Goal: Task Accomplishment & Management: Use online tool/utility

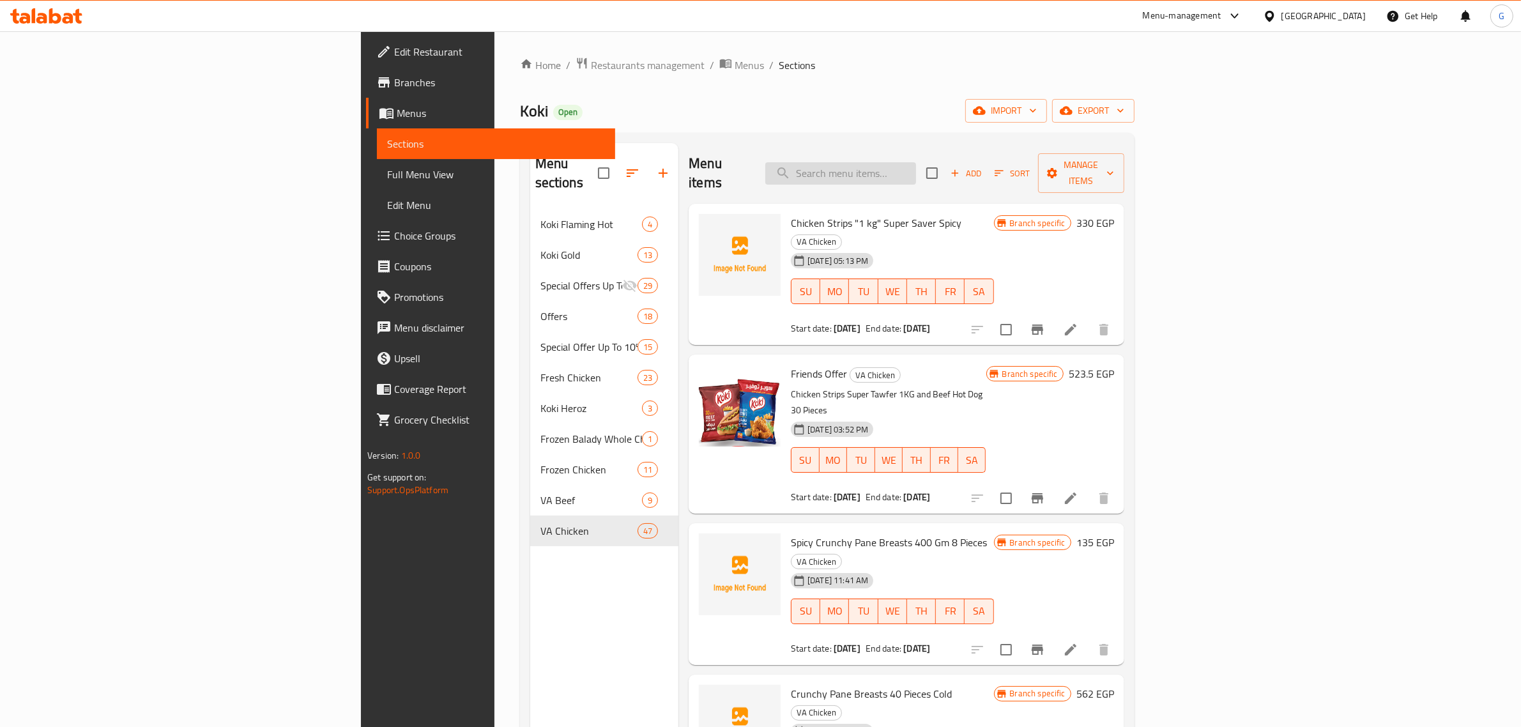
click at [916, 167] on input "search" at bounding box center [840, 173] width 151 height 22
paste input "Spicy Crunchy Pane 20 Pieces Super Tawfeer"
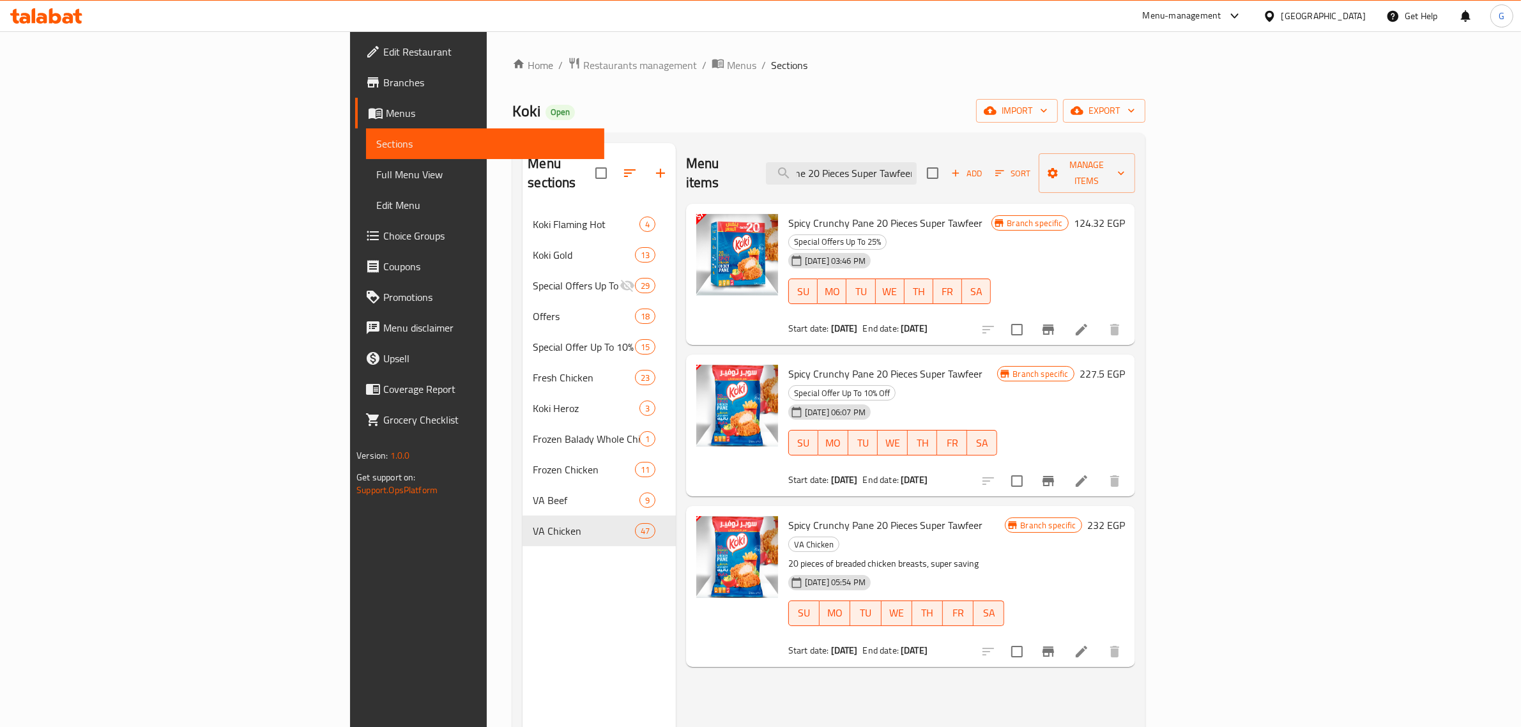
type input "Spicy Crunchy Pane 20 Pieces Super Tawfeer"
click at [1056, 644] on icon "Branch-specific-item" at bounding box center [1048, 651] width 15 height 15
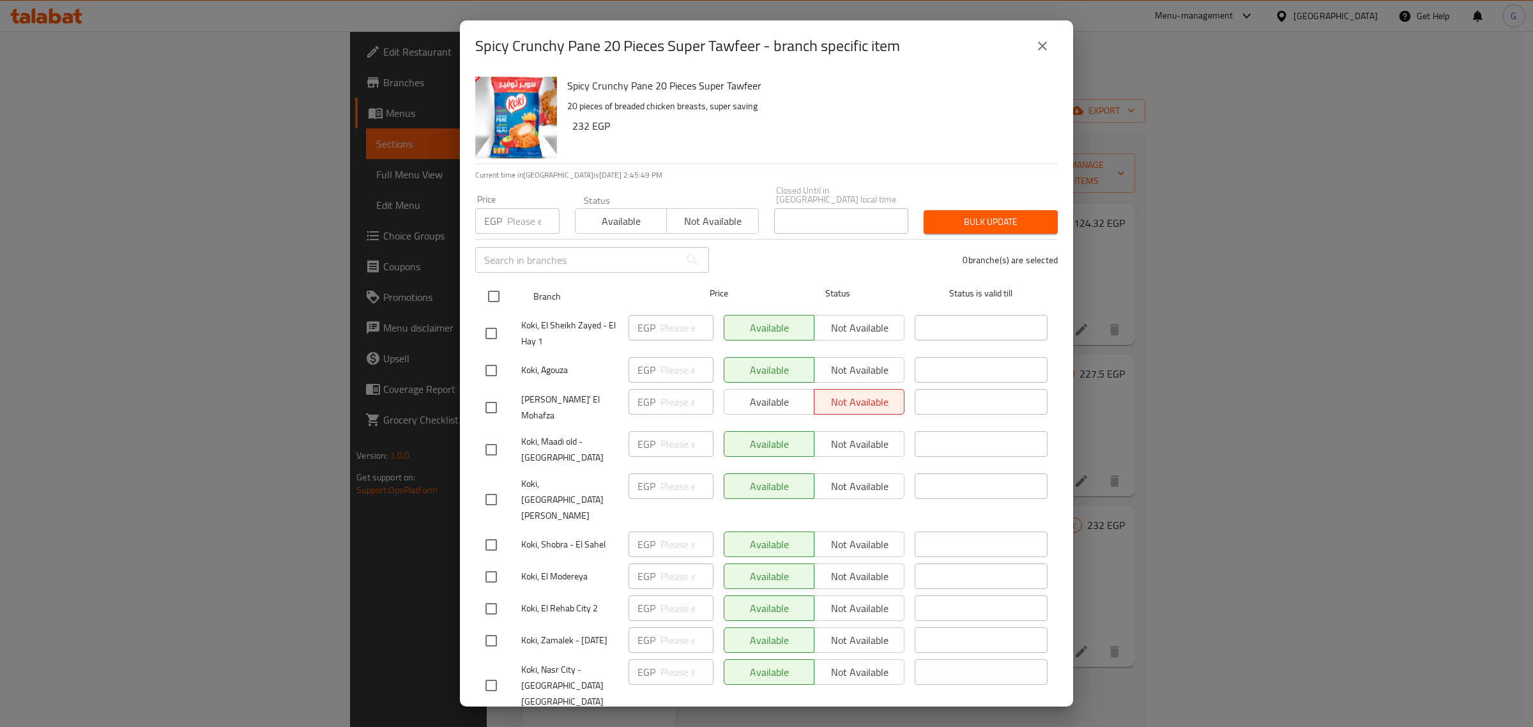
click at [498, 287] on input "checkbox" at bounding box center [493, 296] width 27 height 27
checkbox input "true"
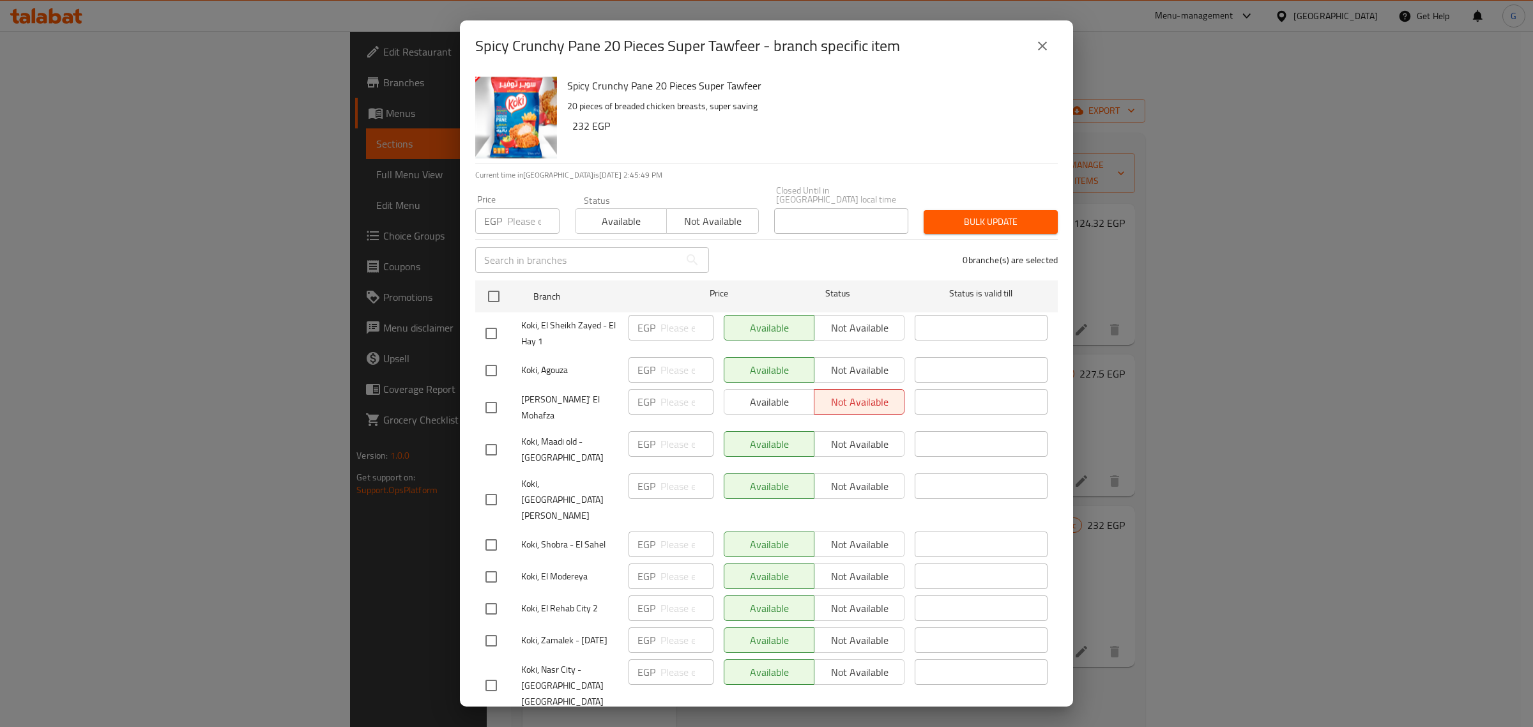
checkbox input "true"
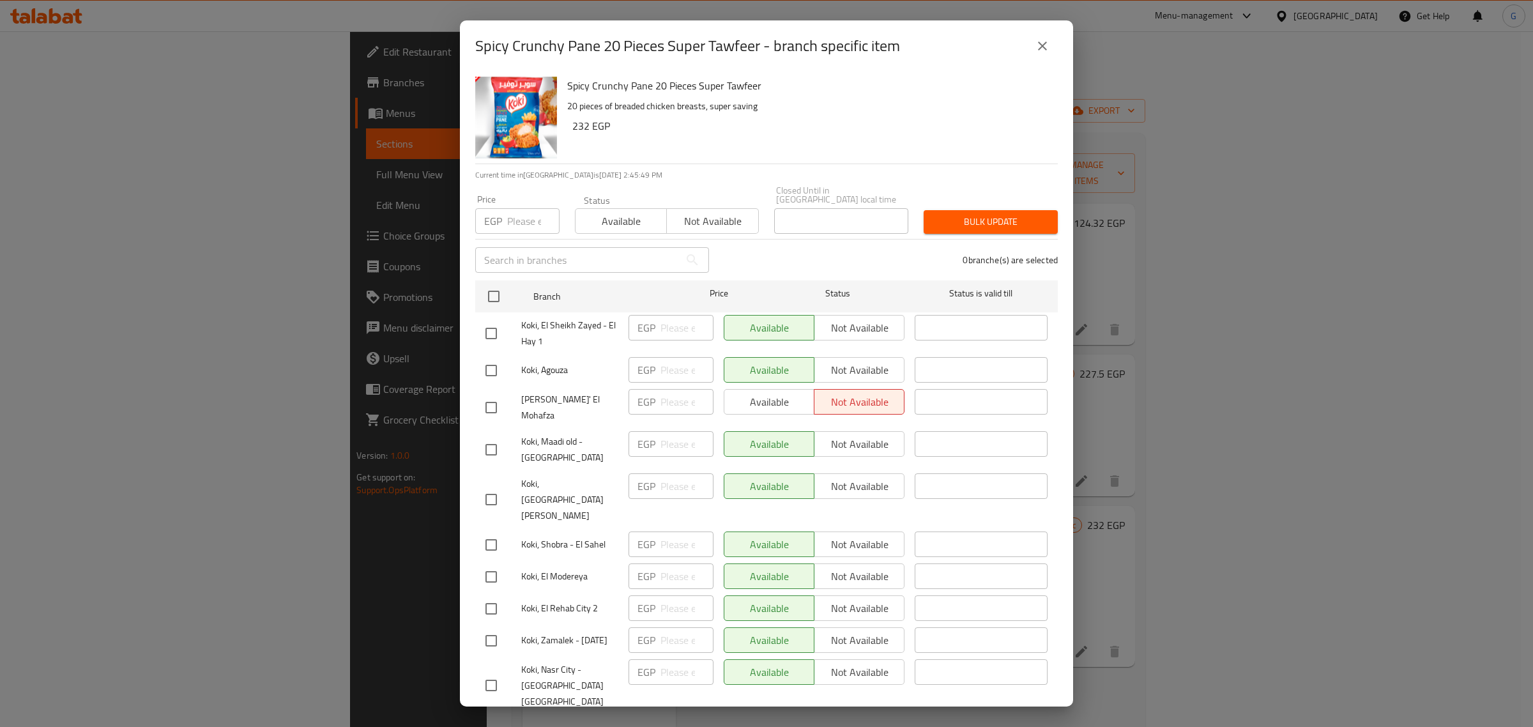
checkbox input "true"
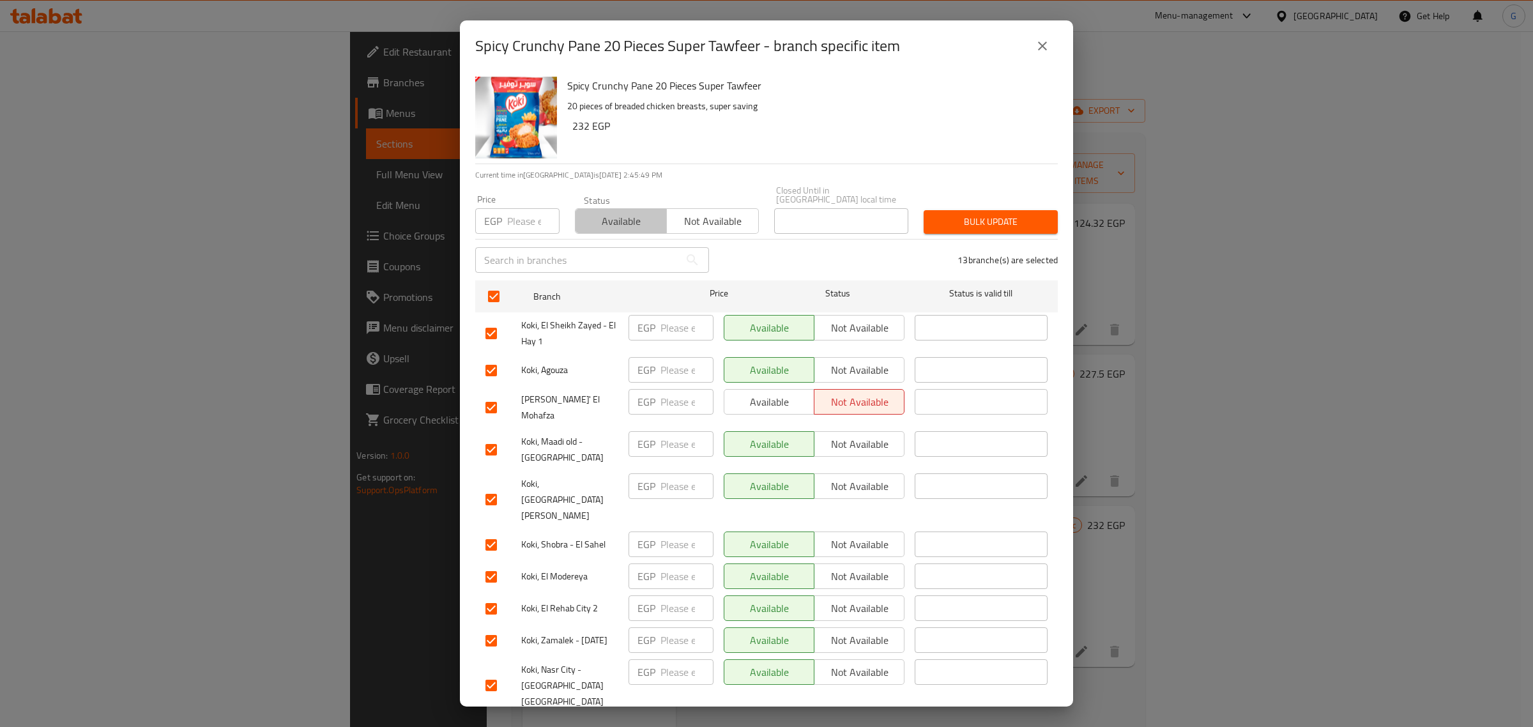
click at [648, 217] on span "Available" at bounding box center [621, 221] width 81 height 19
click at [986, 214] on span "Bulk update" at bounding box center [991, 222] width 114 height 16
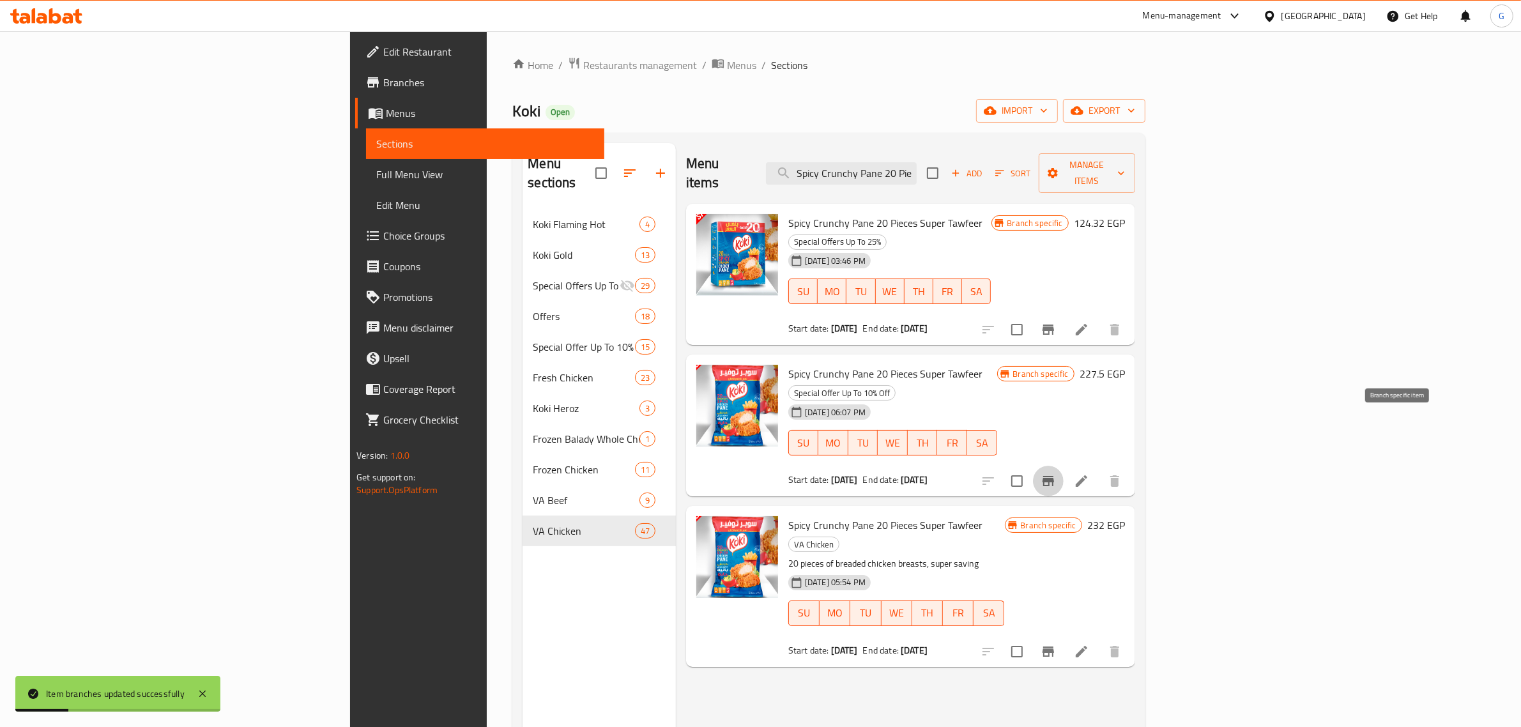
click at [1064, 466] on button "Branch-specific-item" at bounding box center [1048, 481] width 31 height 31
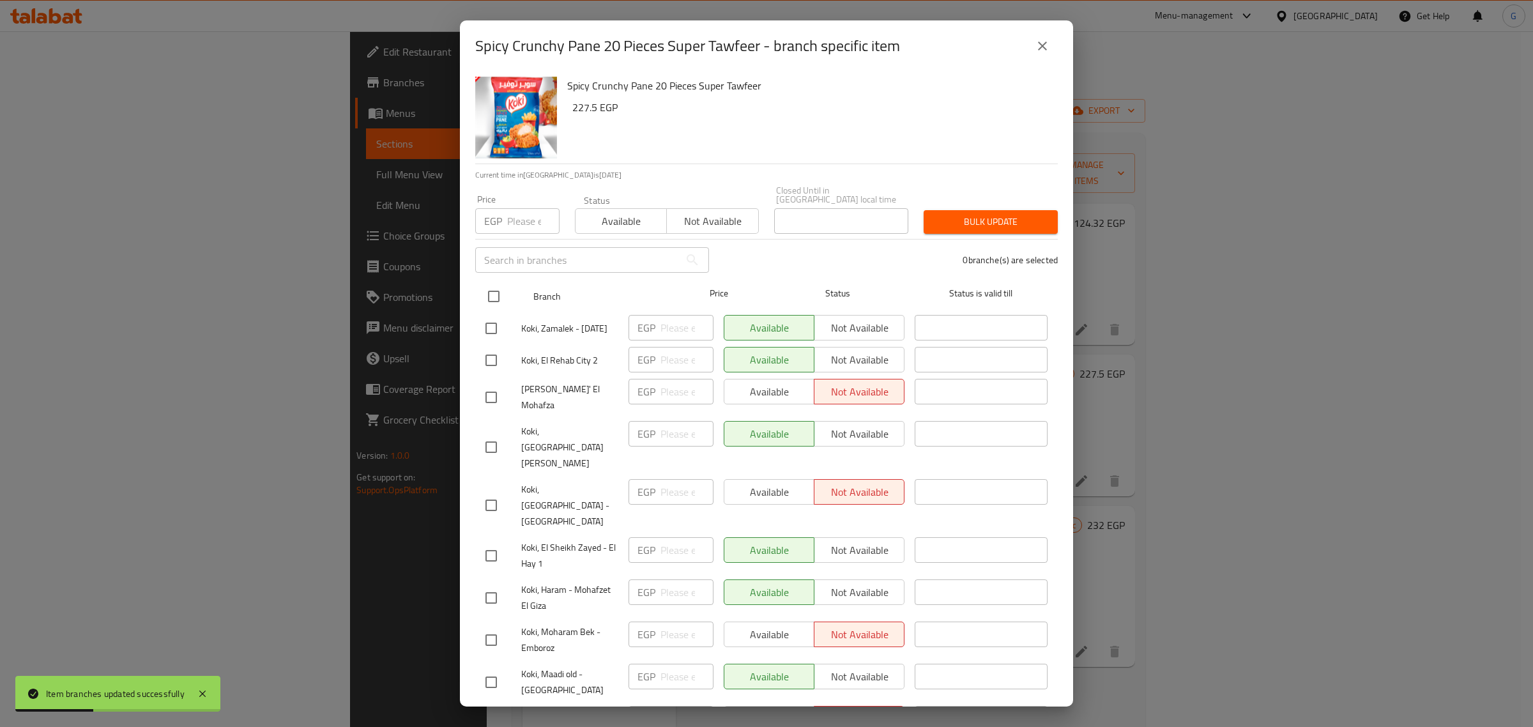
click at [496, 283] on input "checkbox" at bounding box center [493, 296] width 27 height 27
checkbox input "true"
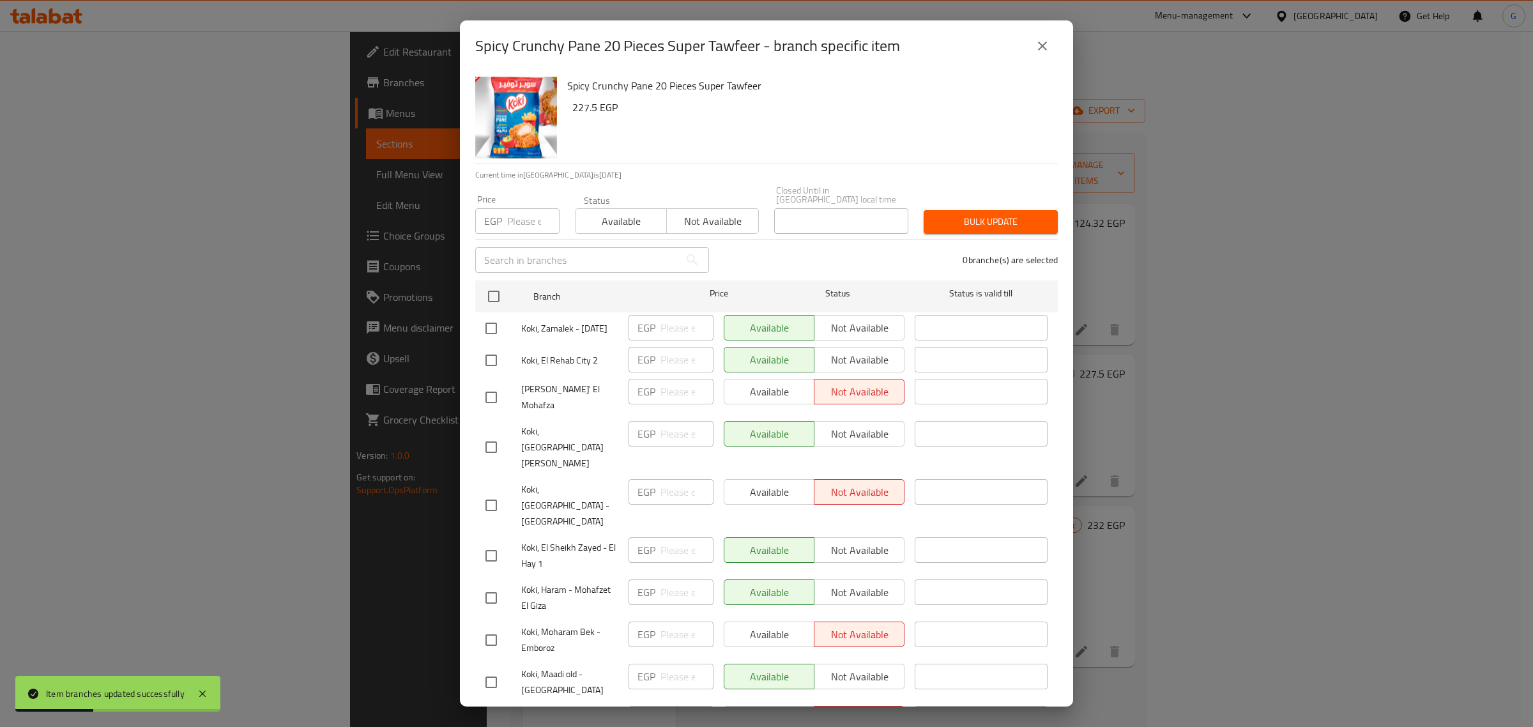
checkbox input "true"
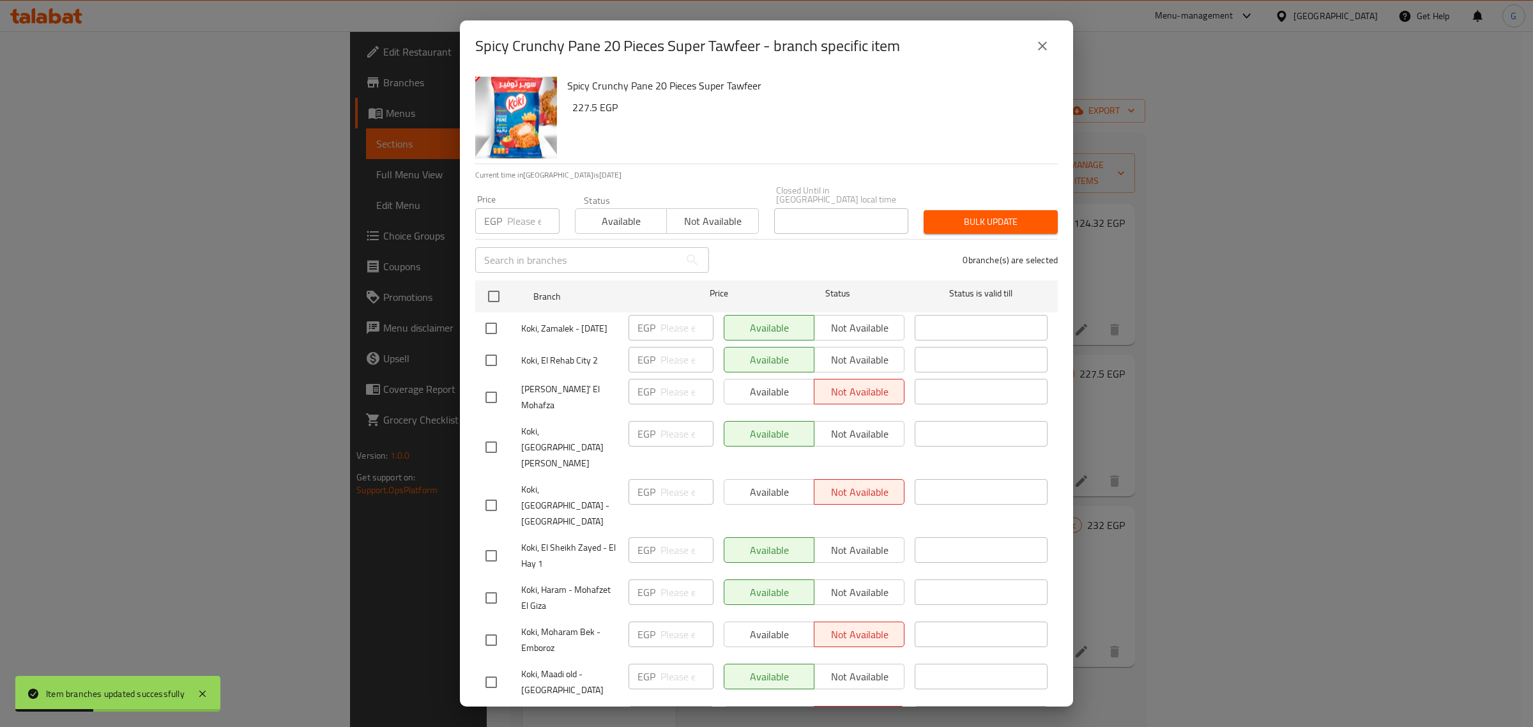
checkbox input "true"
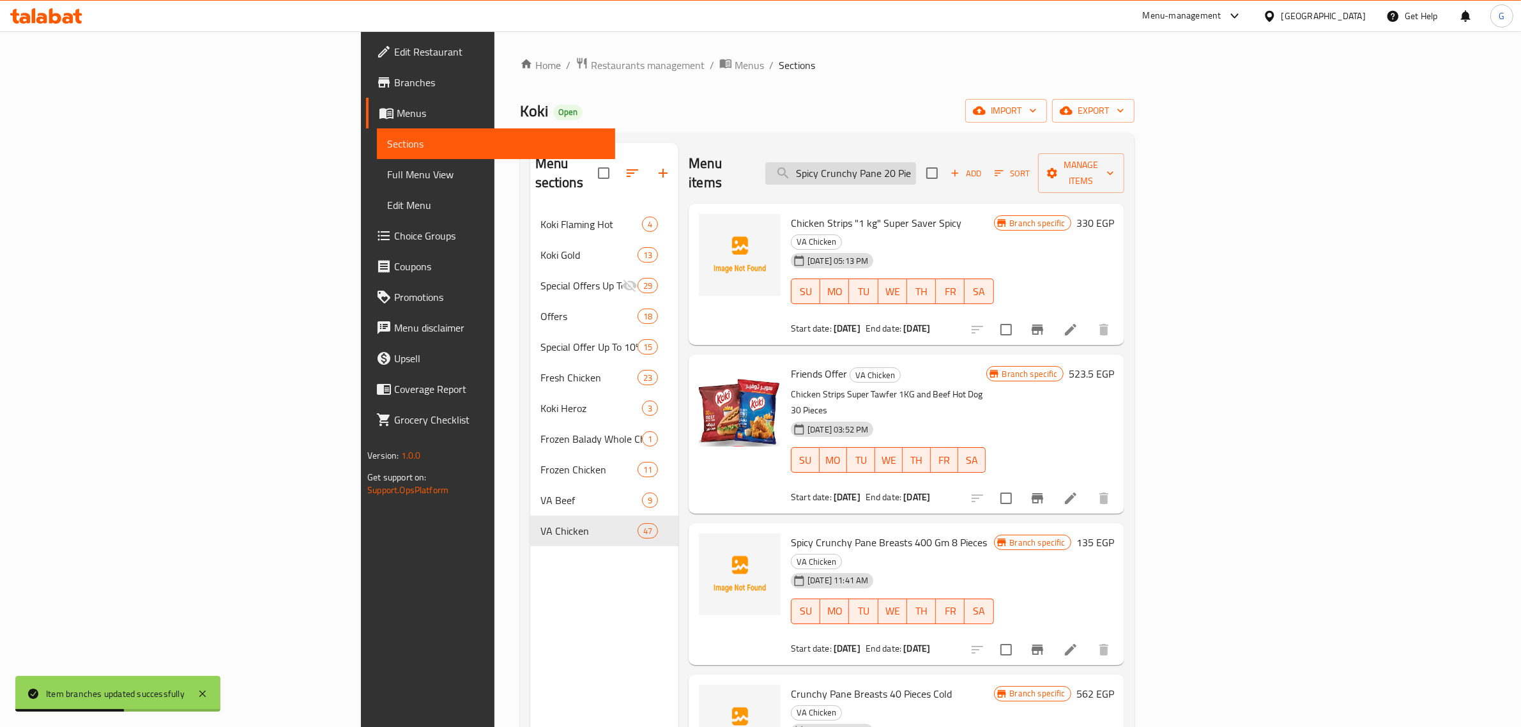
click at [916, 162] on input "Spicy Crunchy Pane 20 Pieces Super Tawfeer" at bounding box center [840, 173] width 151 height 22
click at [916, 171] on input "Spicy Crunchy Pane 20 Pieces Super Tawfeer" at bounding box center [840, 173] width 151 height 22
paste input "Spicy Crunchy Pane 20 Pieces Super Tawfeer"
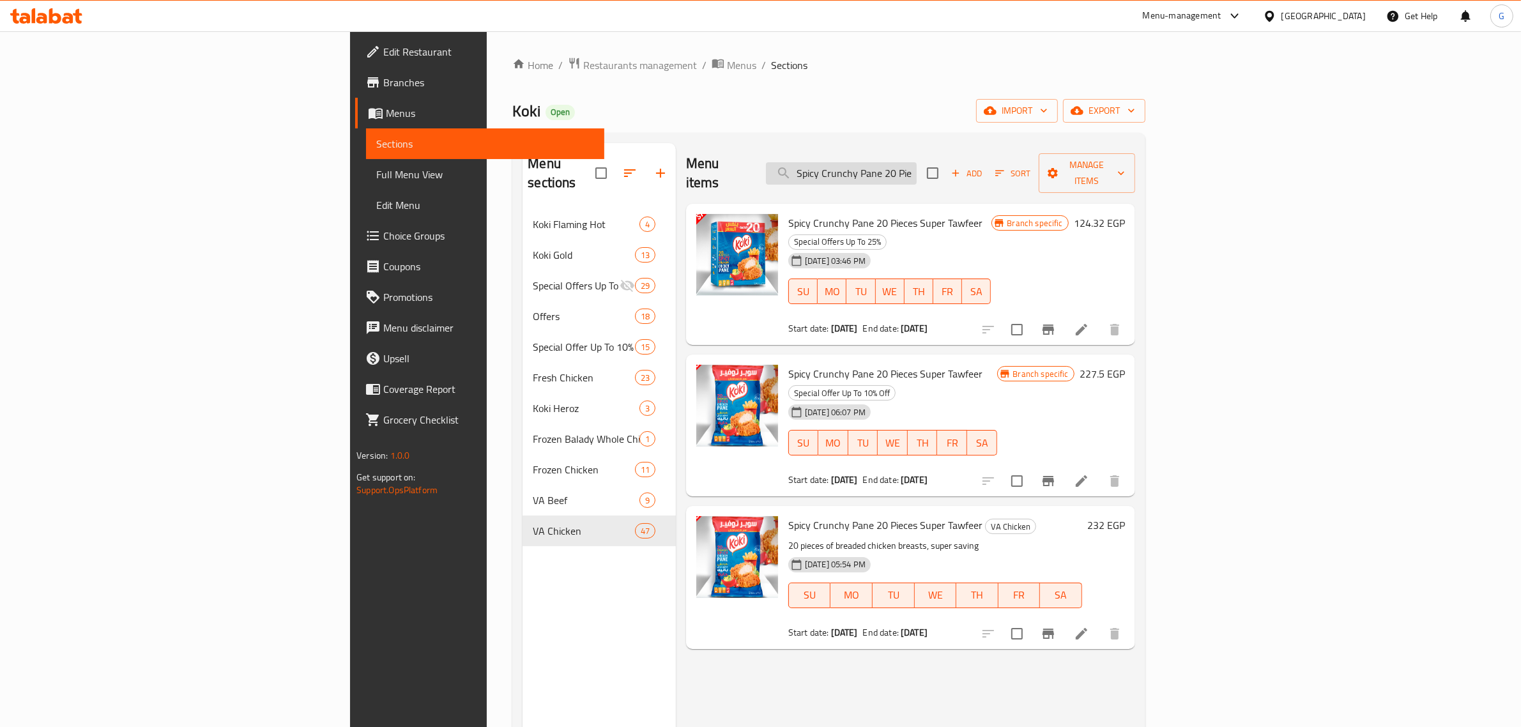
click at [917, 170] on input "Spicy Crunchy Pane 20 Pieces Super Tawfeer" at bounding box center [841, 173] width 151 height 22
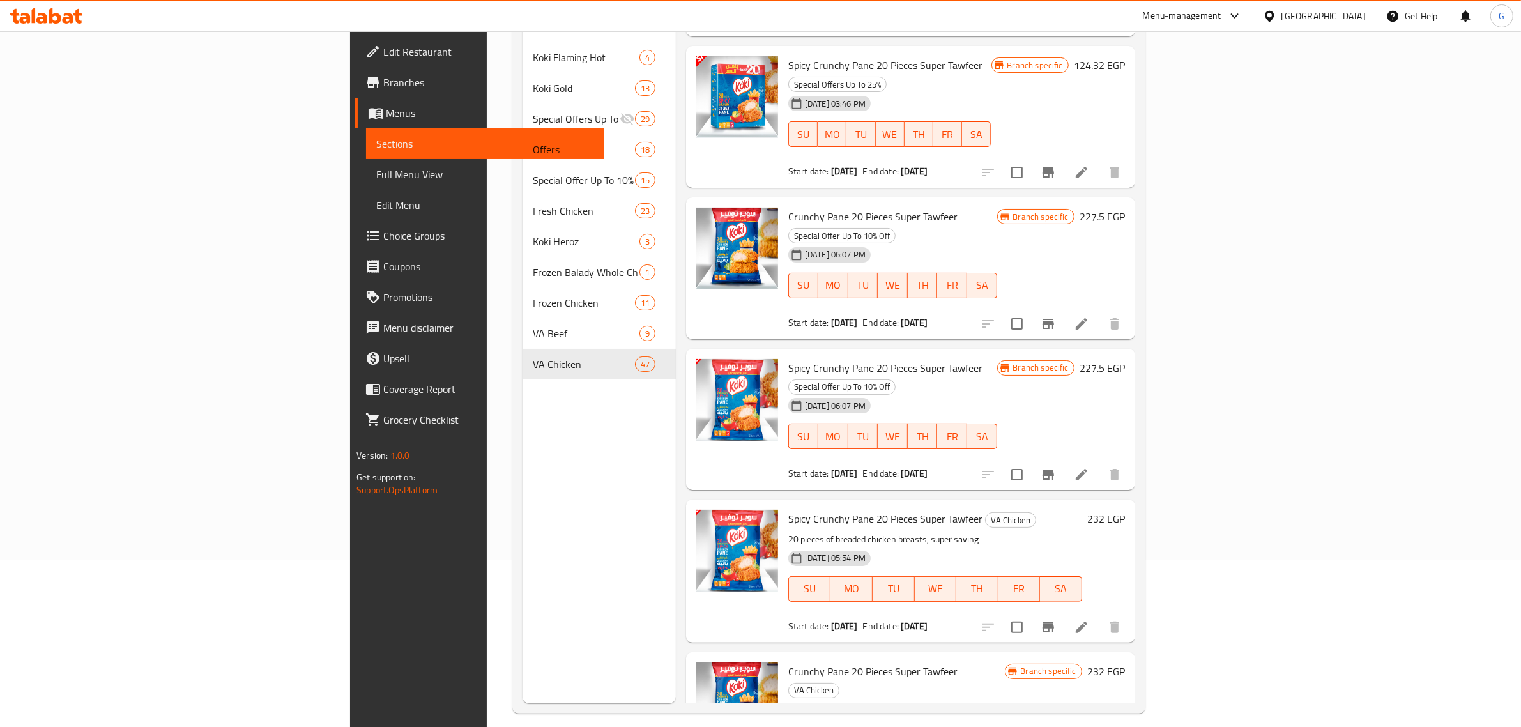
scroll to position [180, 0]
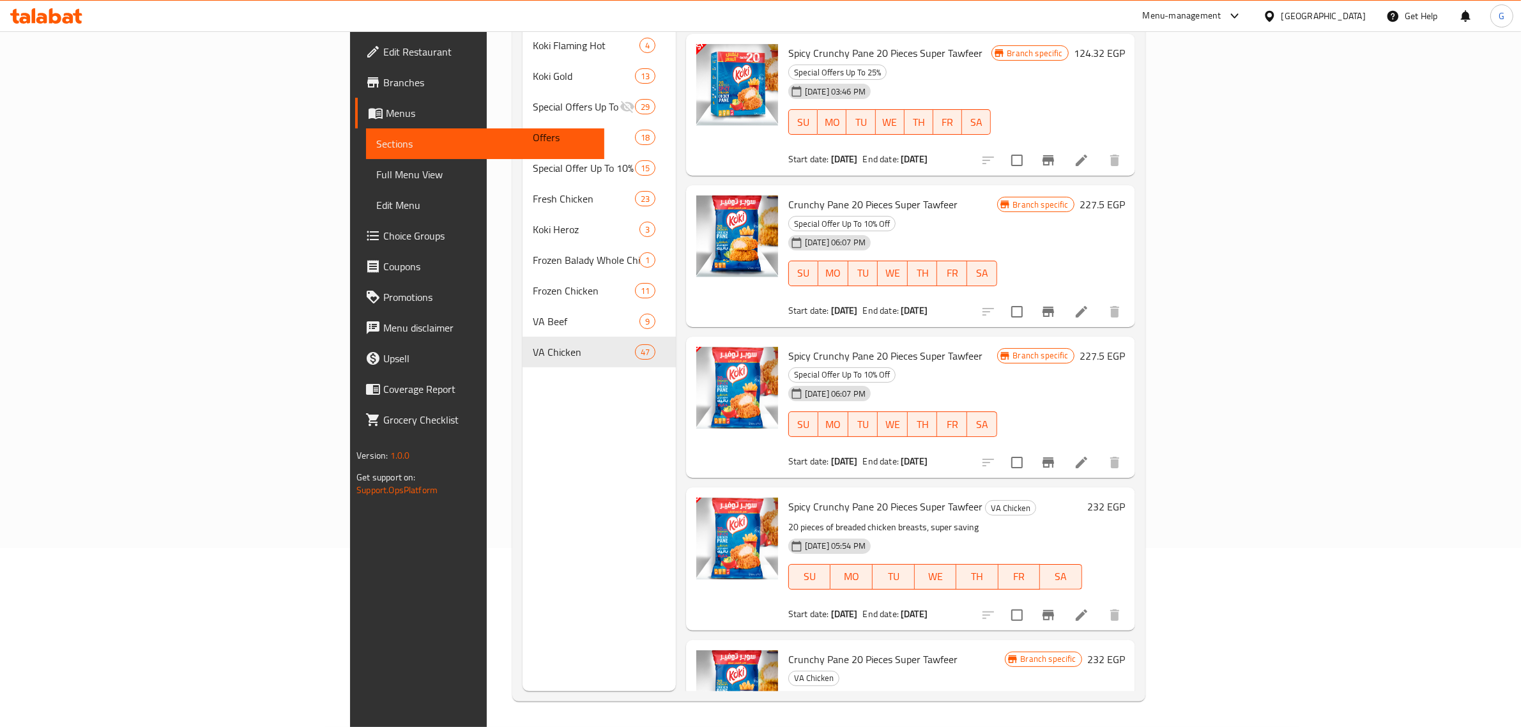
type input "Crunchy Pane 20 Pieces Super Tawfeer"
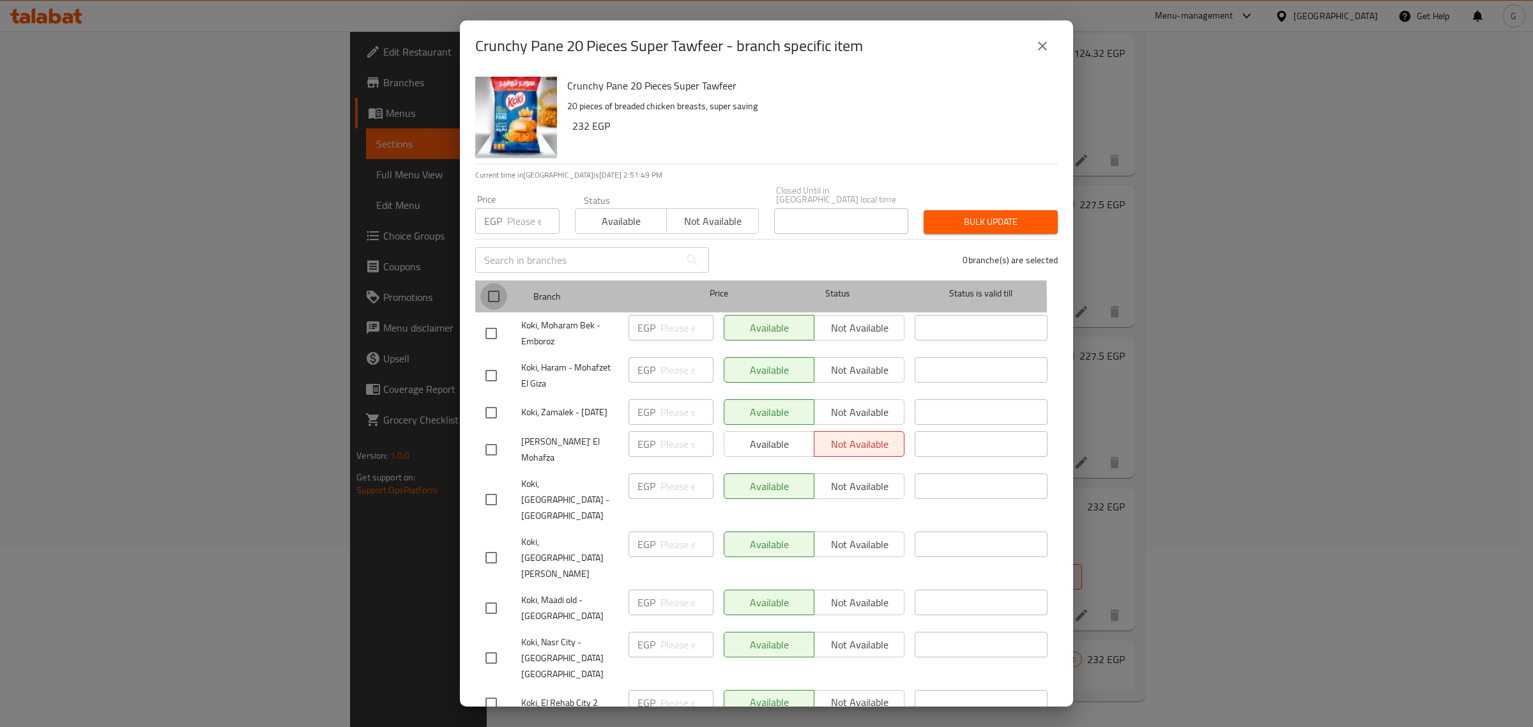
click at [496, 294] on input "checkbox" at bounding box center [493, 296] width 27 height 27
checkbox input "true"
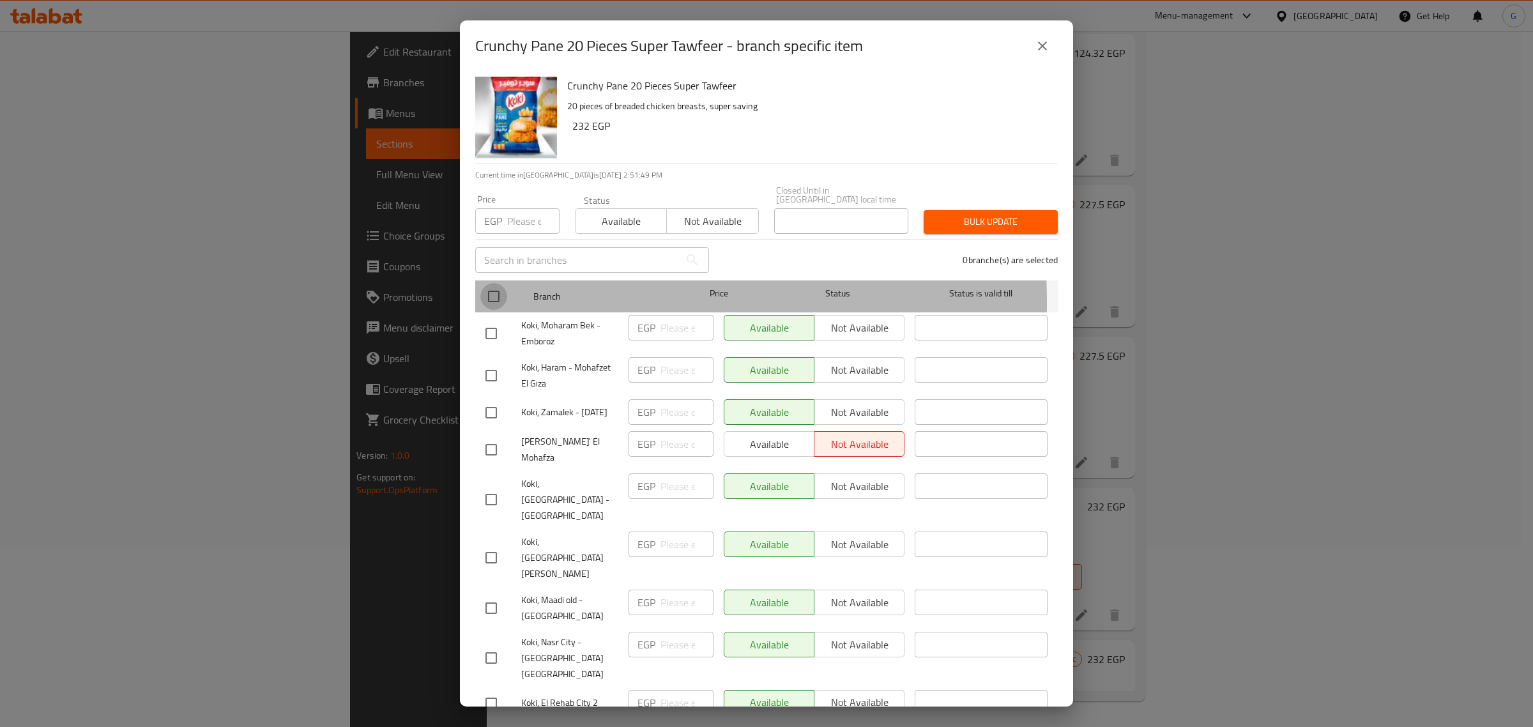
checkbox input "true"
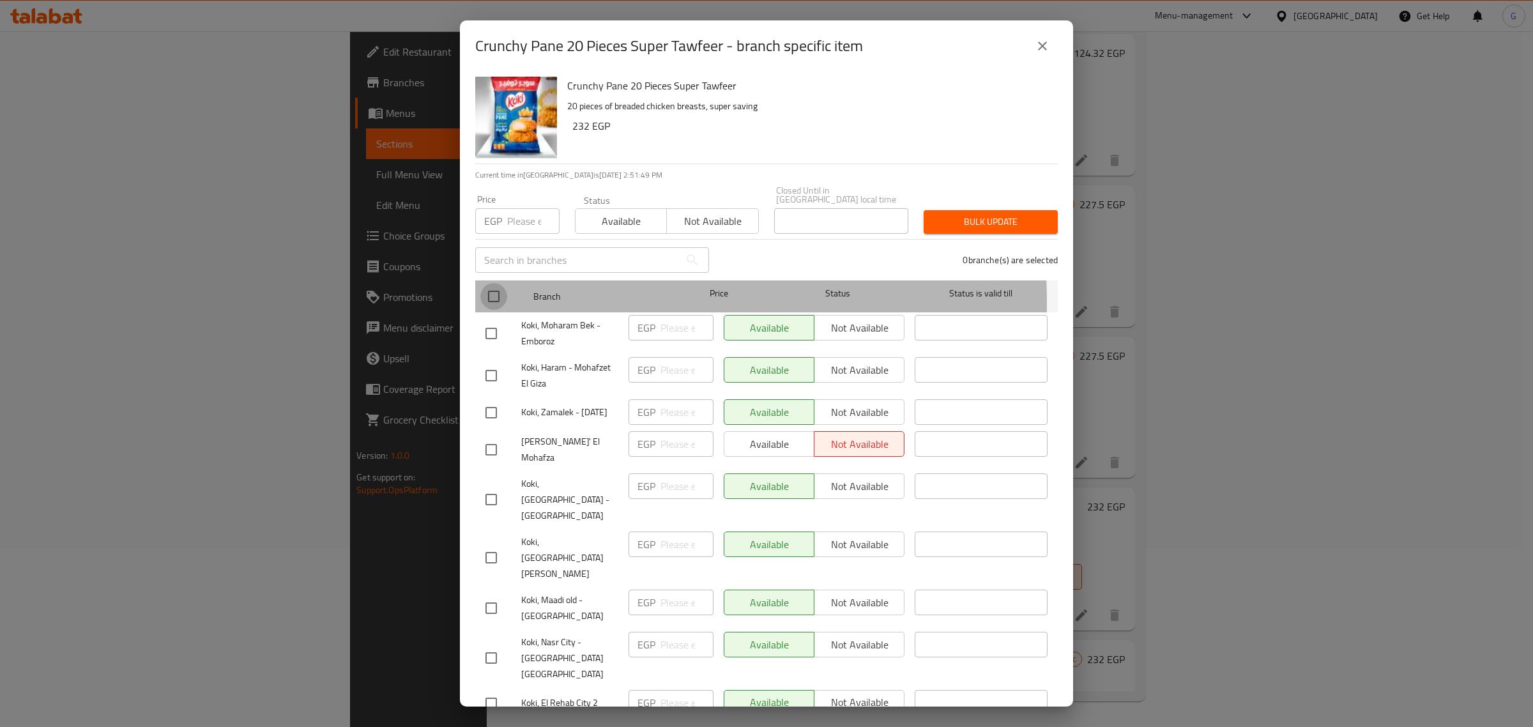
checkbox input "true"
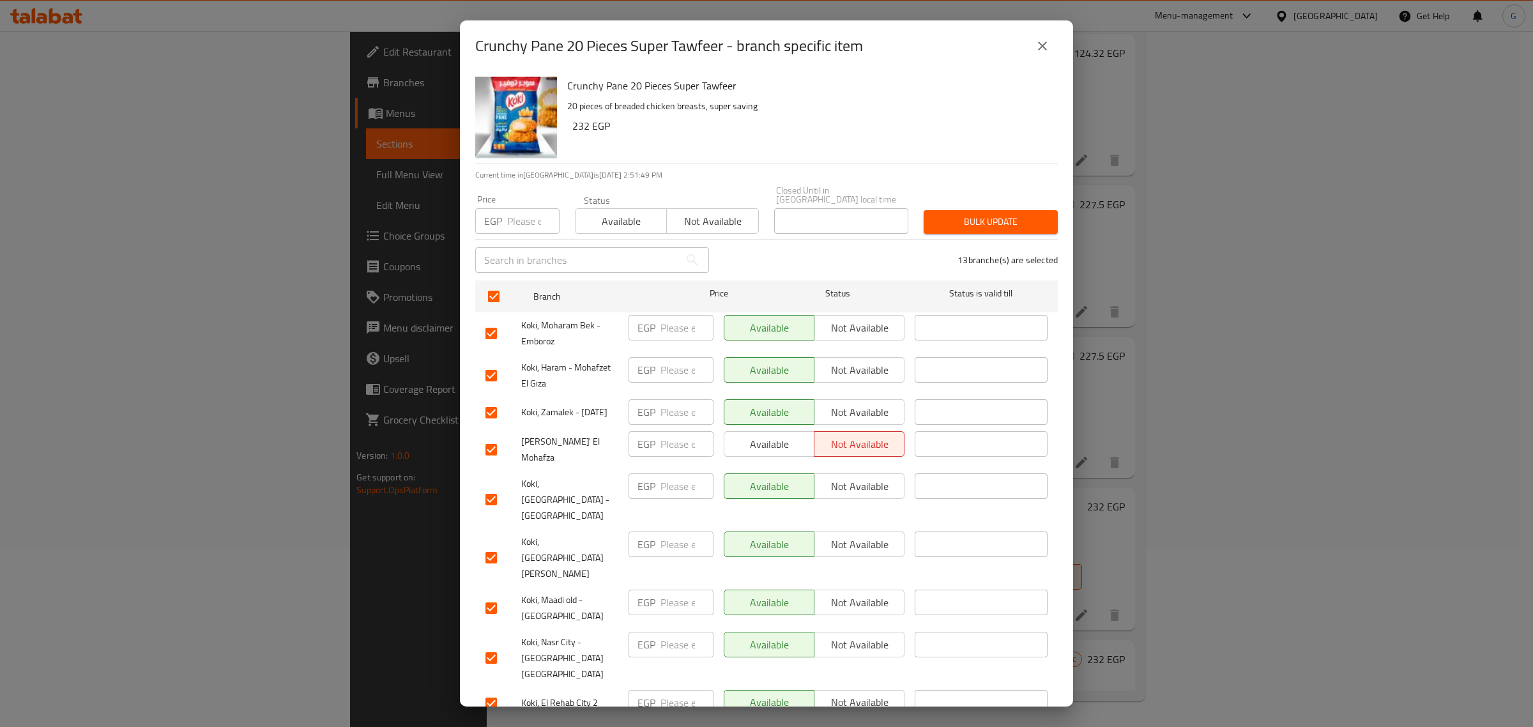
click at [601, 216] on span "Available" at bounding box center [621, 221] width 81 height 19
click at [1000, 215] on span "Bulk update" at bounding box center [991, 222] width 114 height 16
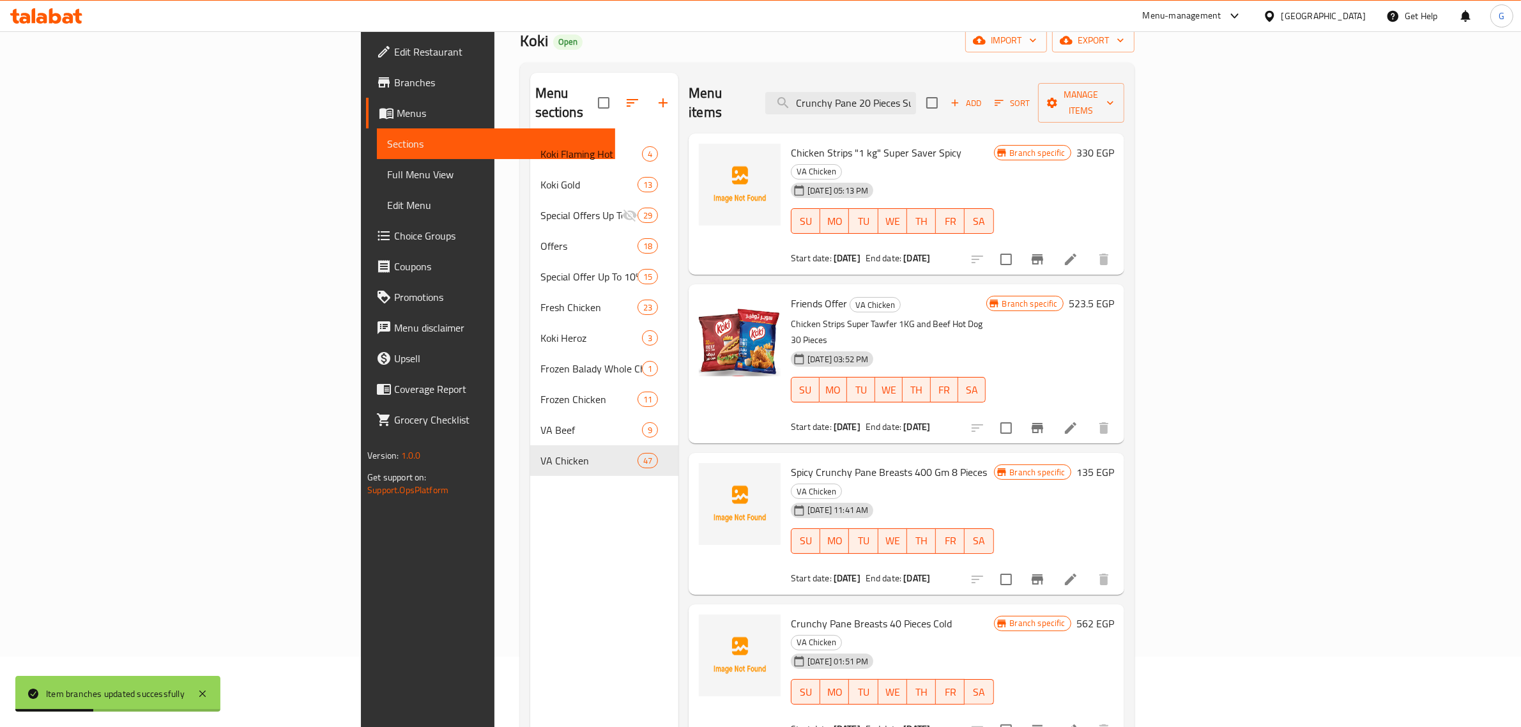
scroll to position [0, 0]
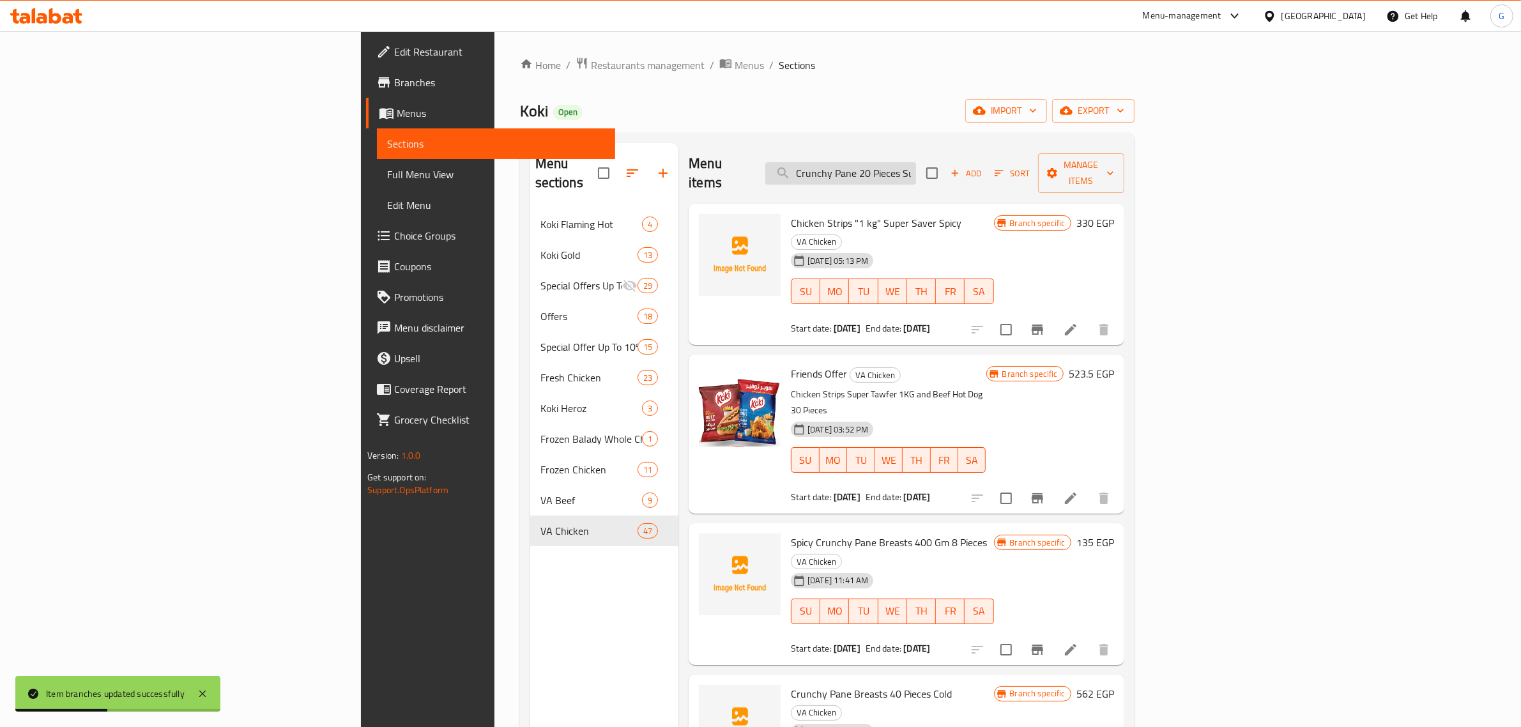
click at [916, 171] on input "Crunchy Pane 20 Pieces Super Tawfeer" at bounding box center [840, 173] width 151 height 22
paste input "[PERSON_NAME] Strips 1 KG - Super Tawfeer"
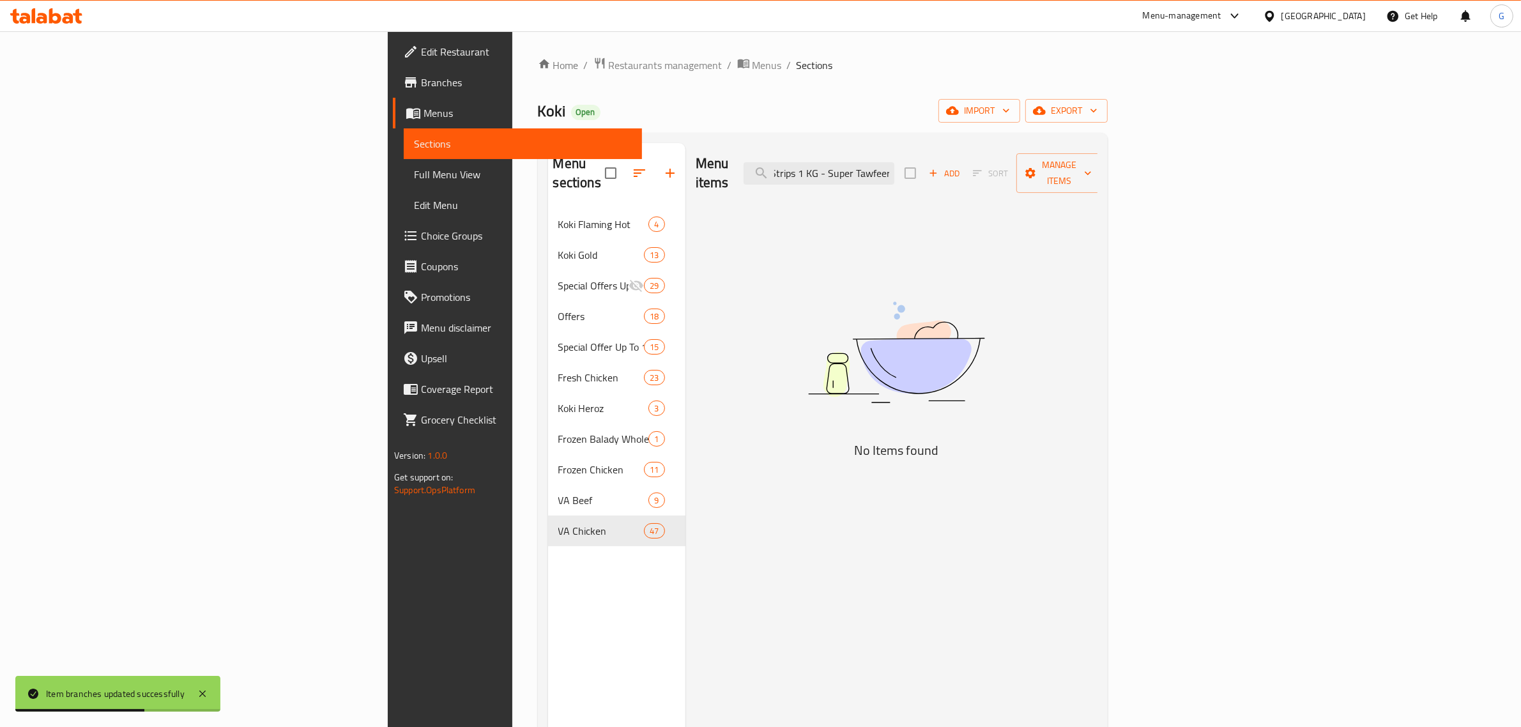
scroll to position [0, 42]
drag, startPoint x: 979, startPoint y: 166, endPoint x: 1189, endPoint y: 206, distance: 214.0
click at [1098, 206] on div "Menu items Chicken Strips 1 KG - Super Tawfeer Add Sort Manage items No Items f…" at bounding box center [891, 506] width 412 height 727
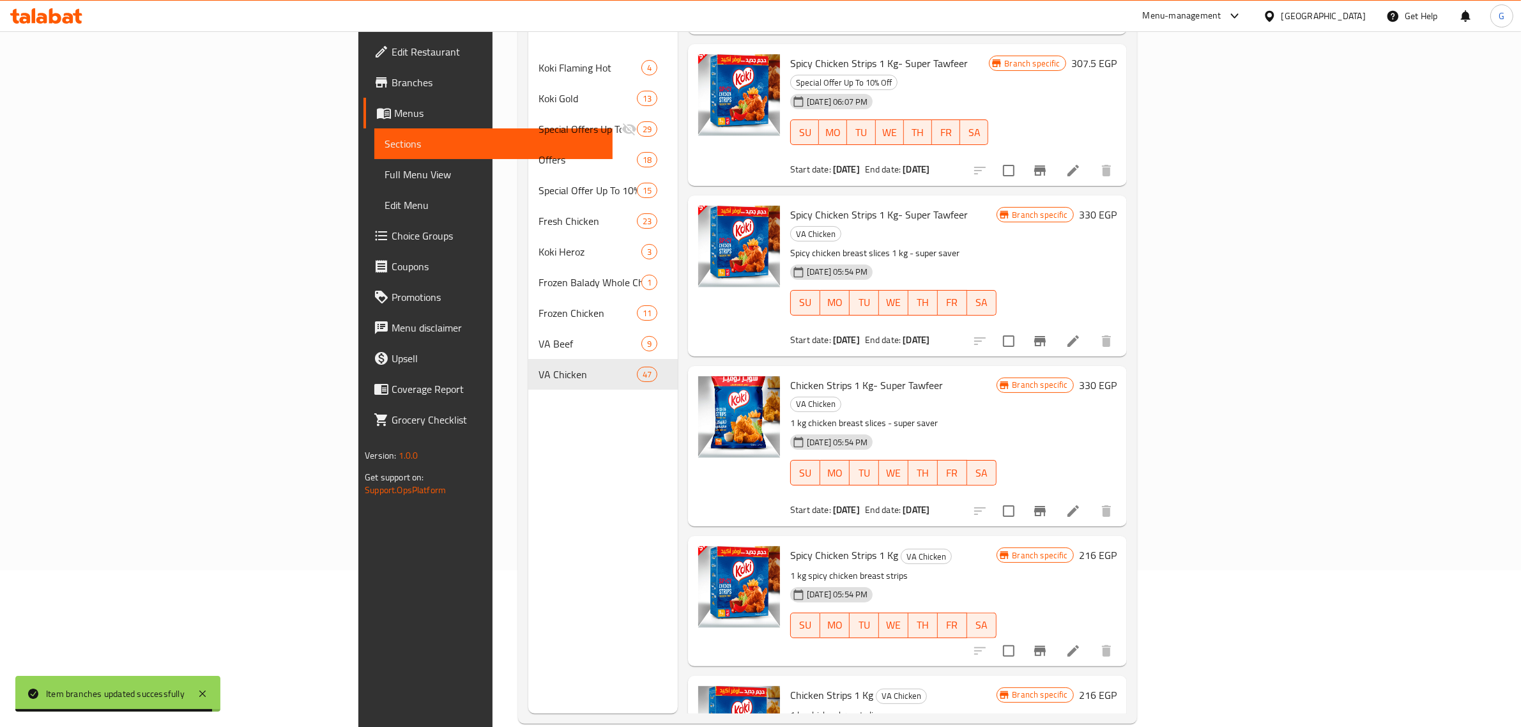
scroll to position [180, 0]
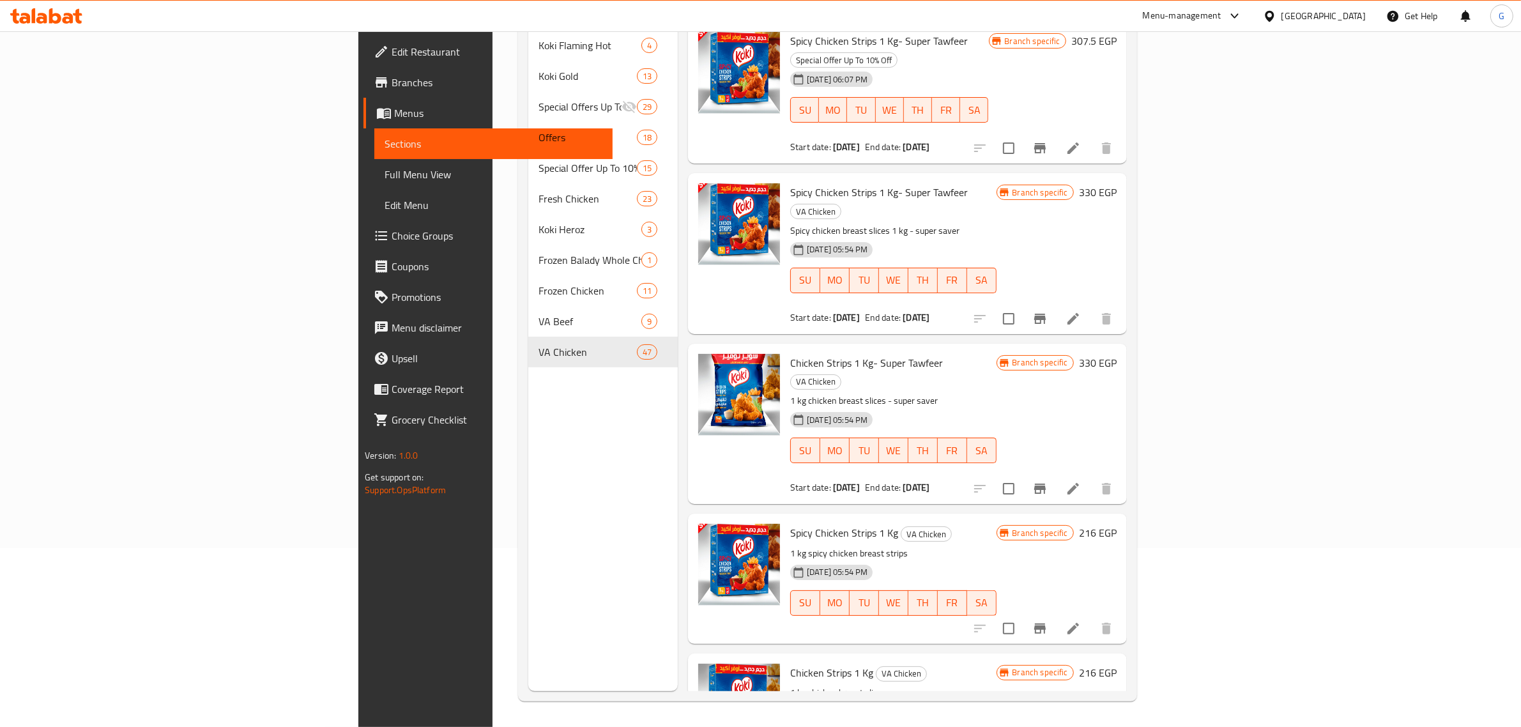
type input "Chicken Strips 1 KG"
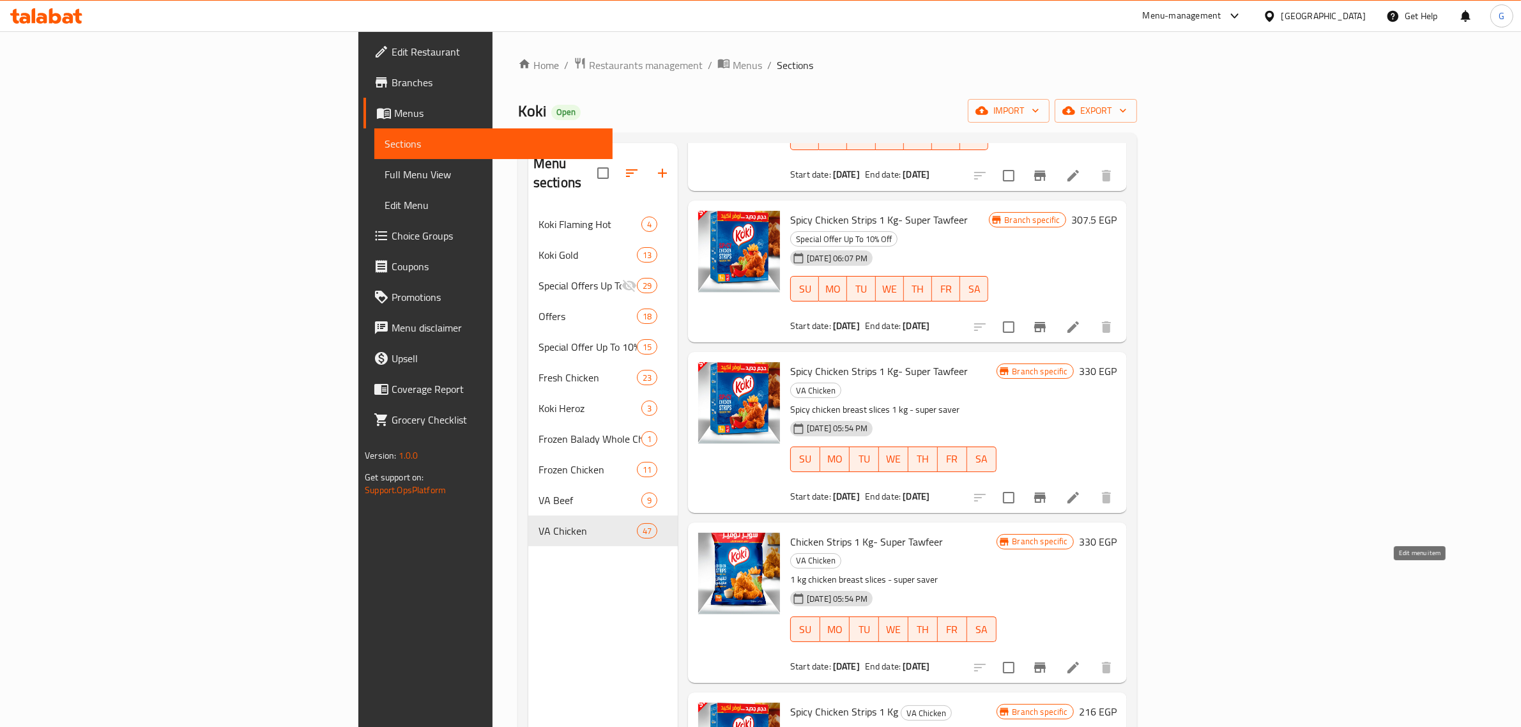
click at [1117, 332] on div "Branch specific 307.5 EGP" at bounding box center [1053, 271] width 128 height 121
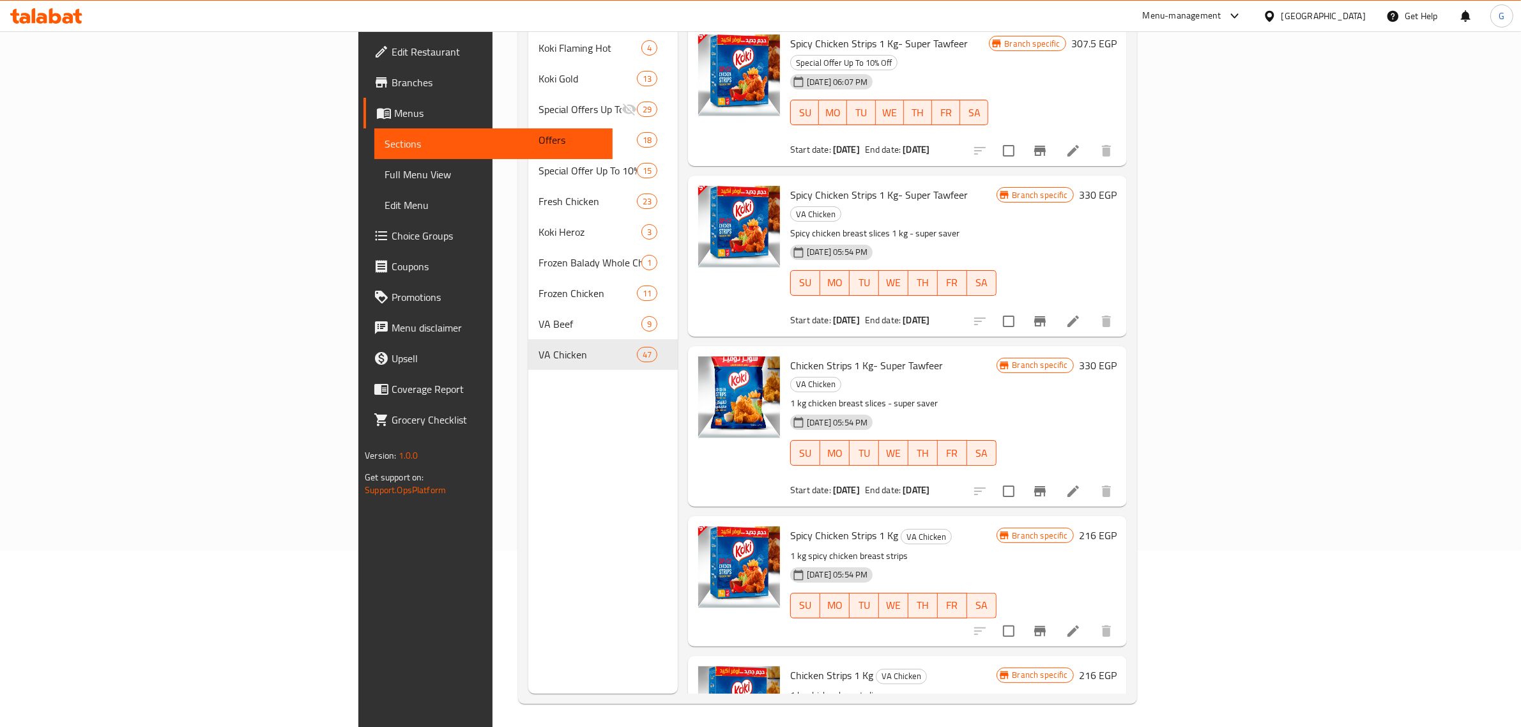
scroll to position [180, 0]
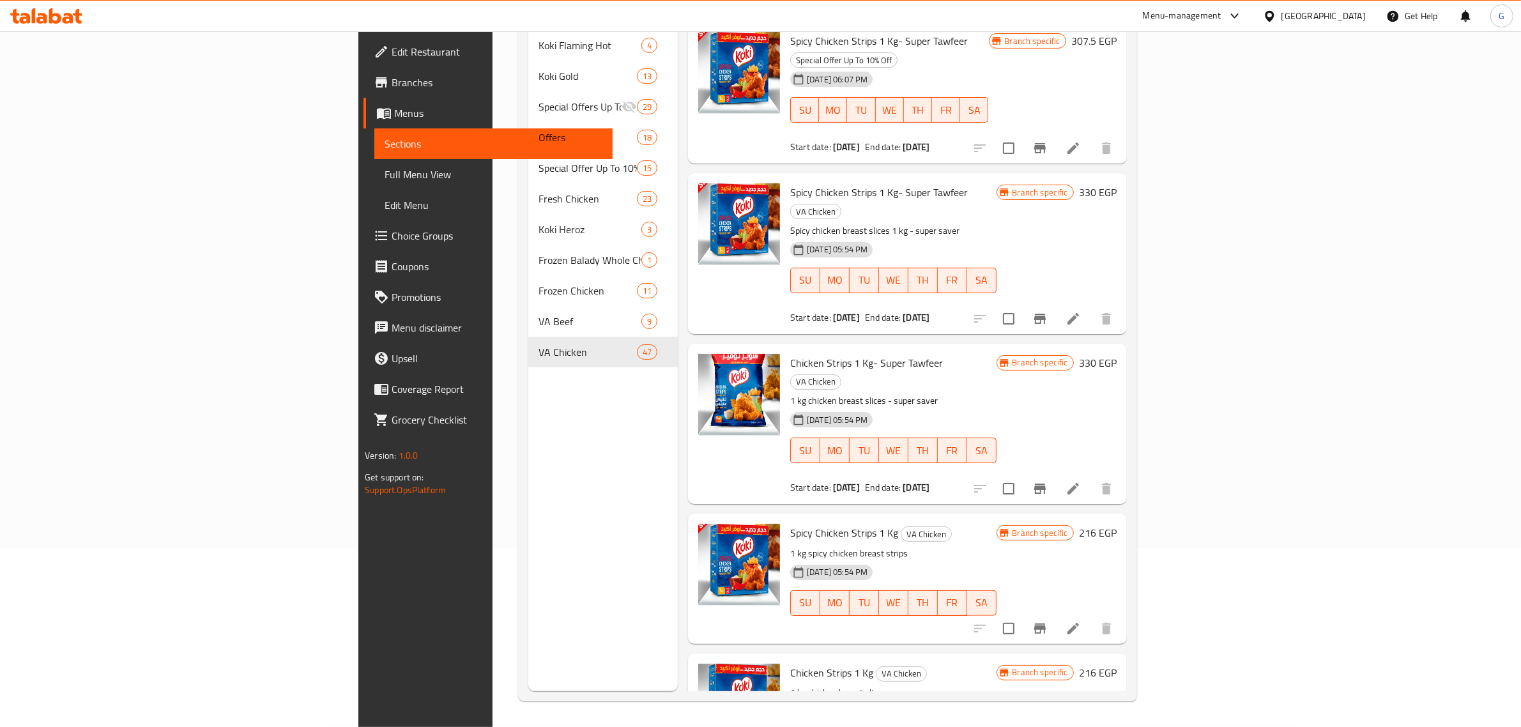
click at [790, 353] on span "Chicken Strips 1 Kg- Super Tawfeer" at bounding box center [866, 362] width 153 height 19
click at [1081, 481] on icon at bounding box center [1073, 488] width 15 height 15
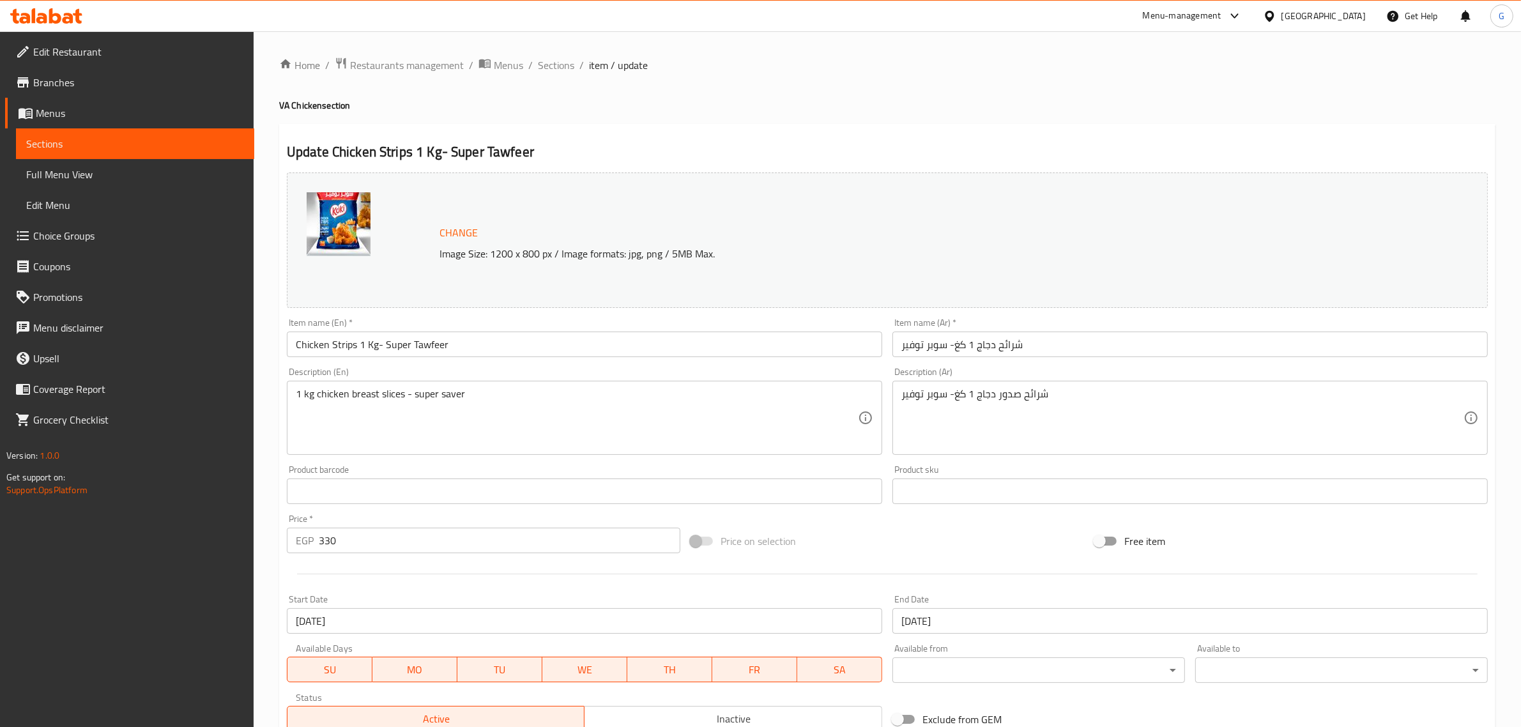
click at [365, 345] on input "Chicken Strips 1 Kg- Super Tawfeer" at bounding box center [584, 345] width 595 height 26
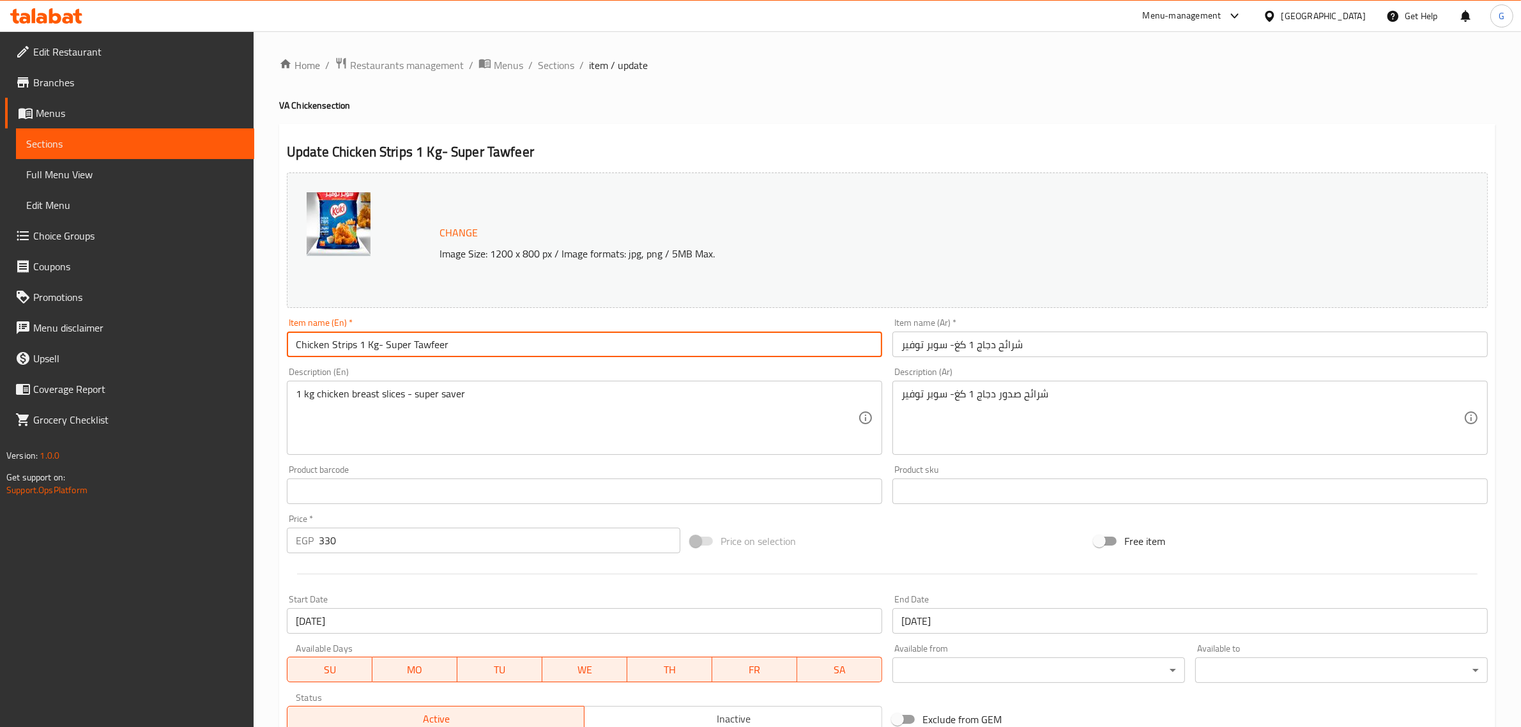
click at [365, 345] on input "Chicken Strips 1 Kg- Super Tawfeer" at bounding box center [584, 345] width 595 height 26
click at [559, 59] on span "Sections" at bounding box center [556, 64] width 36 height 15
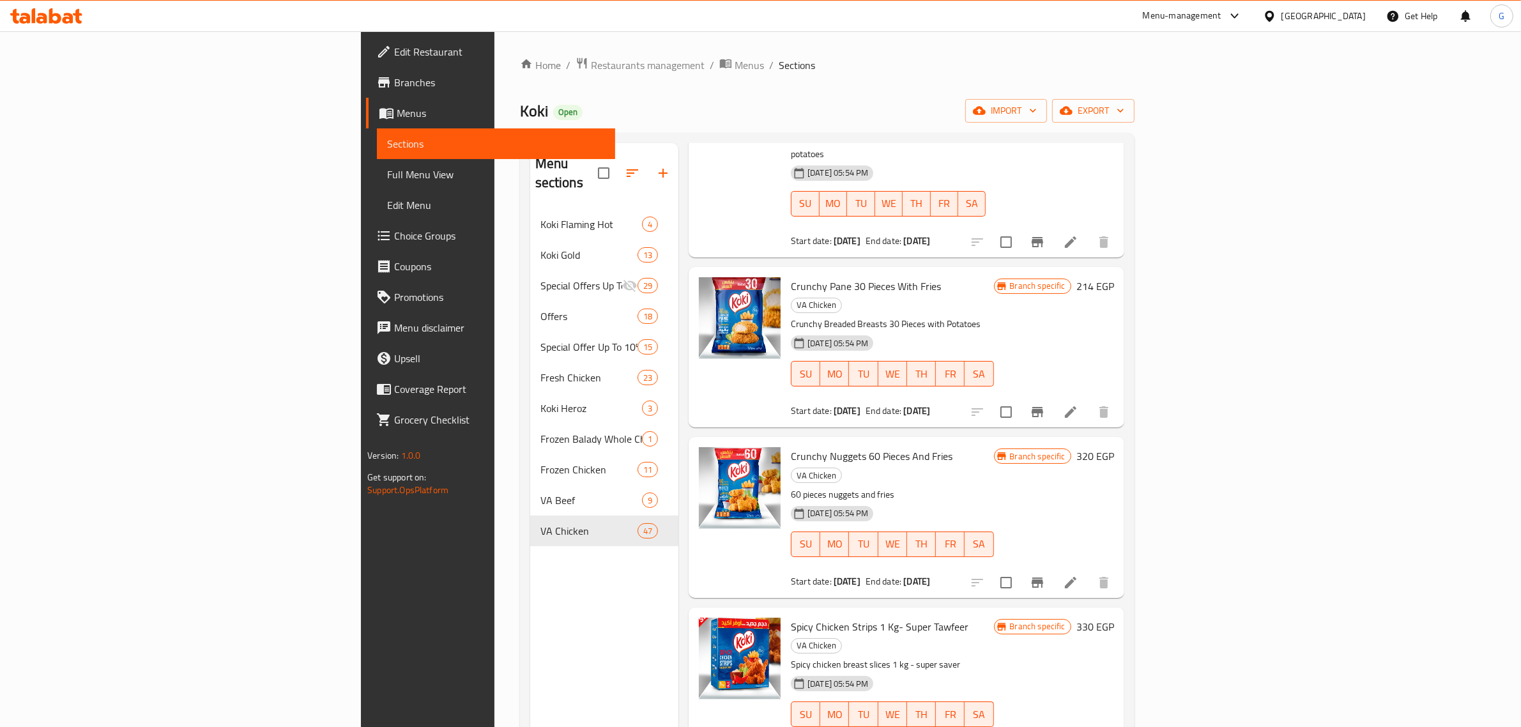
scroll to position [4742, 0]
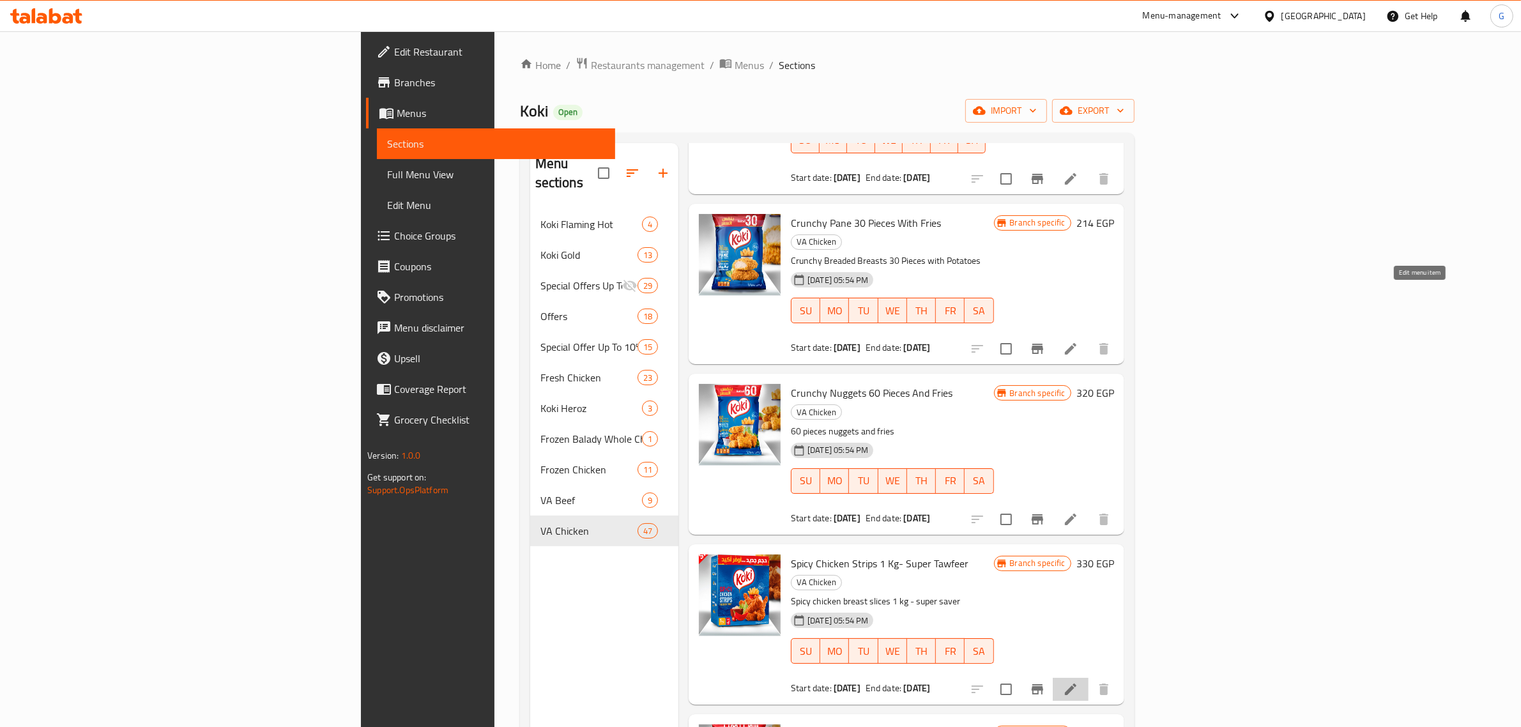
click at [1076, 684] on icon at bounding box center [1070, 689] width 11 height 11
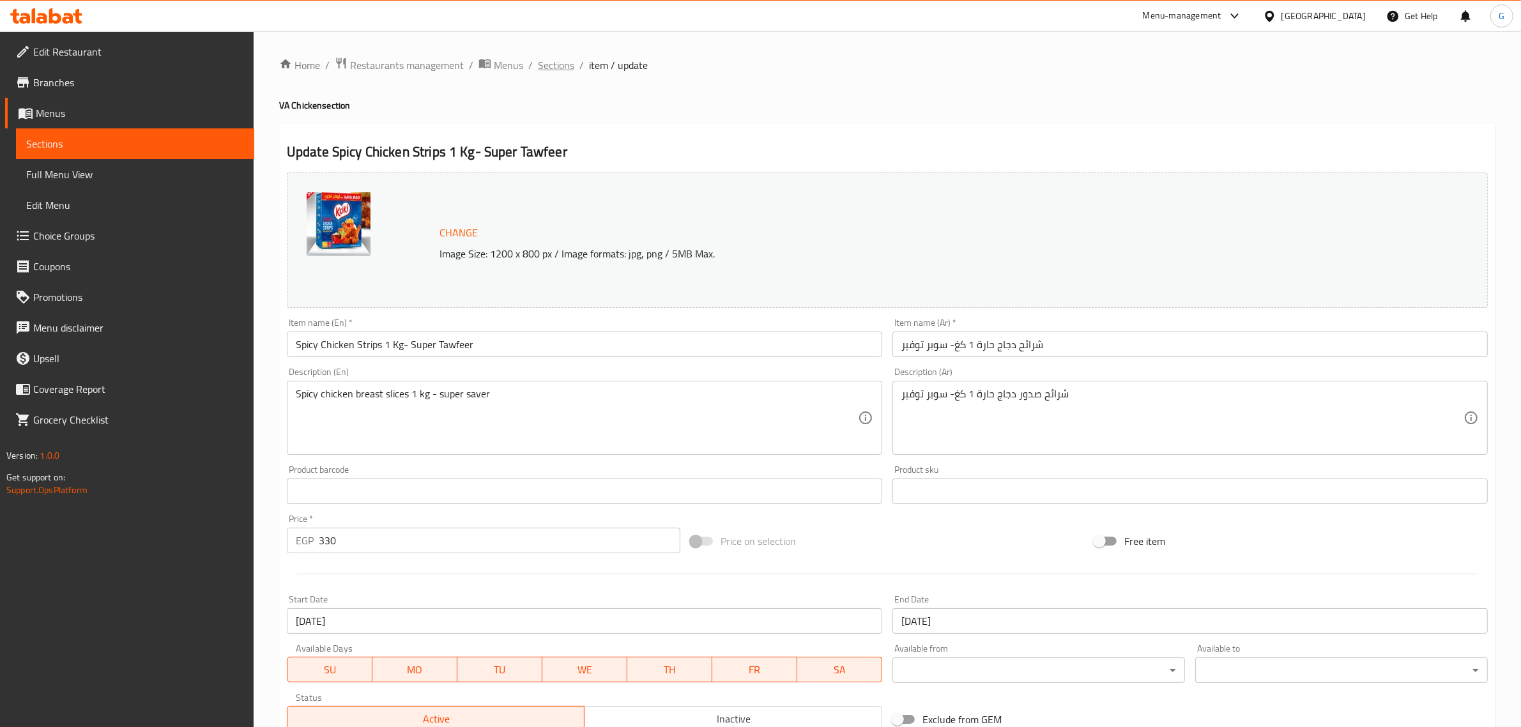
click at [555, 64] on span "Sections" at bounding box center [556, 64] width 36 height 15
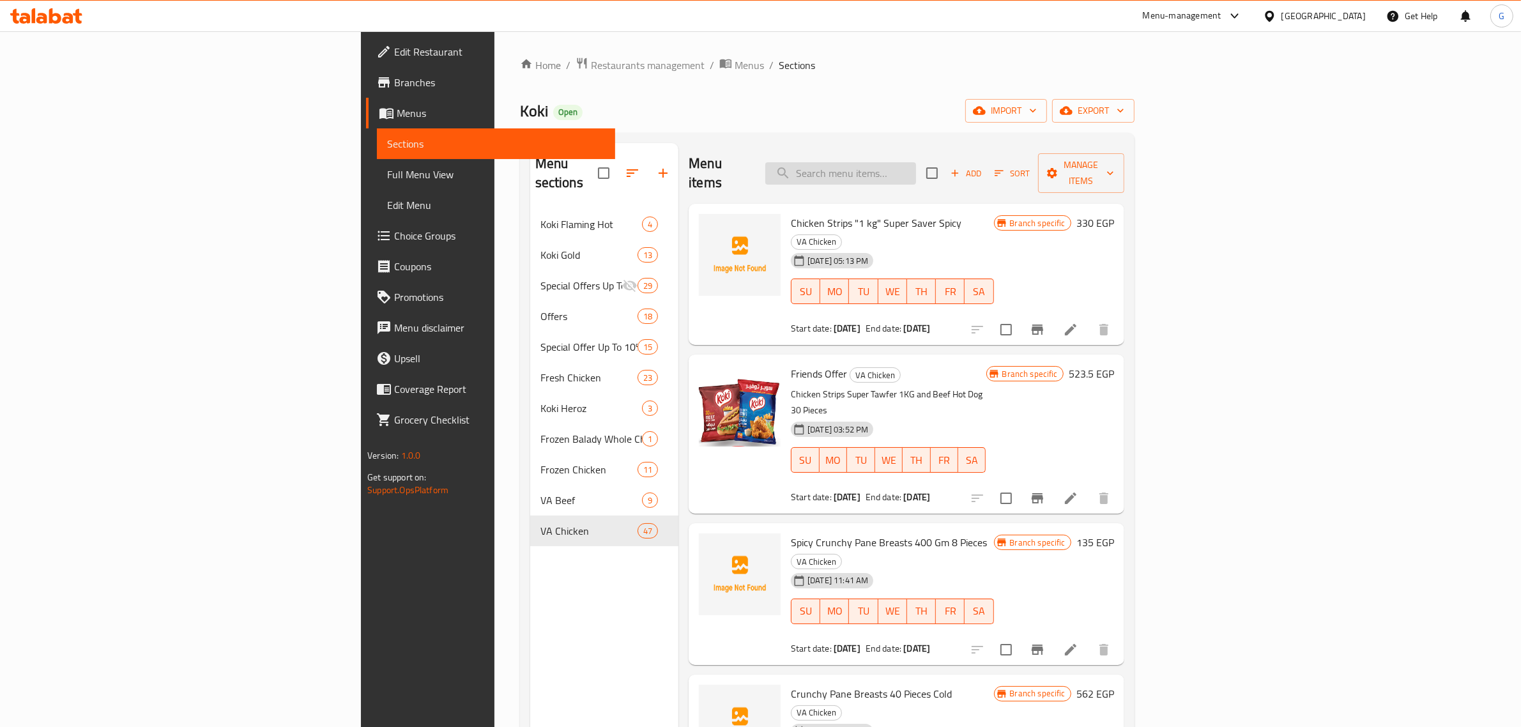
click at [916, 164] on input "search" at bounding box center [840, 173] width 151 height 22
paste input "Regular crunchy chicken drumstick 700 gm"
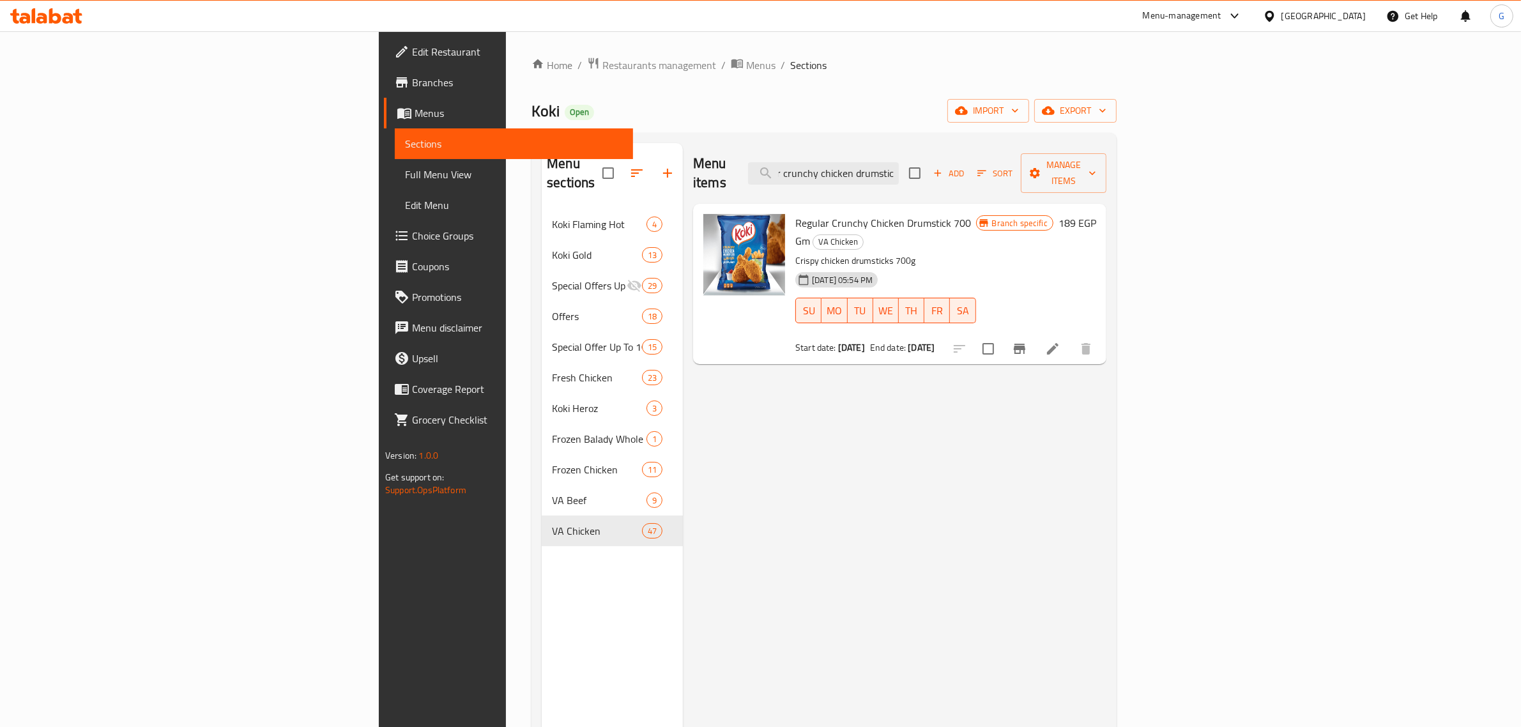
scroll to position [0, 29]
type input "Regular crunchy chicken drumstic"
click at [1101, 333] on div at bounding box center [1022, 348] width 157 height 31
click at [1061, 341] on icon at bounding box center [1052, 348] width 15 height 15
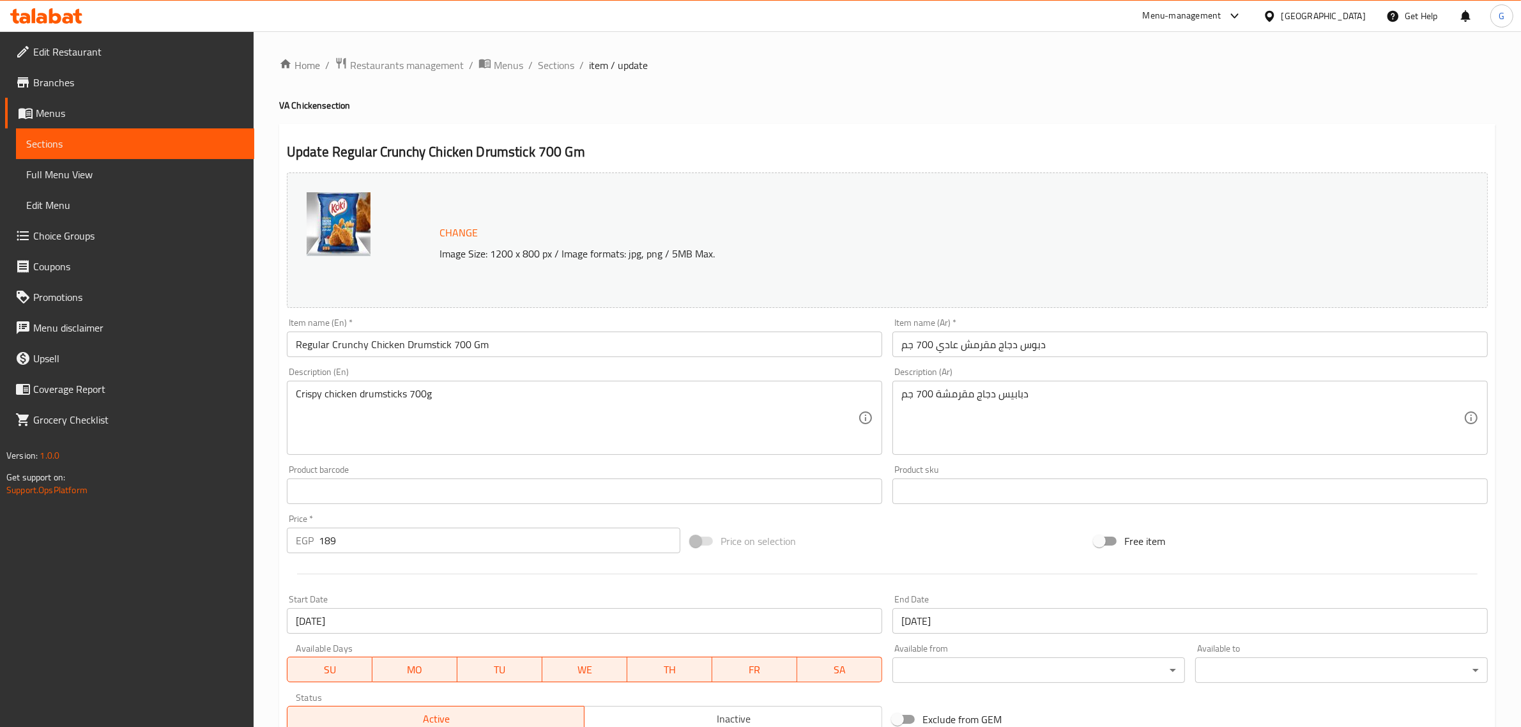
click at [462, 351] on input "Regular Crunchy Chicken Drumstick 700 Gm" at bounding box center [584, 345] width 595 height 26
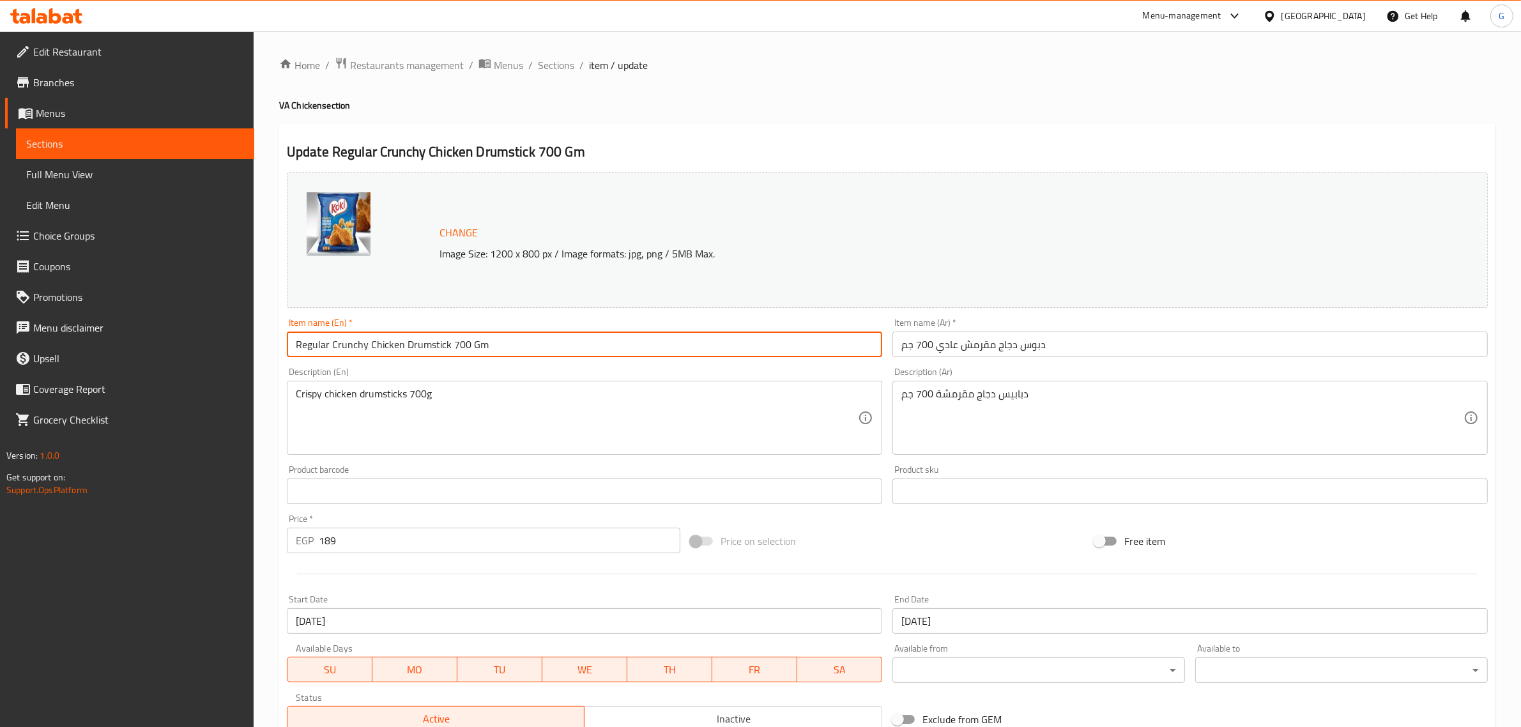
click at [462, 351] on input "Regular Crunchy Chicken Drumstick 700 Gm" at bounding box center [584, 345] width 595 height 26
drag, startPoint x: 326, startPoint y: 345, endPoint x: 533, endPoint y: 352, distance: 207.1
click at [534, 351] on input "Regular Crunchy Chicken Drumstick 700 Gm" at bounding box center [584, 345] width 595 height 26
click at [532, 352] on input "Regular Crunchy Chicken Drumstick 700 Gm" at bounding box center [584, 345] width 595 height 26
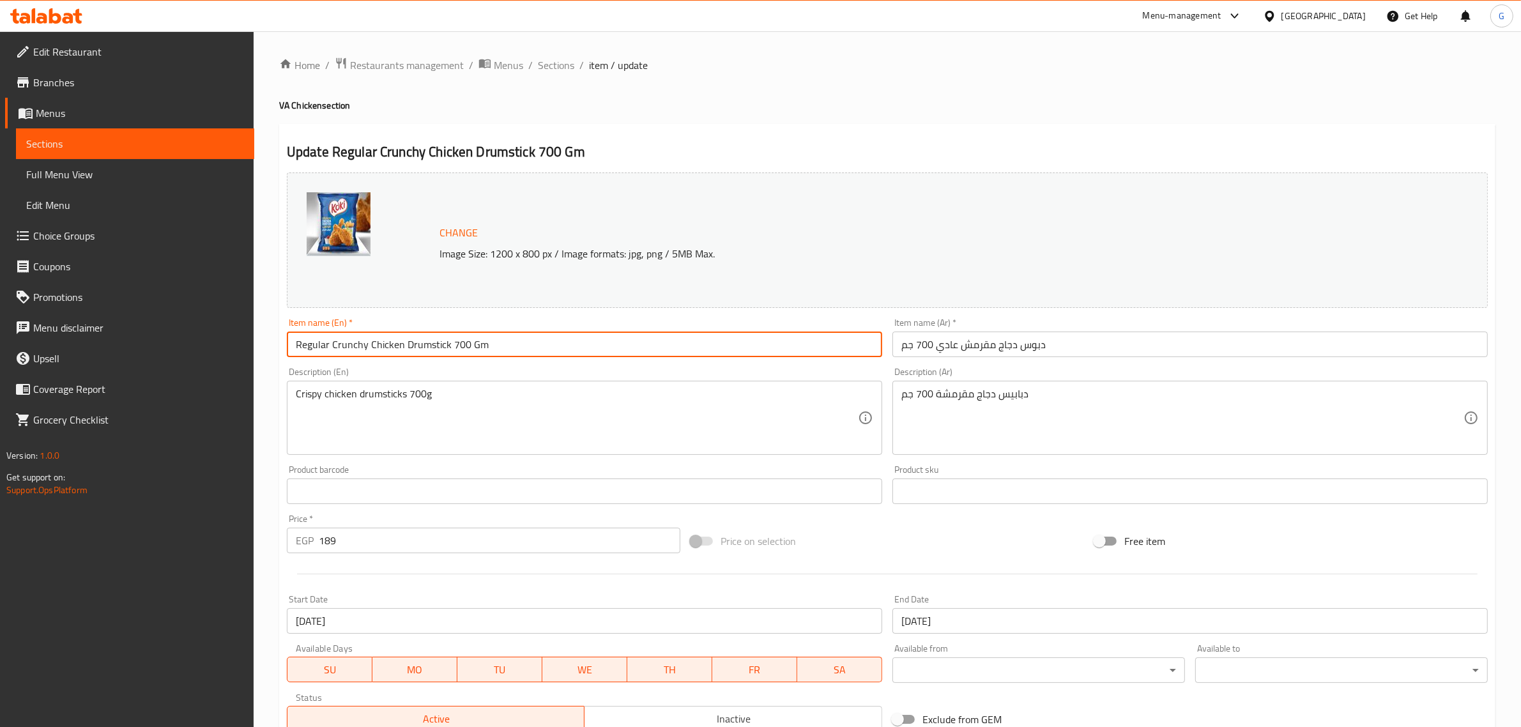
drag, startPoint x: 331, startPoint y: 345, endPoint x: 522, endPoint y: 358, distance: 191.4
click at [522, 357] on input "Regular Crunchy Chicken Drumstick 700 Gm" at bounding box center [584, 345] width 595 height 26
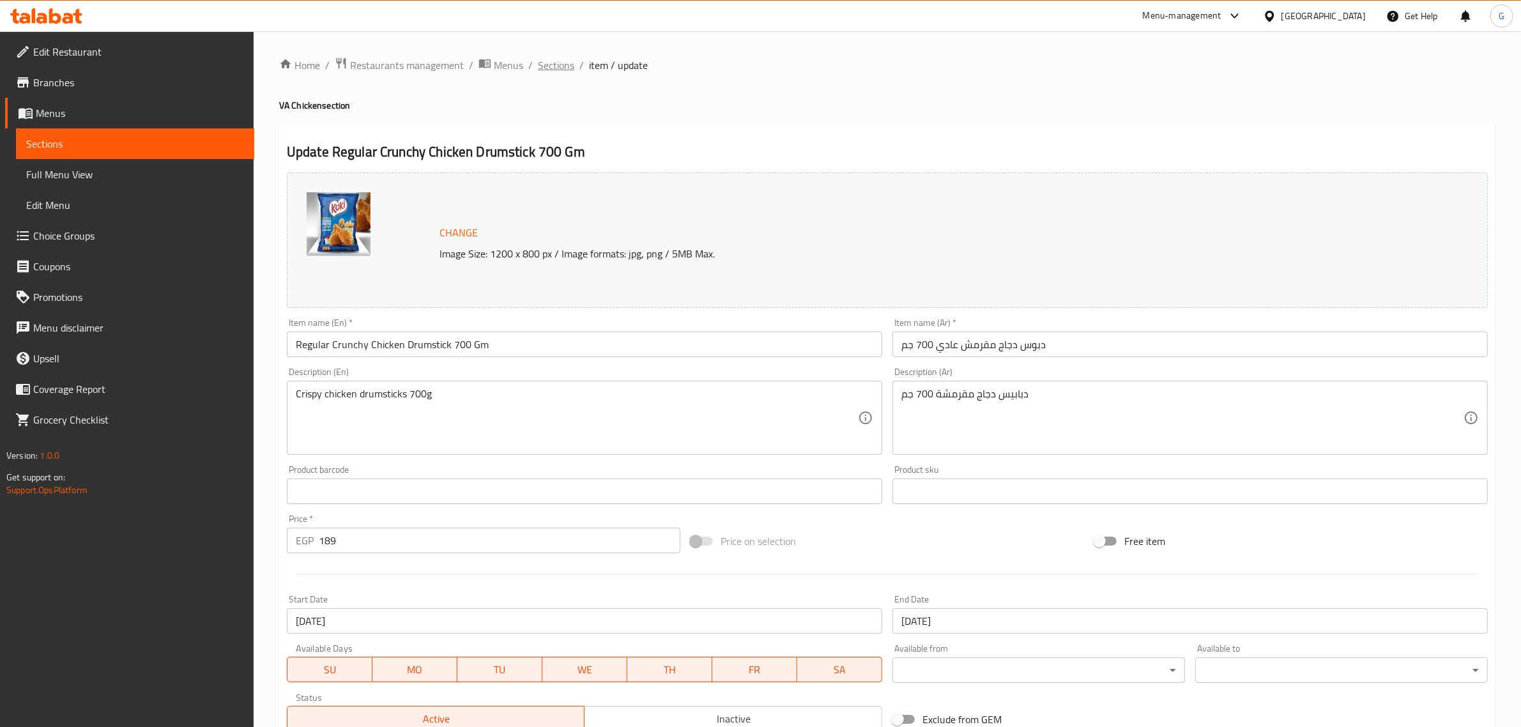
click at [562, 59] on span "Sections" at bounding box center [556, 64] width 36 height 15
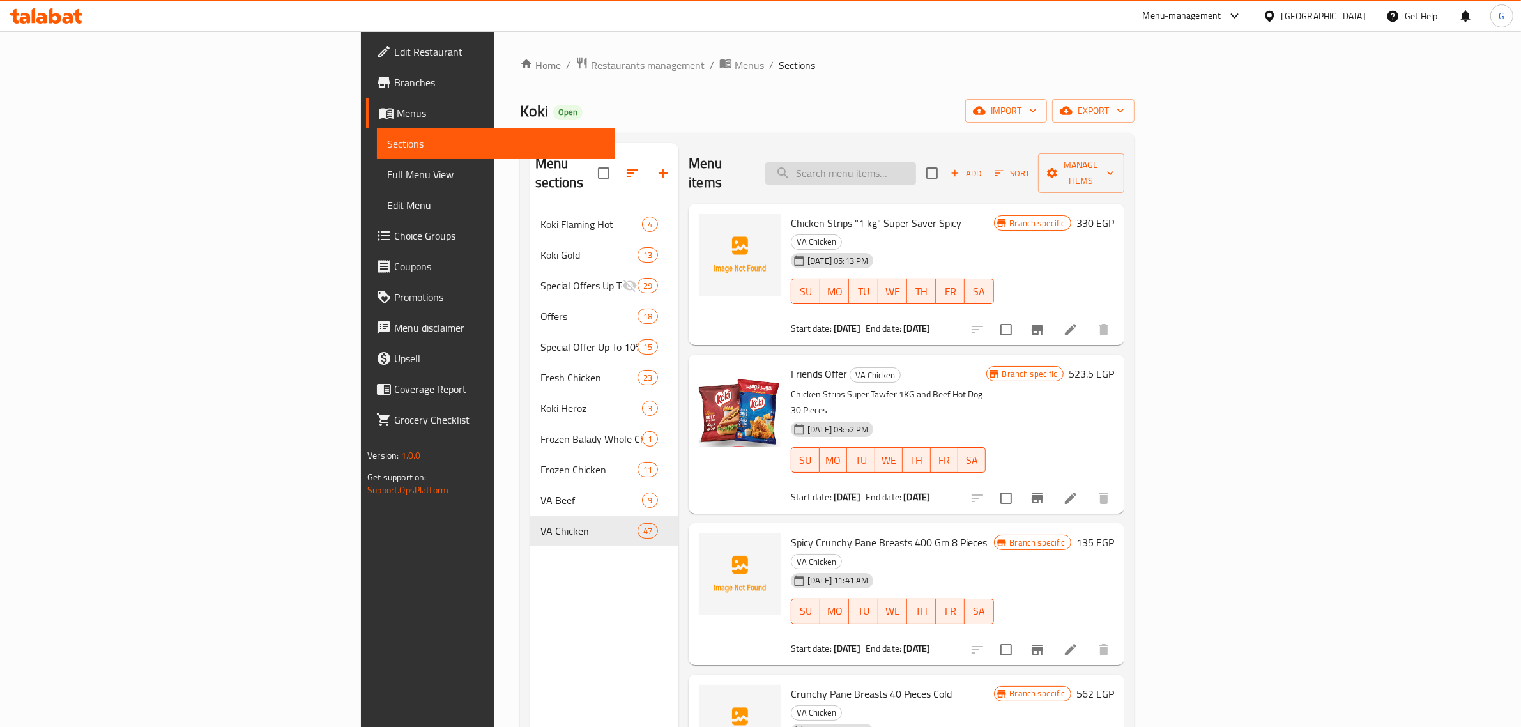
click at [916, 167] on input "search" at bounding box center [840, 173] width 151 height 22
paste input "Crunchy Chicken Drumstick 700 Gm"
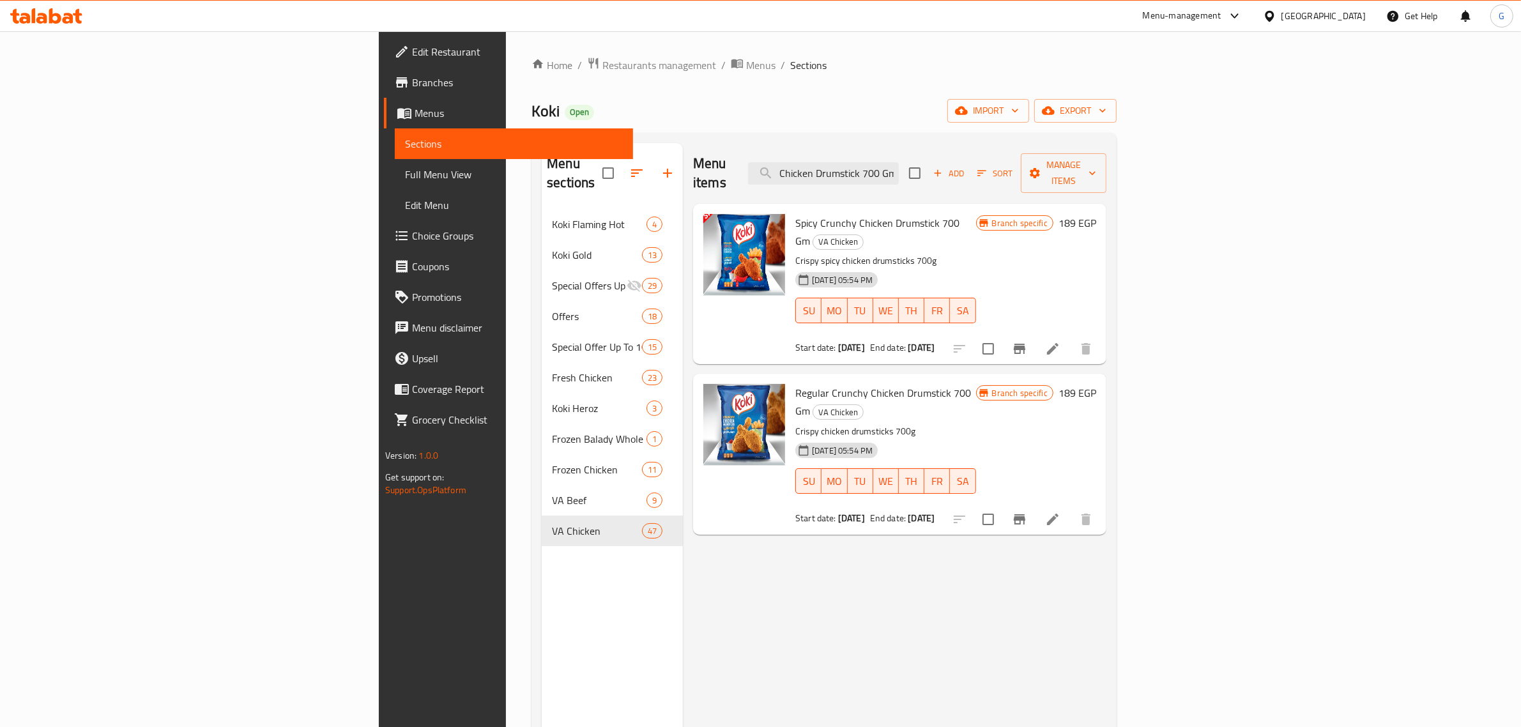
type input "Crunchy Chicken Drumstick 700 Gm"
click at [1061, 341] on icon at bounding box center [1052, 348] width 15 height 15
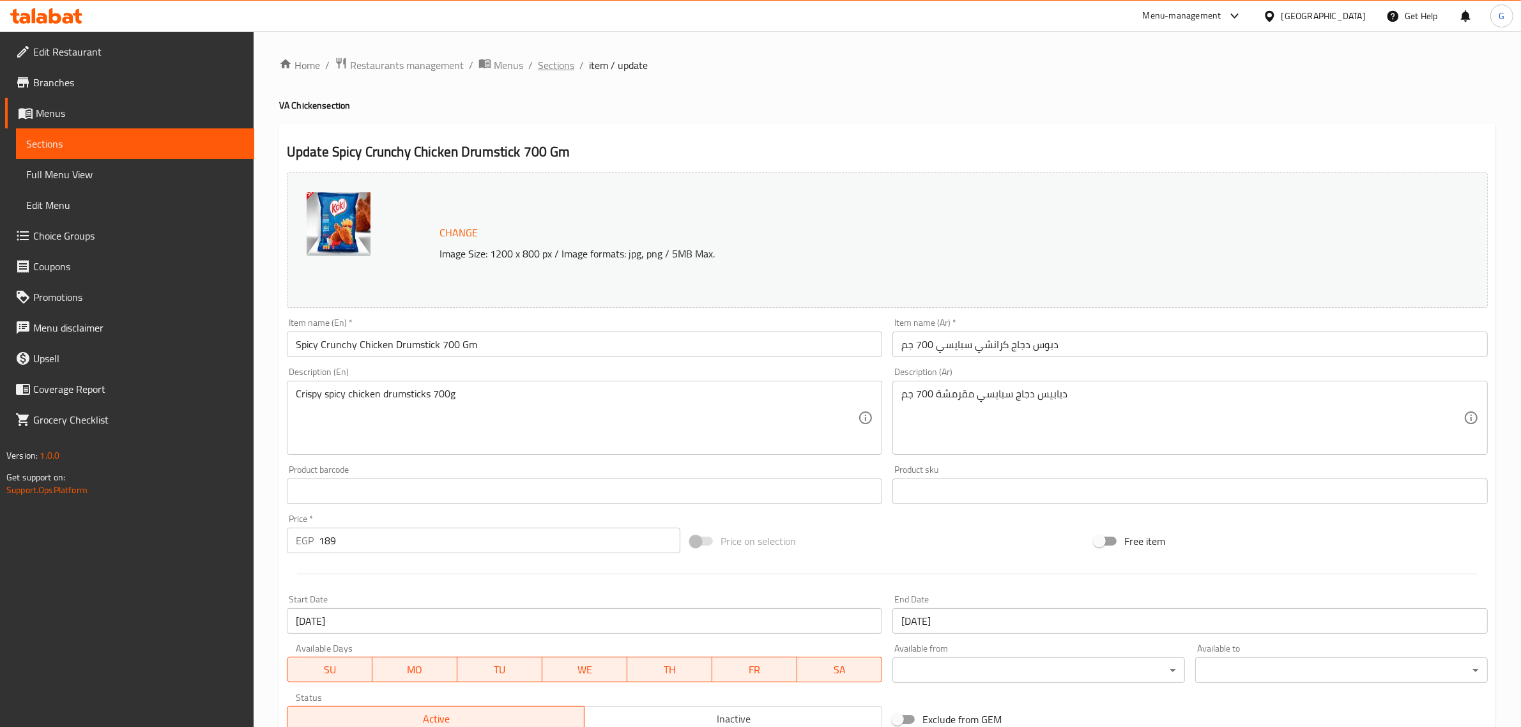
click at [540, 67] on span "Sections" at bounding box center [556, 64] width 36 height 15
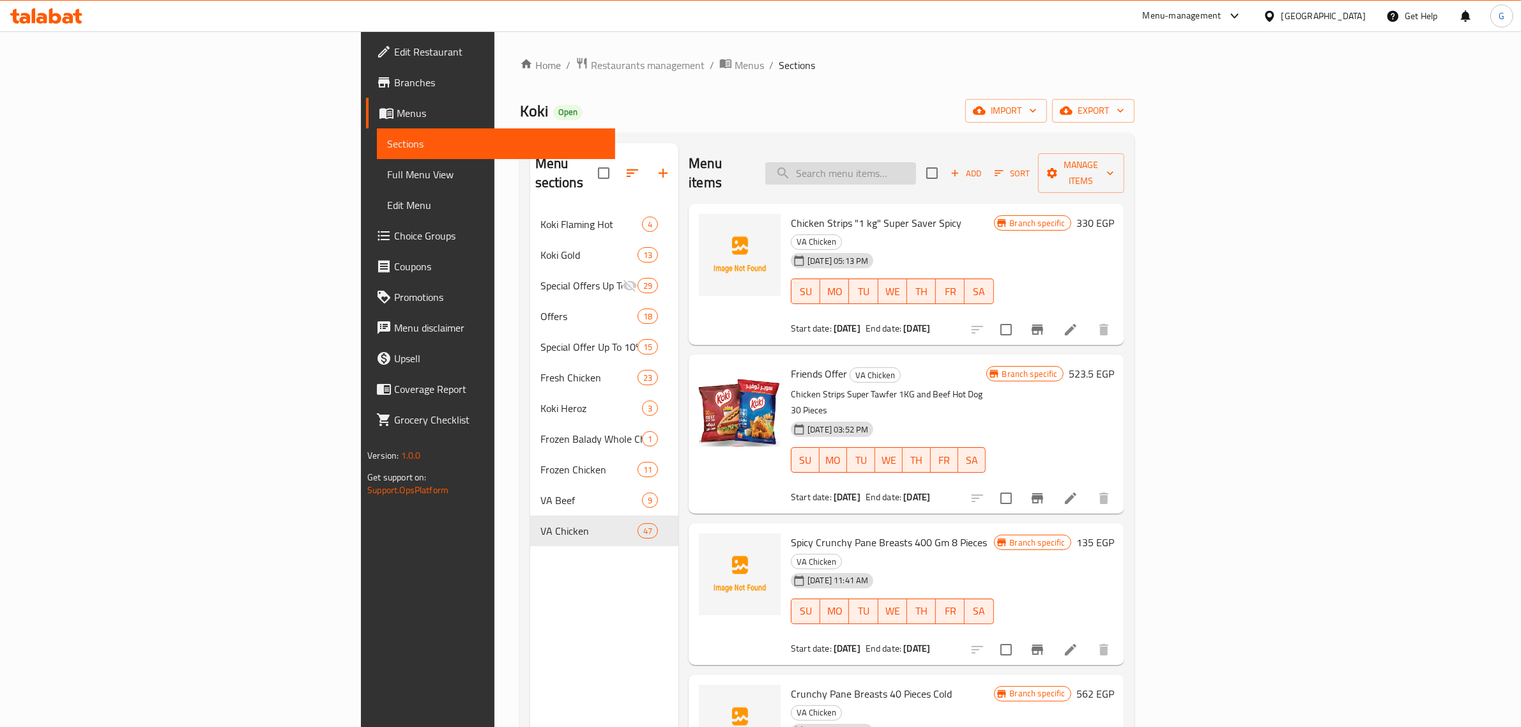
click at [916, 162] on input "search" at bounding box center [840, 173] width 151 height 22
paste input "oriental sussage 350 gm"
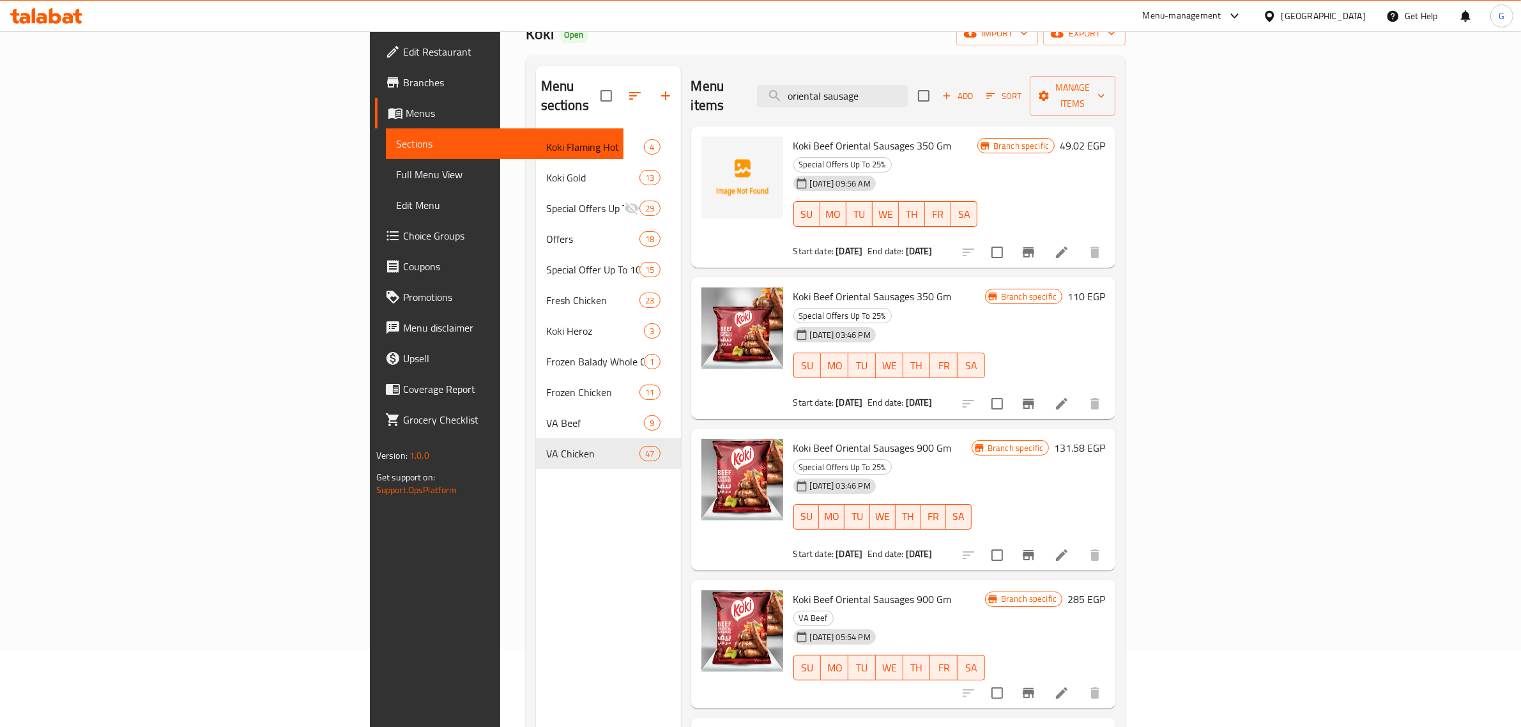
scroll to position [80, 0]
type input "oriental sausage"
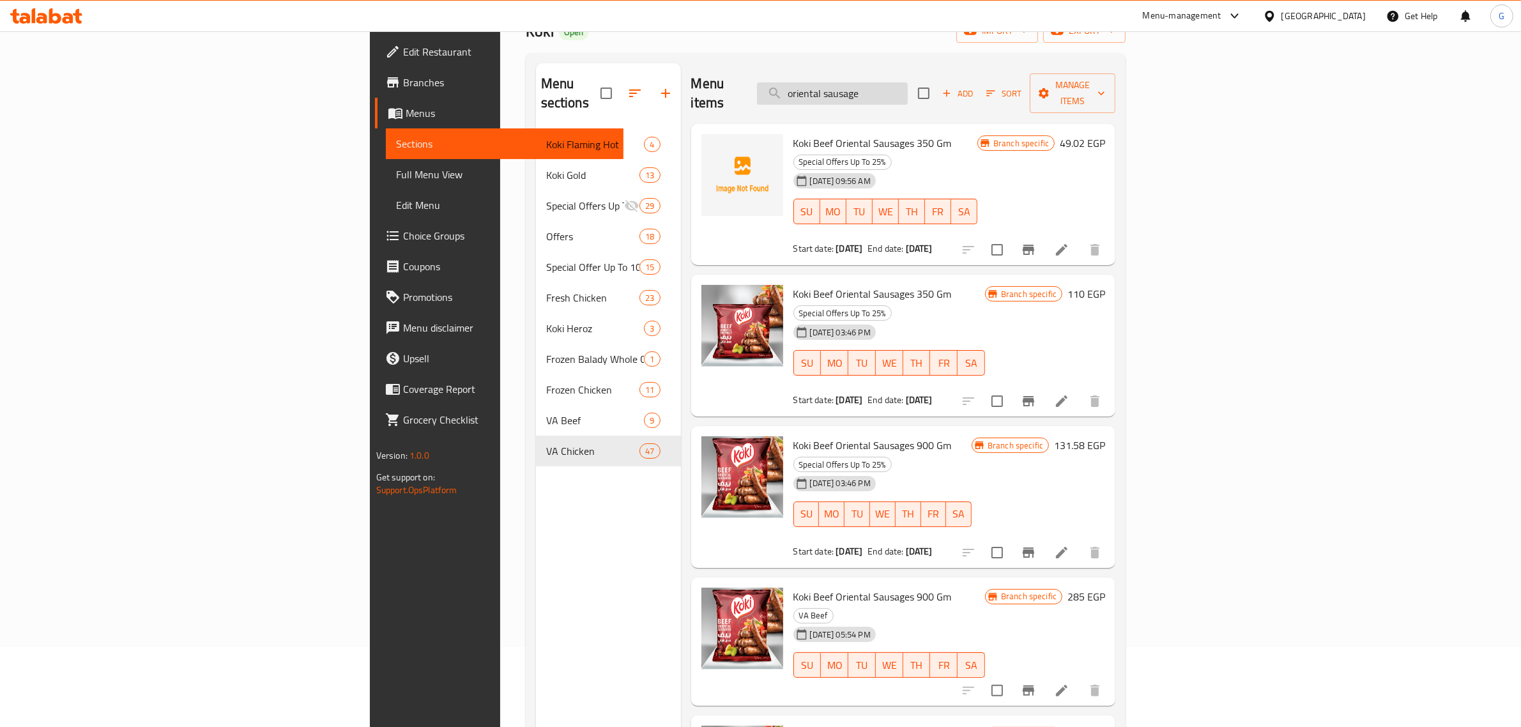
click at [908, 84] on input "oriental sausage" at bounding box center [832, 93] width 151 height 22
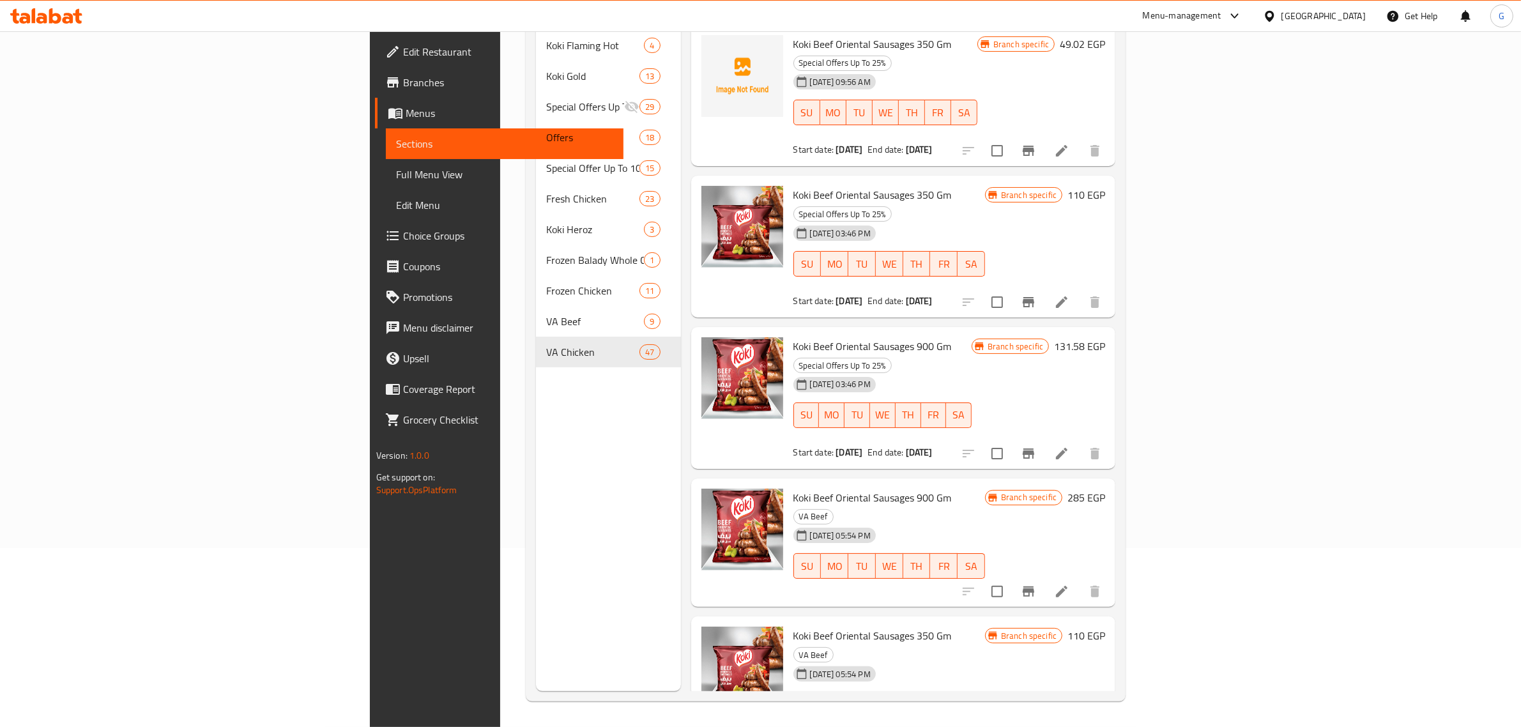
scroll to position [0, 0]
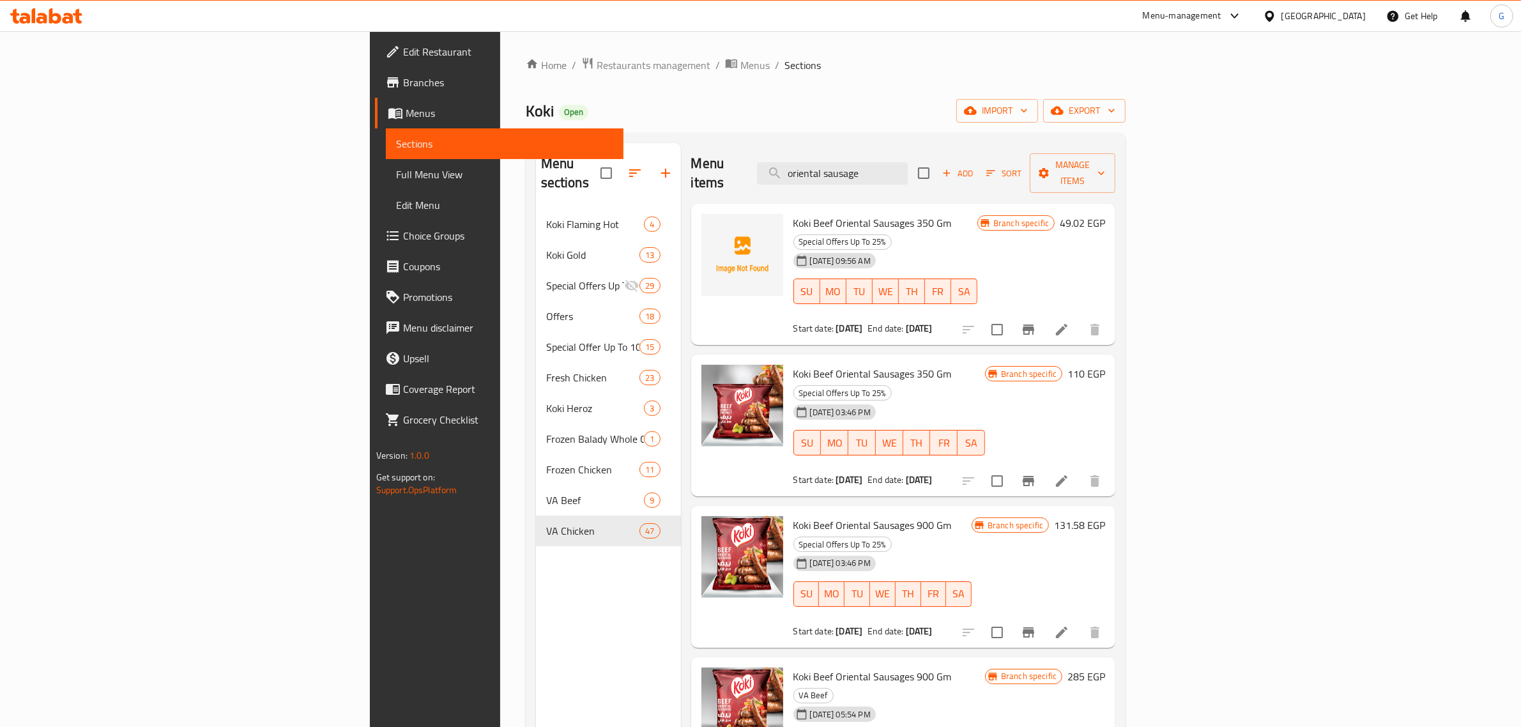
click at [831, 551] on div "[DATE] 03:46 PM SU MO TU WE TH FR SA" at bounding box center [882, 585] width 188 height 69
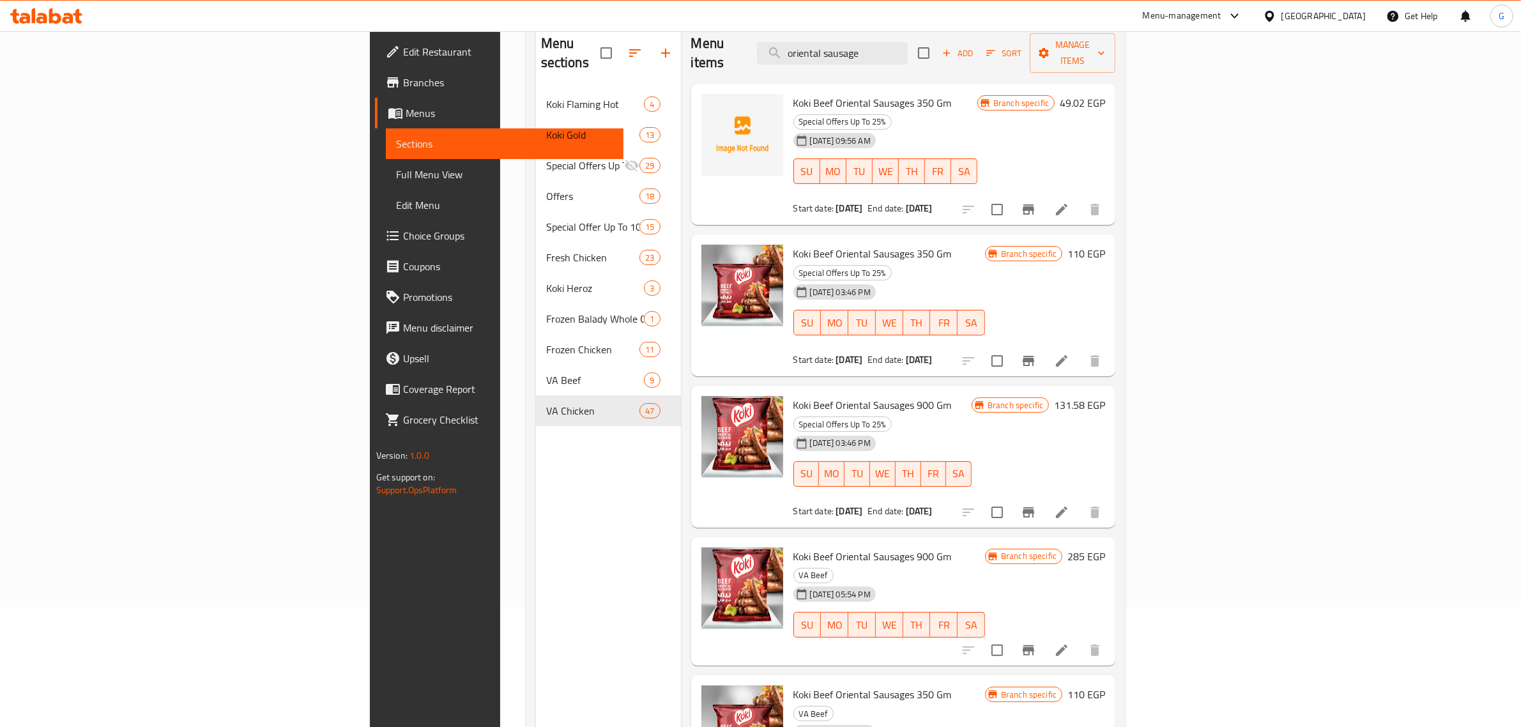
scroll to position [160, 0]
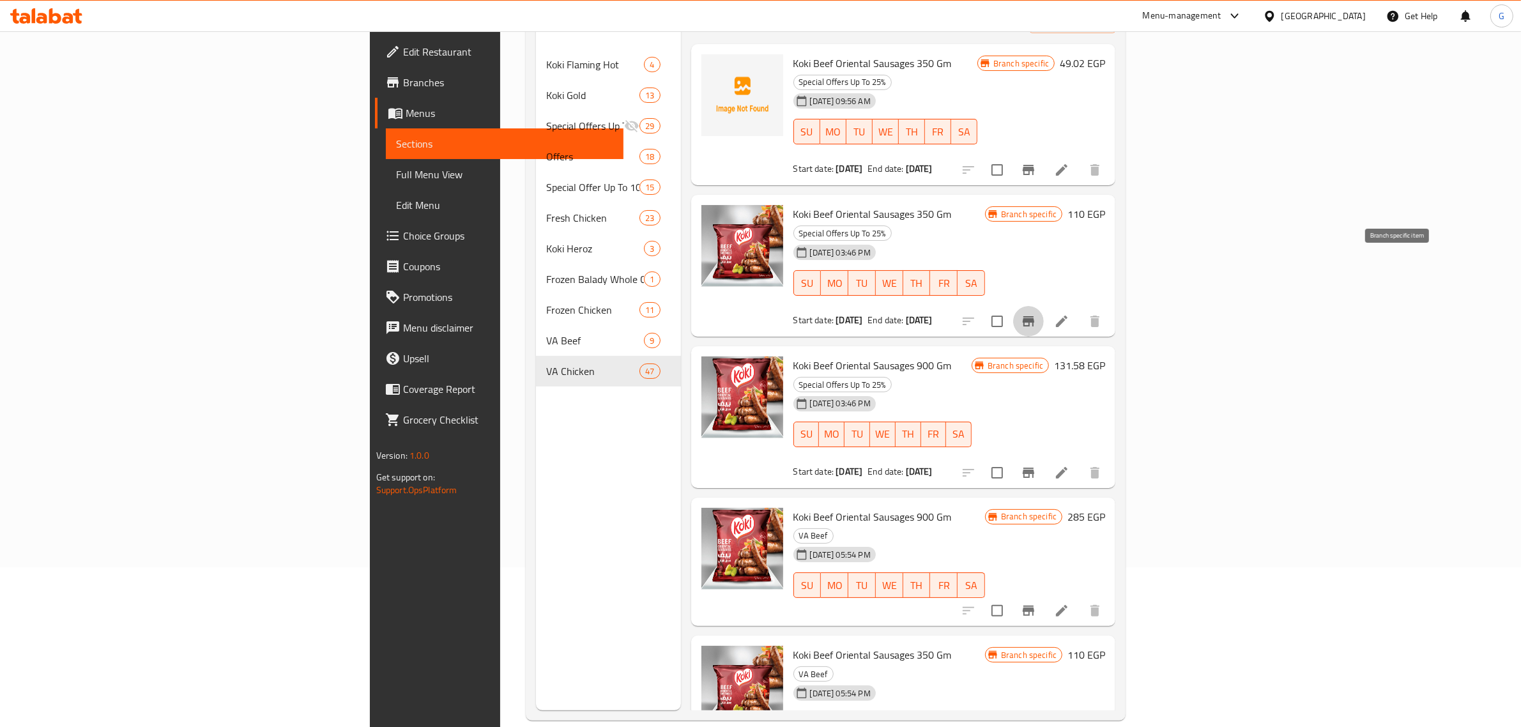
click at [1036, 314] on icon "Branch-specific-item" at bounding box center [1028, 321] width 15 height 15
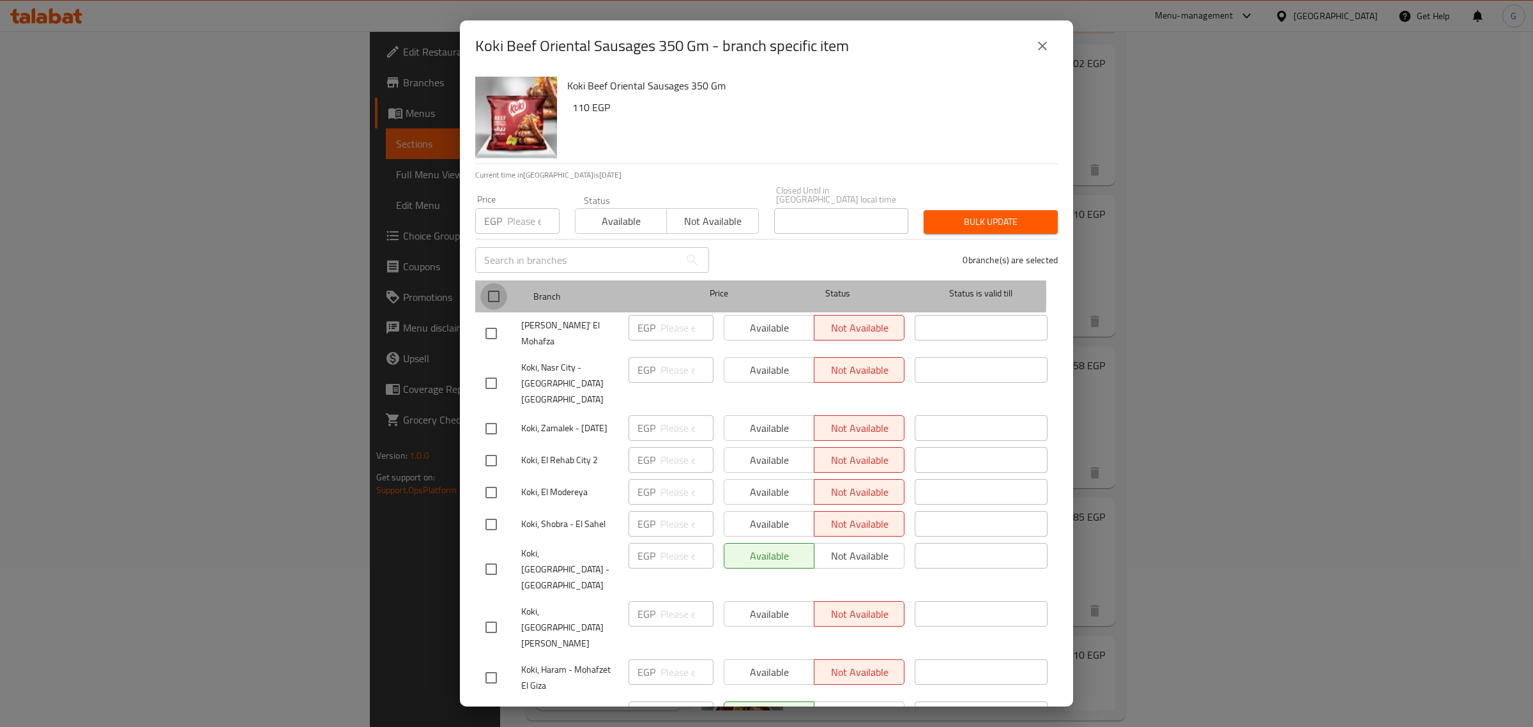
click at [486, 286] on input "checkbox" at bounding box center [493, 296] width 27 height 27
checkbox input "true"
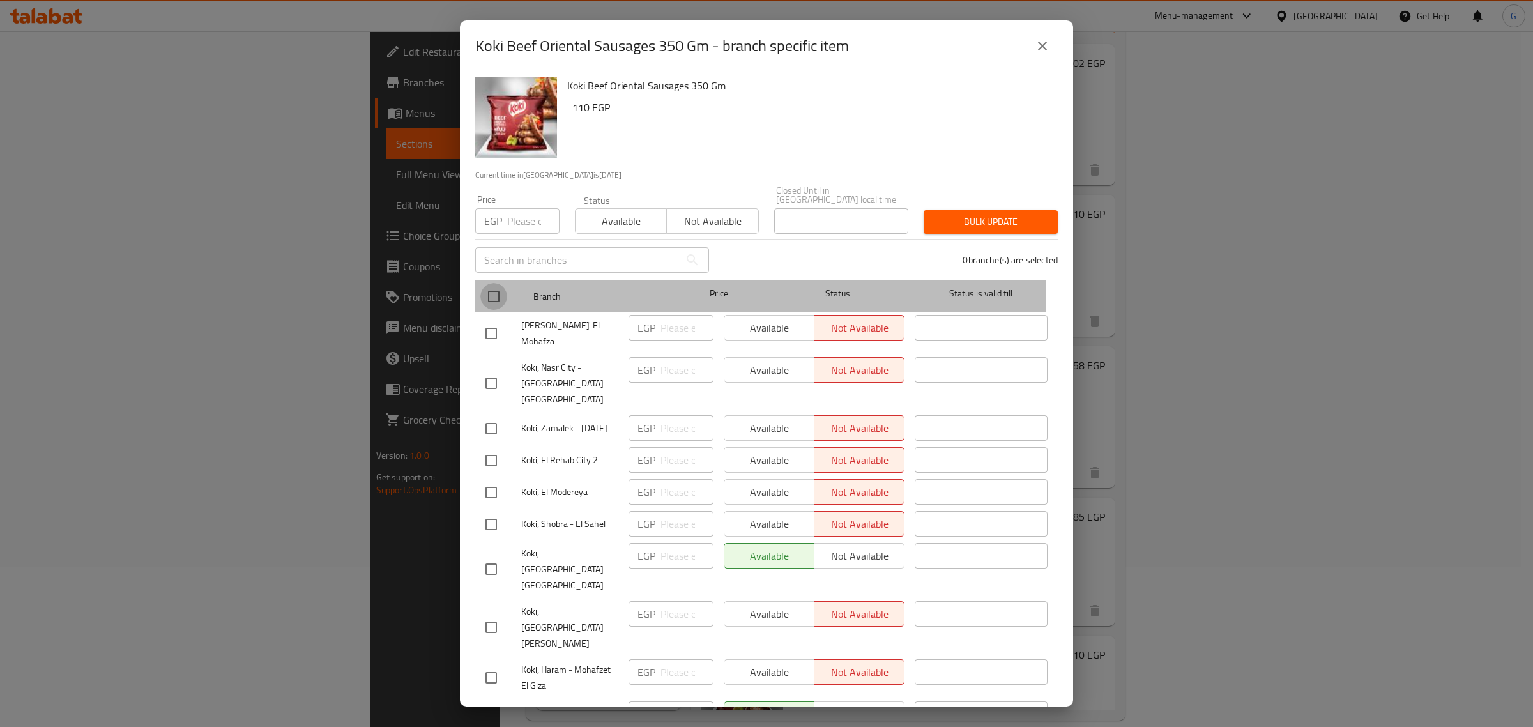
checkbox input "true"
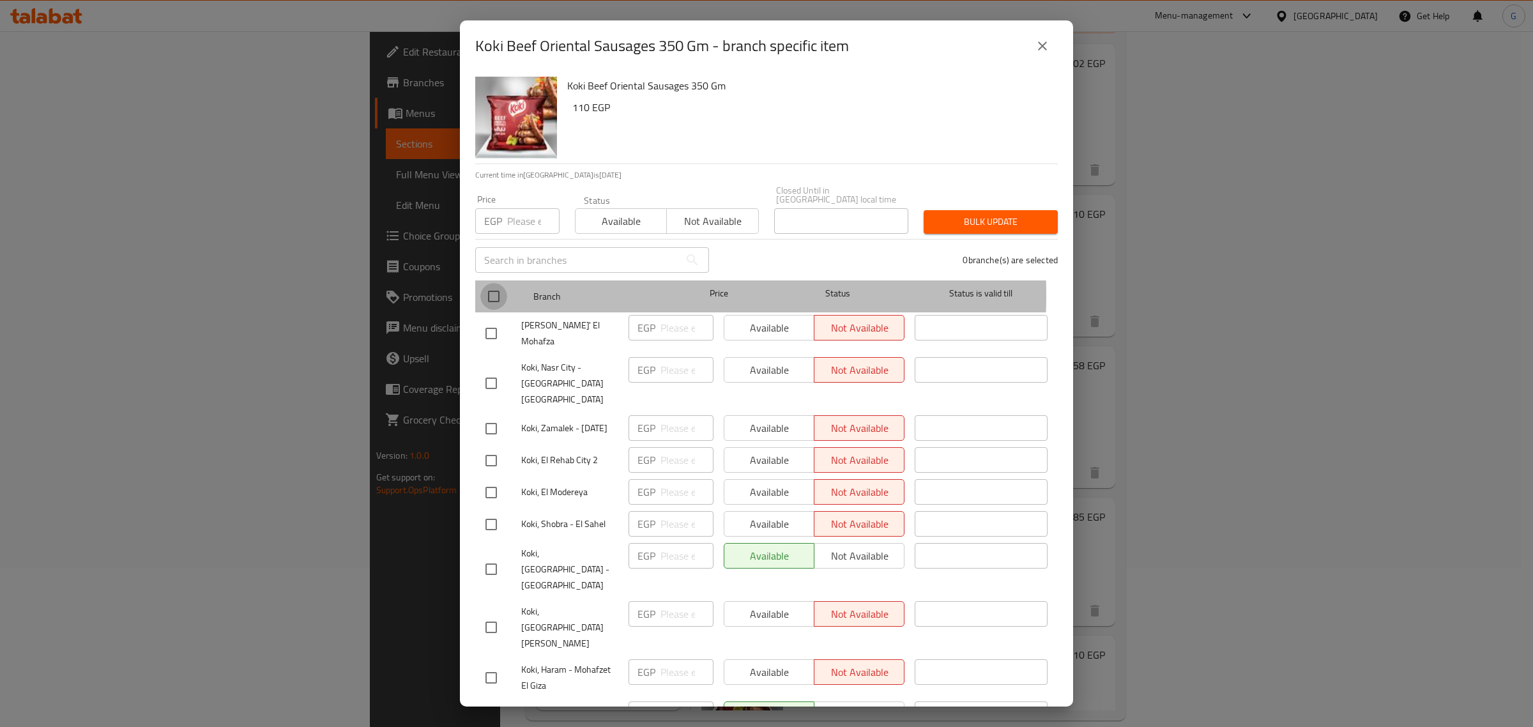
checkbox input "true"
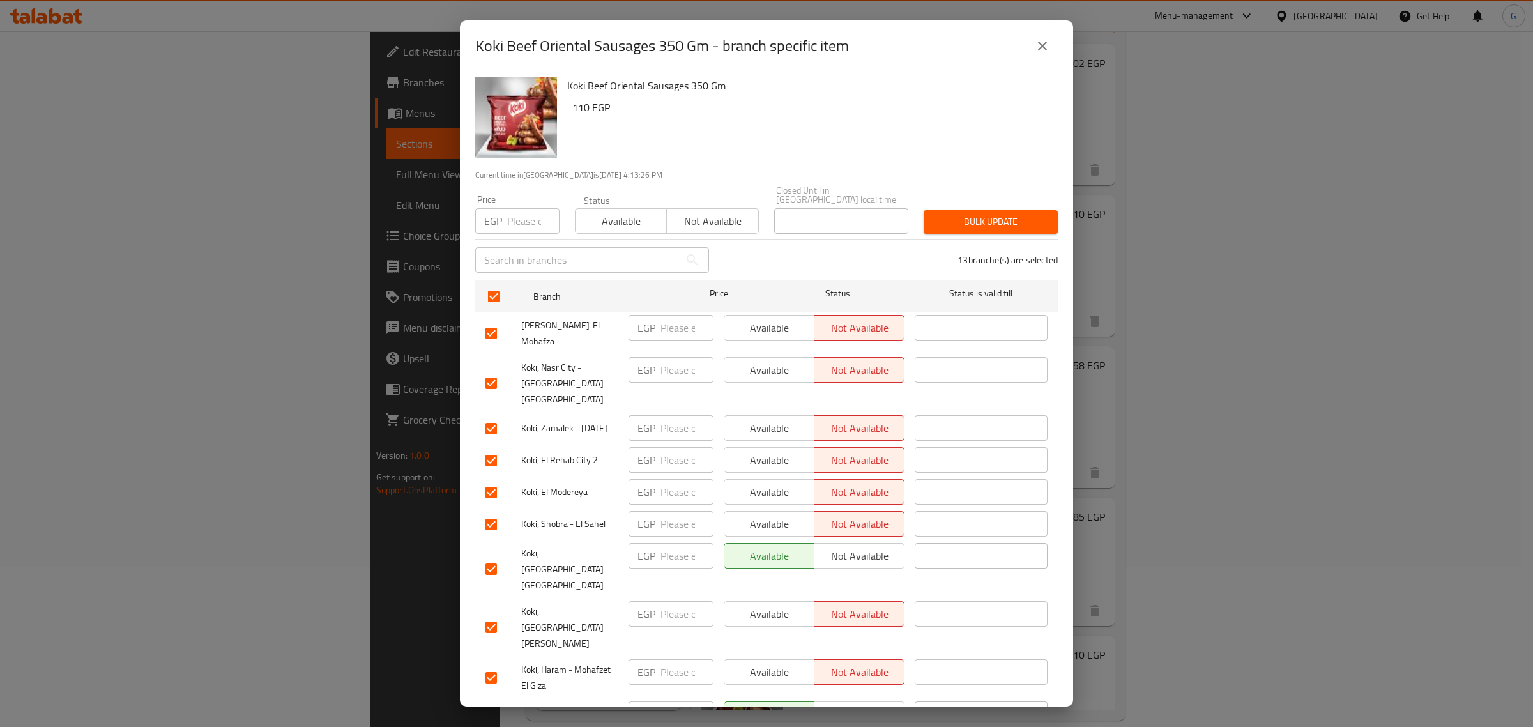
click at [737, 212] on span "Not available" at bounding box center [712, 221] width 81 height 19
click at [1085, 218] on div "Koki Beef Oriental Sausages 350 Gm - branch specific item Koki Beef Oriental Sa…" at bounding box center [766, 363] width 1533 height 727
click at [1053, 213] on div "Bulk update" at bounding box center [990, 222] width 149 height 39
click at [1017, 214] on span "Bulk update" at bounding box center [991, 222] width 114 height 16
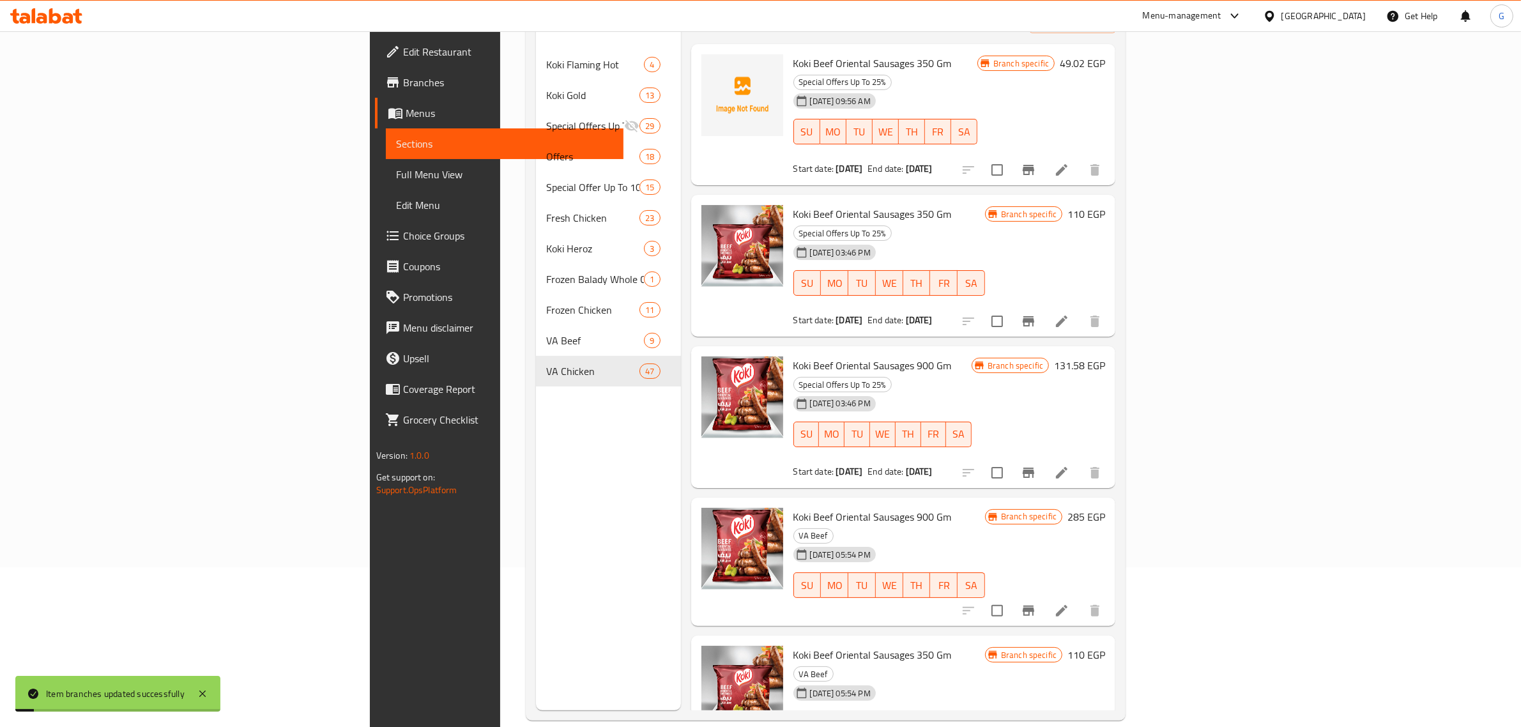
scroll to position [180, 0]
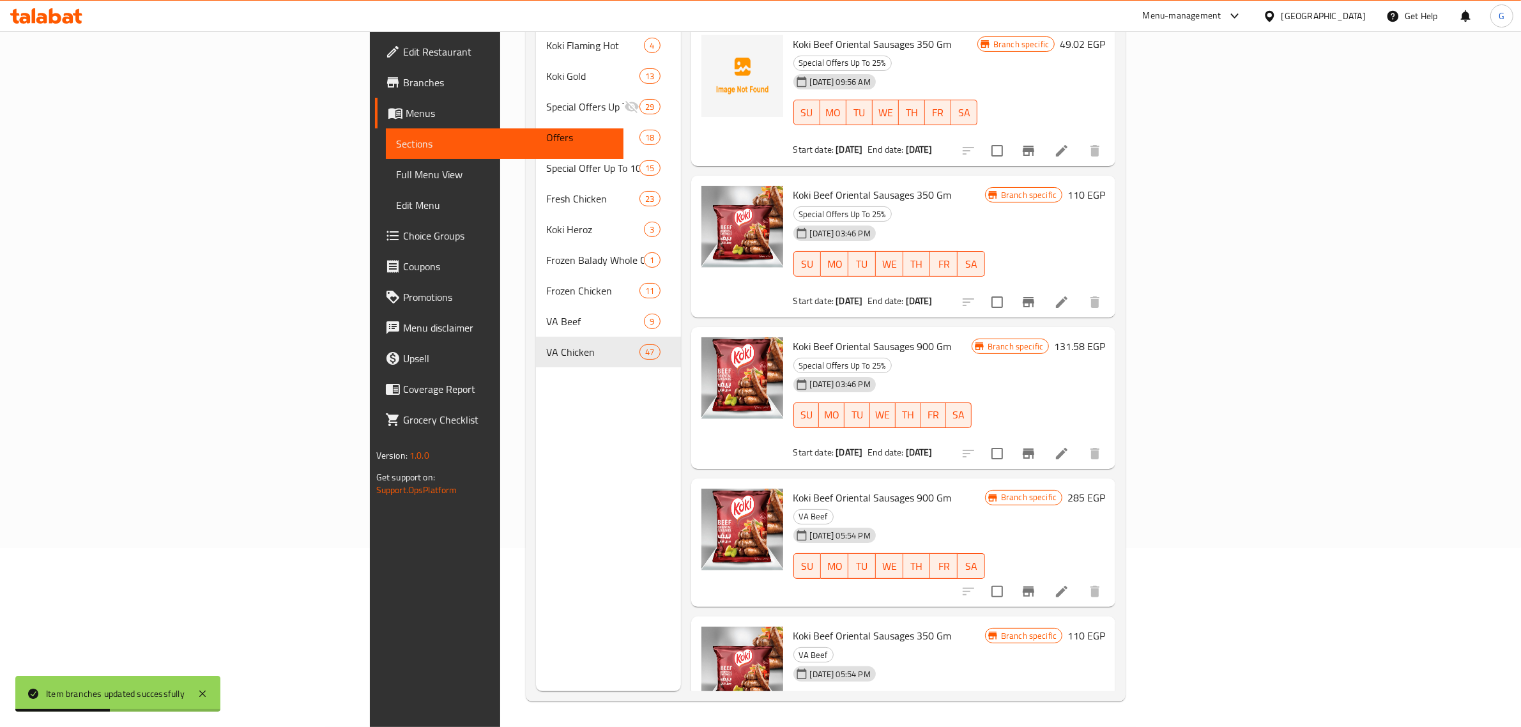
click at [793, 626] on span "Koki Beef Oriental Sausages 350 Gm" at bounding box center [872, 635] width 158 height 19
click at [1036, 723] on icon "Branch-specific-item" at bounding box center [1028, 730] width 15 height 15
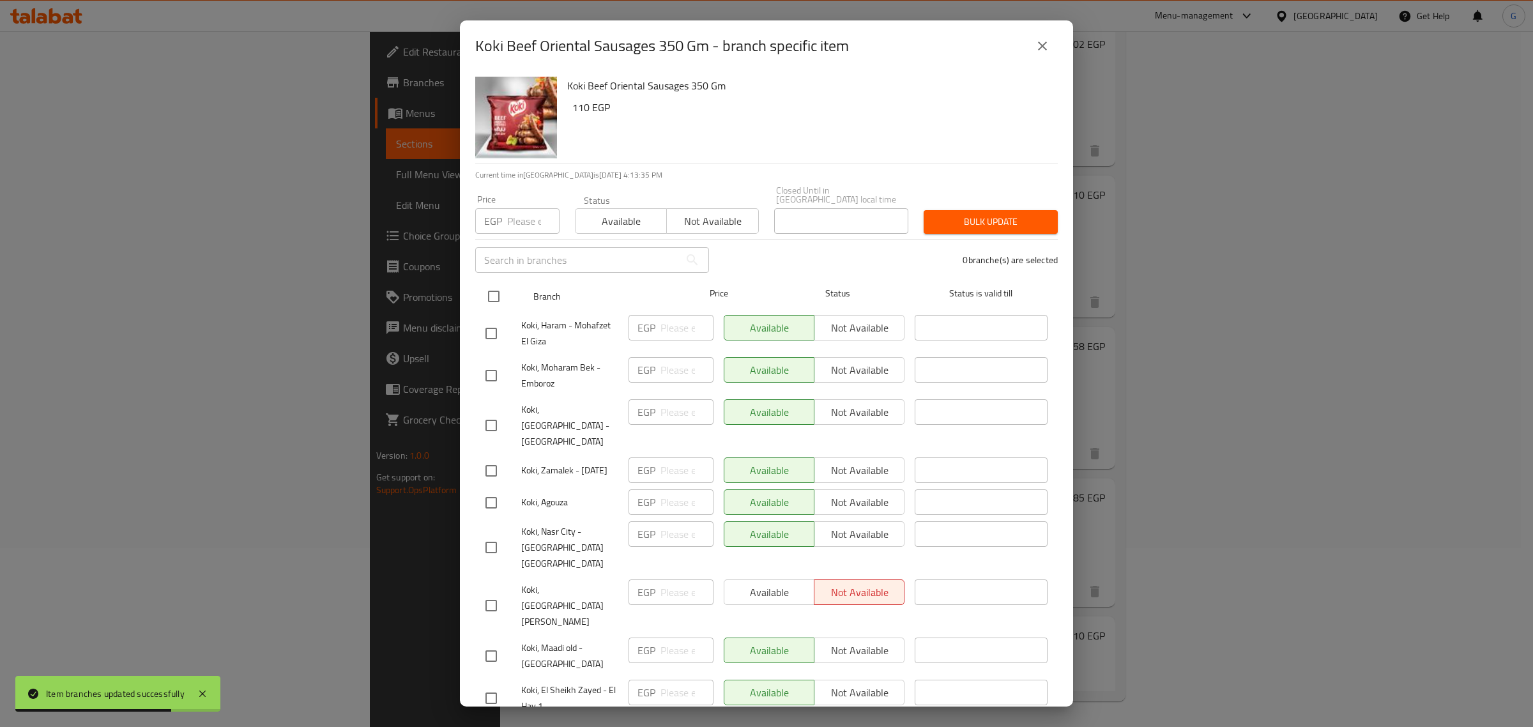
click at [478, 286] on div "Branch Price Status Status is valid till" at bounding box center [766, 296] width 583 height 32
click at [493, 291] on input "checkbox" at bounding box center [493, 296] width 27 height 27
checkbox input "true"
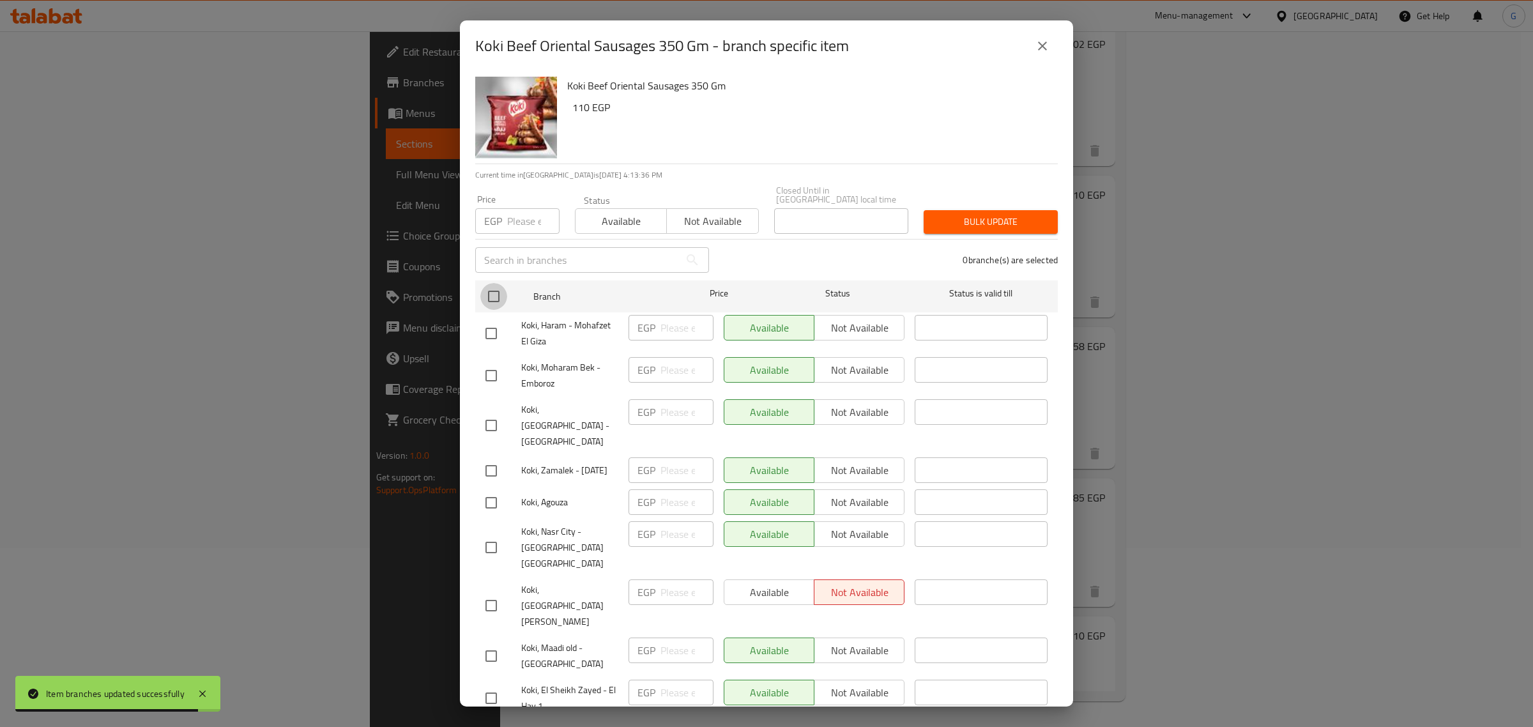
checkbox input "true"
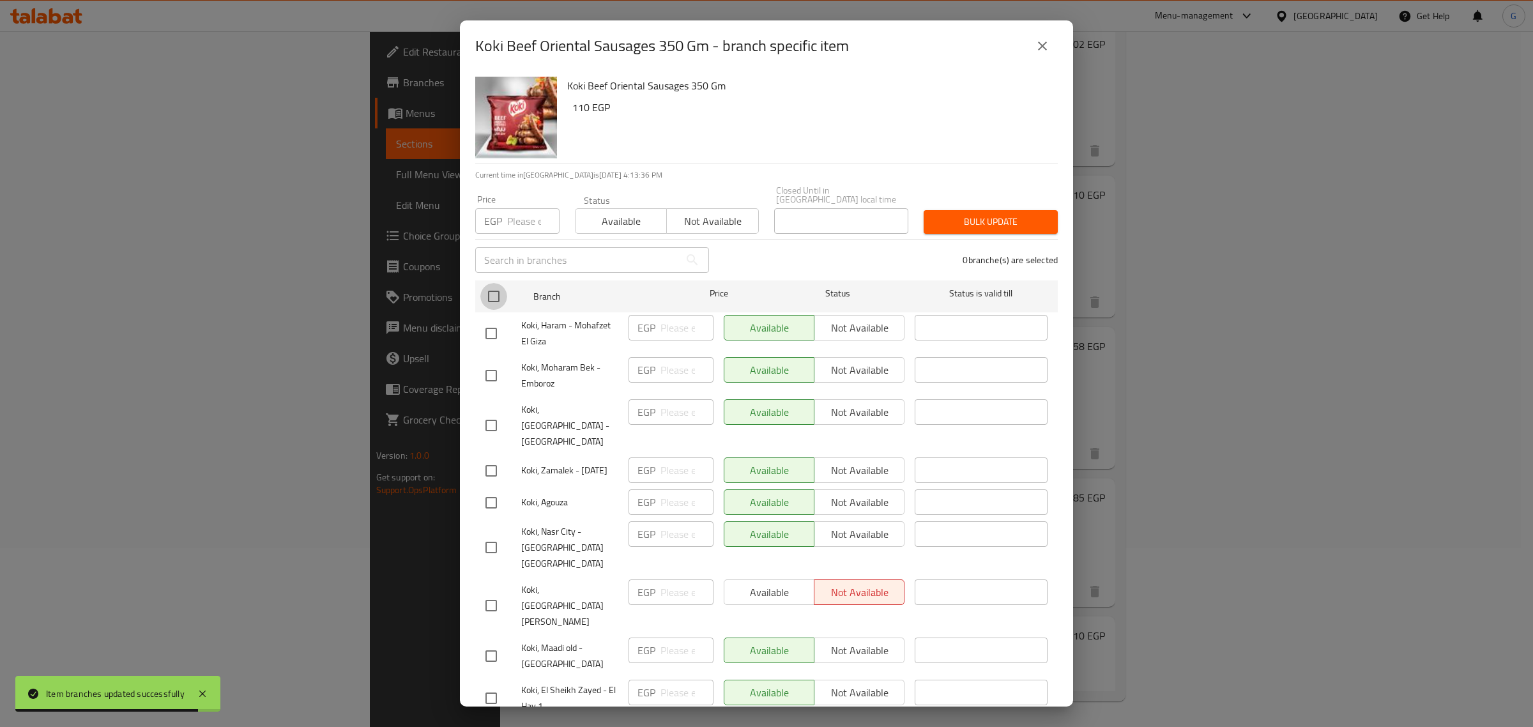
checkbox input "true"
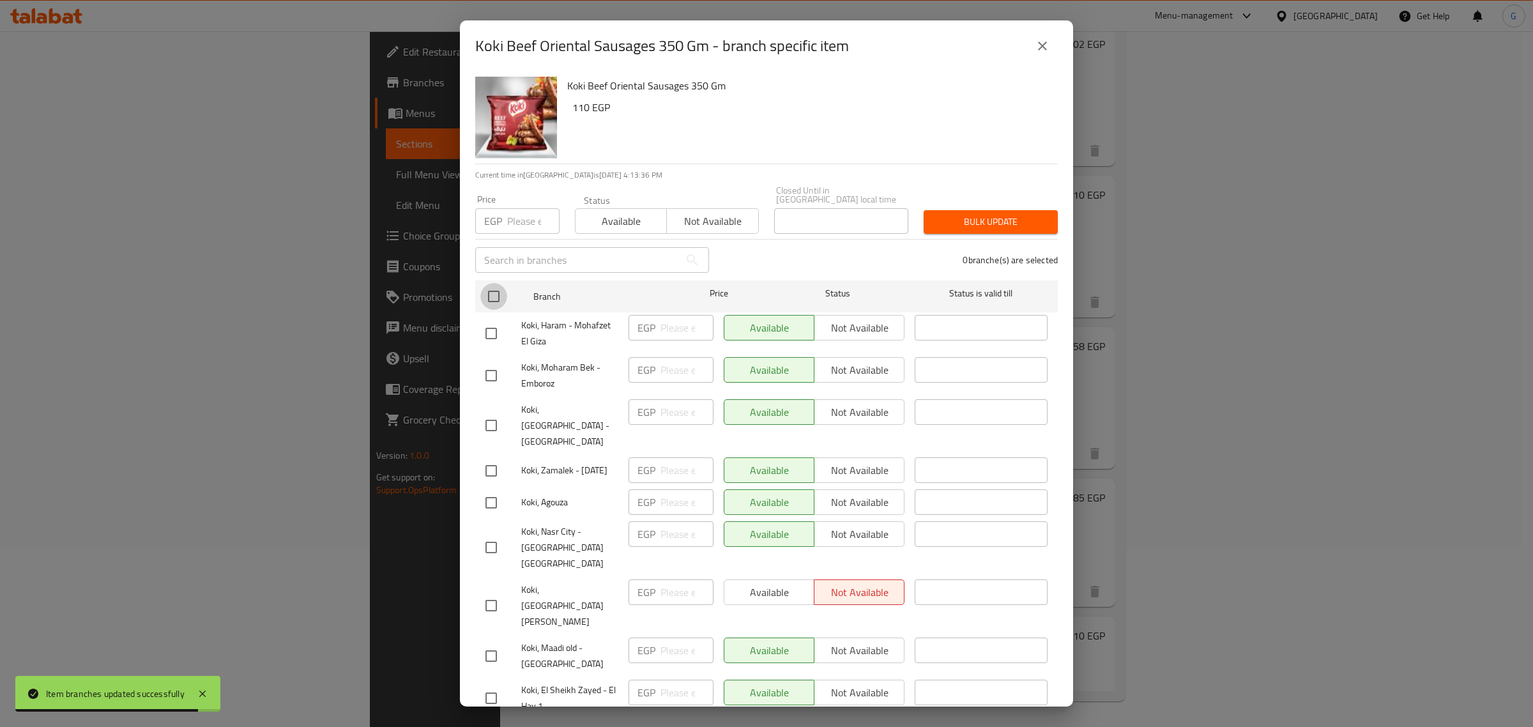
checkbox input "true"
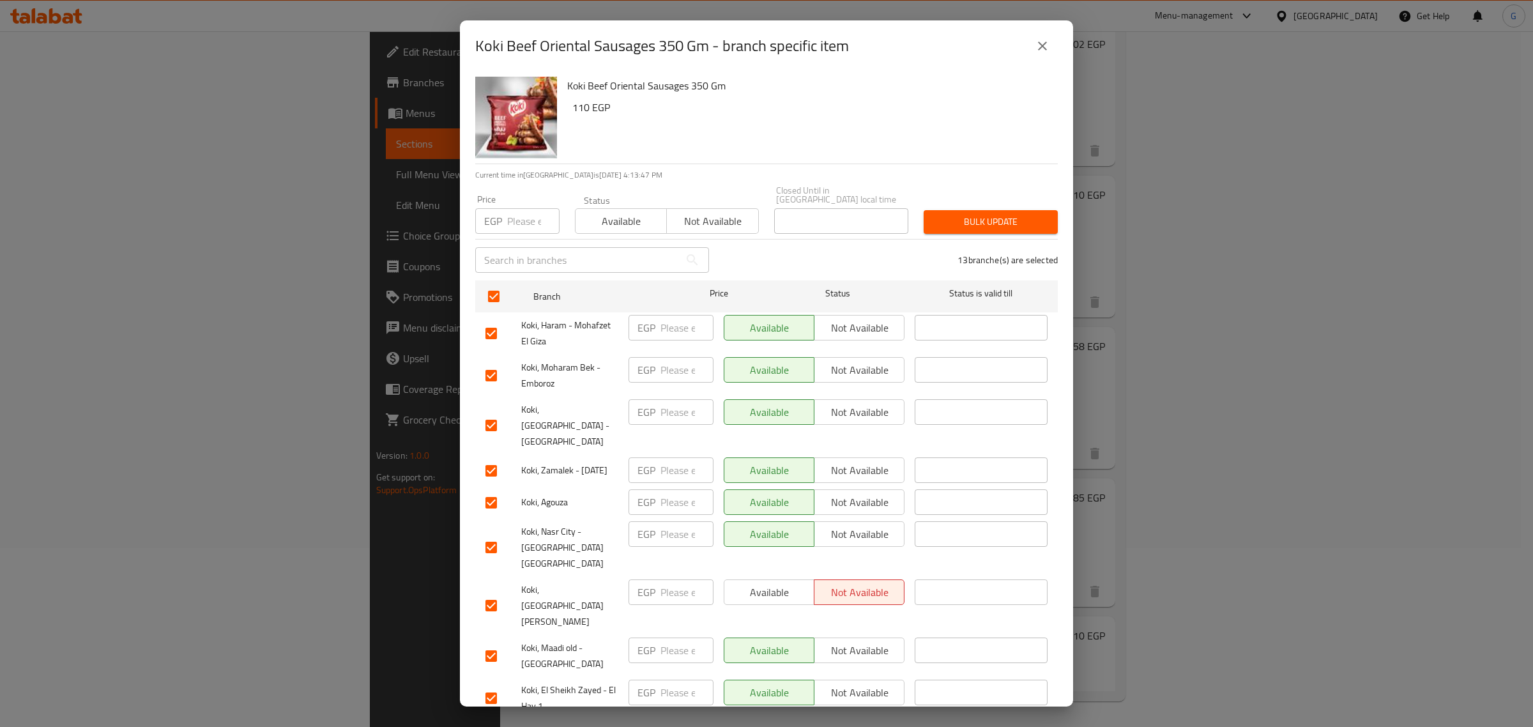
click at [506, 208] on div "EGP Price" at bounding box center [517, 221] width 84 height 26
paste input "110"
type input "110"
click at [984, 214] on span "Bulk update" at bounding box center [991, 222] width 114 height 16
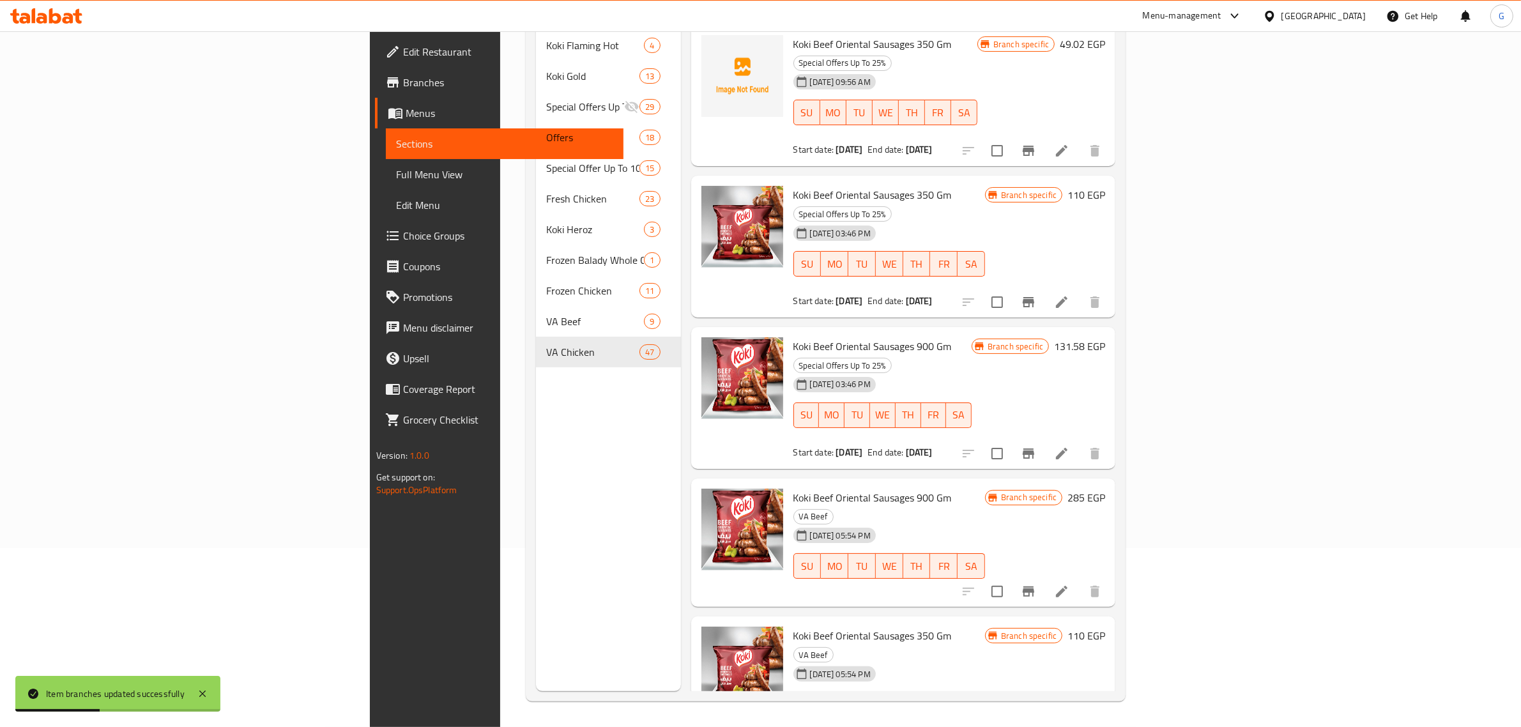
click at [1069, 723] on icon at bounding box center [1061, 730] width 15 height 15
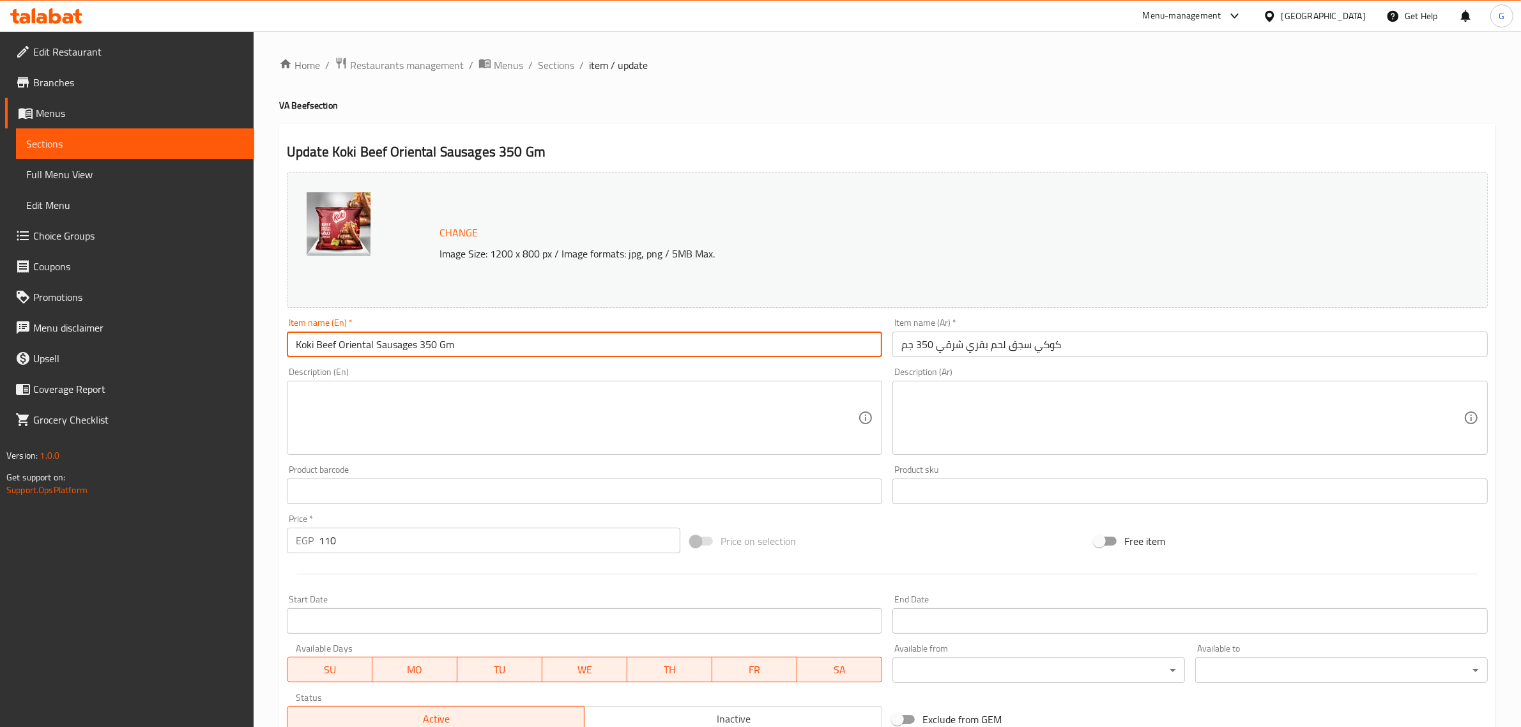
click at [449, 334] on input "Koki Beef Oriental Sausages 350 Gm" at bounding box center [584, 345] width 595 height 26
click at [551, 65] on span "Sections" at bounding box center [556, 64] width 36 height 15
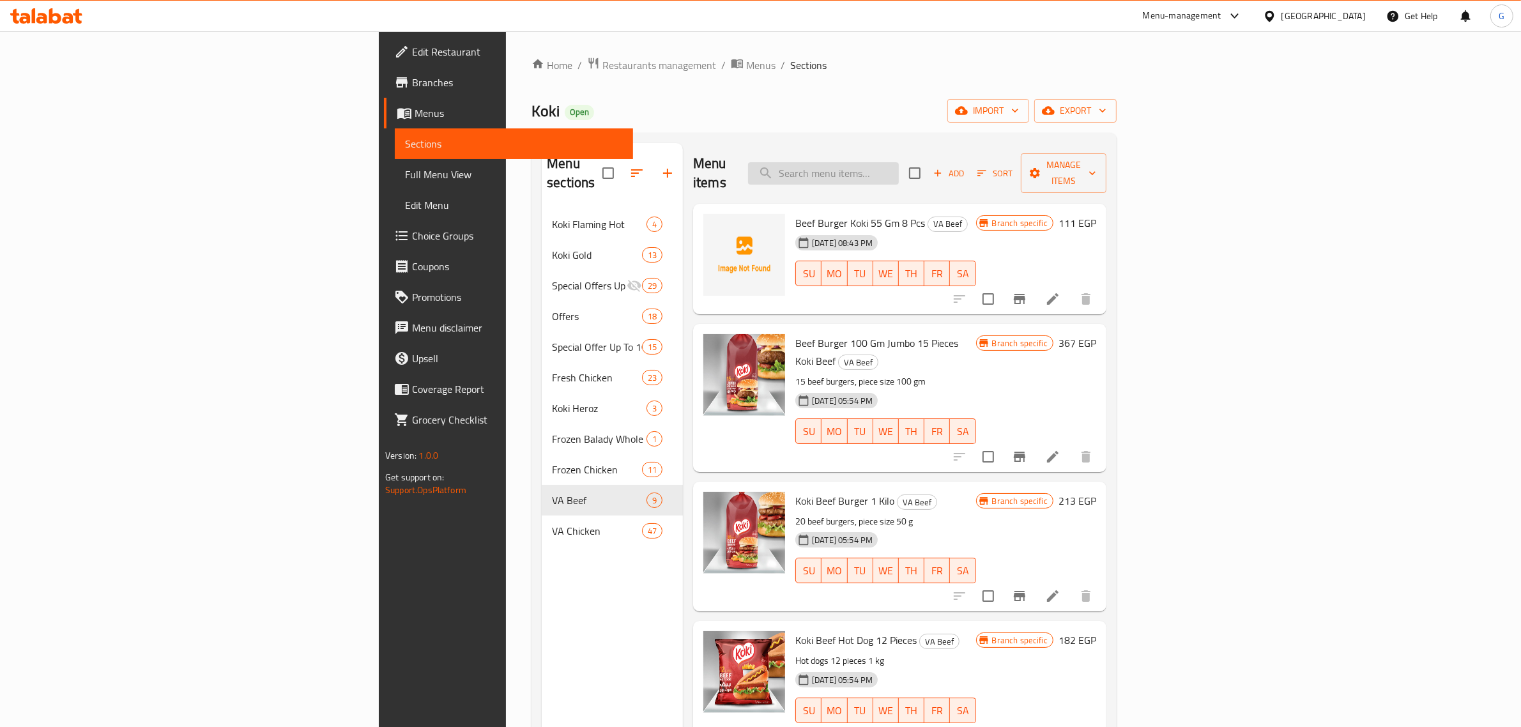
click at [899, 164] on input "search" at bounding box center [823, 173] width 151 height 22
paste input "Koki Beef Oriental Sausages 350 Gm"
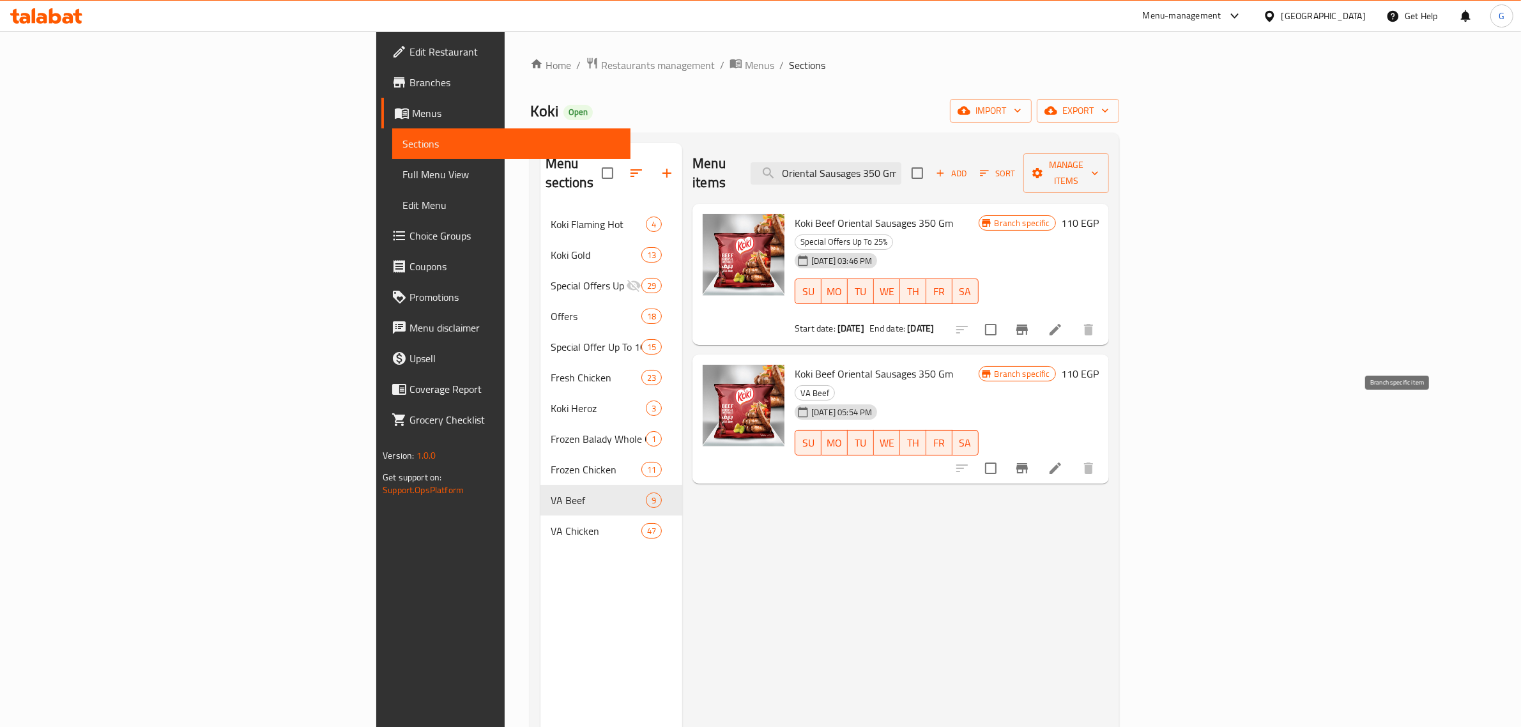
type input "Koki Beef Oriental Sausages 350 Gm"
click at [1028, 463] on icon "Branch-specific-item" at bounding box center [1021, 468] width 11 height 10
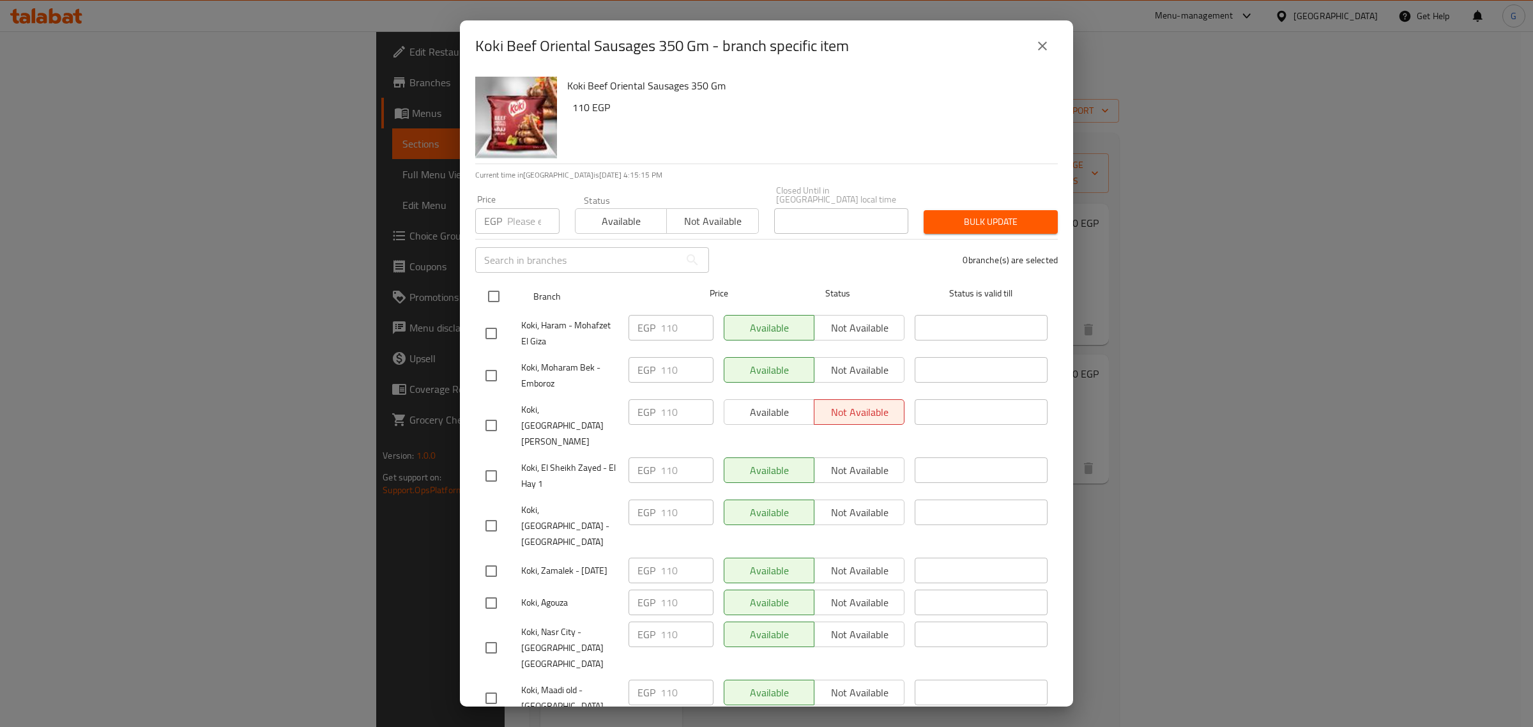
click at [493, 287] on input "checkbox" at bounding box center [493, 296] width 27 height 27
checkbox input "true"
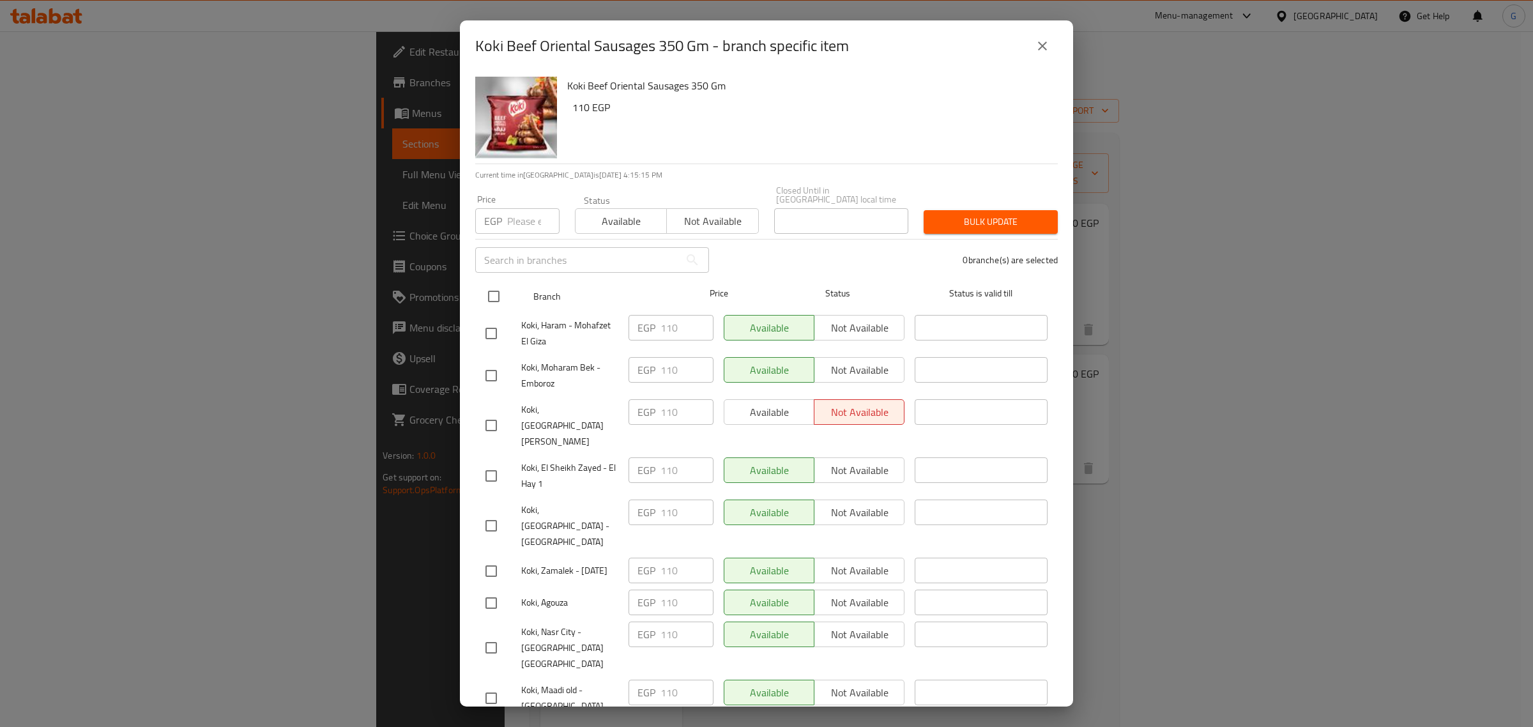
checkbox input "true"
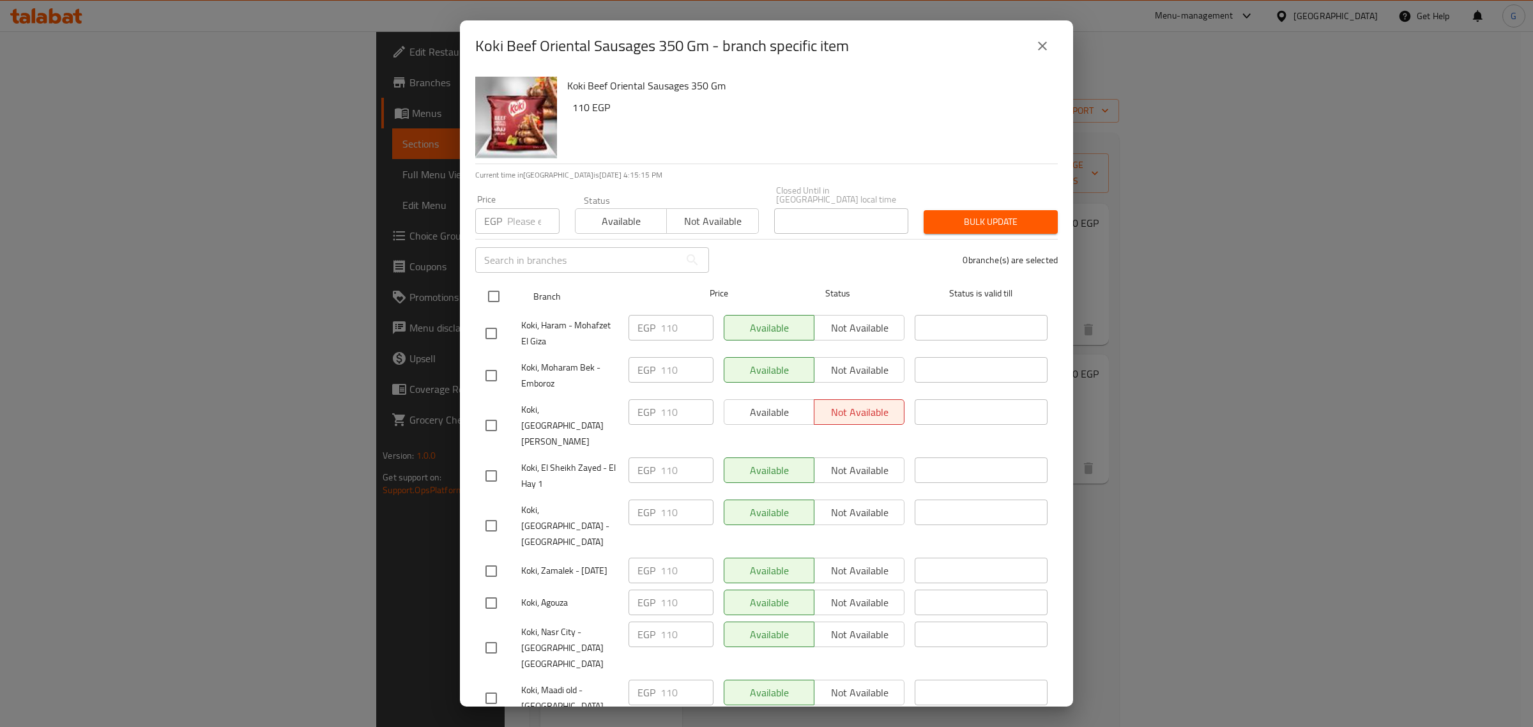
checkbox input "true"
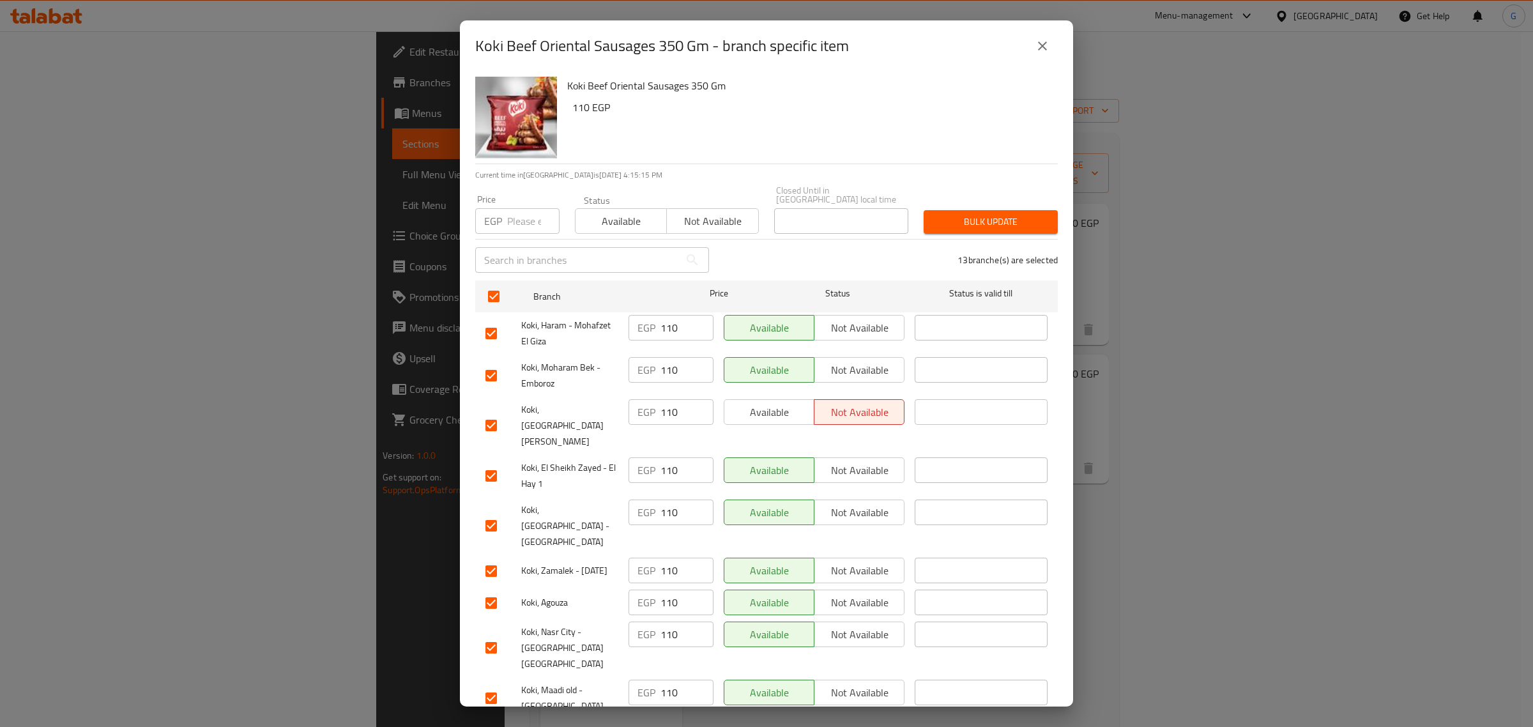
click at [634, 217] on span "Available" at bounding box center [621, 221] width 81 height 19
click at [988, 214] on span "Bulk update" at bounding box center [991, 222] width 114 height 16
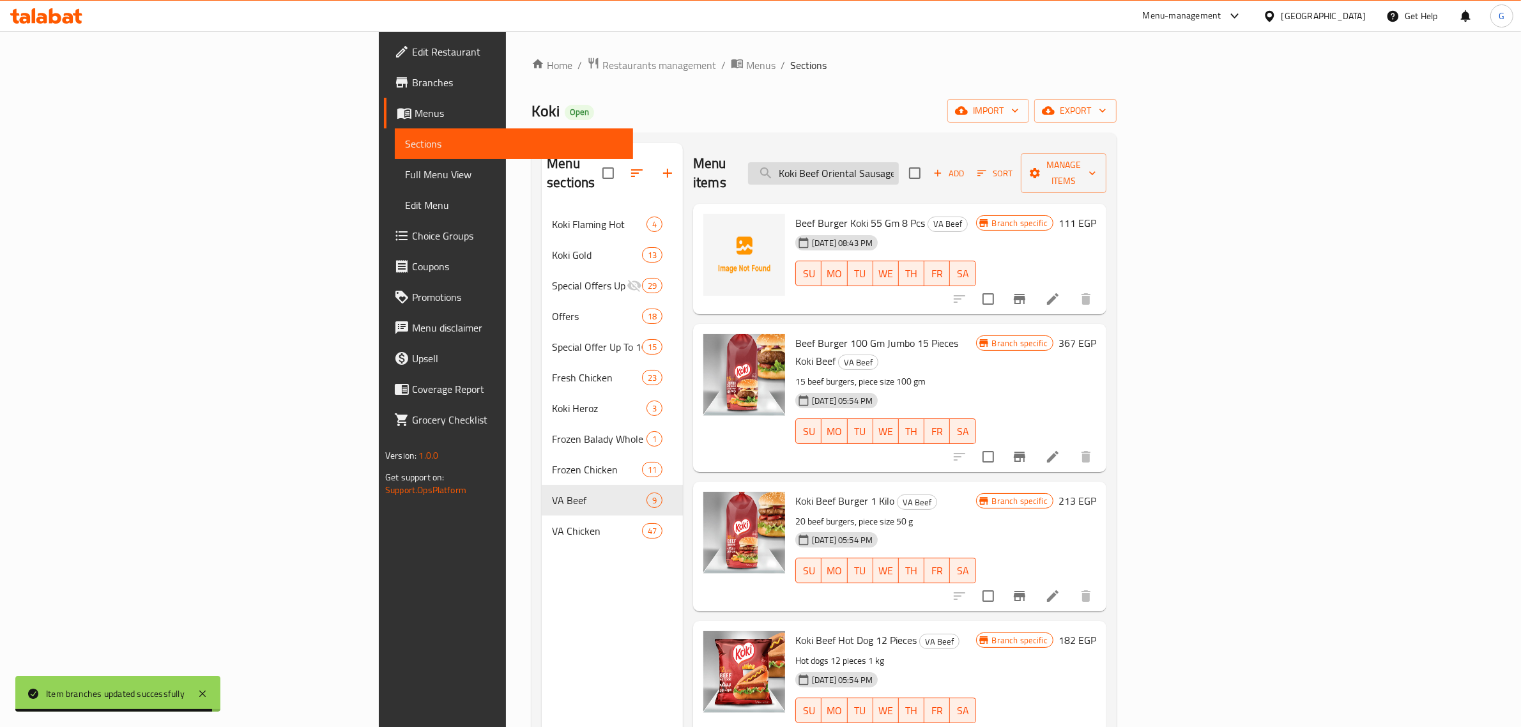
click at [899, 167] on input "Koki Beef Oriental Sausages 350 Gm" at bounding box center [823, 173] width 151 height 22
paste input "Haty Kofta 400 g"
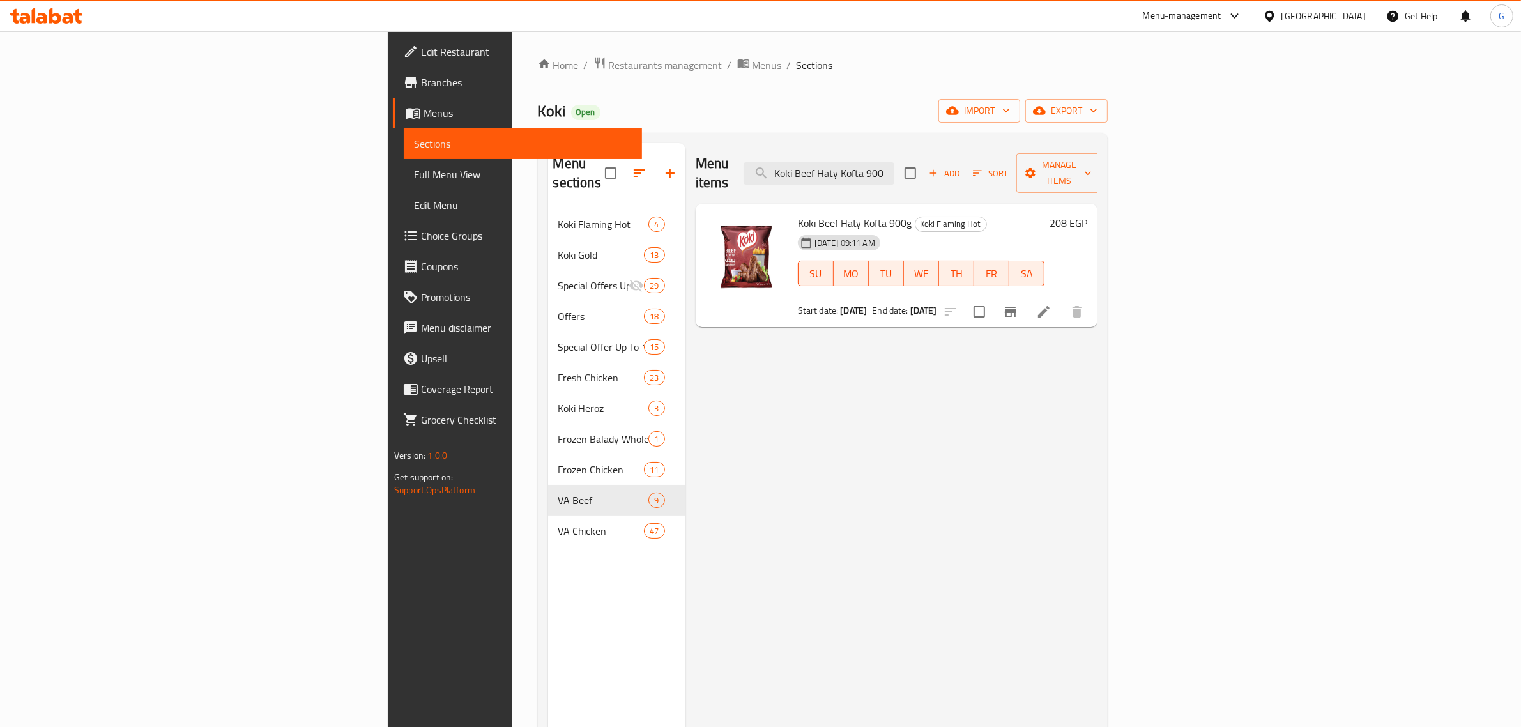
click at [802, 213] on span "Koki Beef Haty Kofta 900g" at bounding box center [855, 222] width 114 height 19
copy h6 "900g"
click at [802, 213] on span "Koki Beef Haty Kofta 900g" at bounding box center [855, 222] width 114 height 19
copy h6 "Koki Beef Haty Kofta 900g"
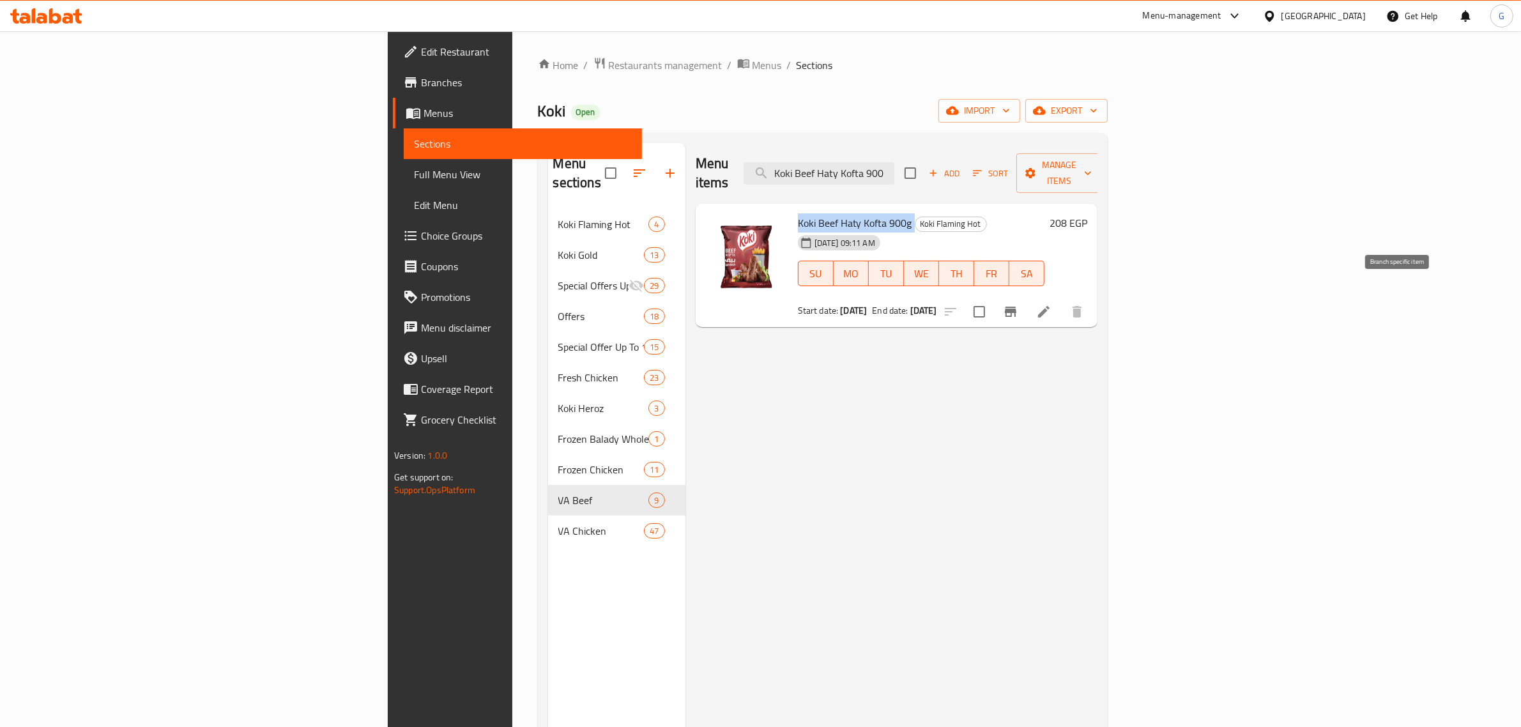
click at [1018, 304] on icon "Branch-specific-item" at bounding box center [1010, 311] width 15 height 15
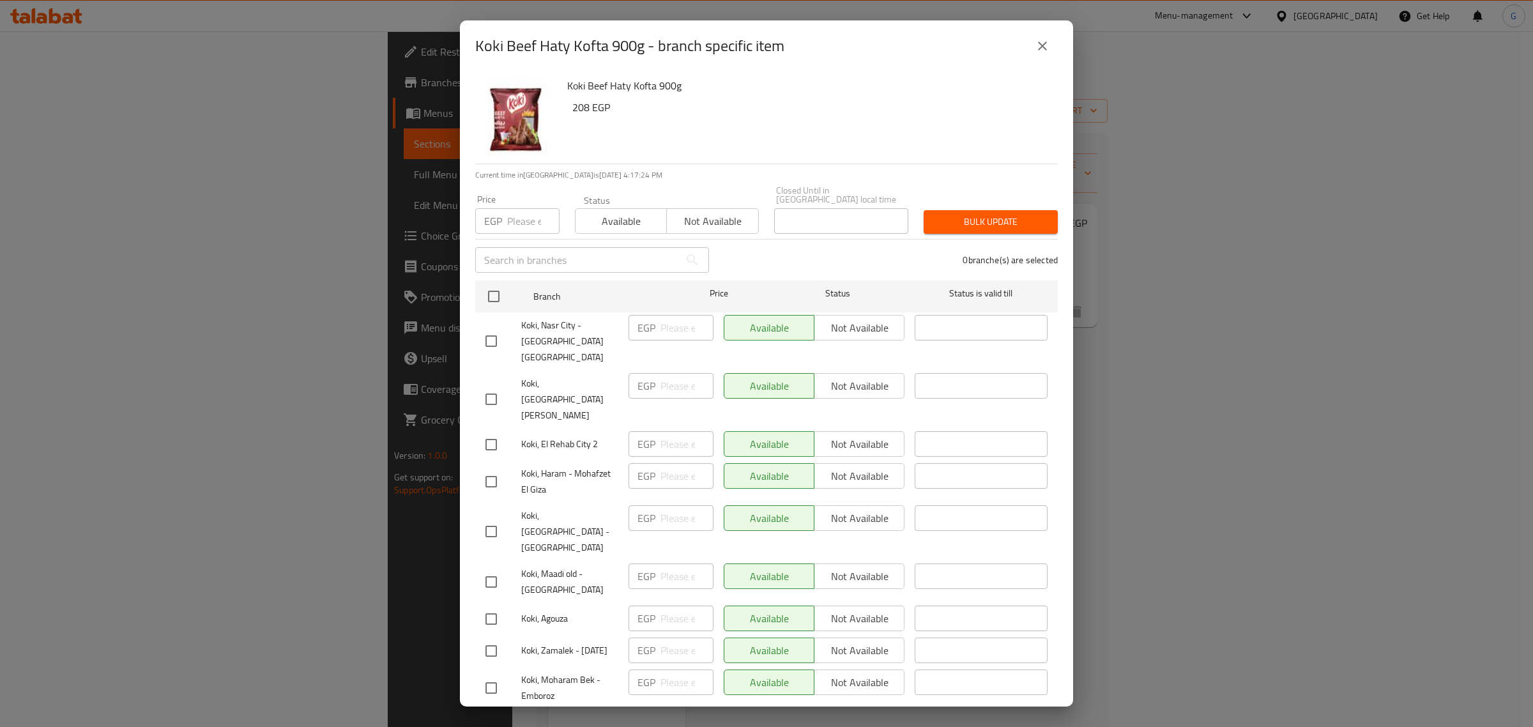
click at [1045, 52] on icon "close" at bounding box center [1042, 45] width 15 height 15
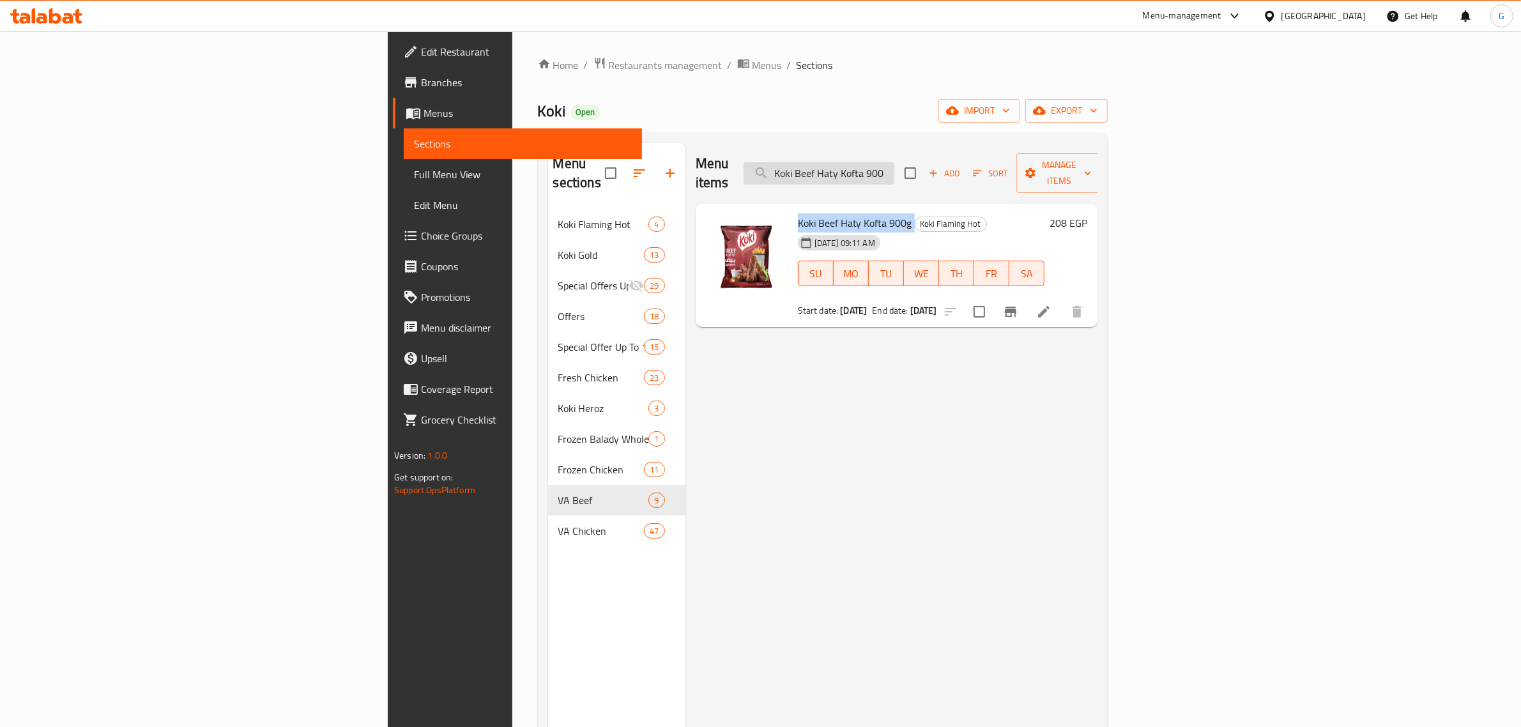
click at [894, 169] on input "Koki Beef Haty Kofta 900" at bounding box center [819, 173] width 151 height 22
paste input "Beef Burger Koki 55 Gm 8 PCS"
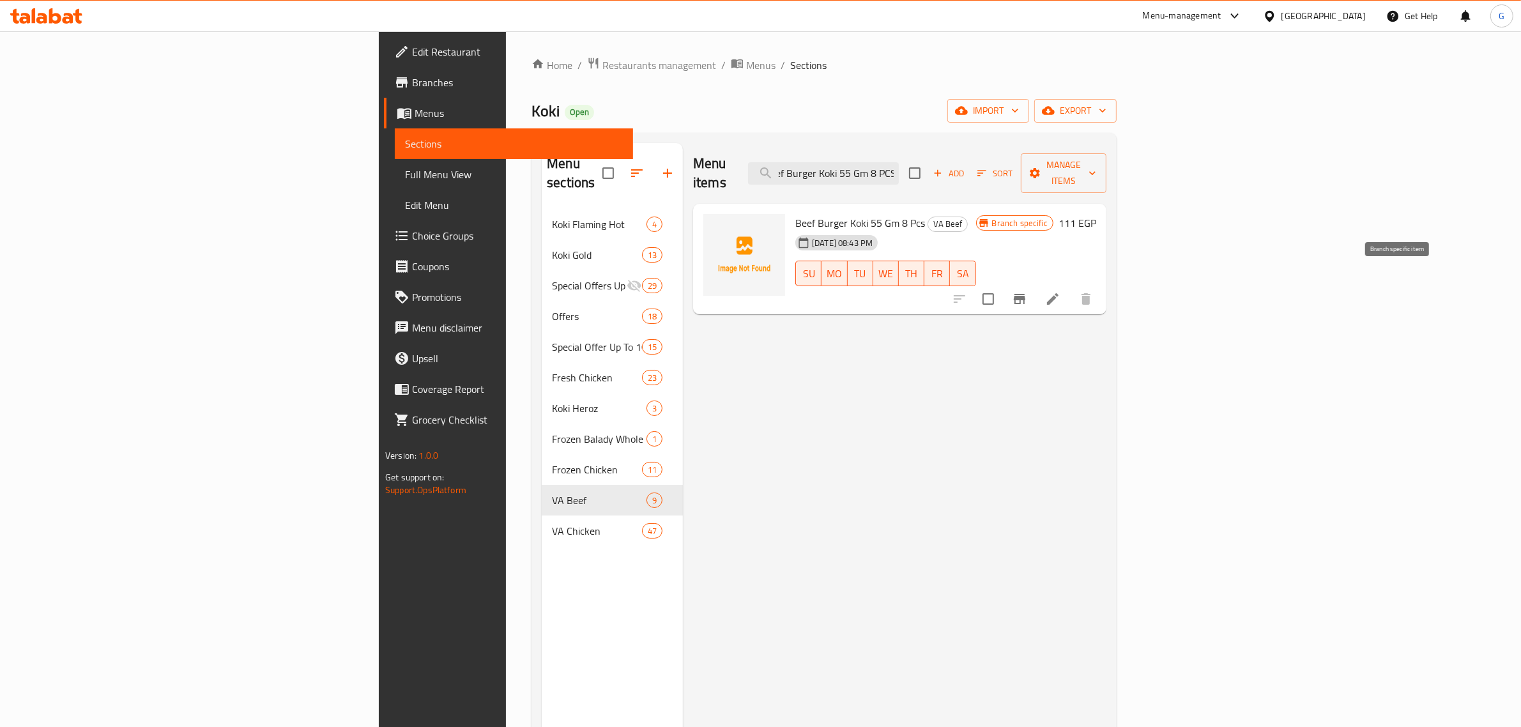
type input "Beef Burger Koki 55 Gm 8 PCS"
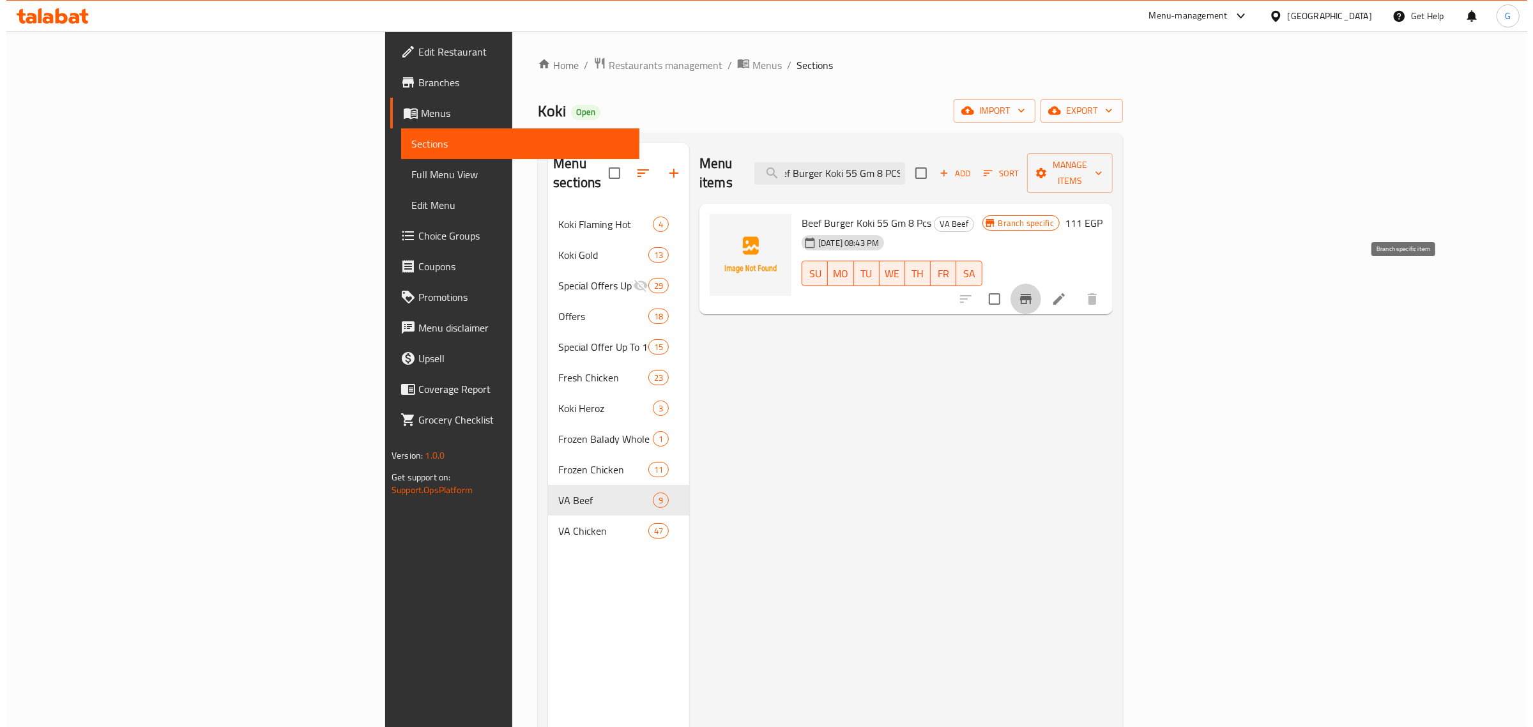
scroll to position [0, 0]
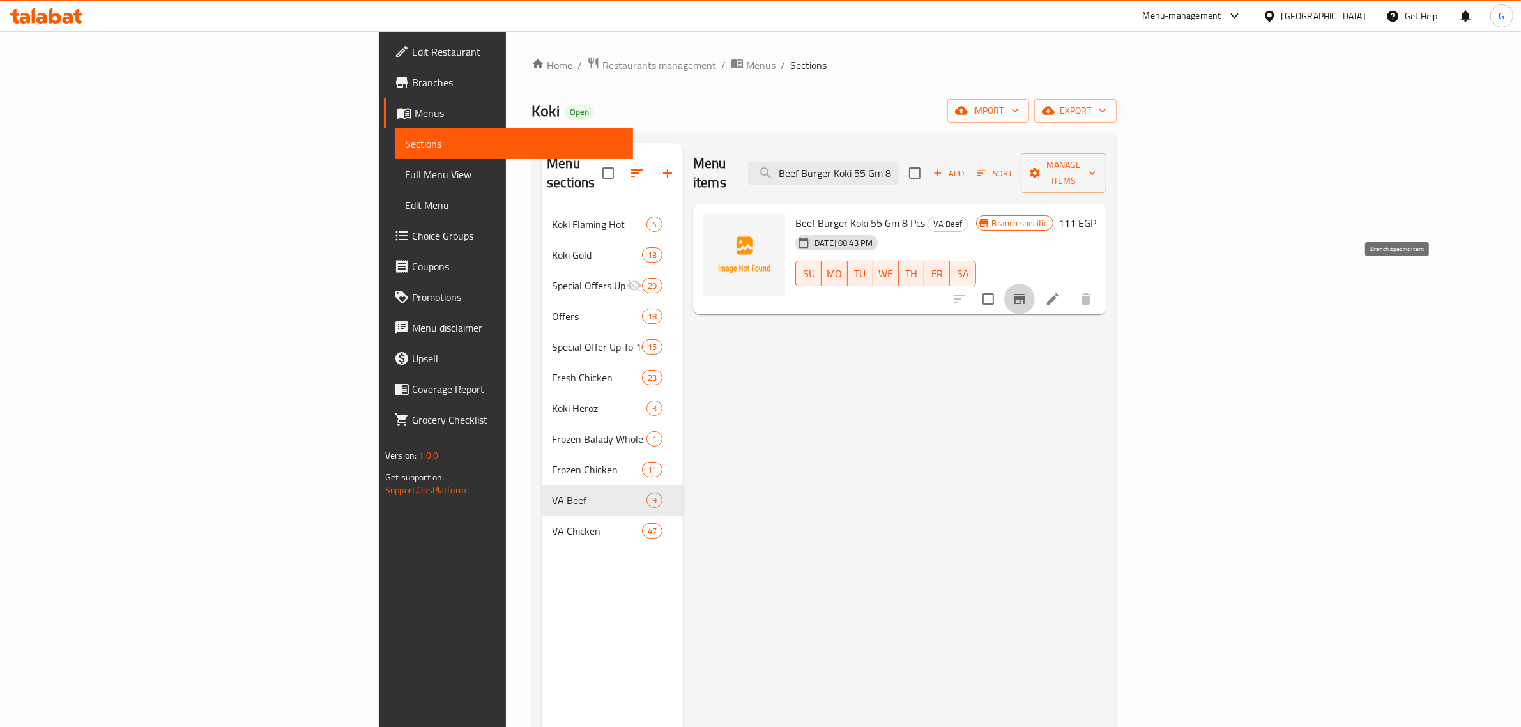
click at [1035, 289] on button "Branch-specific-item" at bounding box center [1019, 299] width 31 height 31
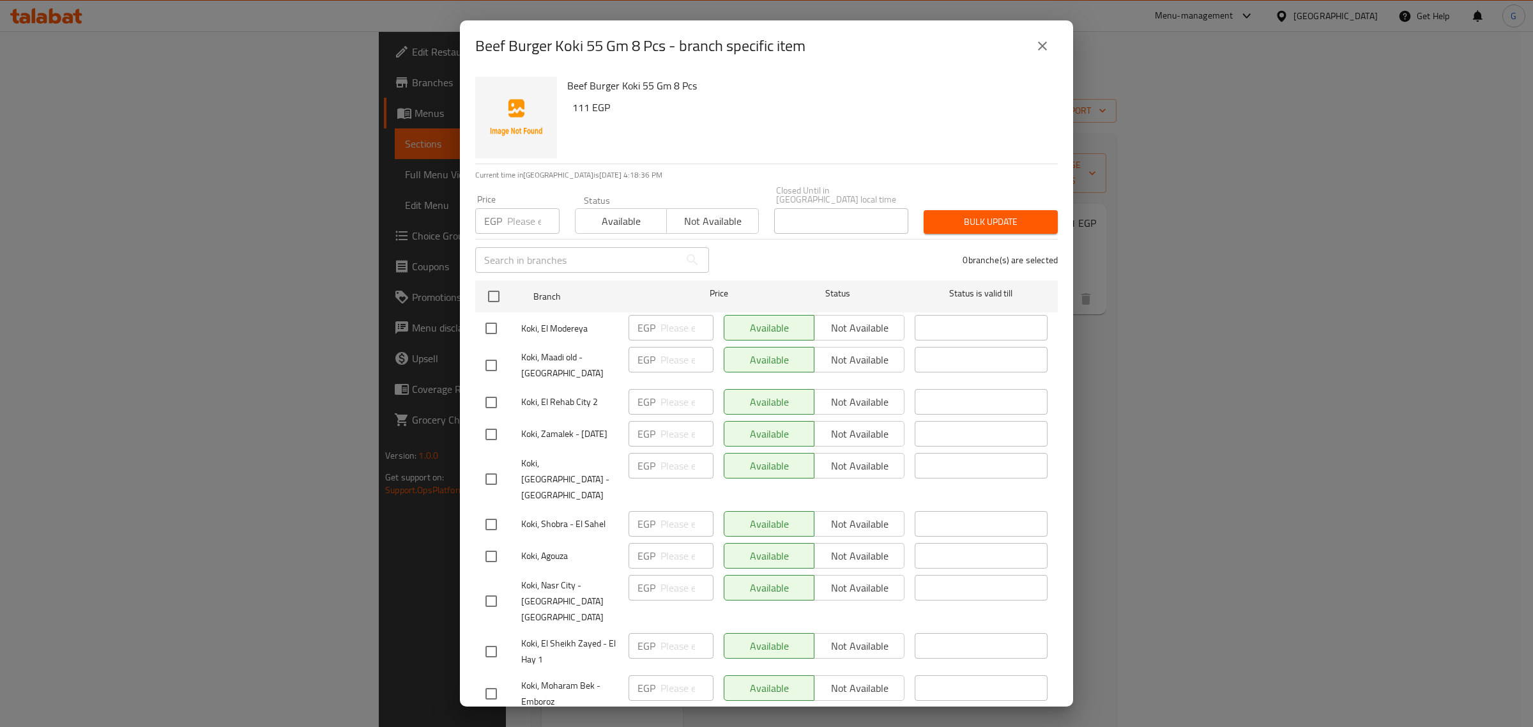
click at [1040, 42] on icon "close" at bounding box center [1042, 45] width 15 height 15
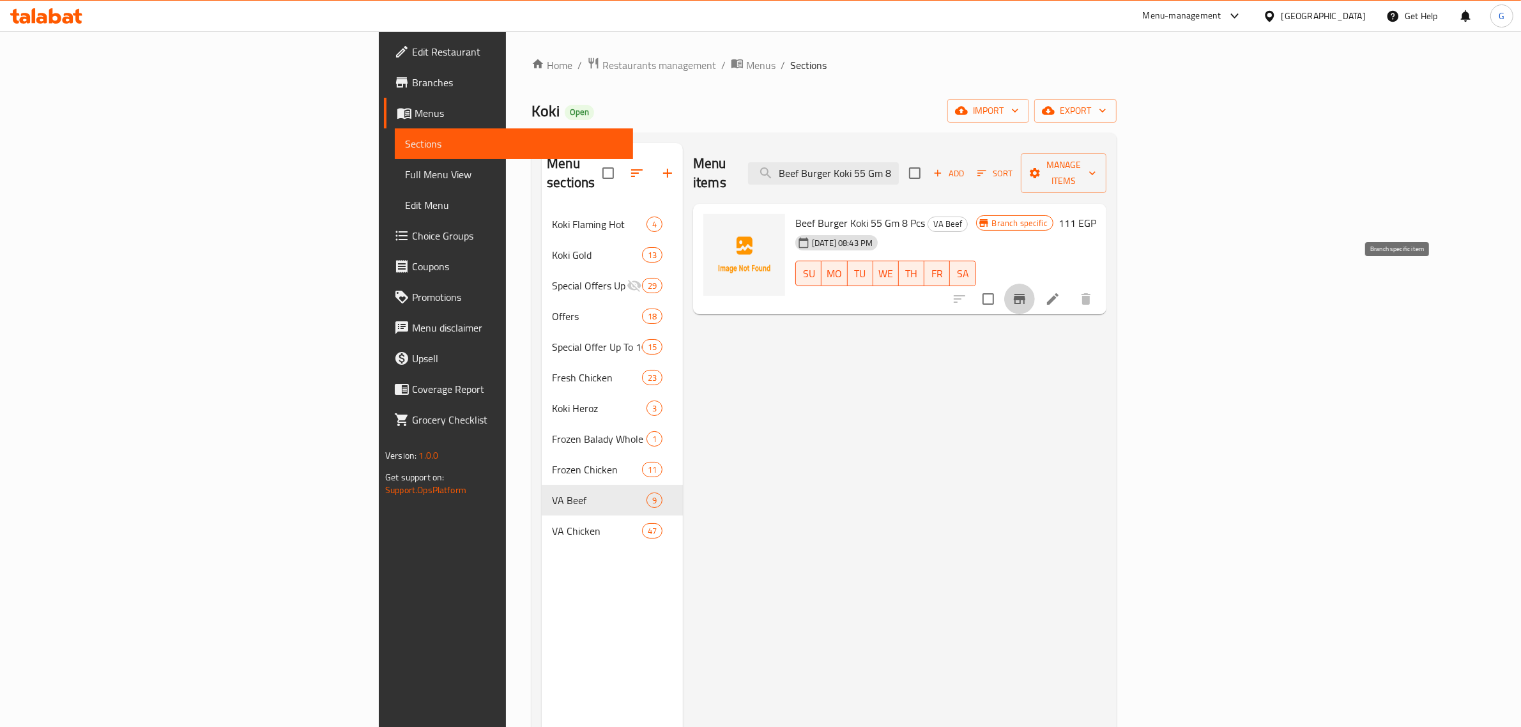
click at [1025, 294] on icon "Branch-specific-item" at bounding box center [1019, 299] width 11 height 10
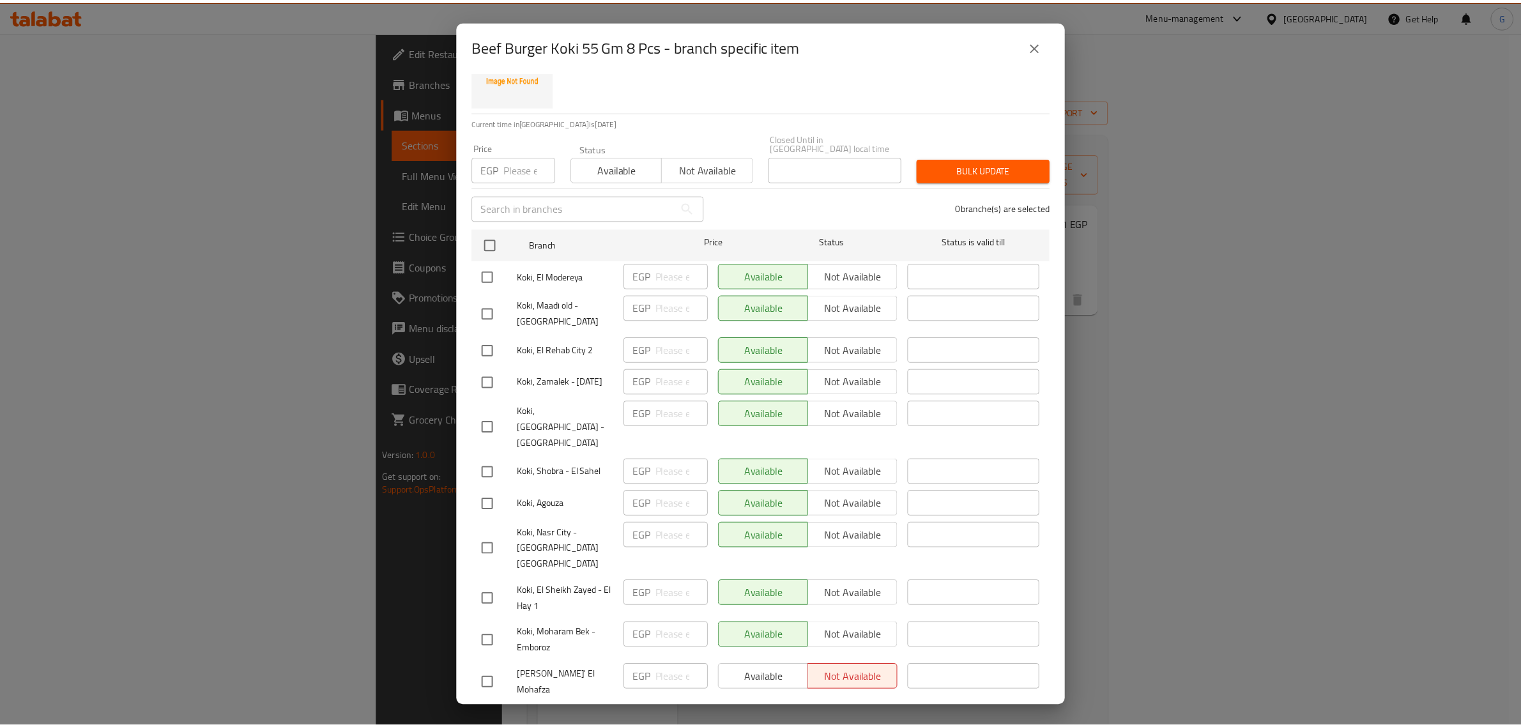
scroll to position [105, 0]
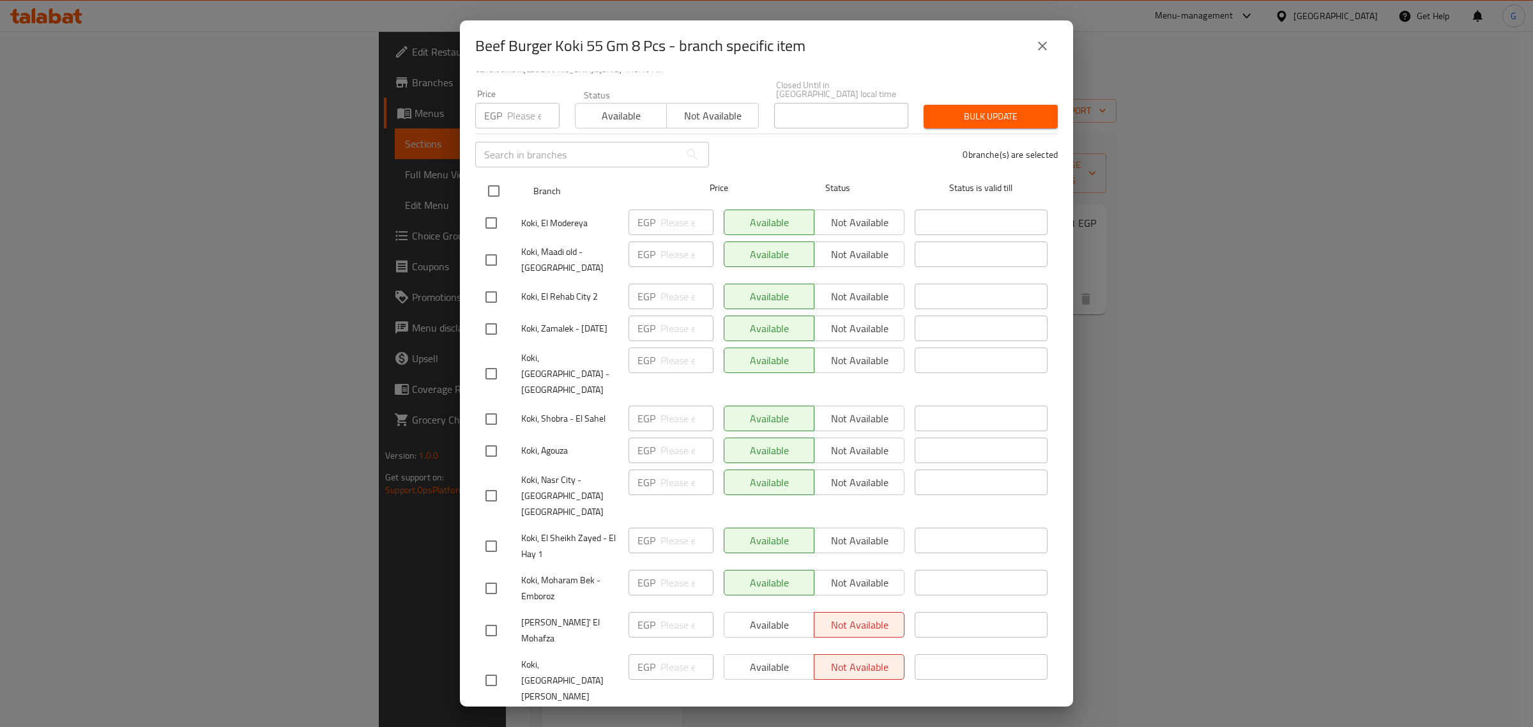
click at [492, 178] on input "checkbox" at bounding box center [493, 191] width 27 height 27
checkbox input "true"
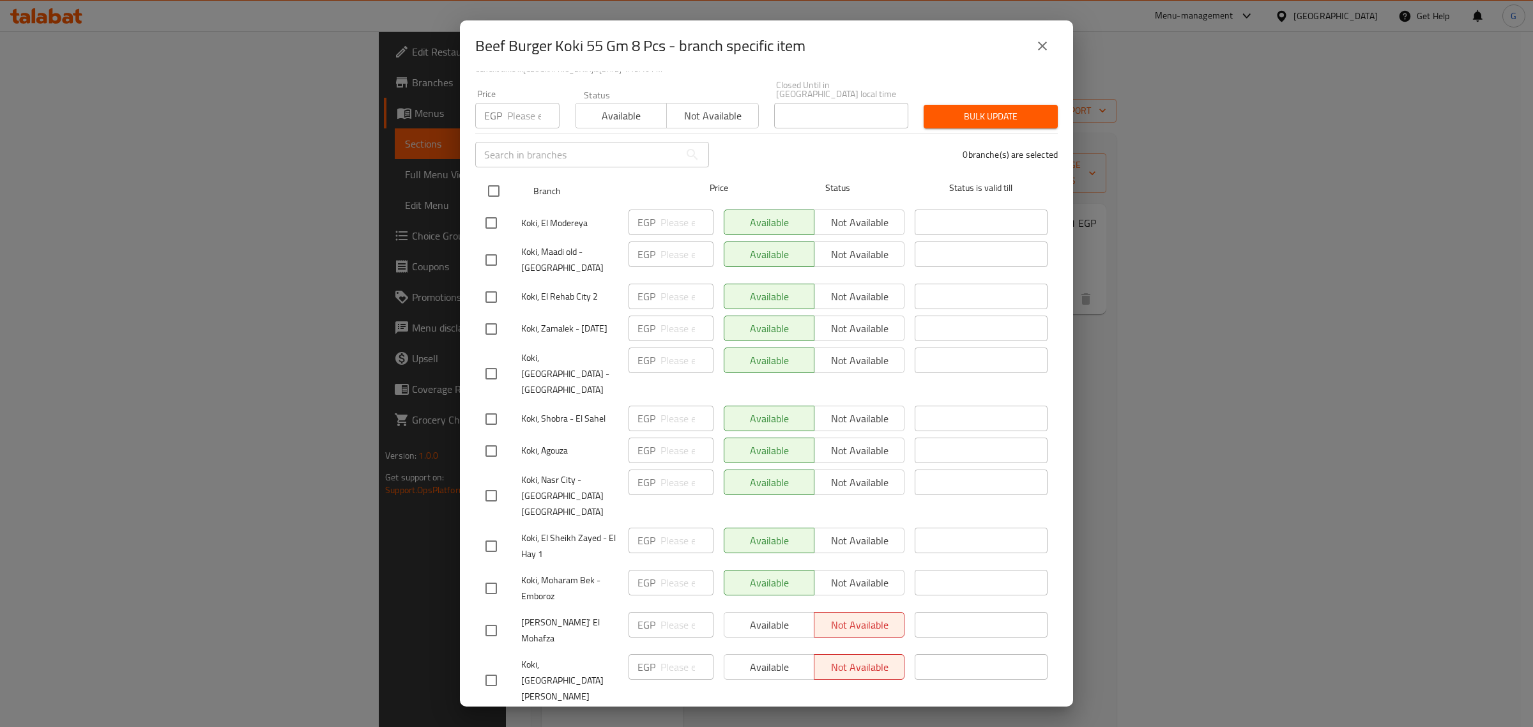
checkbox input "true"
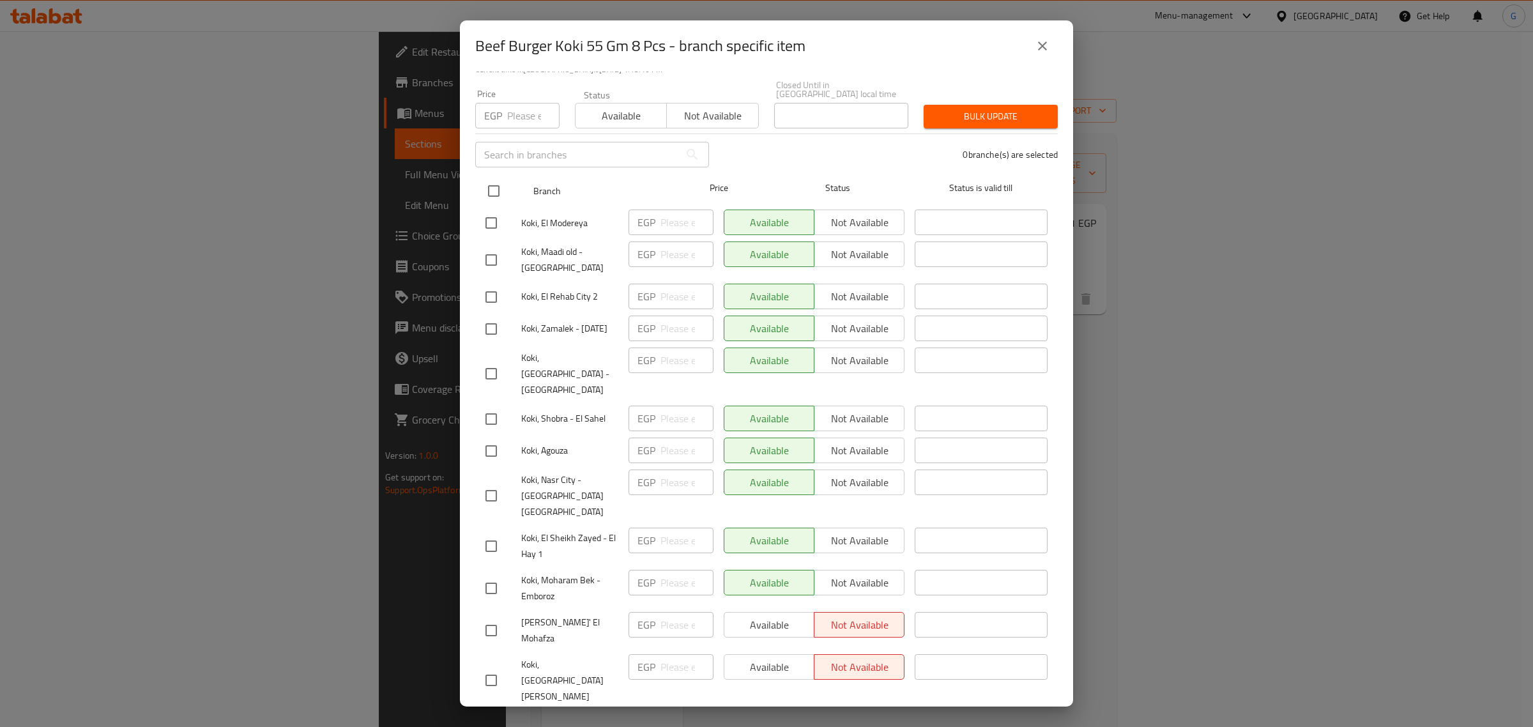
checkbox input "true"
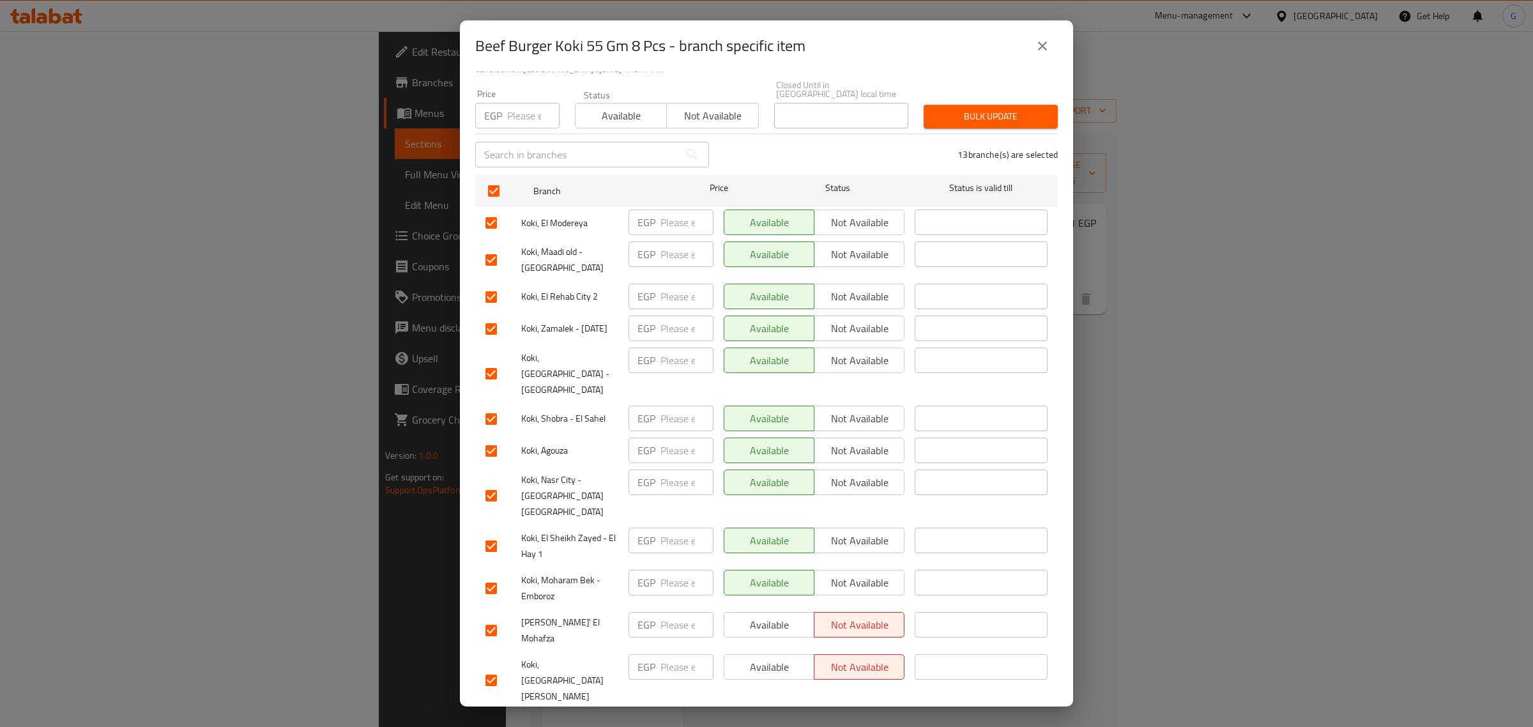
click at [597, 109] on span "Available" at bounding box center [621, 116] width 81 height 19
click at [975, 109] on span "Bulk update" at bounding box center [991, 117] width 114 height 16
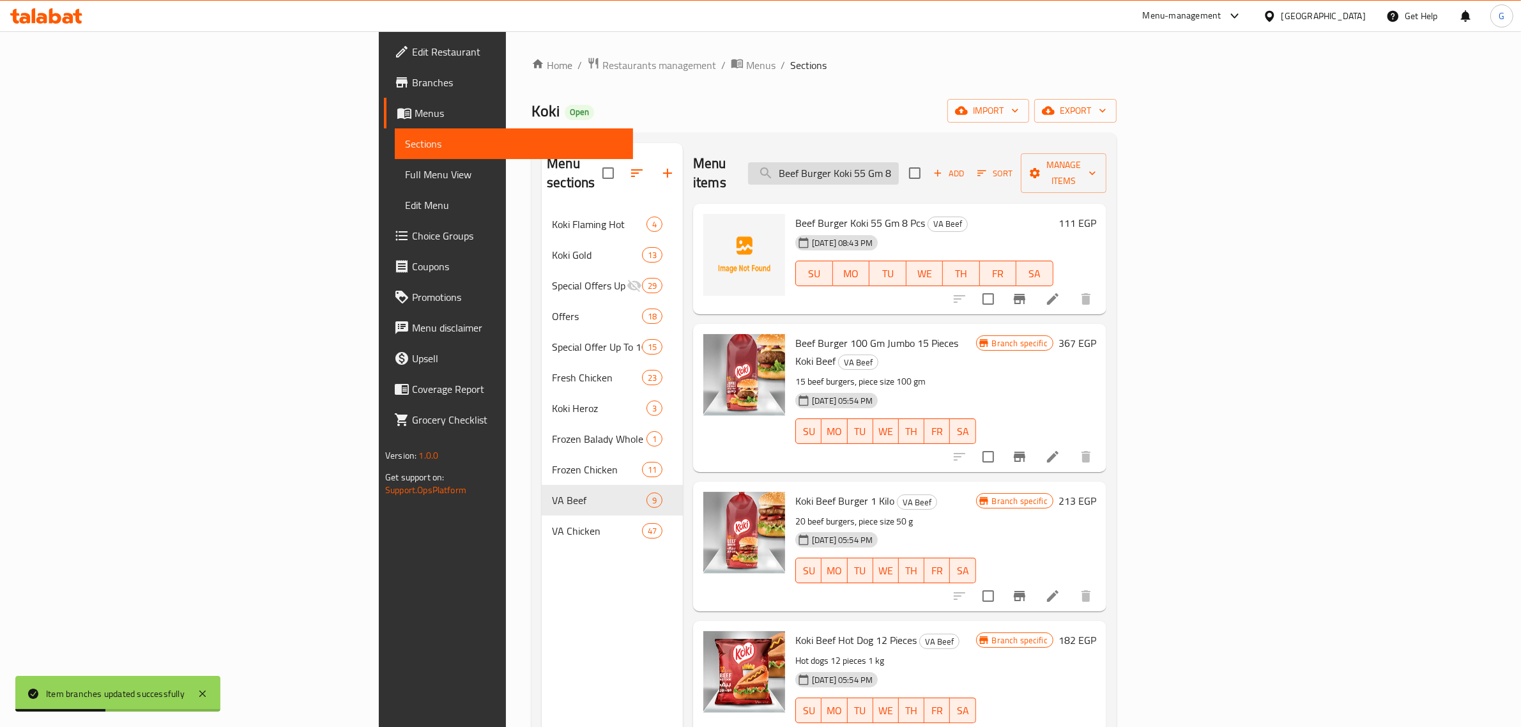
click at [899, 162] on input "Beef Burger Koki 55 Gm 8 PCS" at bounding box center [823, 173] width 151 height 22
paste input "Crunchy Nuggets 20 Pieces"
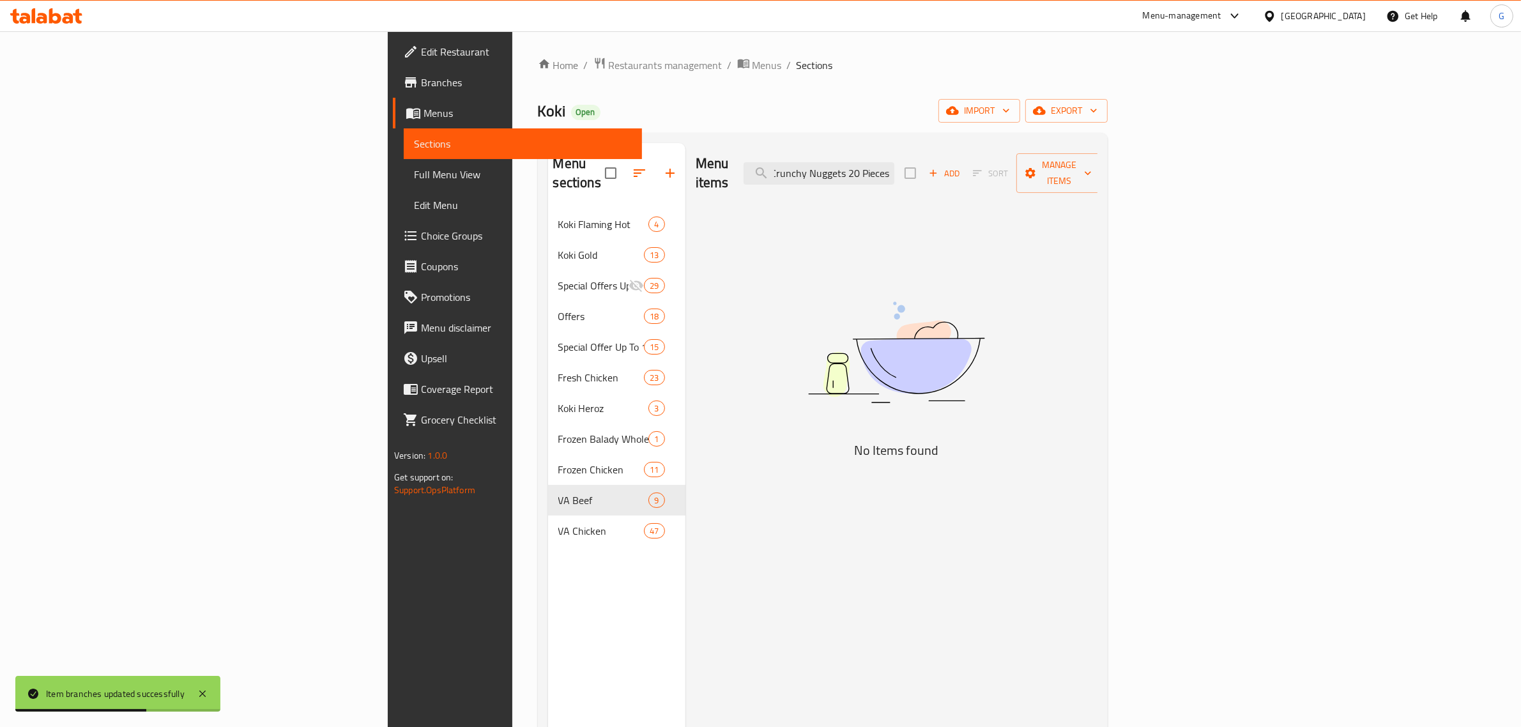
scroll to position [0, 3]
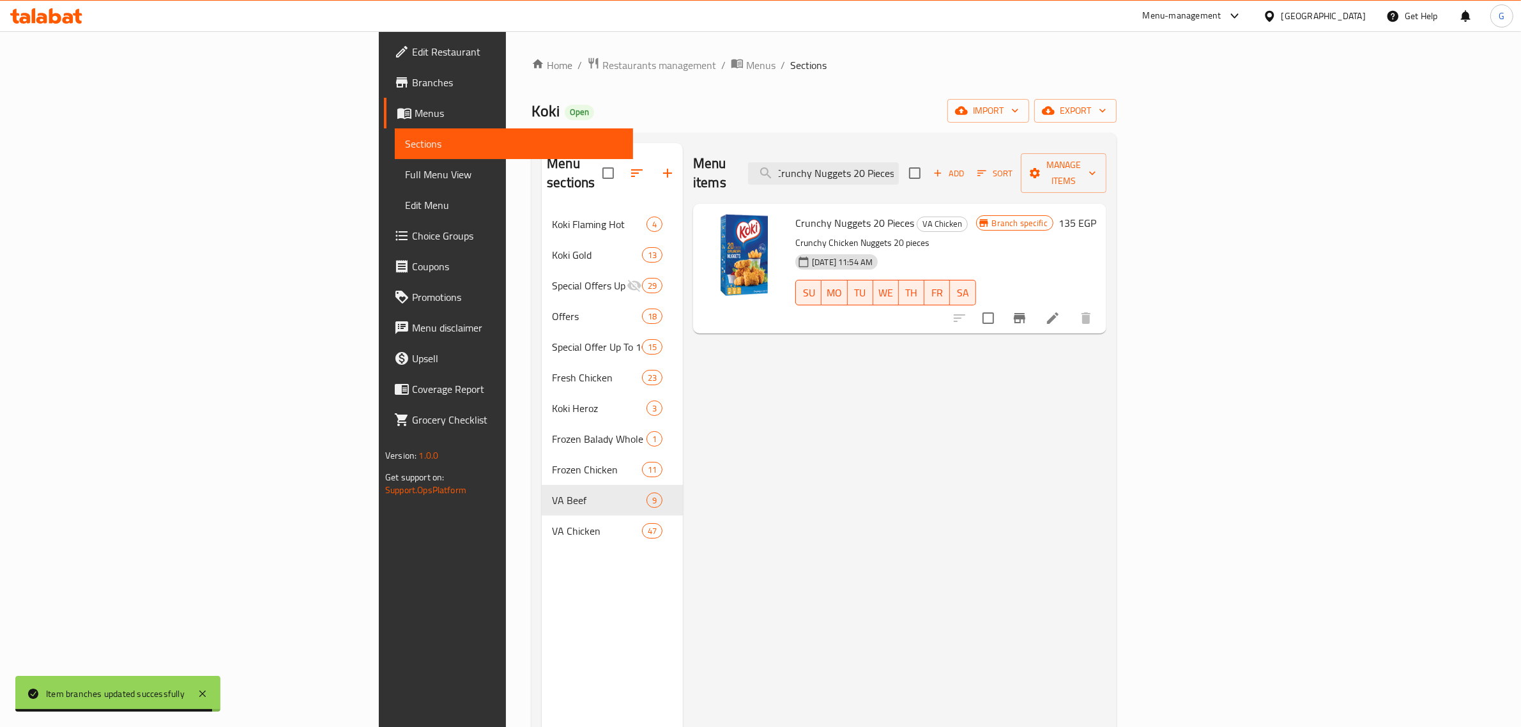
type input "Crunchy Nuggets 20 Pieces"
click at [1027, 310] on icon "Branch-specific-item" at bounding box center [1019, 317] width 15 height 15
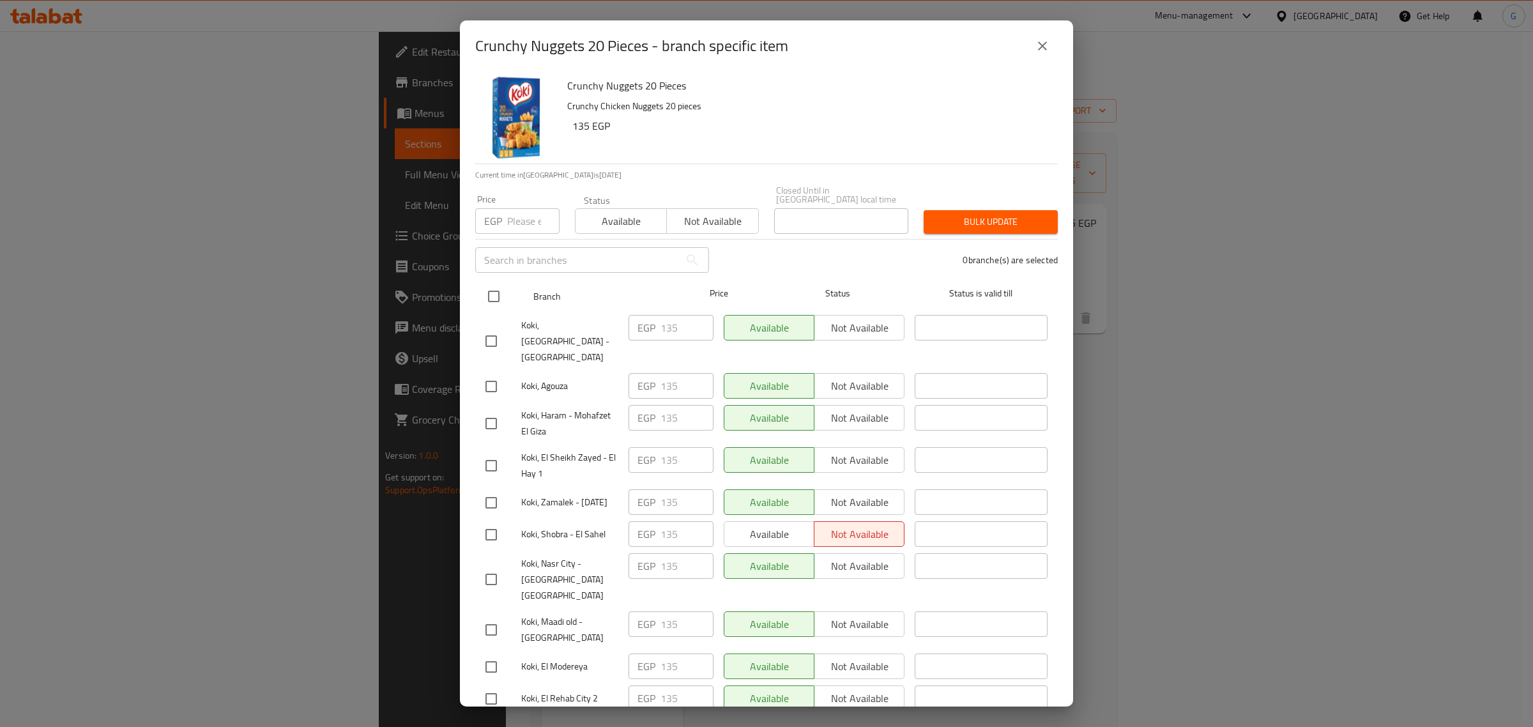
click at [492, 288] on input "checkbox" at bounding box center [493, 296] width 27 height 27
checkbox input "true"
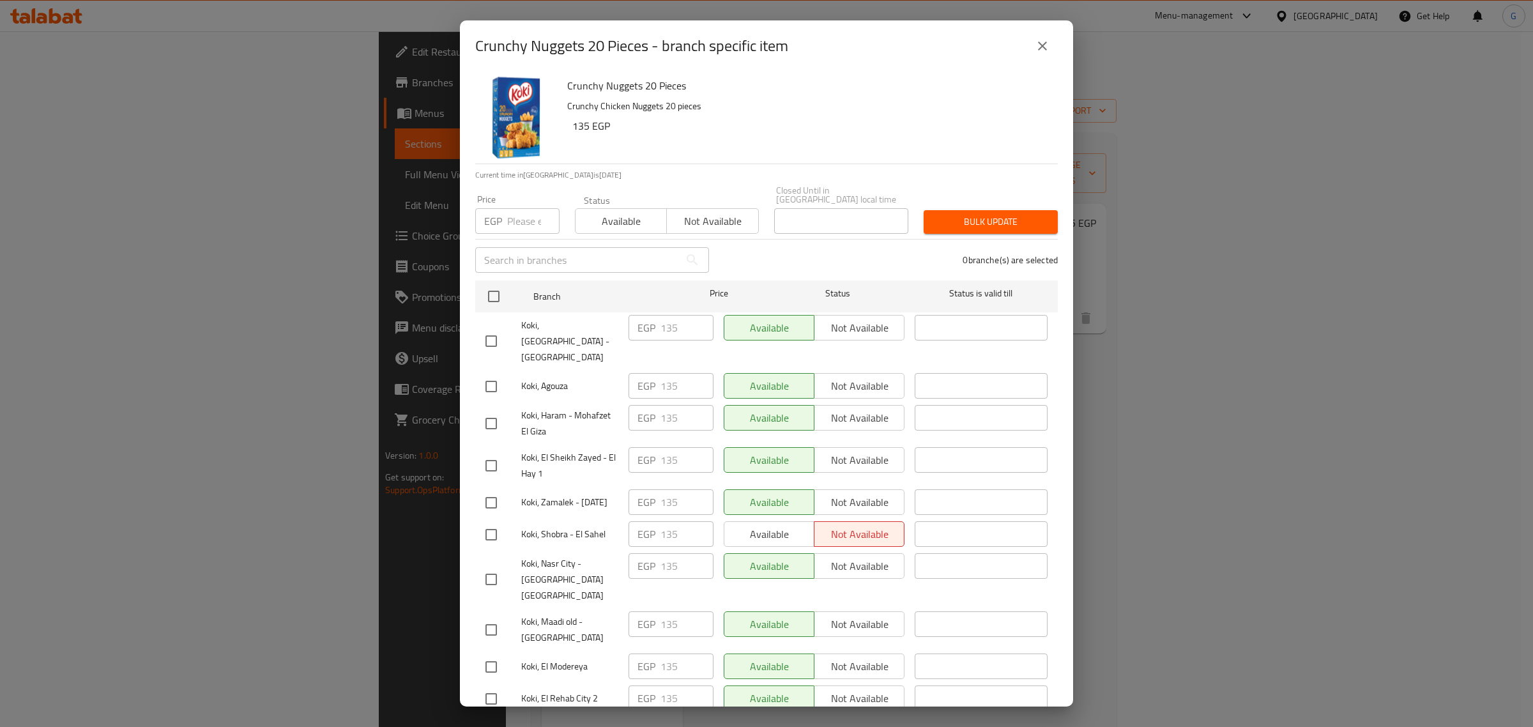
checkbox input "true"
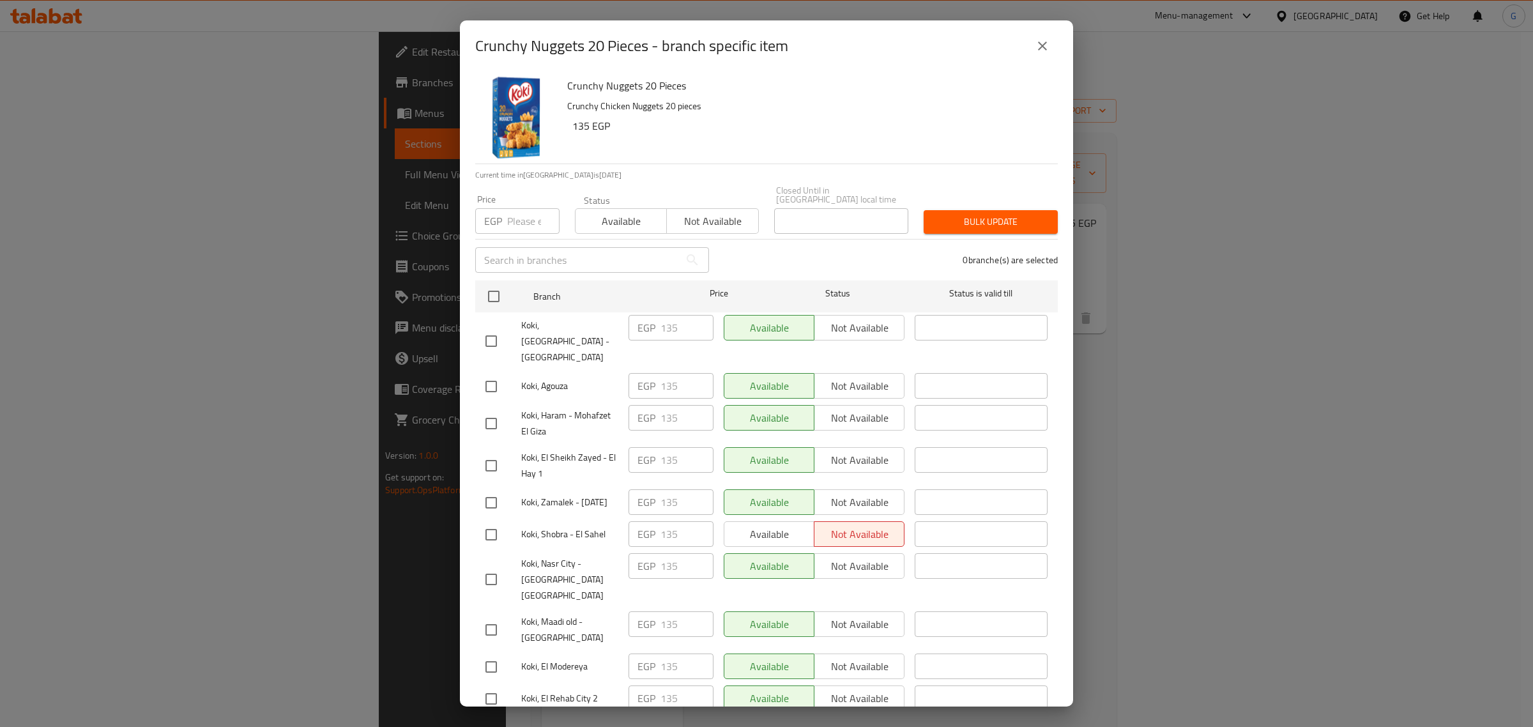
checkbox input "true"
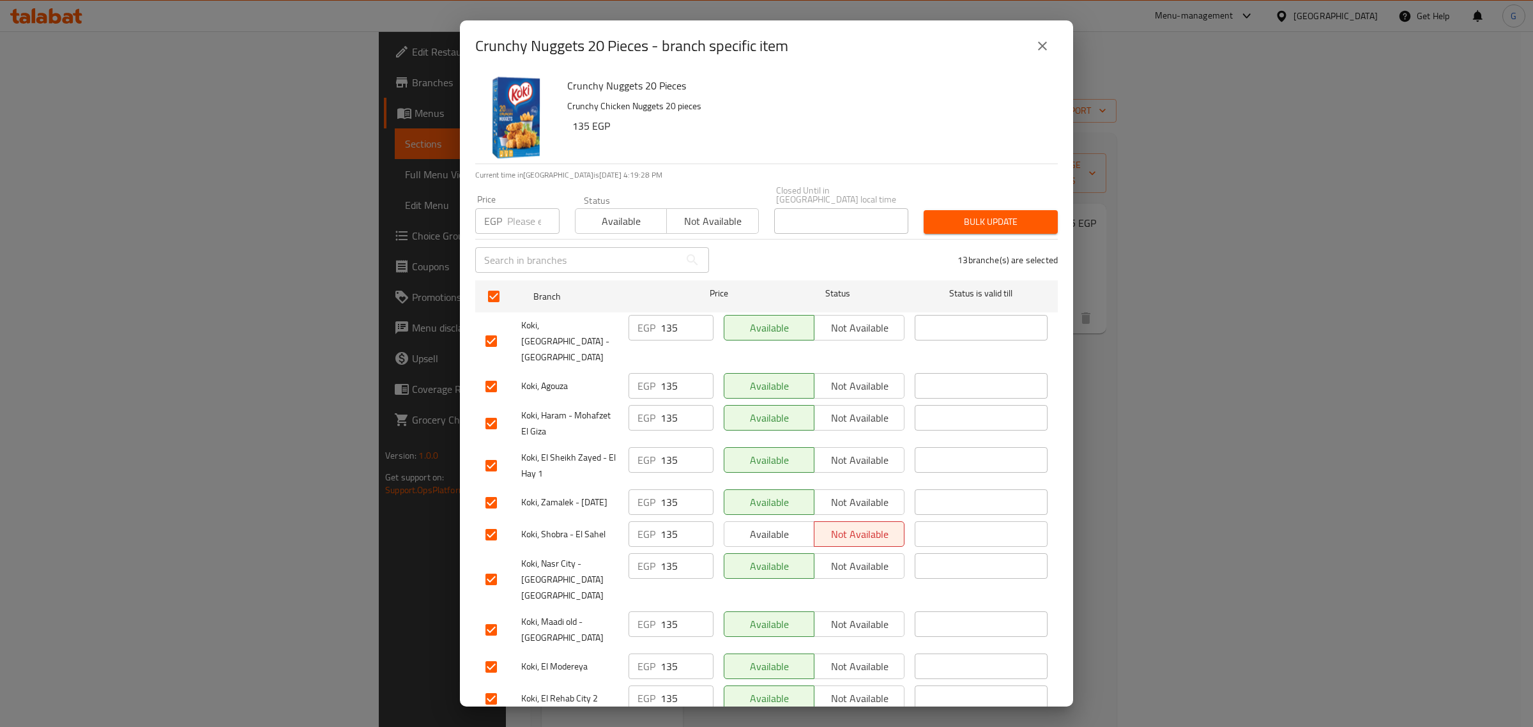
click at [627, 212] on span "Available" at bounding box center [621, 221] width 81 height 19
click at [1015, 214] on span "Bulk update" at bounding box center [991, 222] width 114 height 16
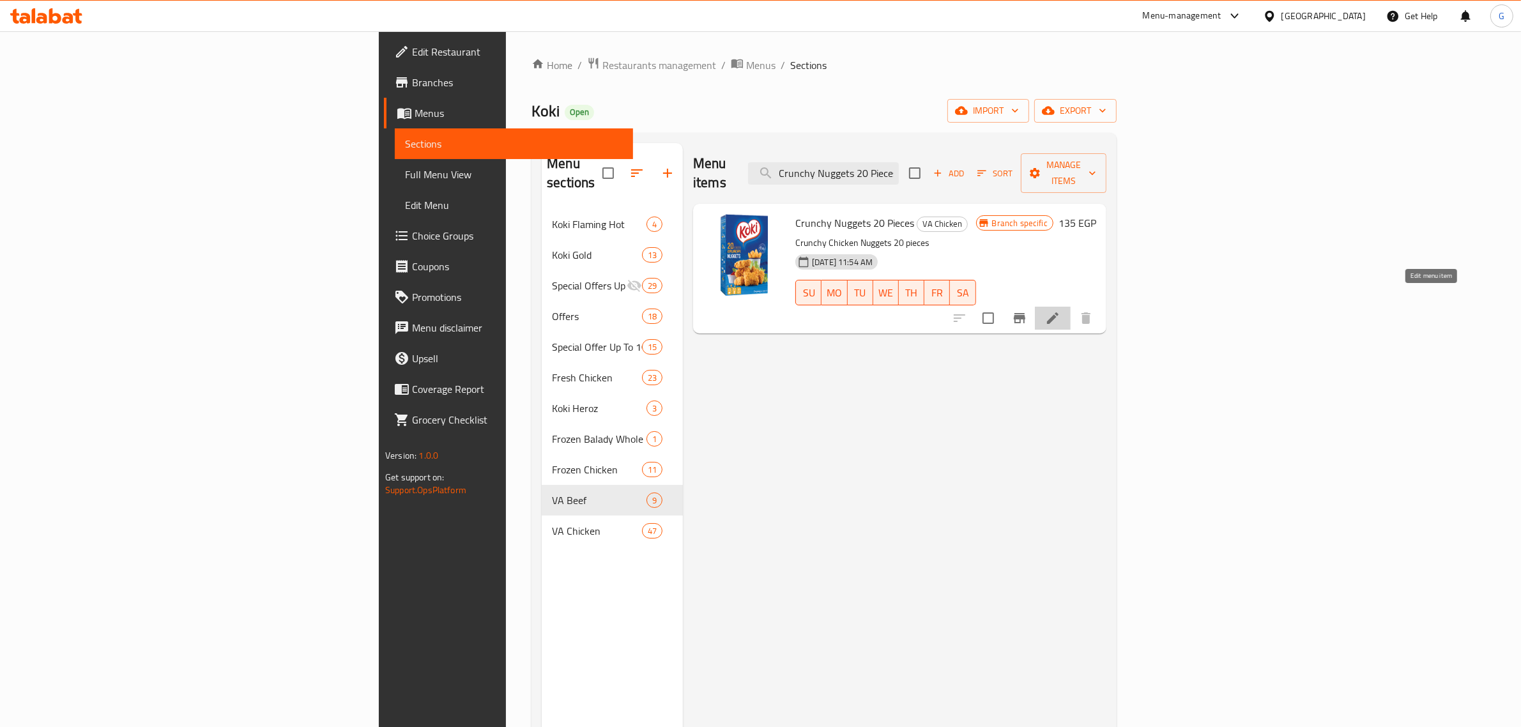
click at [1061, 310] on icon at bounding box center [1052, 317] width 15 height 15
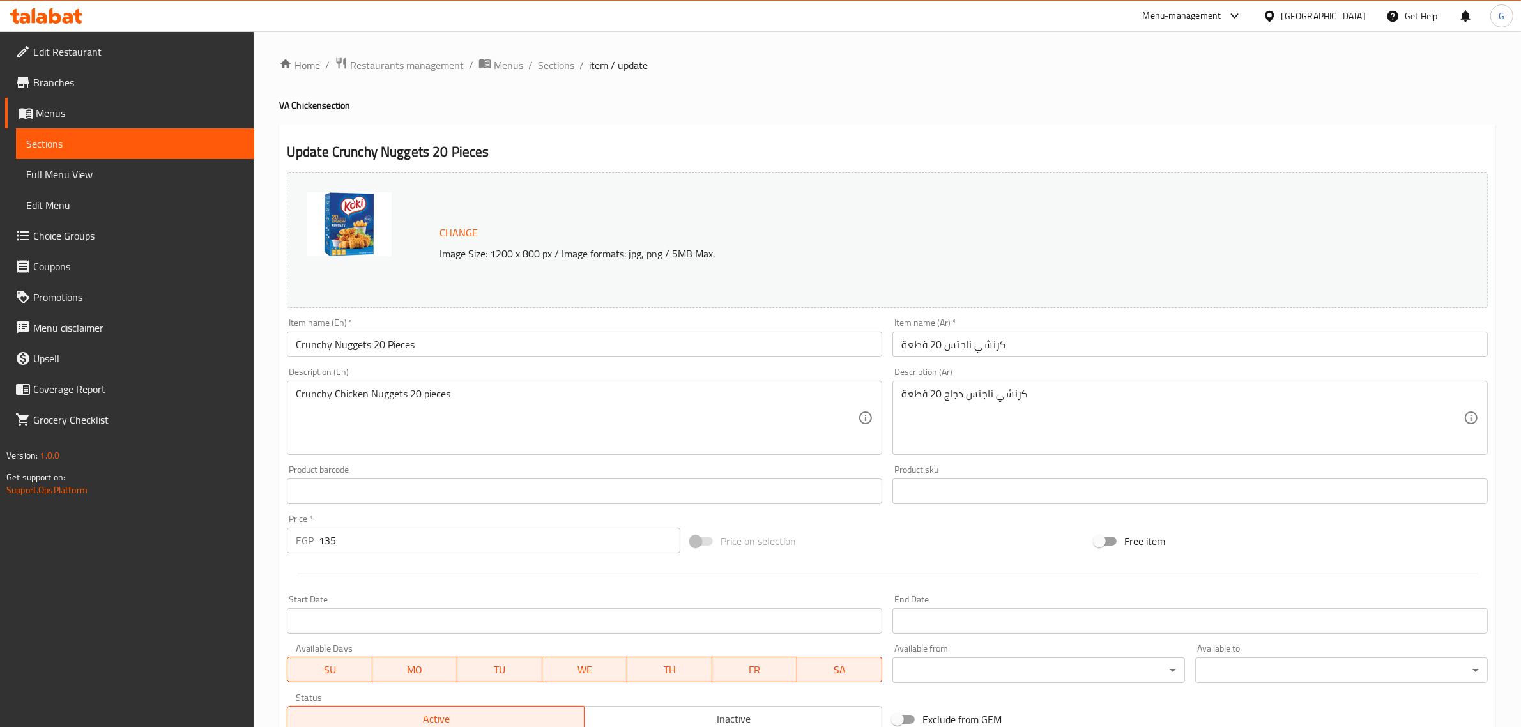
click at [422, 341] on input "Crunchy Nuggets 20 Pieces" at bounding box center [584, 345] width 595 height 26
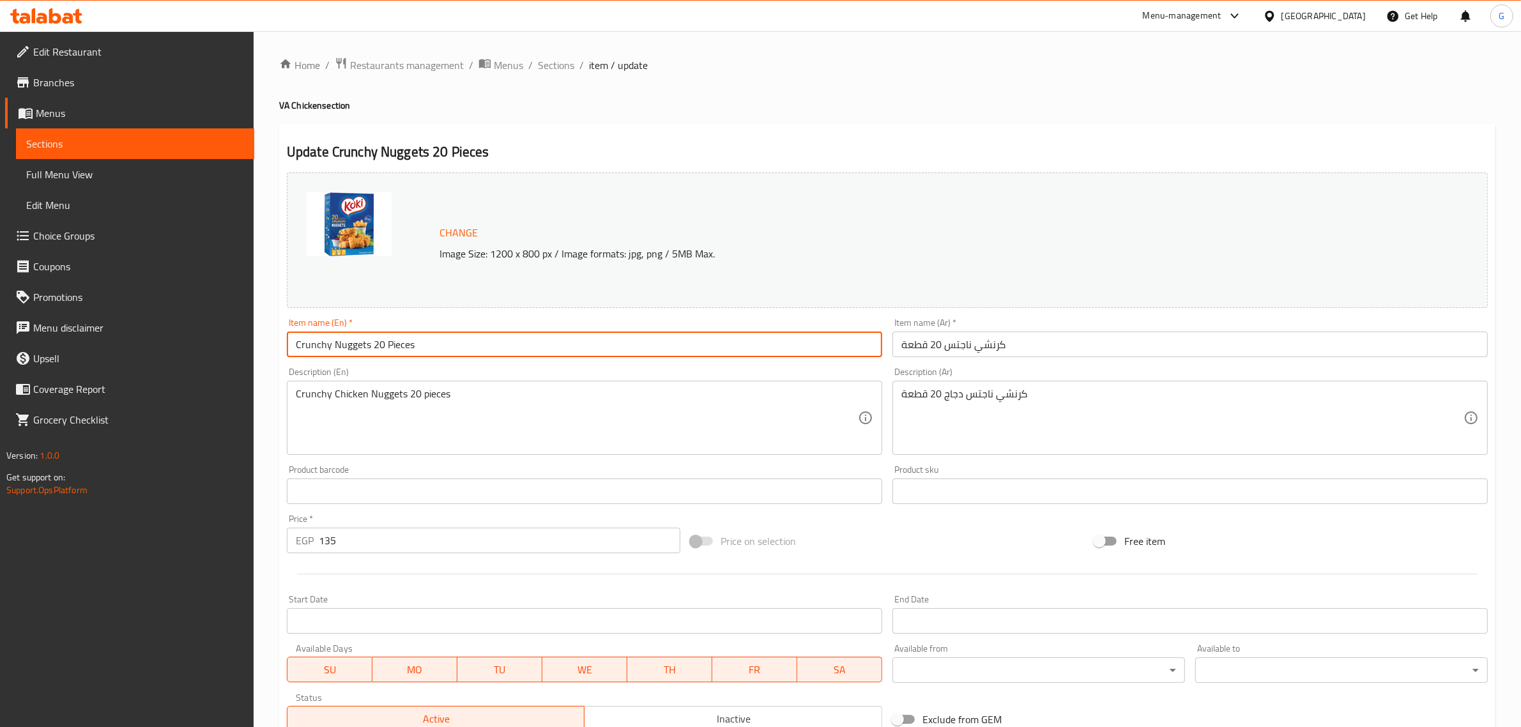
click at [422, 341] on input "Crunchy Nuggets 20 Pieces" at bounding box center [584, 345] width 595 height 26
click at [411, 329] on div "Item name (En)   * Crunchy Nuggets 20 Pieces Item name (En) *" at bounding box center [584, 337] width 595 height 39
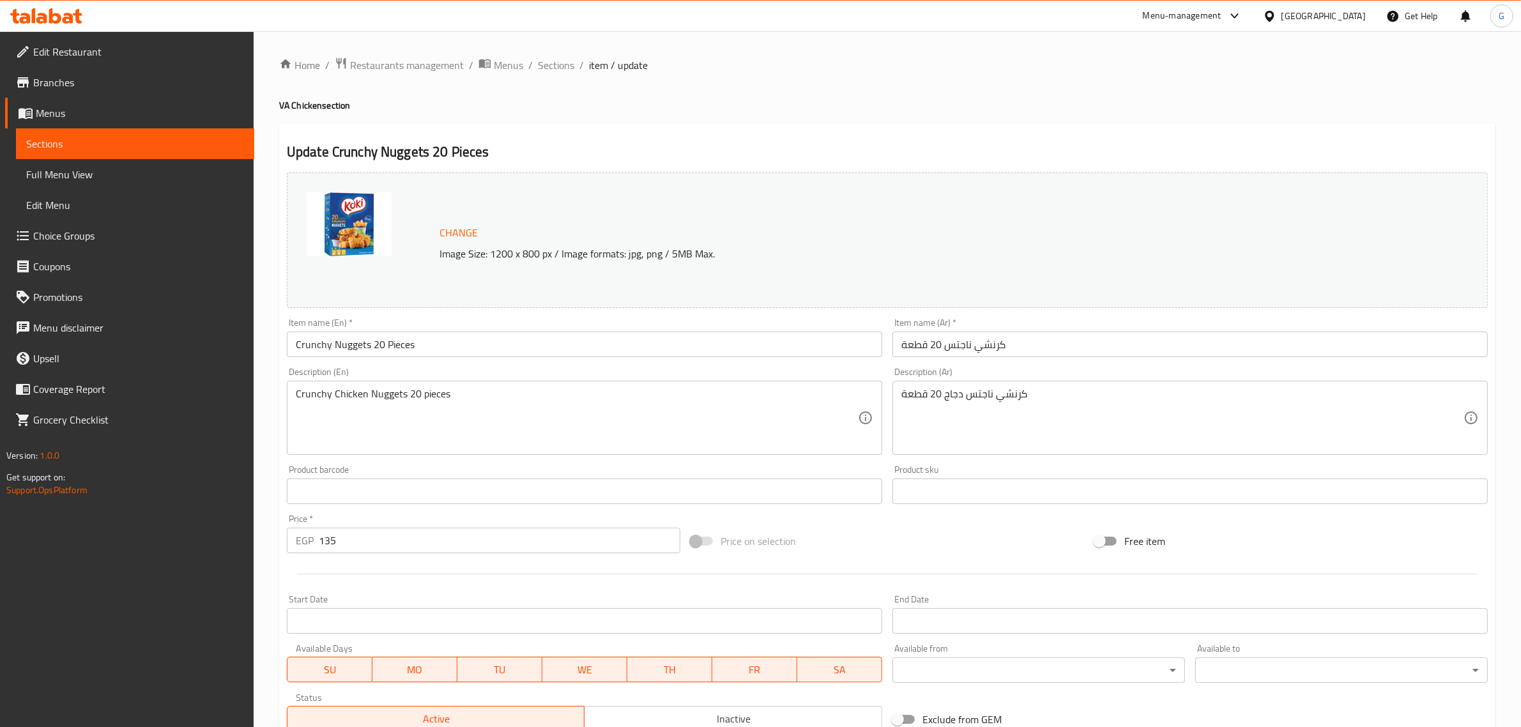
click at [411, 329] on div "Item name (En)   * Crunchy Nuggets 20 Pieces Item name (En) *" at bounding box center [584, 337] width 595 height 39
click at [395, 353] on input "Crunchy Nuggets 20 Pieces" at bounding box center [584, 345] width 595 height 26
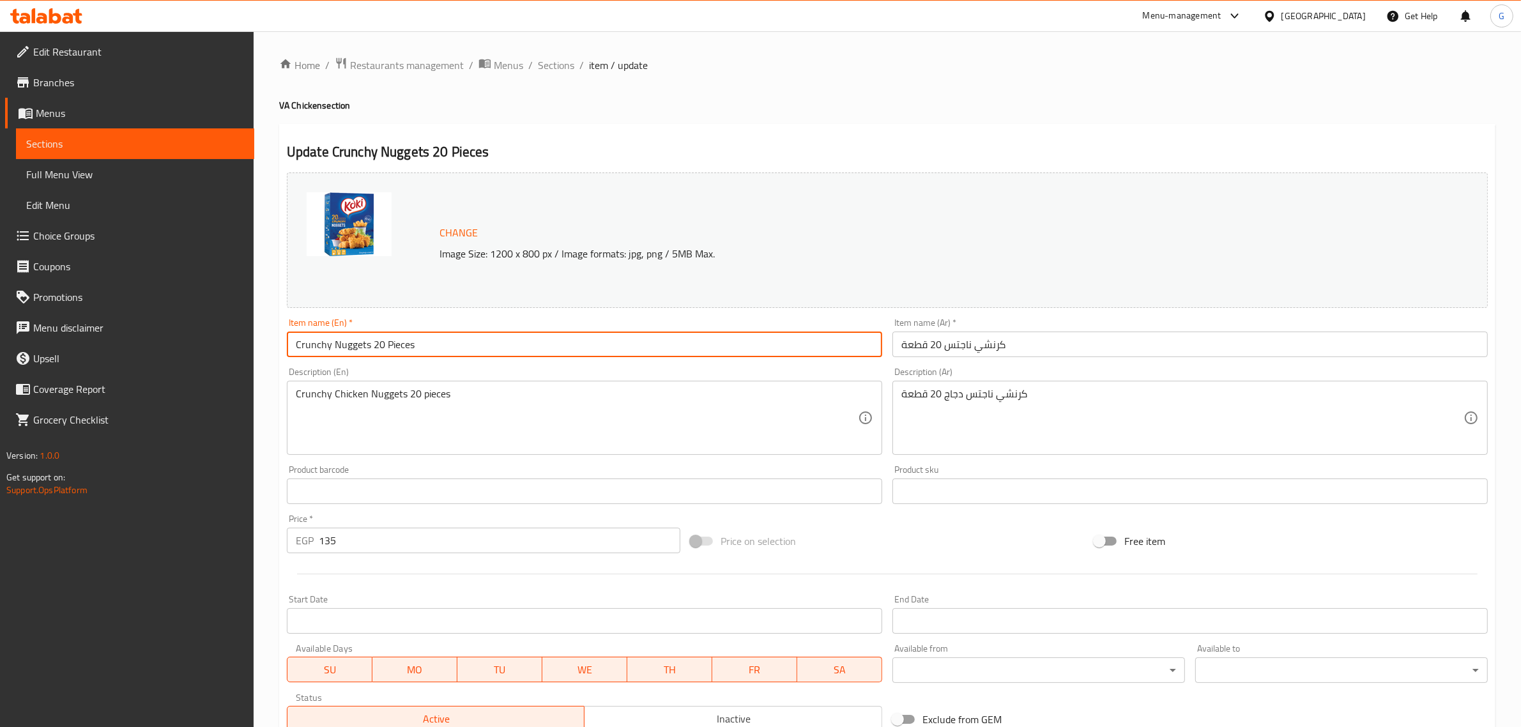
click at [395, 353] on input "Crunchy Nuggets 20 Pieces" at bounding box center [584, 345] width 595 height 26
click at [561, 63] on span "Sections" at bounding box center [556, 64] width 36 height 15
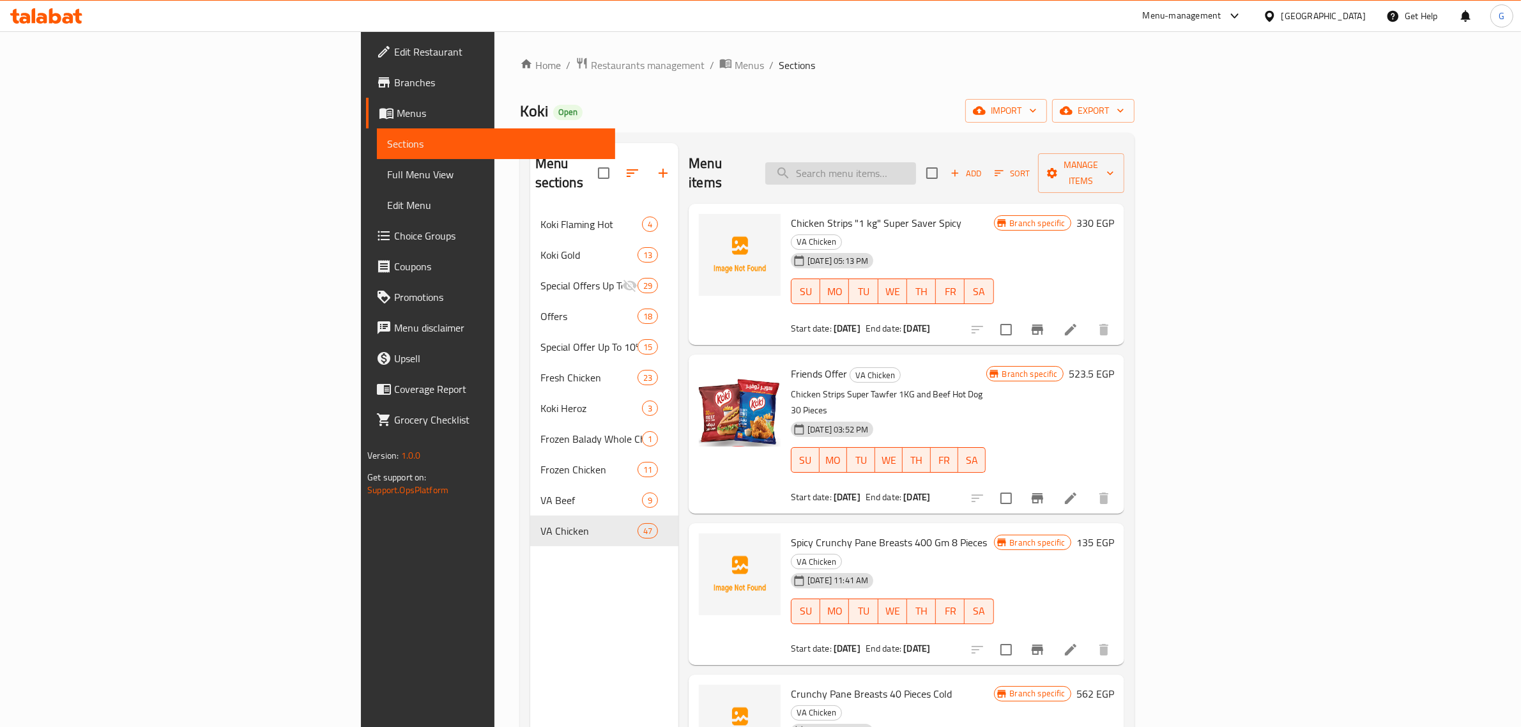
click at [916, 164] on input "search" at bounding box center [840, 173] width 151 height 22
paste input "Chicken burger 8 pieces"
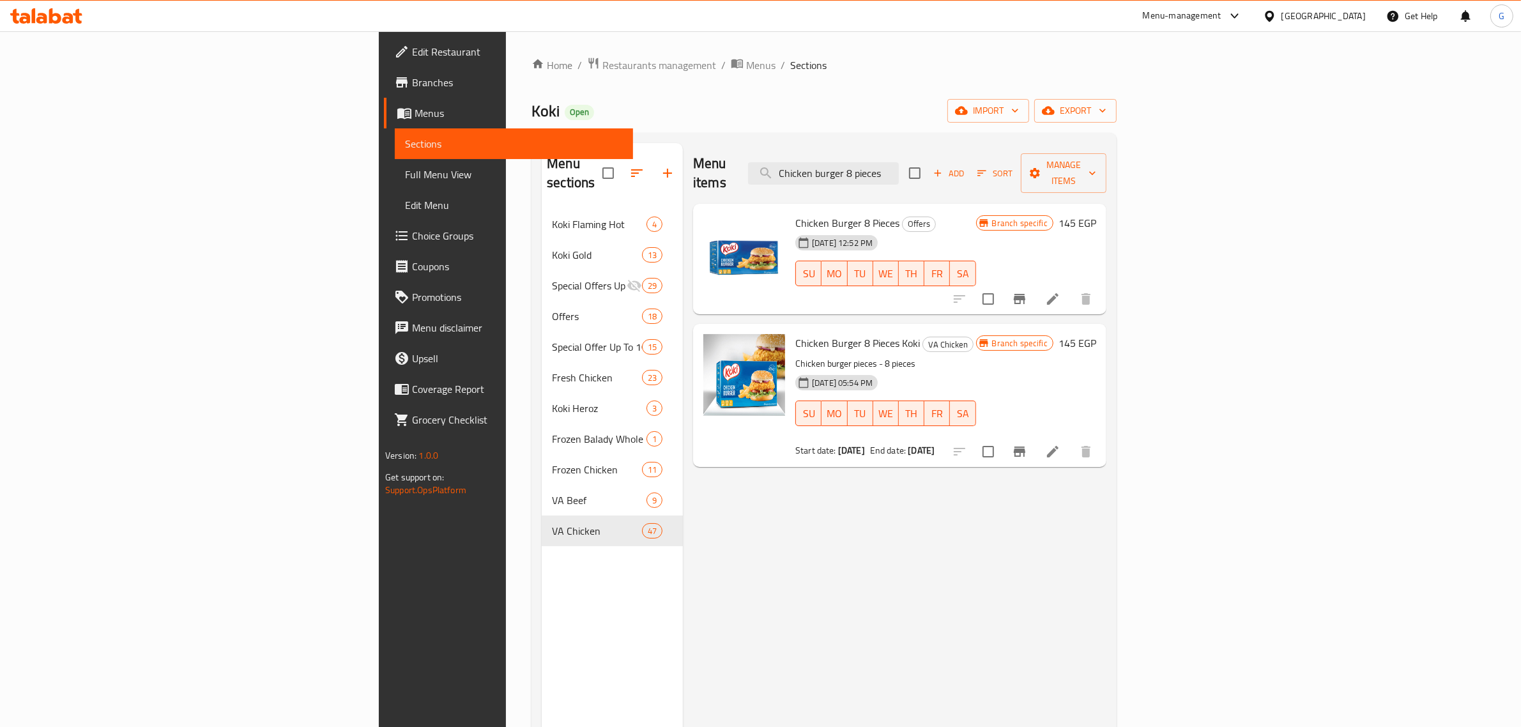
drag, startPoint x: 885, startPoint y: 434, endPoint x: 700, endPoint y: 428, distance: 185.4
click at [795, 444] on div "Start date: [DATE] End date: [DATE]" at bounding box center [885, 450] width 181 height 13
click at [931, 444] on div "Start date: [DATE] End date: [DATE]" at bounding box center [885, 450] width 181 height 13
click at [899, 164] on input "Chicken burger 8 pieces" at bounding box center [823, 173] width 151 height 22
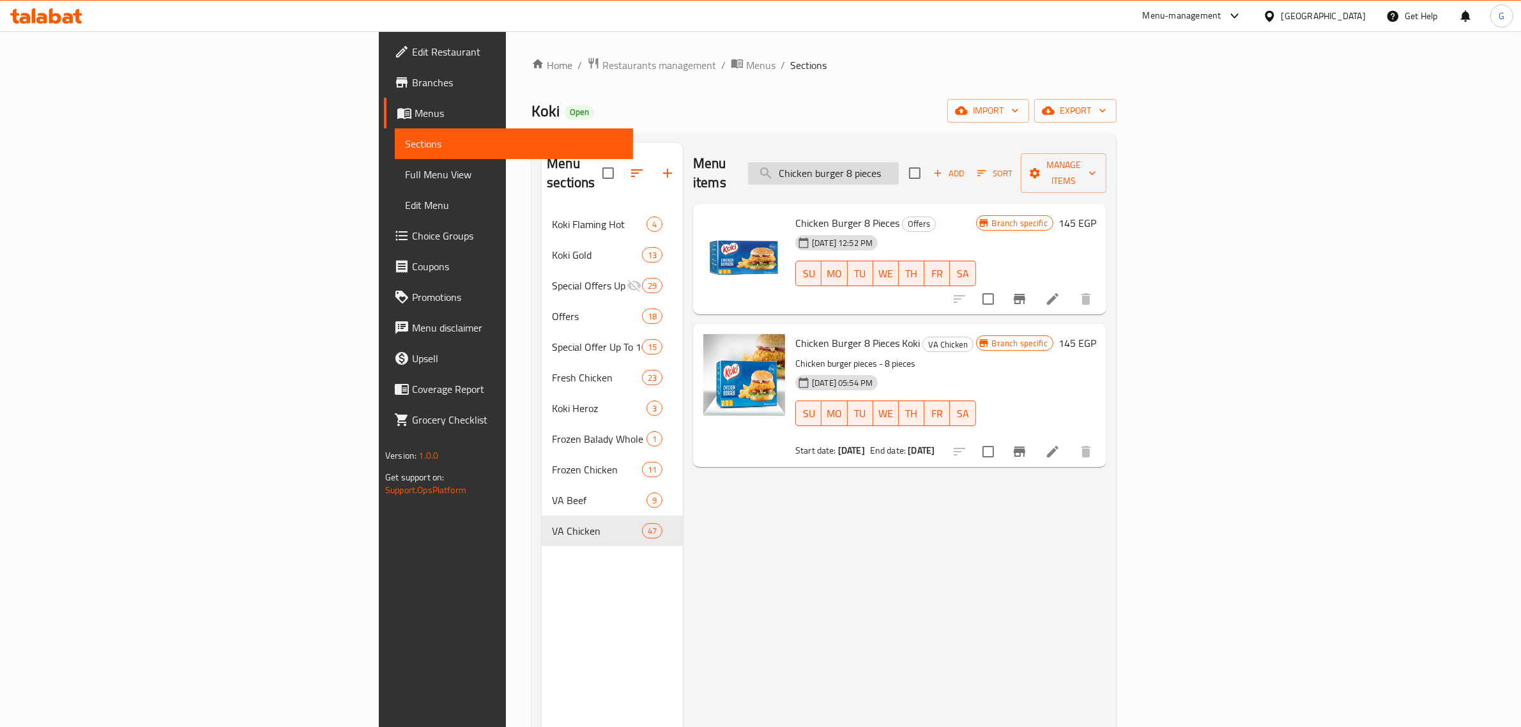
click at [899, 164] on input "Chicken burger 8 pieces" at bounding box center [823, 173] width 151 height 22
paste input "Regular crunchy chicken drumstick 700 gm"
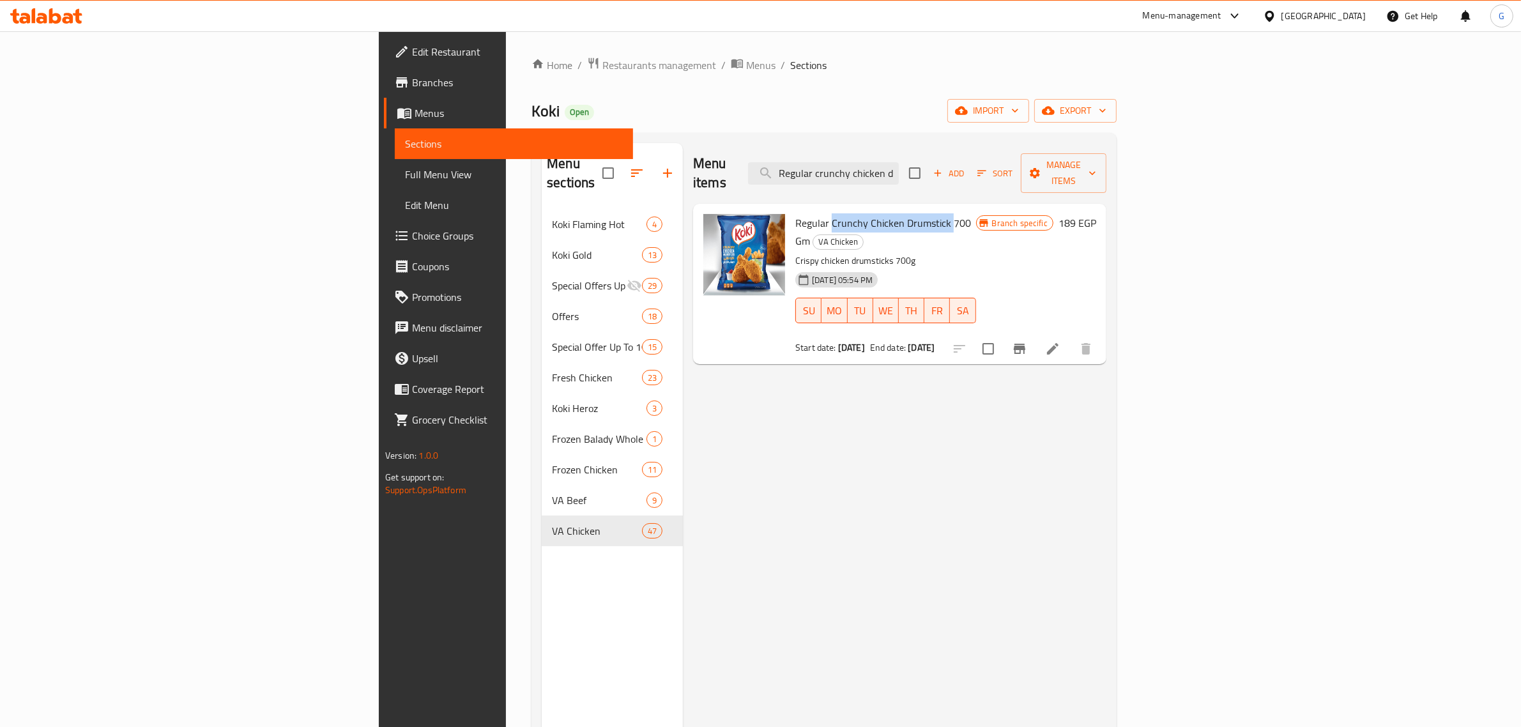
drag, startPoint x: 739, startPoint y: 208, endPoint x: 854, endPoint y: 208, distance: 115.0
click at [854, 213] on span "Regular Crunchy Chicken Drumstick 700 Gm" at bounding box center [883, 231] width 176 height 37
copy span "Crunchy Chicken Drumstick"
click at [899, 162] on input "Regular crunchy chicken drumsti" at bounding box center [823, 173] width 151 height 22
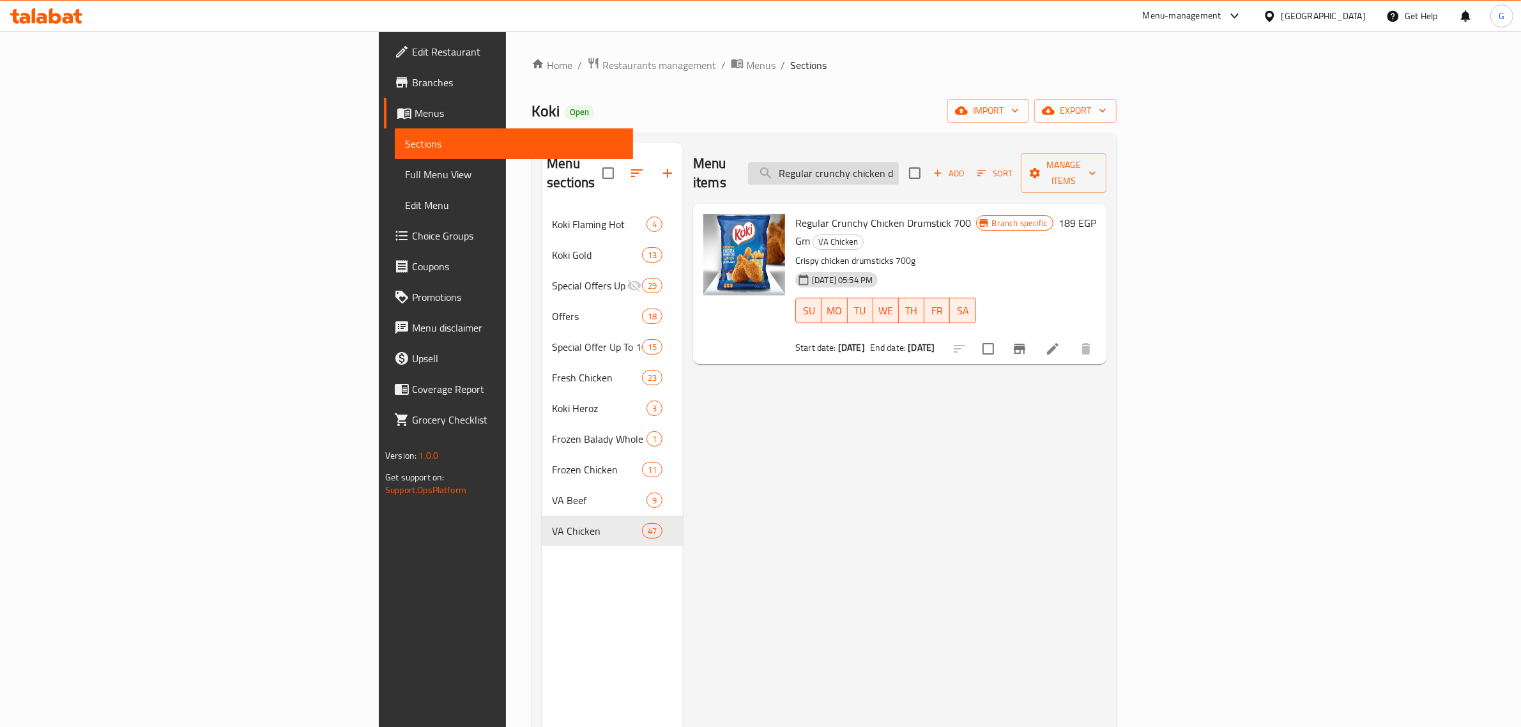
click at [899, 162] on input "Regular crunchy chicken drumsti" at bounding box center [823, 173] width 151 height 22
paste input "Crunchy Chicken Drumstick"
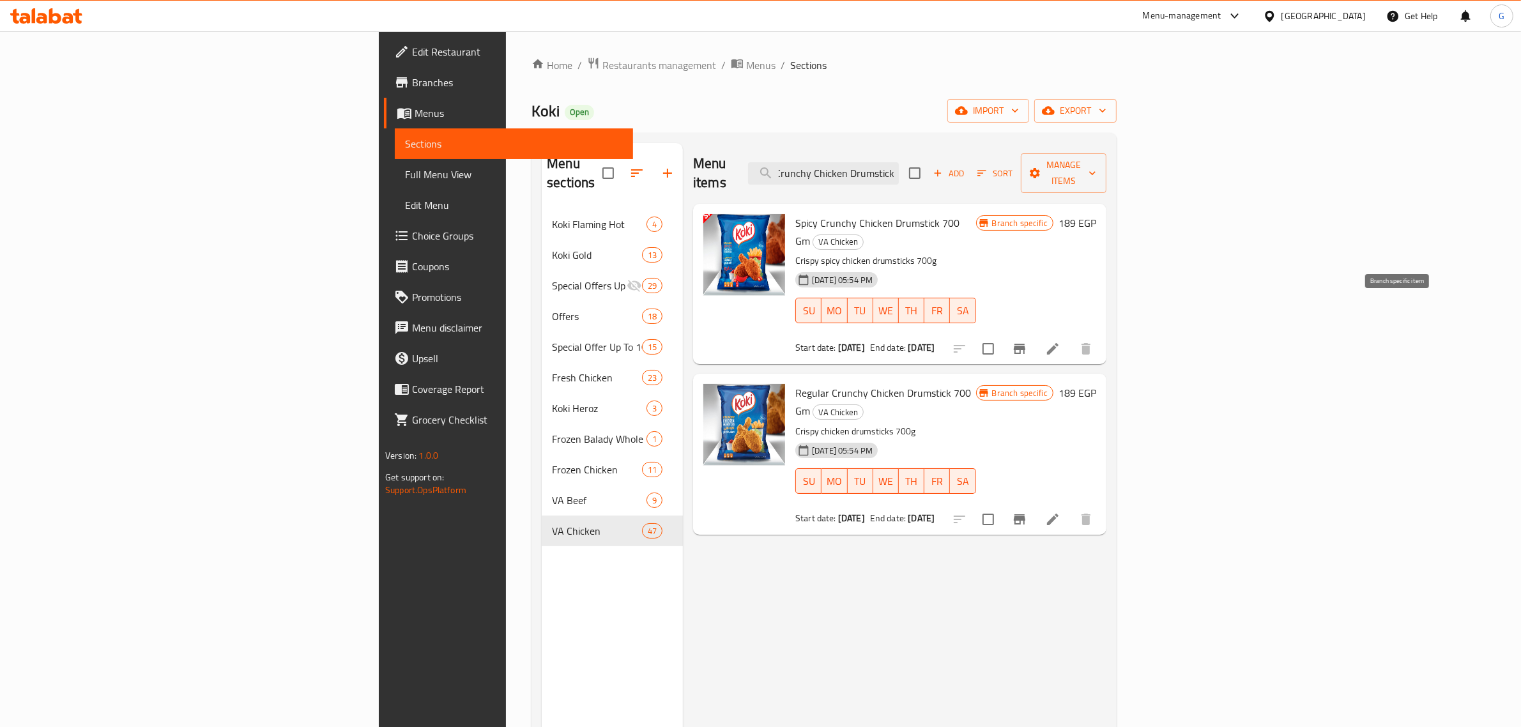
type input "Crunchy Chicken Drumstick"
click at [1025, 344] on icon "Branch-specific-item" at bounding box center [1019, 349] width 11 height 10
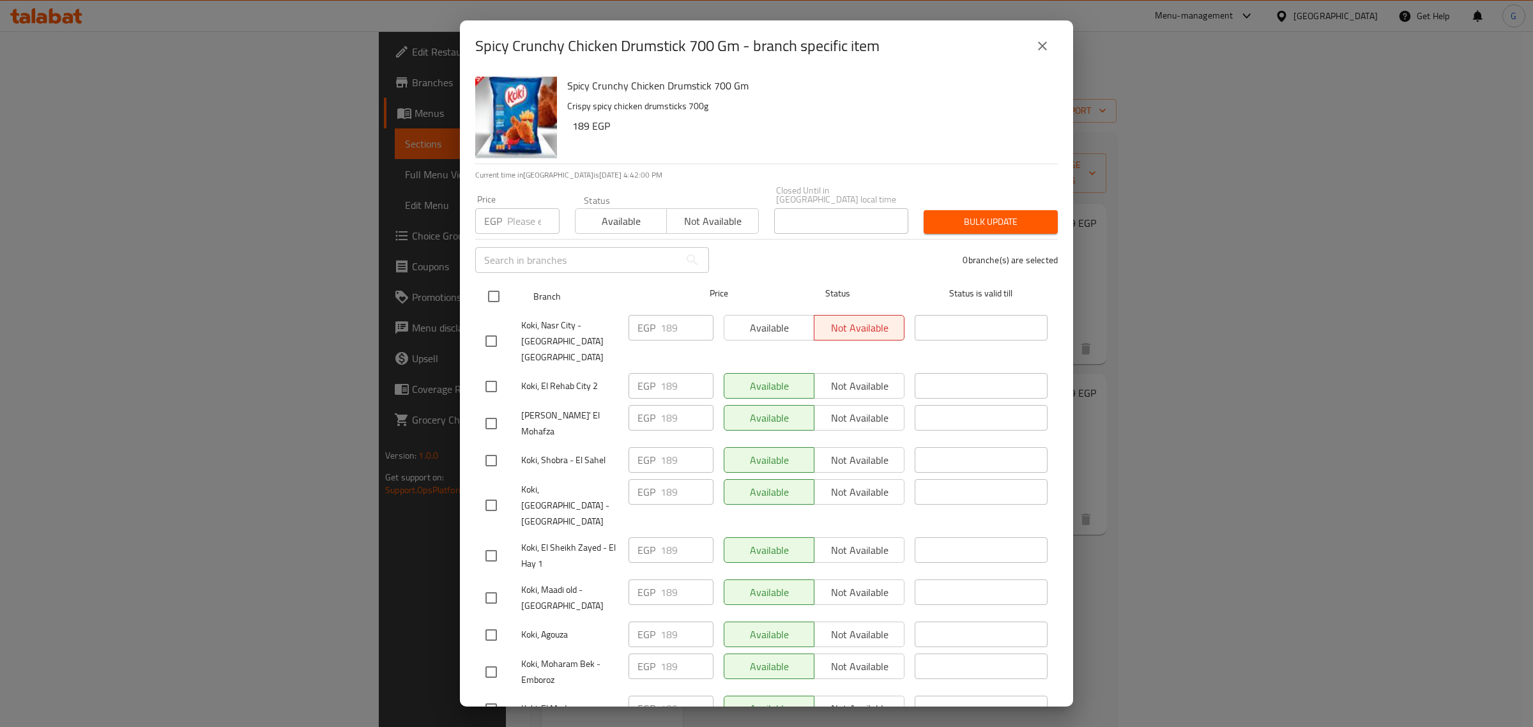
click at [498, 283] on input "checkbox" at bounding box center [493, 296] width 27 height 27
checkbox input "true"
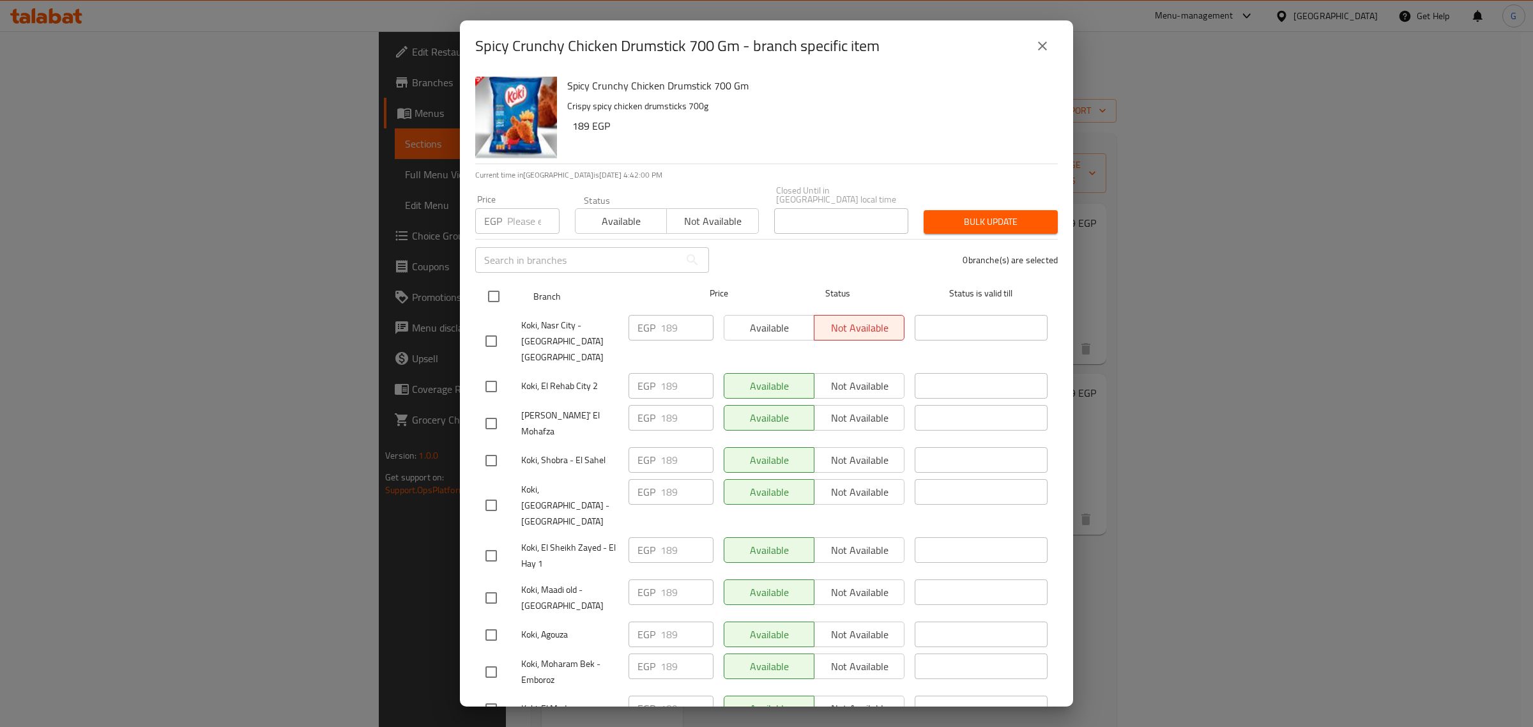
checkbox input "true"
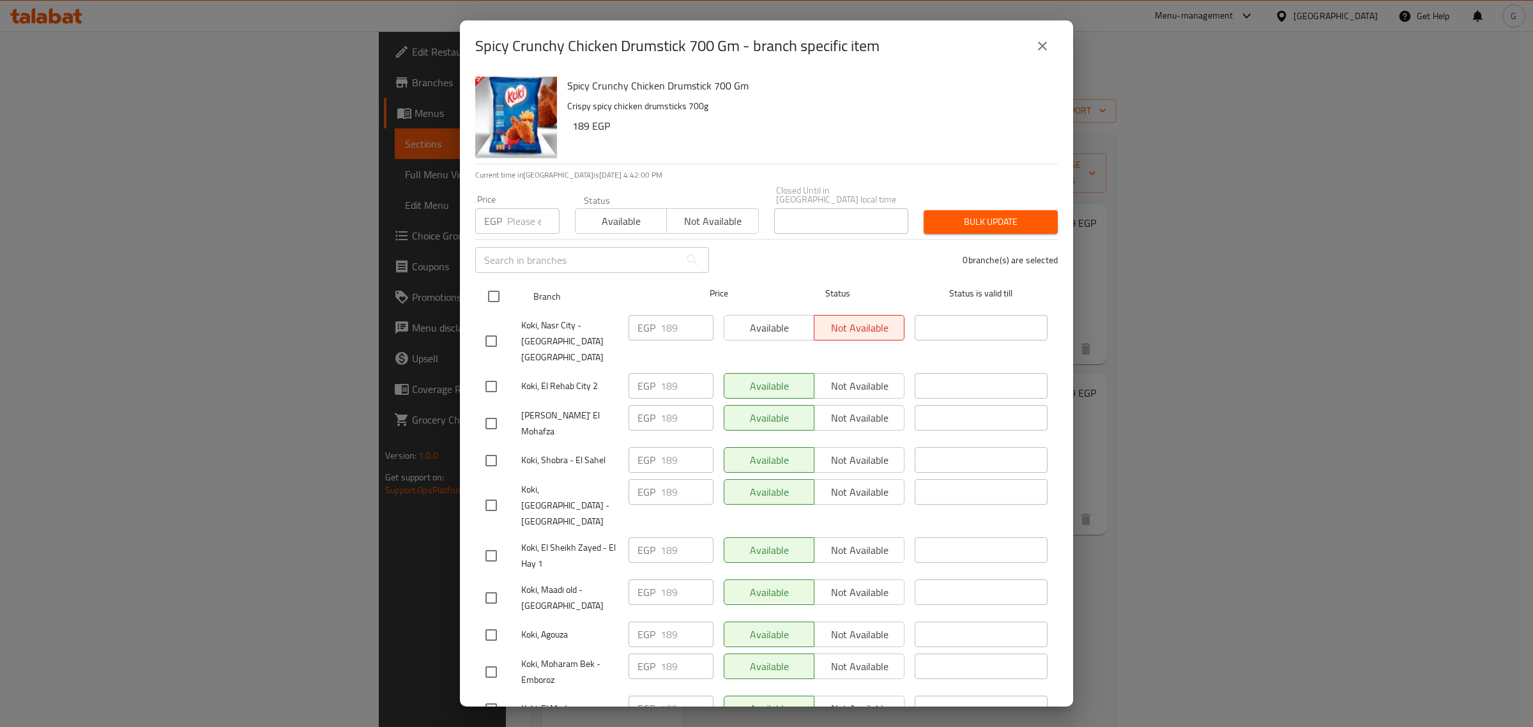
checkbox input "true"
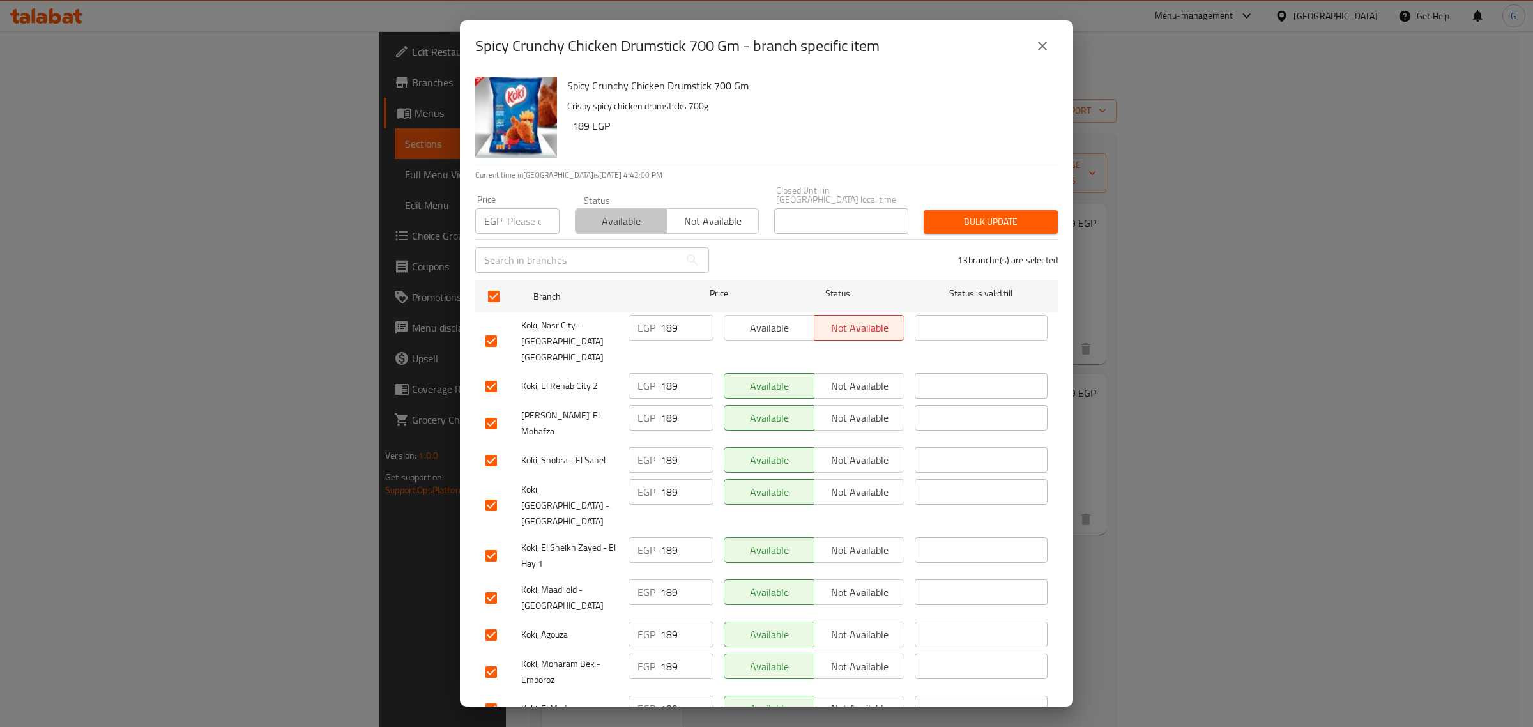
click at [629, 218] on span "Available" at bounding box center [621, 221] width 81 height 19
click at [982, 214] on span "Bulk update" at bounding box center [991, 222] width 114 height 16
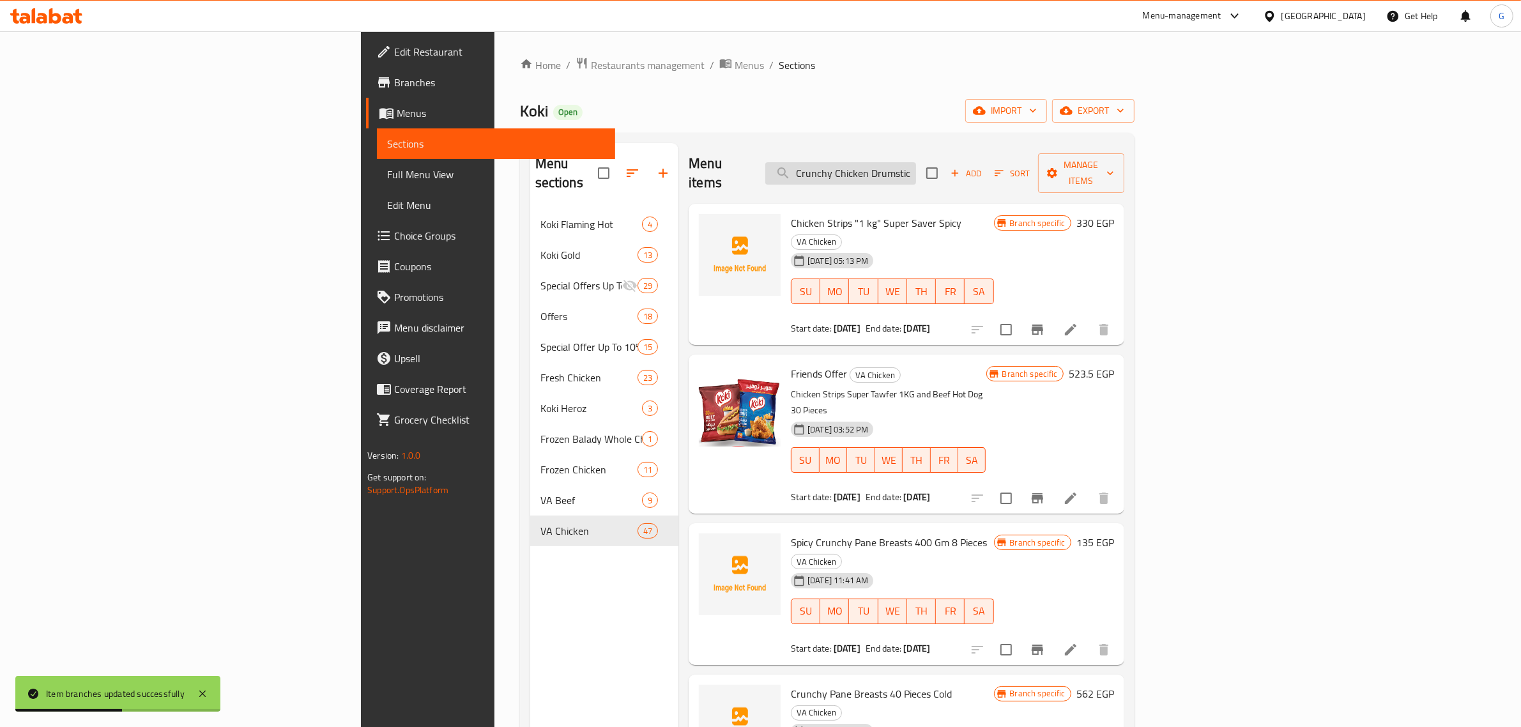
click at [916, 162] on input "Crunchy Chicken Drumstick" at bounding box center [840, 173] width 151 height 22
paste input "Crunchy Chicken Drumstick"
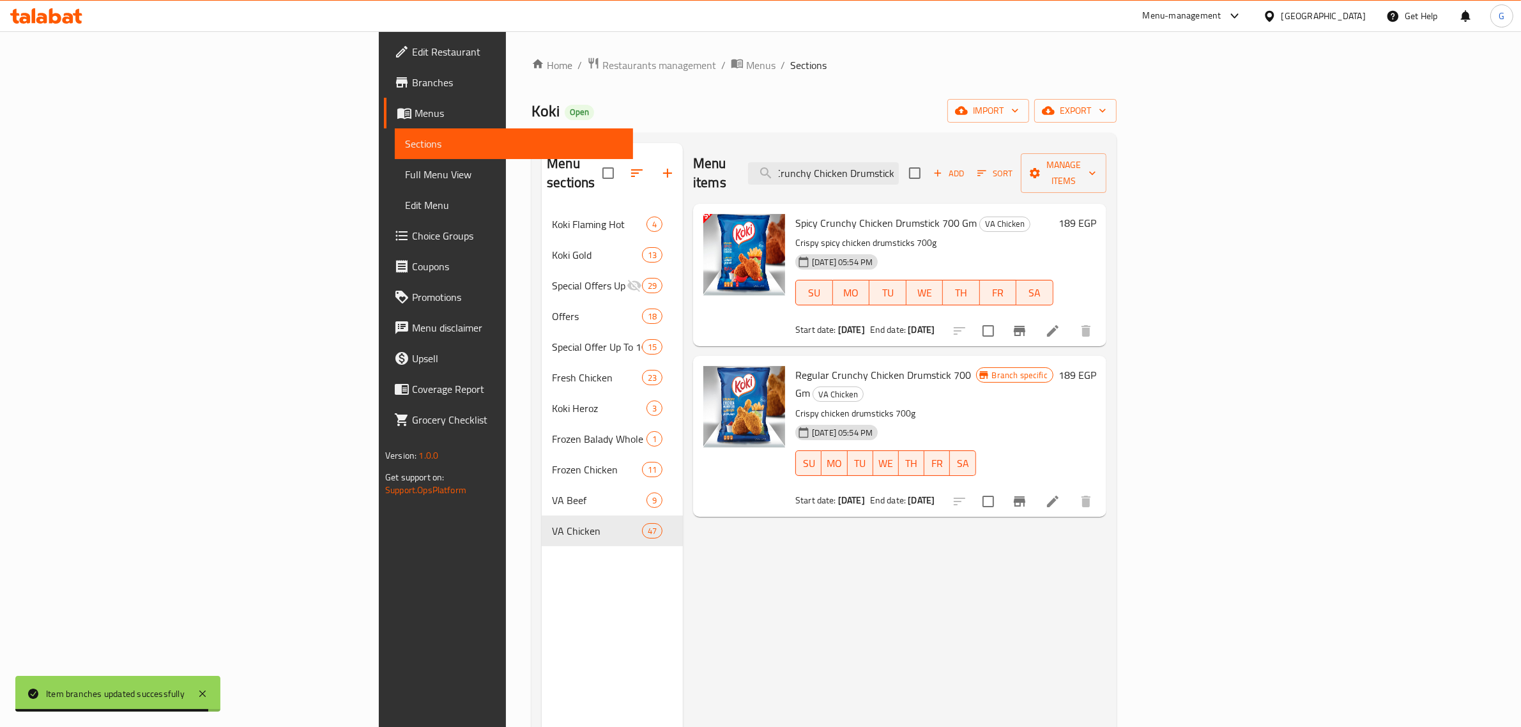
click at [1035, 316] on button "Branch-specific-item" at bounding box center [1019, 331] width 31 height 31
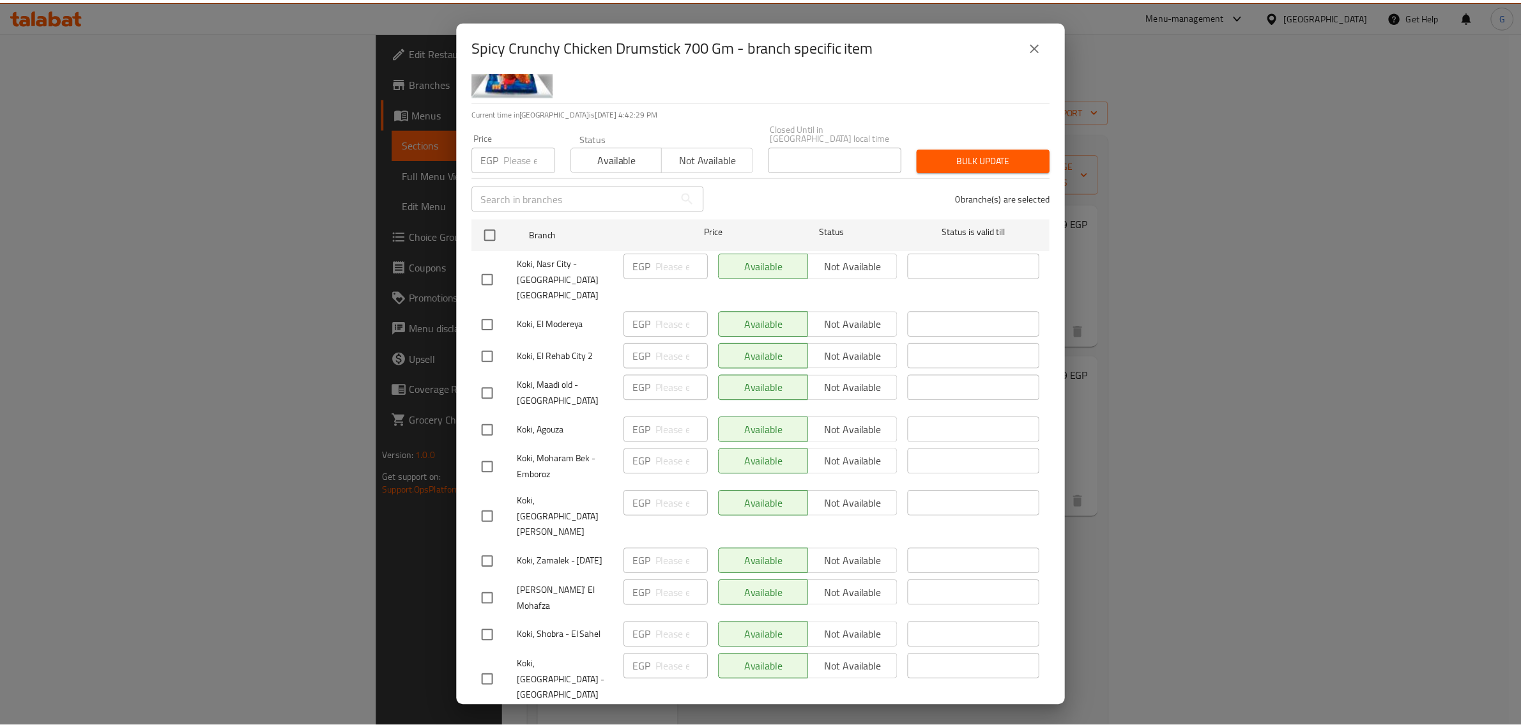
scroll to position [105, 0]
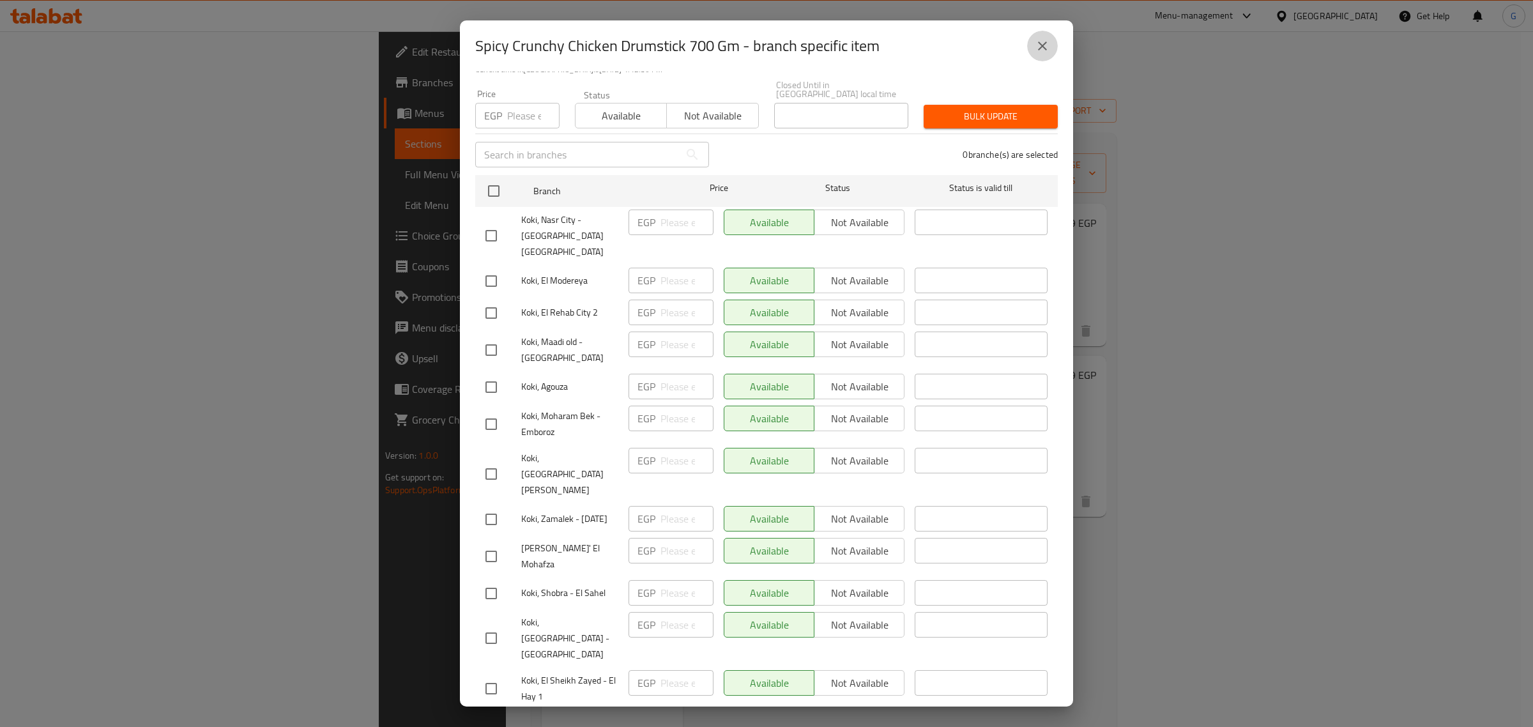
click at [1042, 38] on icon "close" at bounding box center [1042, 45] width 15 height 15
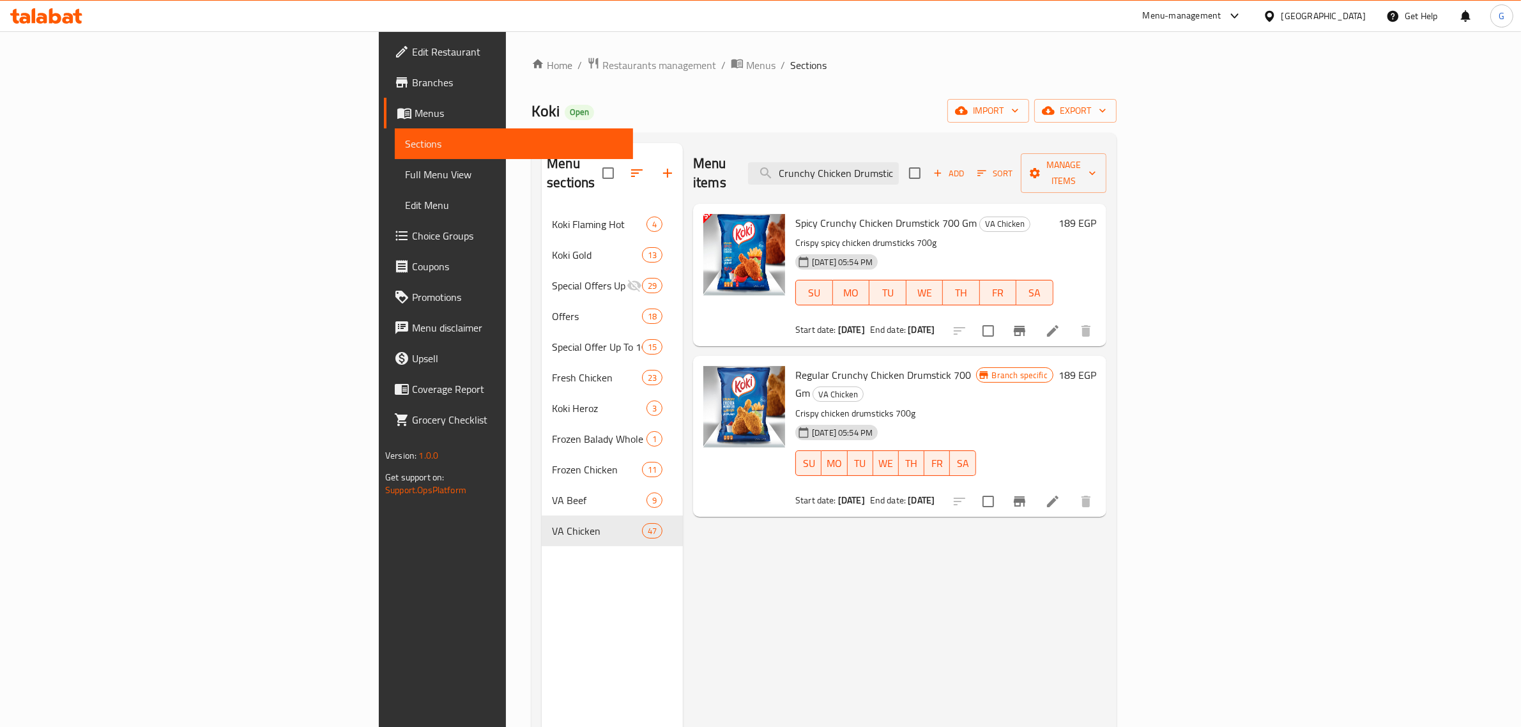
click at [795, 213] on span "Spicy Crunchy Chicken Drumstick 700 Gm" at bounding box center [885, 222] width 181 height 19
copy h6 "Spicy Crunchy Chicken Drumstick 700 Gm"
click at [899, 167] on input "Crunchy Chicken Drumstick" at bounding box center [823, 173] width 151 height 22
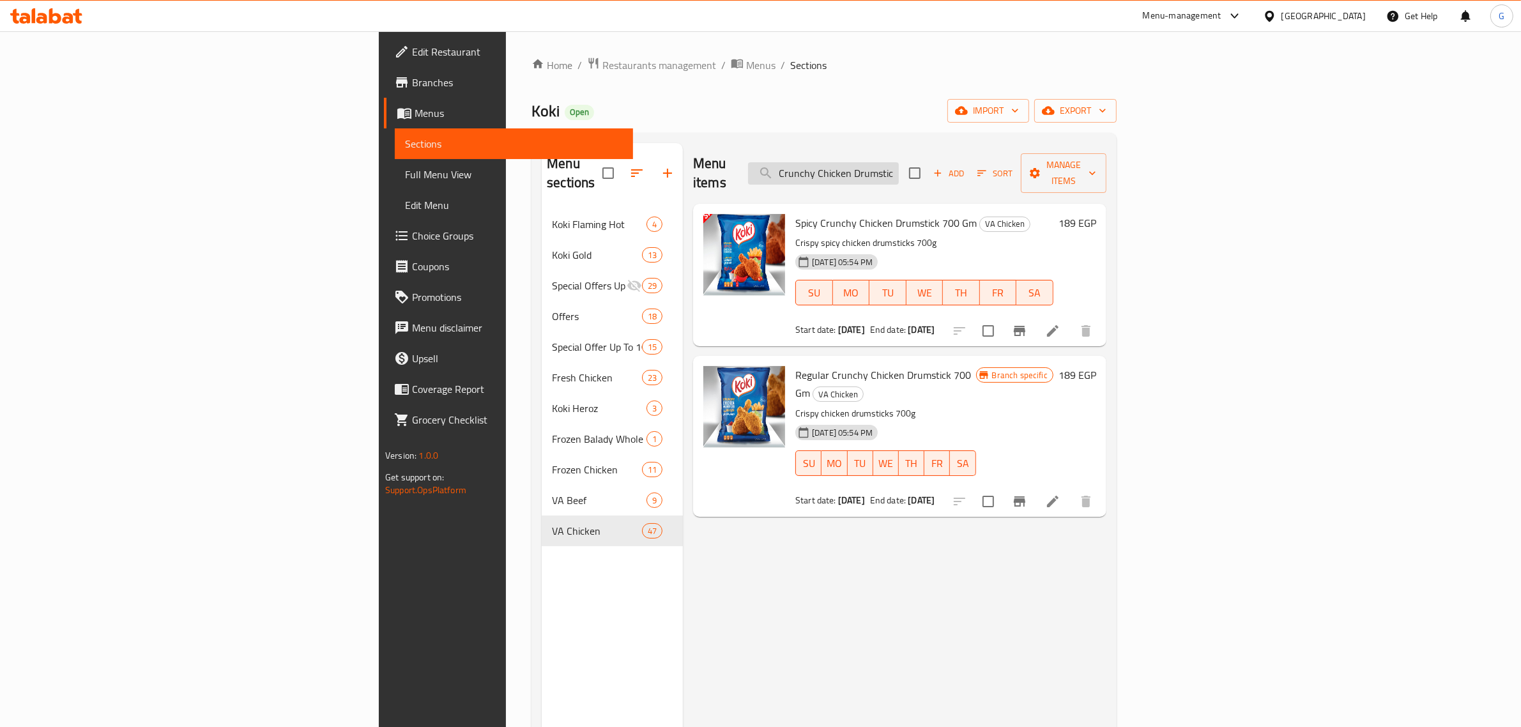
click at [899, 167] on input "Crunchy Chicken Drumstick" at bounding box center [823, 173] width 151 height 22
paste input "Spicy Crunchy Chicken Drumstick 700 Gm"
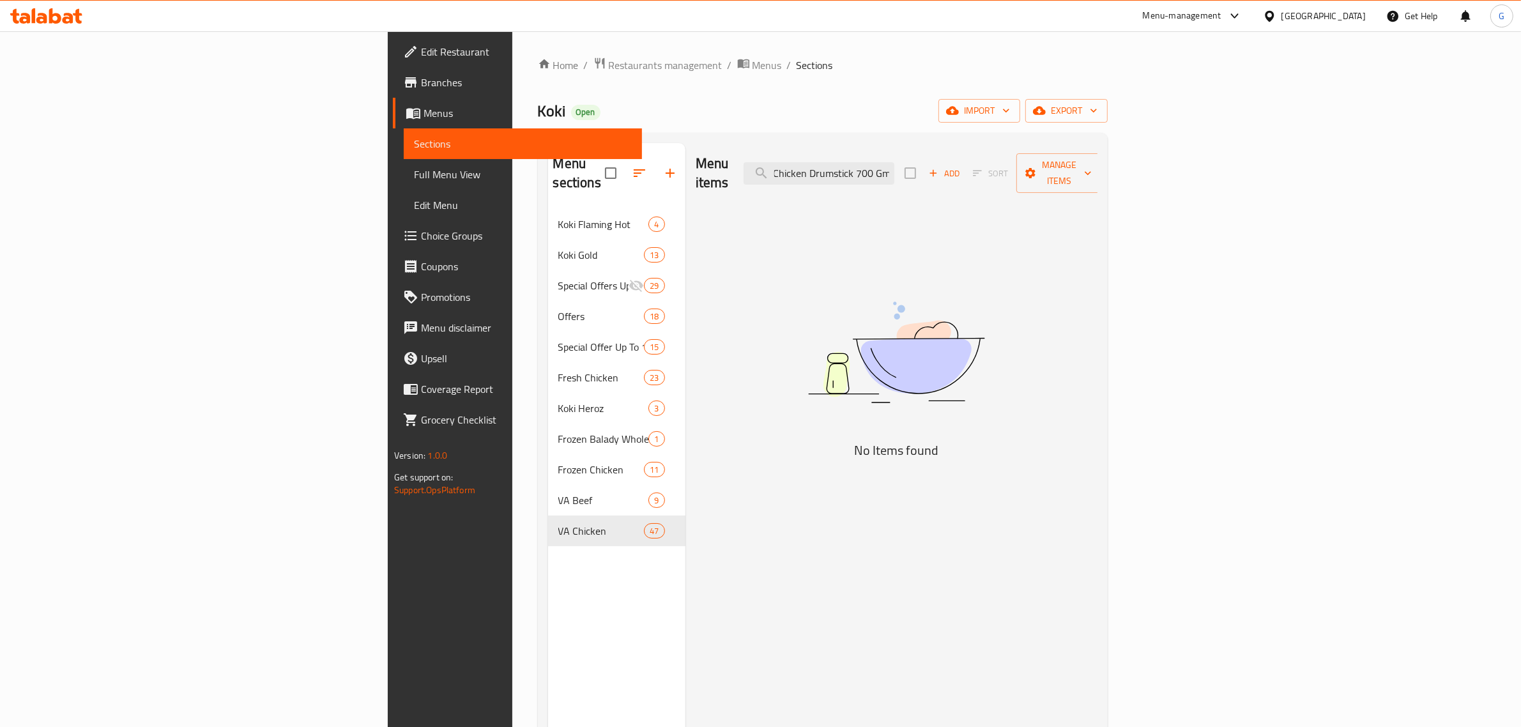
scroll to position [0, 63]
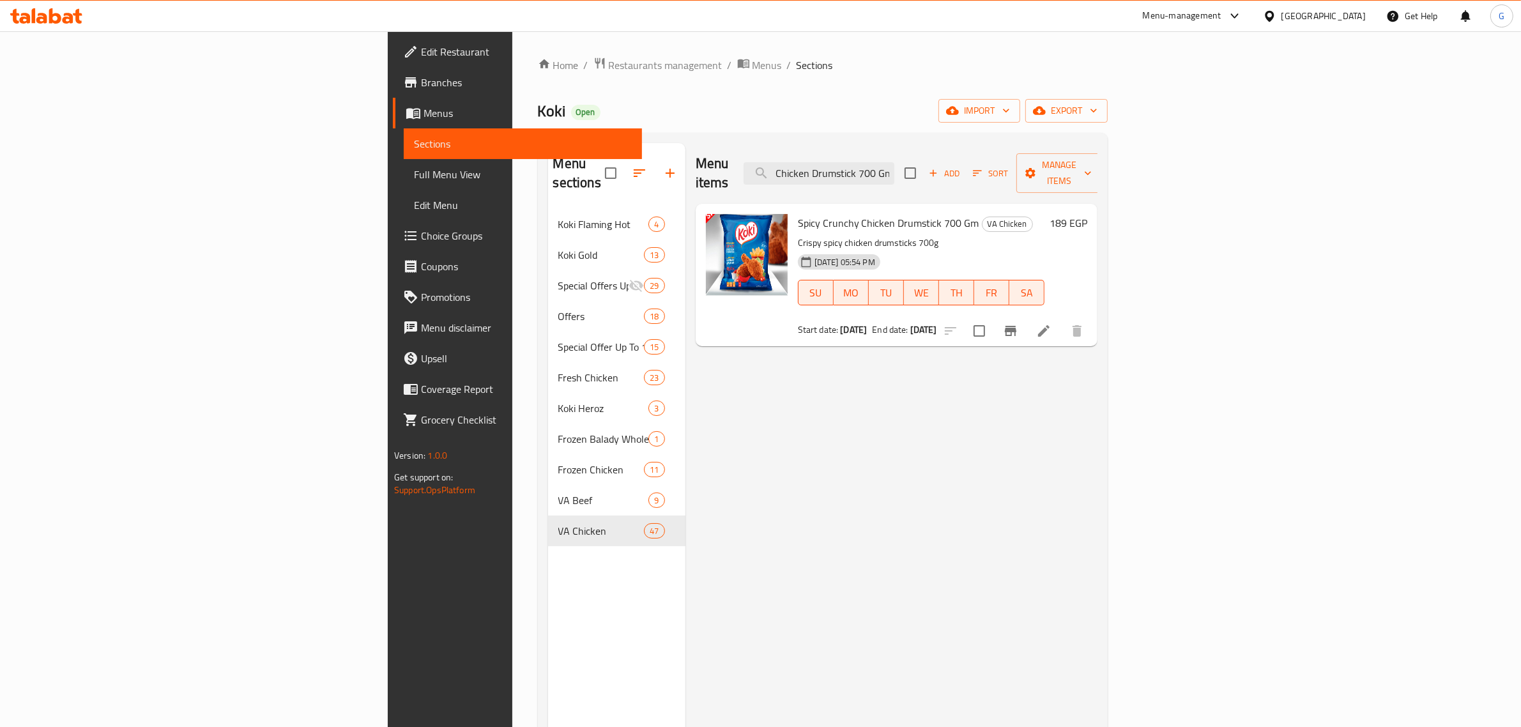
click at [798, 213] on span "Spicy Crunchy Chicken Drumstick 700 Gm" at bounding box center [888, 222] width 181 height 19
copy h6 "Spicy Crunchy Chicken Drumstick 700 Gm"
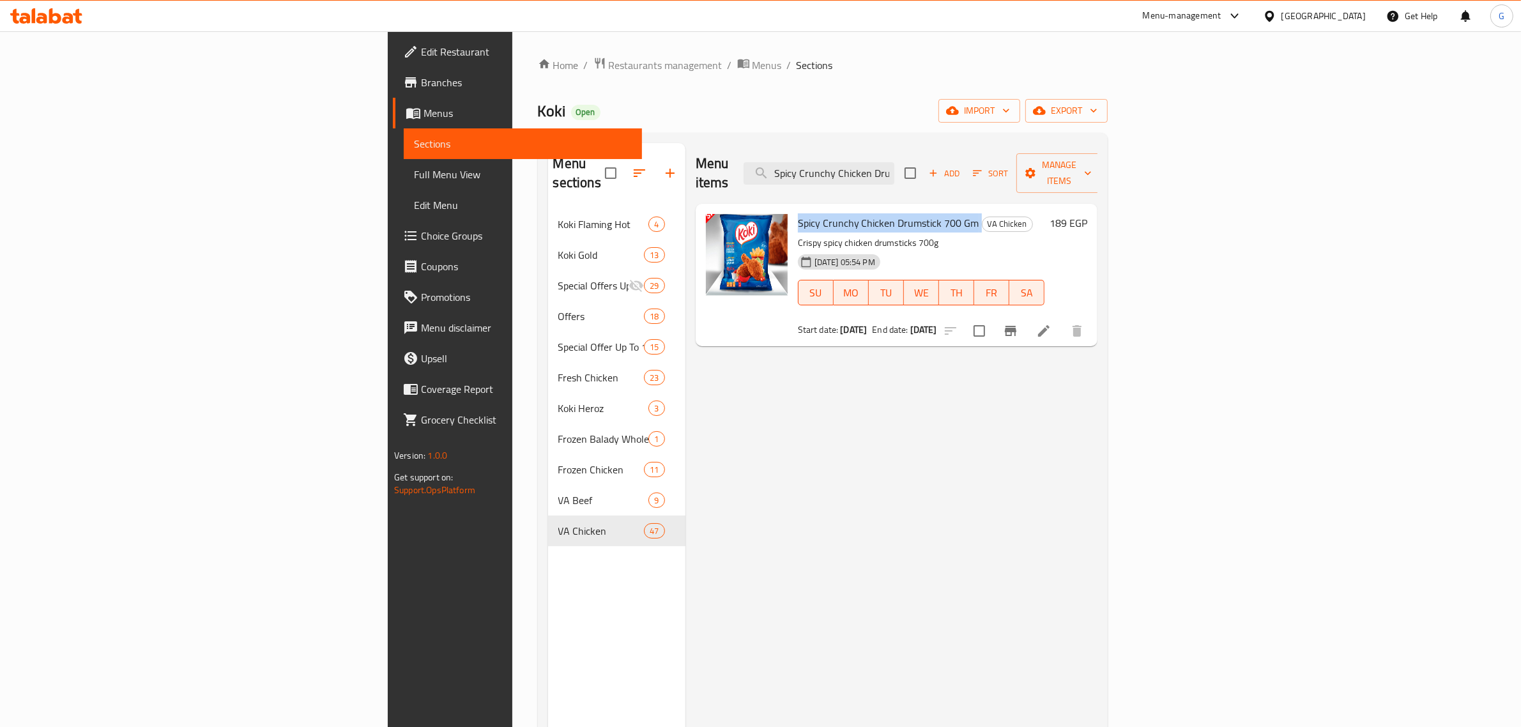
click at [1016, 326] on icon "Branch-specific-item" at bounding box center [1010, 331] width 11 height 10
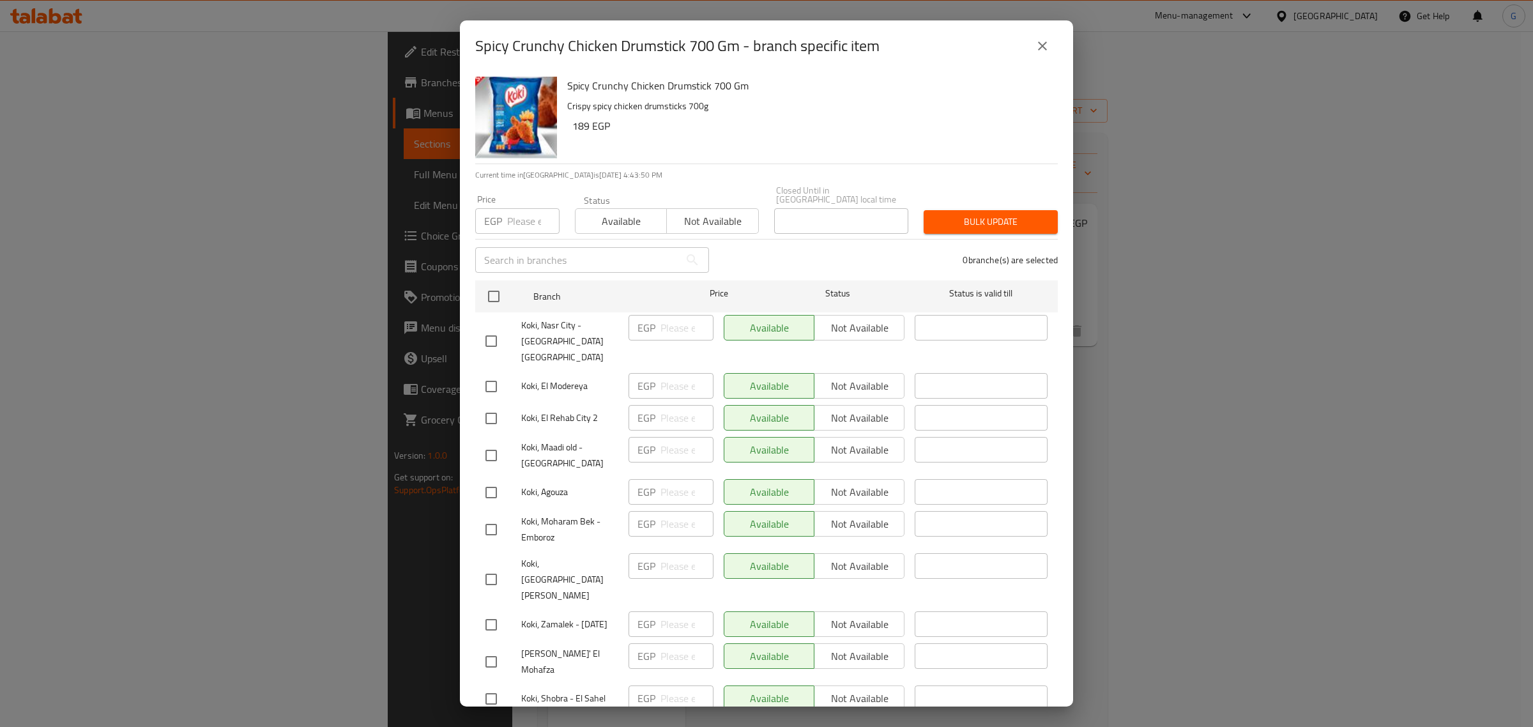
drag, startPoint x: 1054, startPoint y: 38, endPoint x: 1046, endPoint y: 45, distance: 10.4
click at [1053, 40] on button "close" at bounding box center [1042, 46] width 31 height 31
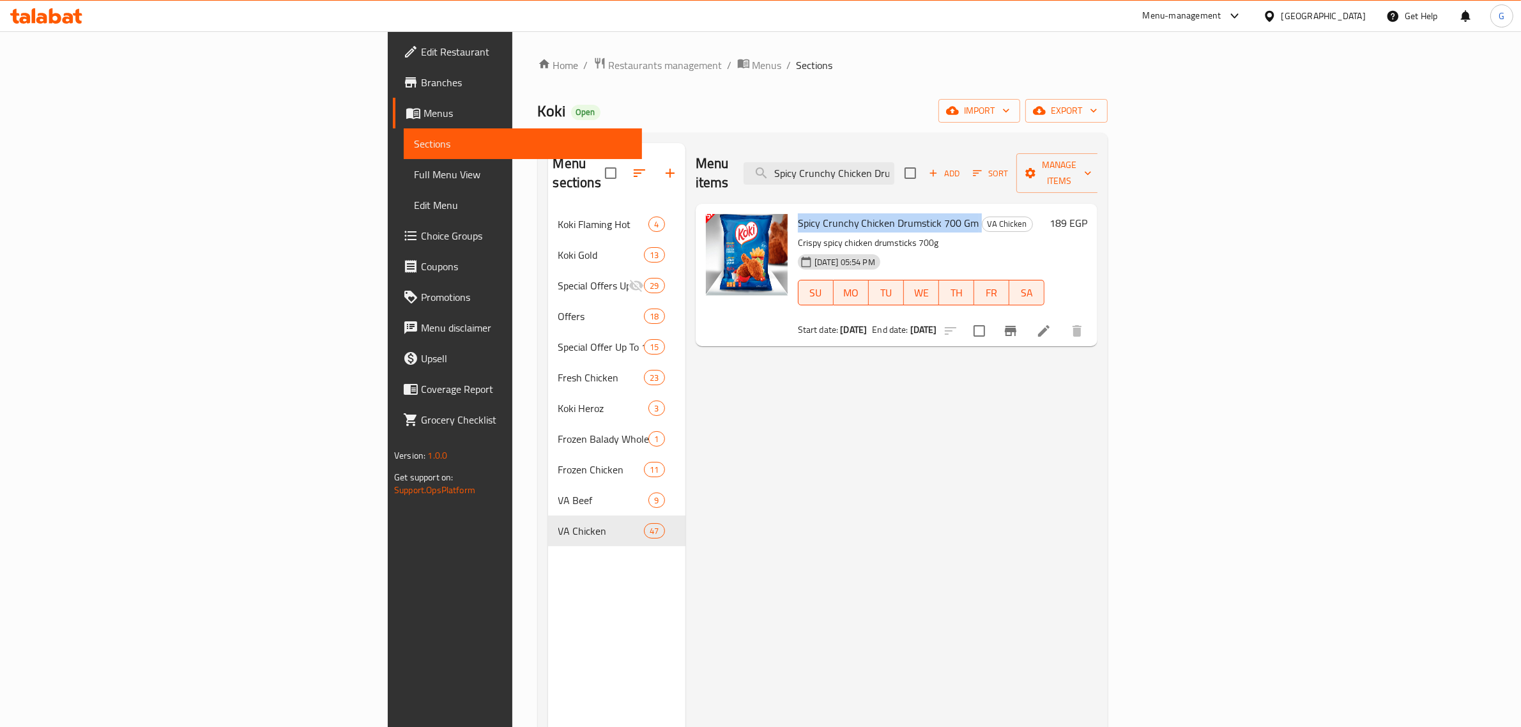
drag, startPoint x: 889, startPoint y: 307, endPoint x: 671, endPoint y: 308, distance: 217.9
click at [701, 308] on div "Spicy Crunchy Chicken Drumstick 700 Gm VA Chicken Crispy spicy chicken drumstic…" at bounding box center [897, 275] width 392 height 132
click at [891, 323] on div "Start date: [DATE] End date: [DATE]" at bounding box center [921, 329] width 247 height 13
click at [894, 167] on input "Spicy Crunchy Chicken Drumstick 700 Gm" at bounding box center [819, 173] width 151 height 22
click at [894, 166] on input "Spicy Crunchy Chicken Drumstick 700 Gm" at bounding box center [819, 173] width 151 height 22
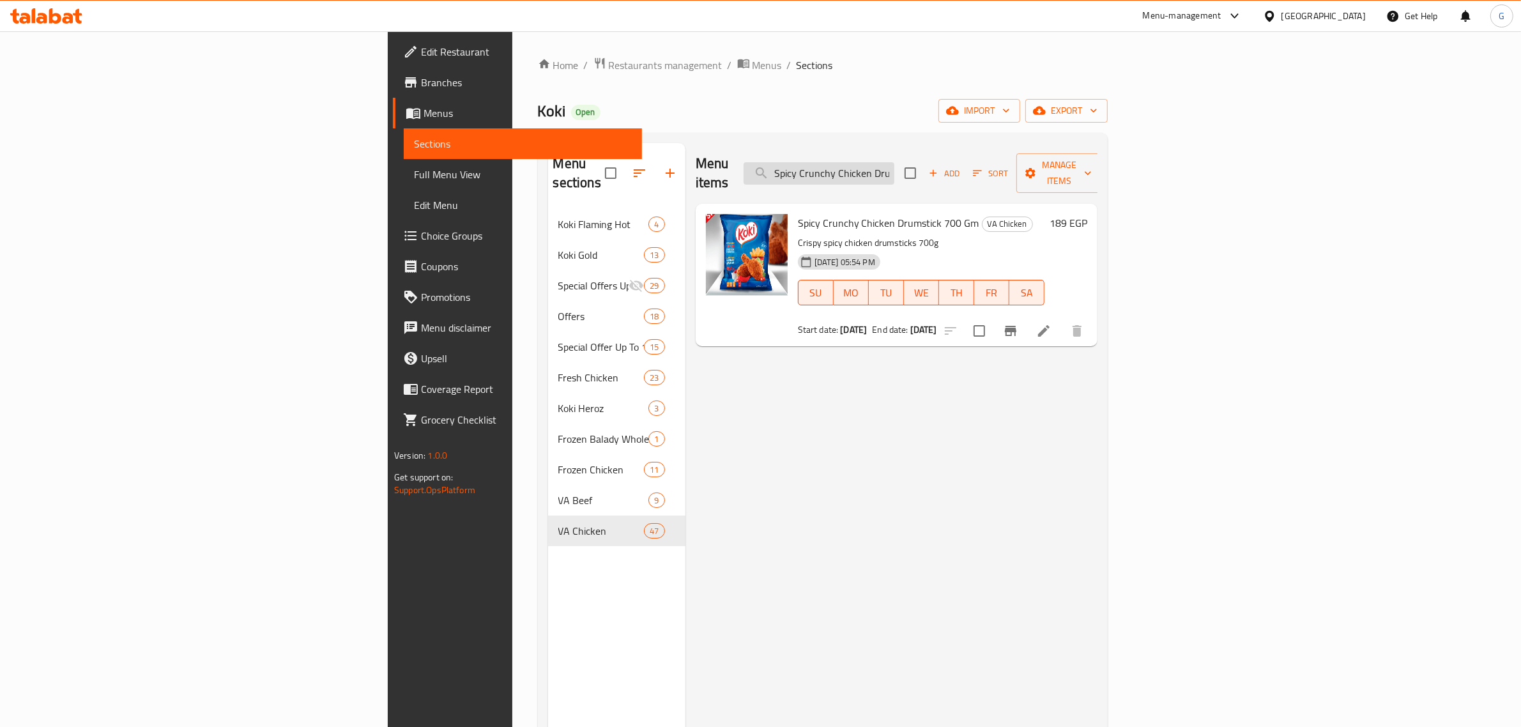
click at [894, 166] on input "Spicy Crunchy Chicken Drumstick 700 Gm" at bounding box center [819, 173] width 151 height 22
paste input "Crunchy Fried Chicken 12 Pieces and fries"
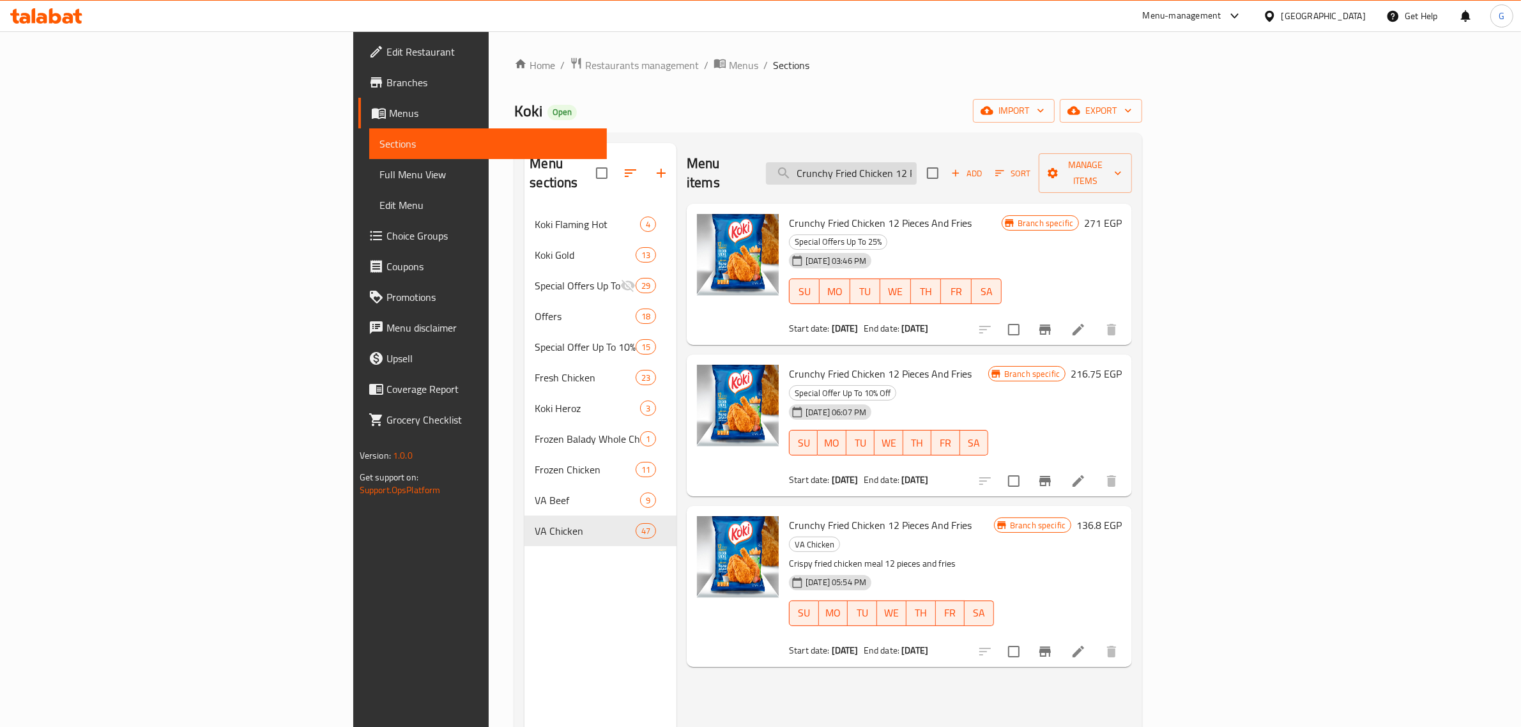
click at [917, 165] on input "Crunchy Fried Chicken 12 Pieces and fries" at bounding box center [841, 173] width 151 height 22
click at [917, 164] on input "Crunchy Fried Chicken 12 Pieces and fries" at bounding box center [841, 173] width 151 height 22
paste input "Koki Beef Burger 1 Kilo"
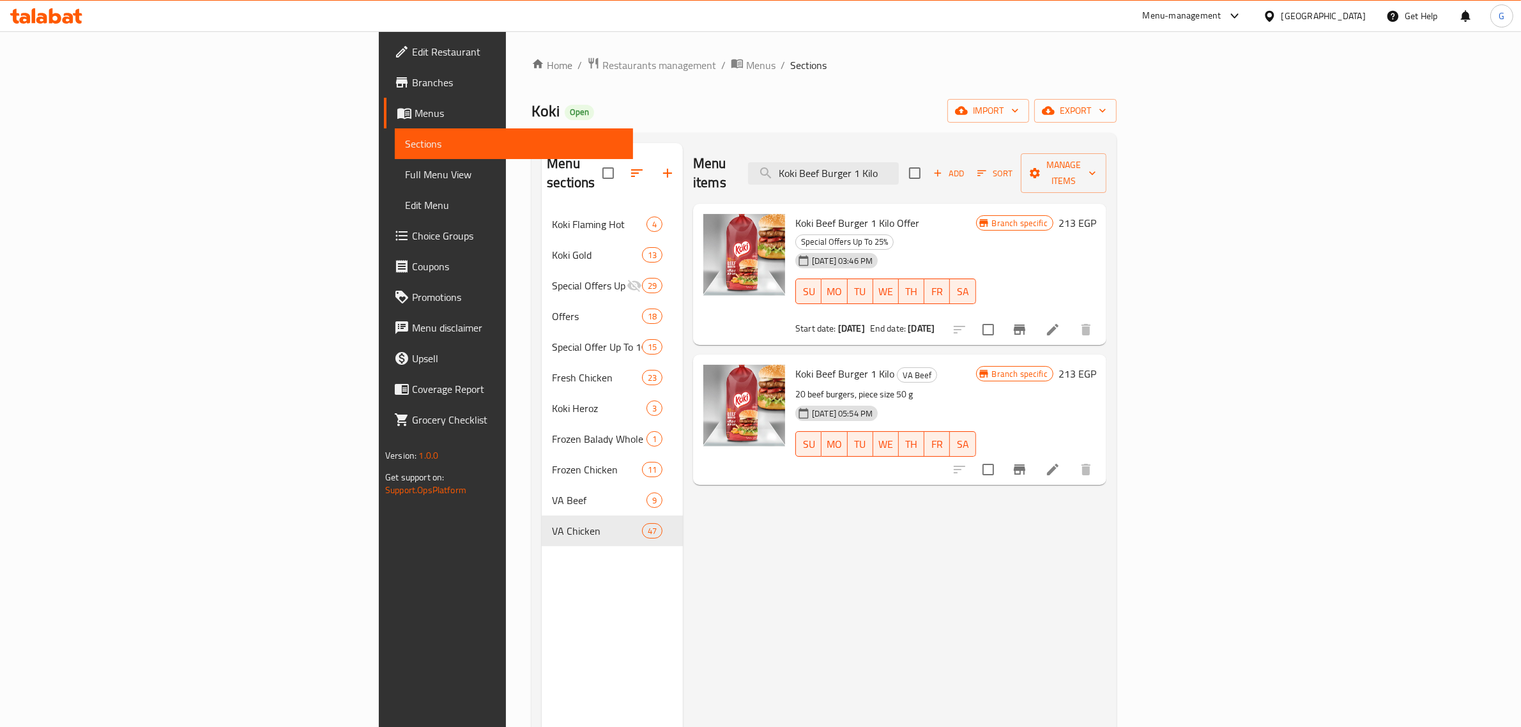
type input "Koki Beef Burger 1 Kilo"
click at [795, 364] on span "Koki Beef Burger 1 Kilo" at bounding box center [844, 373] width 99 height 19
copy span "Burger"
click at [795, 364] on span "Koki Beef Burger 1 Kilo" at bounding box center [844, 373] width 99 height 19
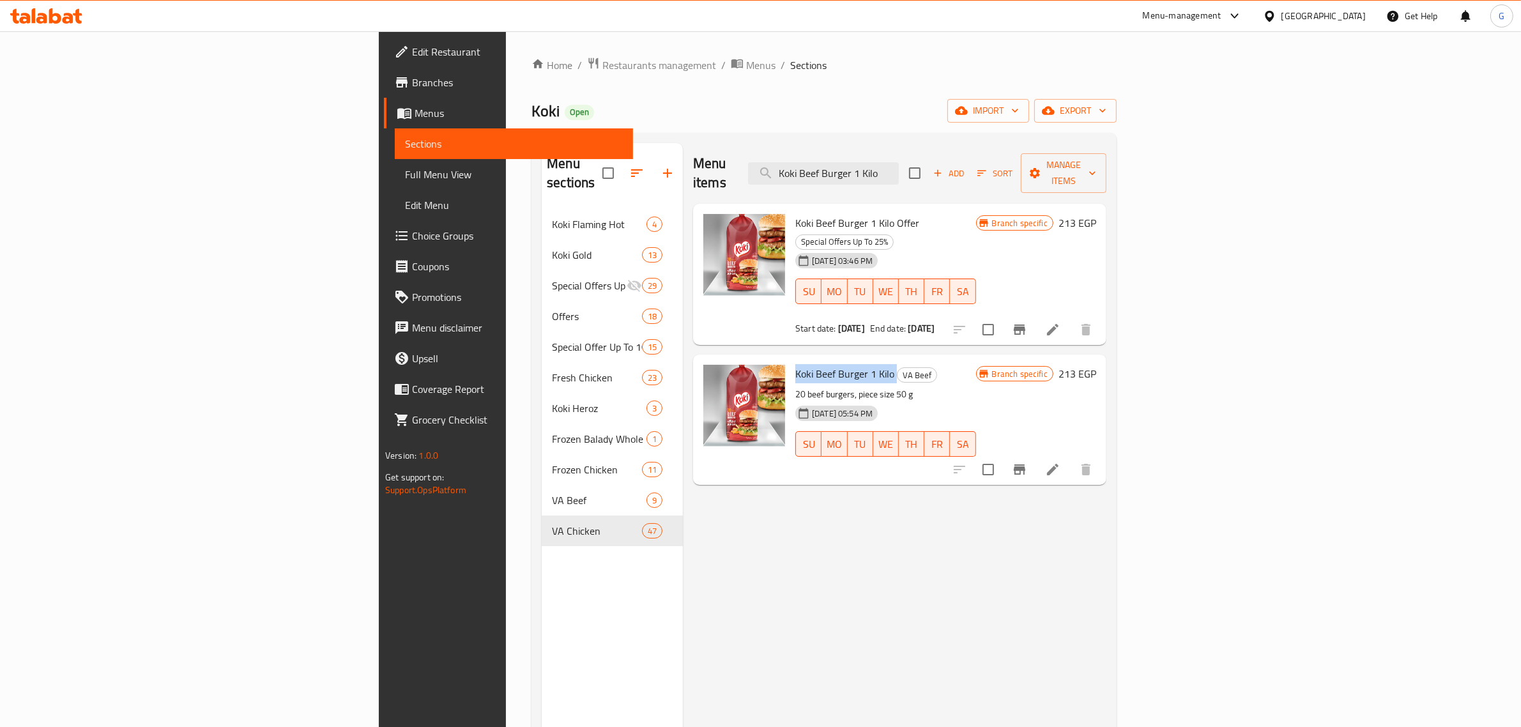
copy h6 "Koki Beef Burger 1 Kilo"
click at [1027, 462] on icon "Branch-specific-item" at bounding box center [1019, 469] width 15 height 15
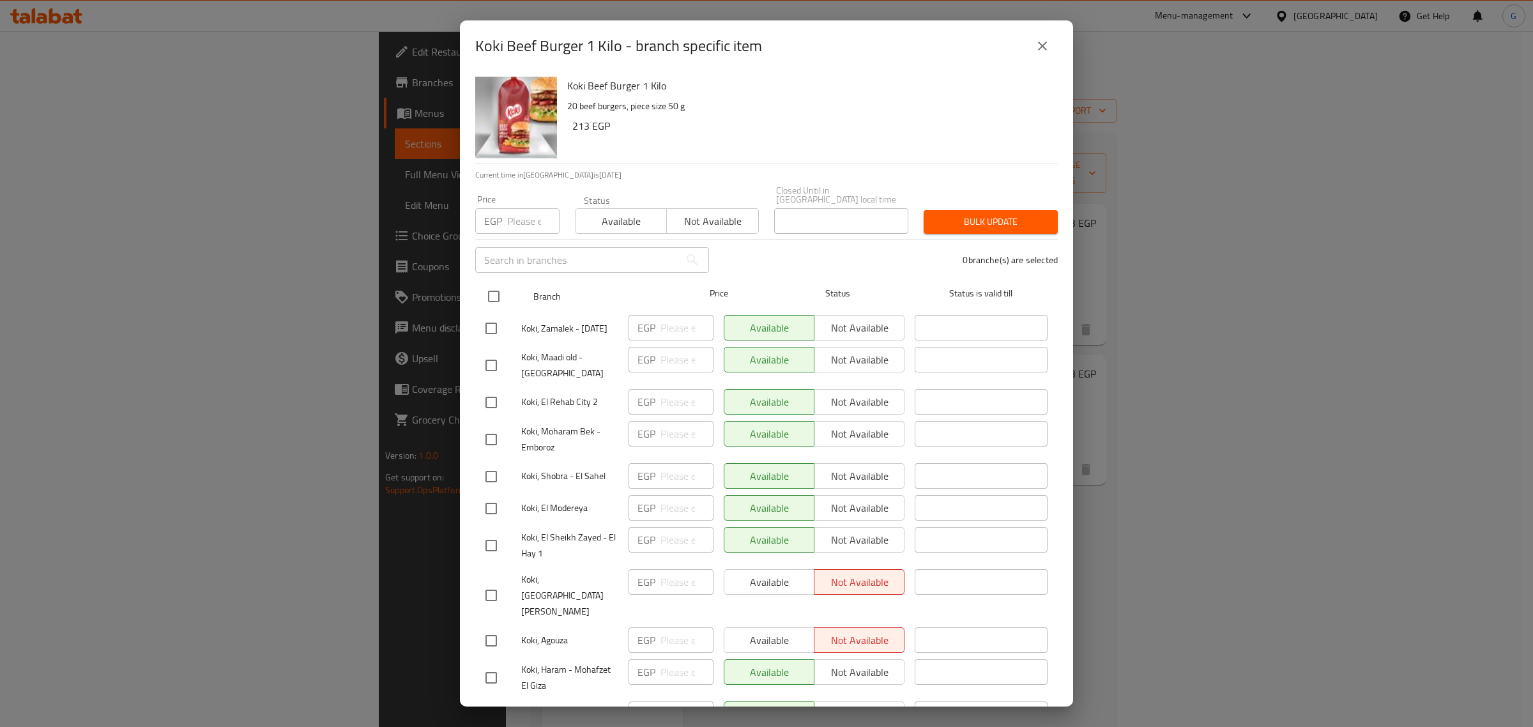
click at [491, 289] on input "checkbox" at bounding box center [493, 296] width 27 height 27
checkbox input "true"
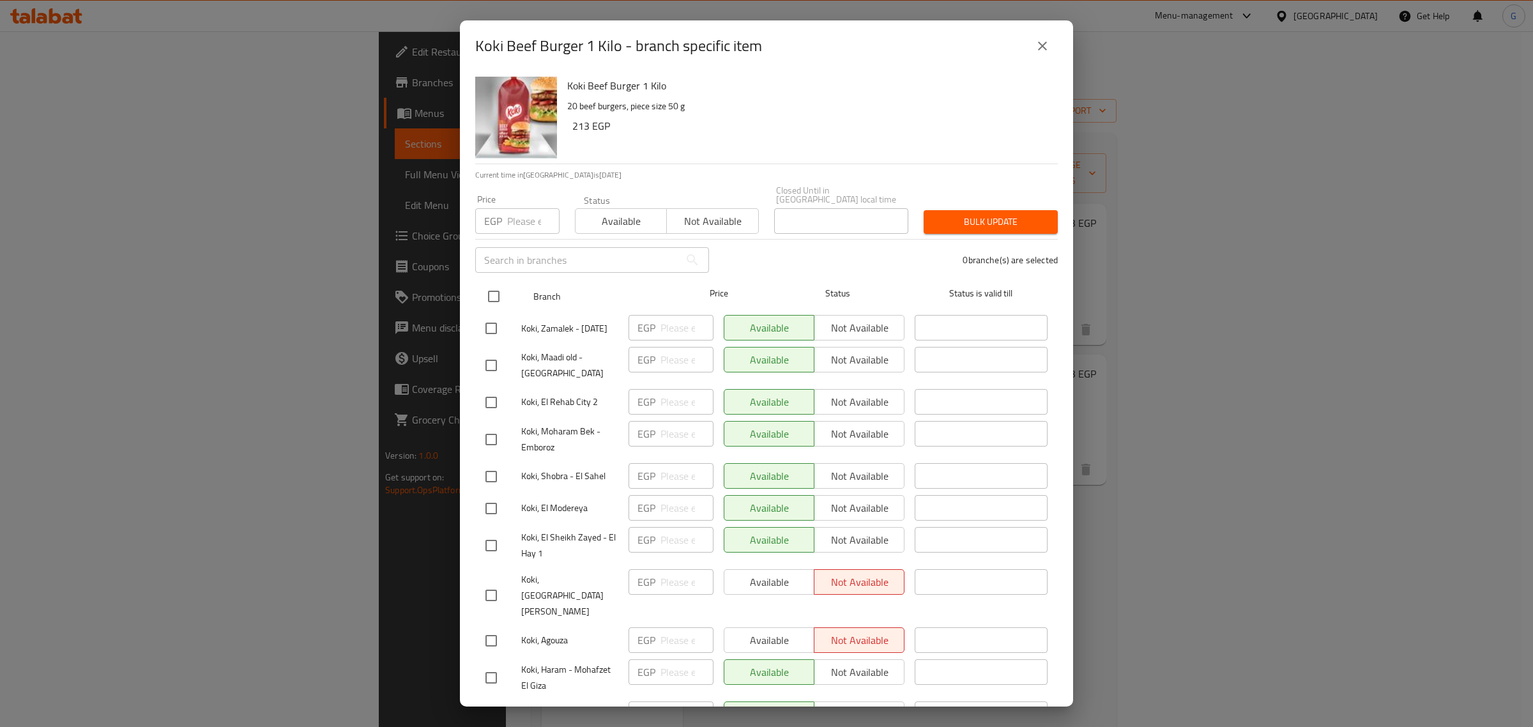
checkbox input "true"
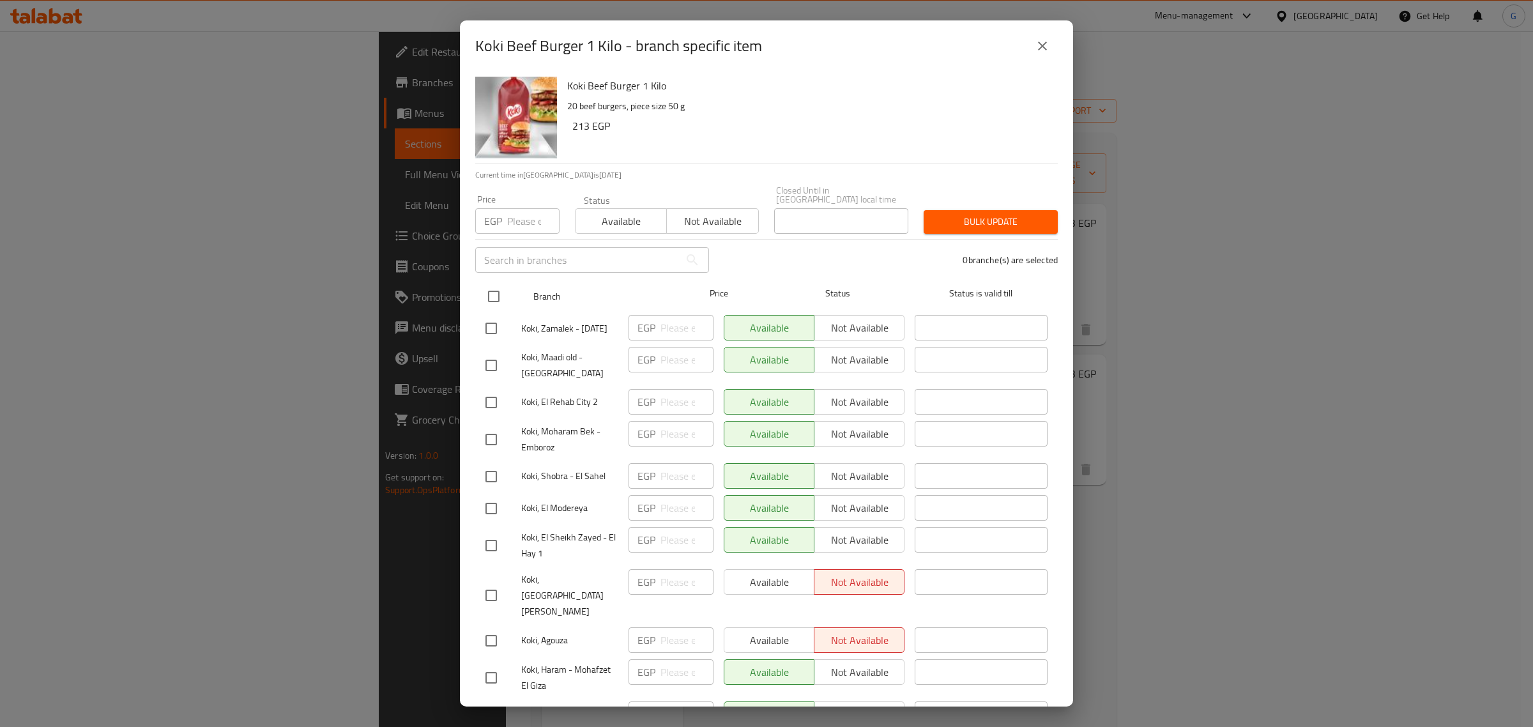
checkbox input "true"
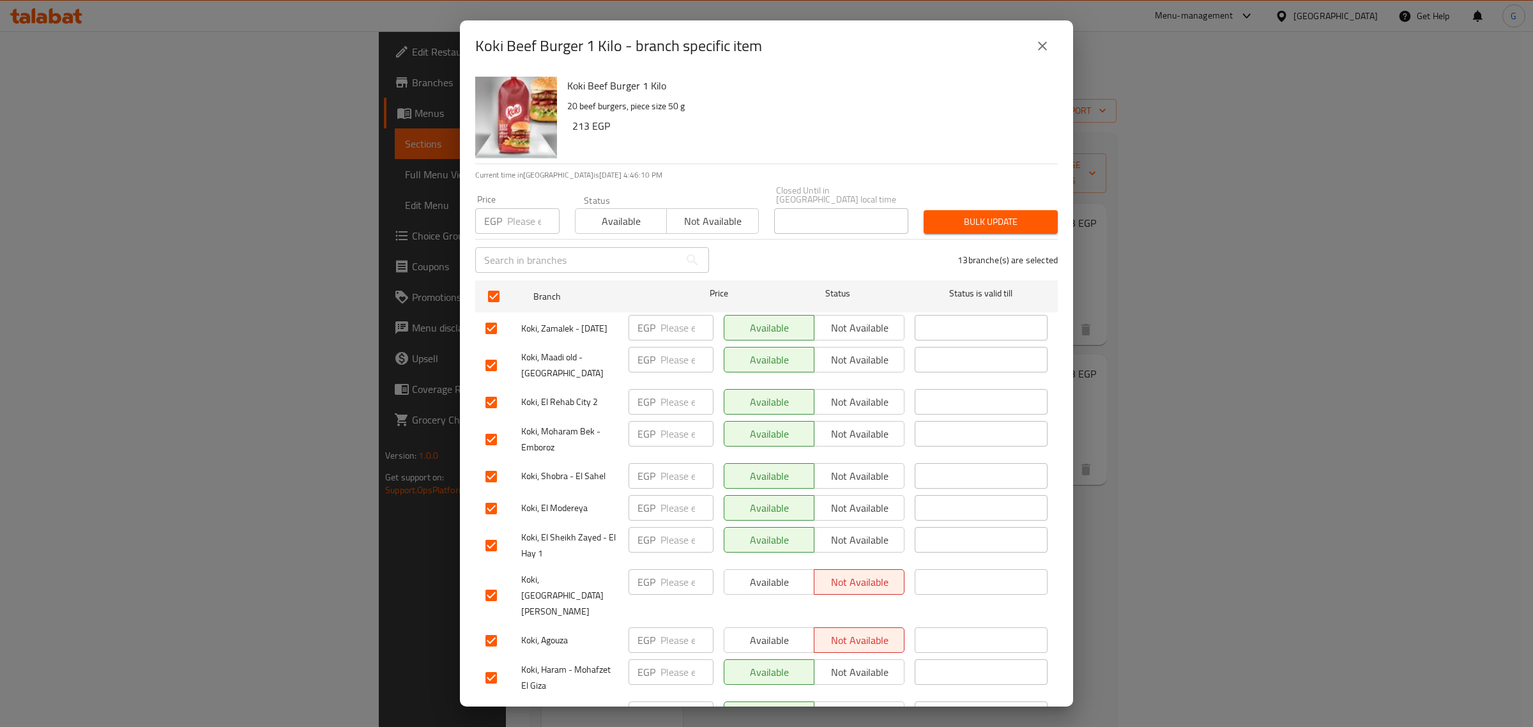
click at [594, 226] on div "Status Available Not available" at bounding box center [666, 215] width 199 height 54
click at [631, 212] on span "Available" at bounding box center [621, 221] width 81 height 19
click at [979, 214] on span "Bulk update" at bounding box center [991, 222] width 114 height 16
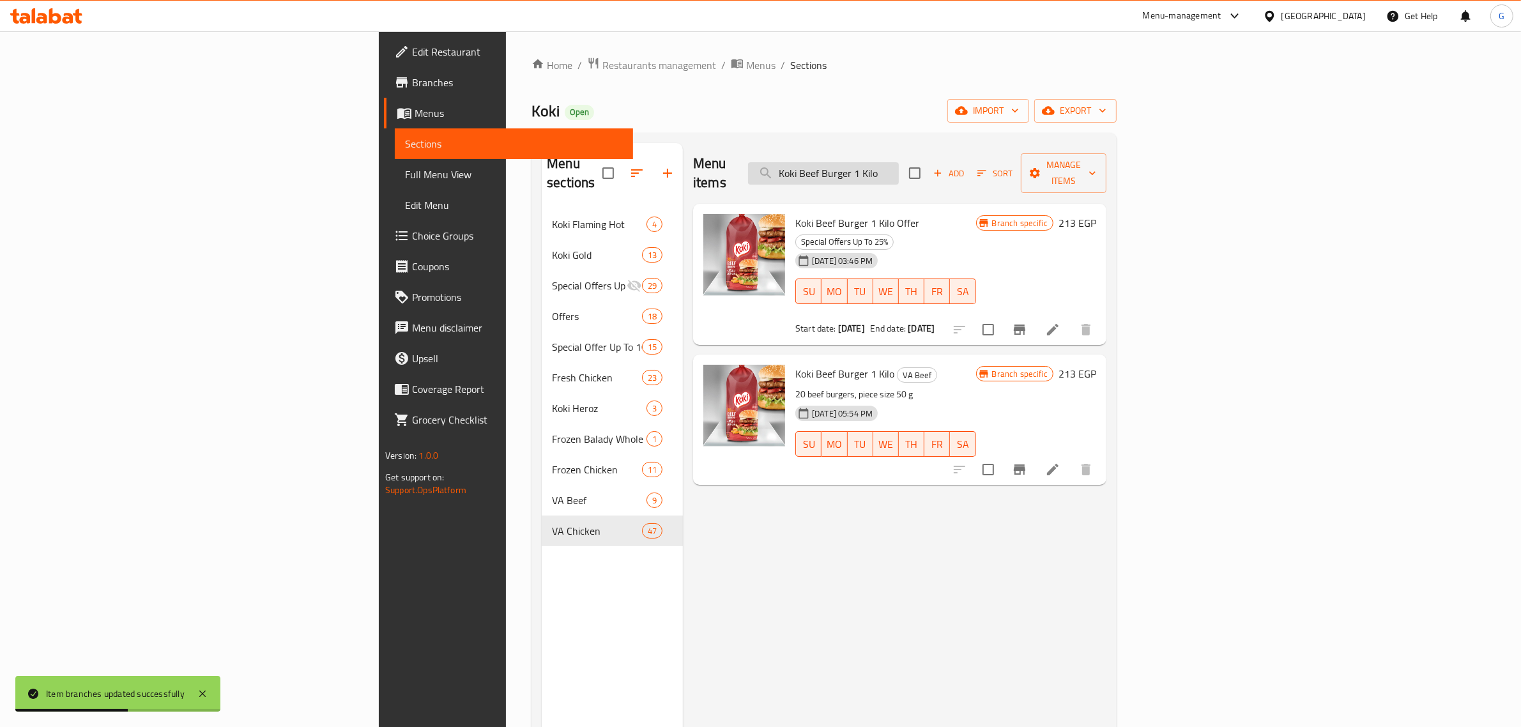
click at [899, 170] on input "Koki Beef Burger 1 Kilo" at bounding box center [823, 173] width 151 height 22
paste input "heroz chicken popcorn 400 gm"
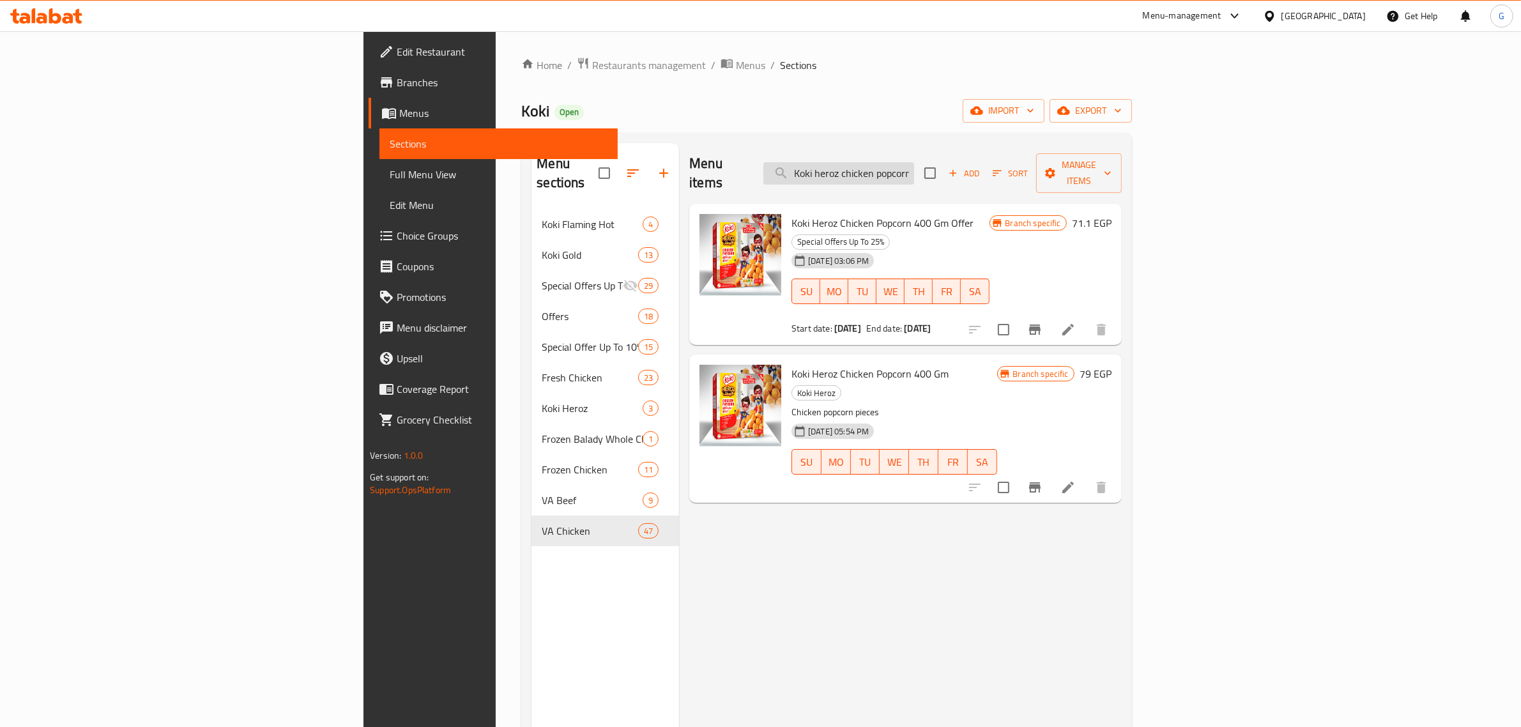
click at [914, 168] on input "Koki heroz chicken popcorn 400 gm" at bounding box center [838, 173] width 151 height 22
paste input "koki gold chicken tenders 400 gm"
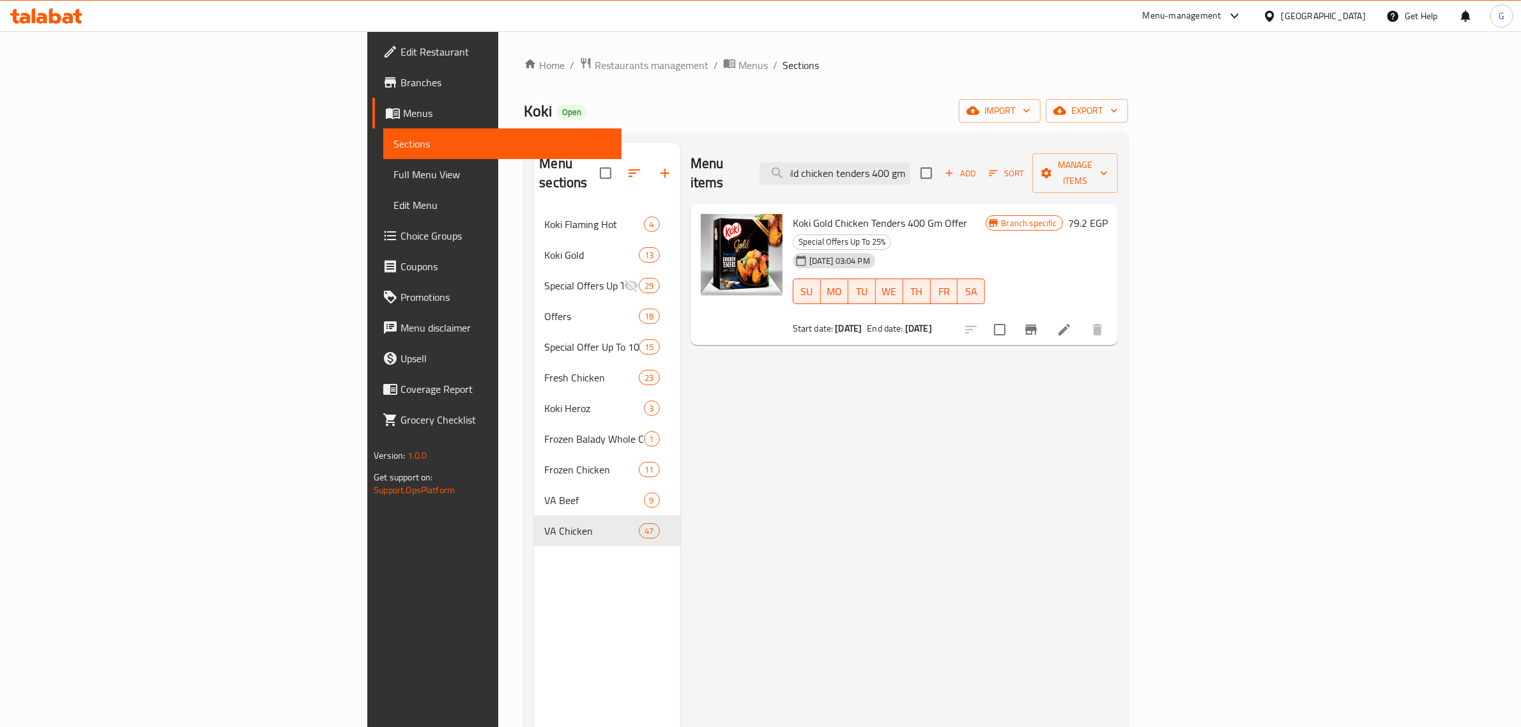
type input "koki gold chicken tenders 400 gm"
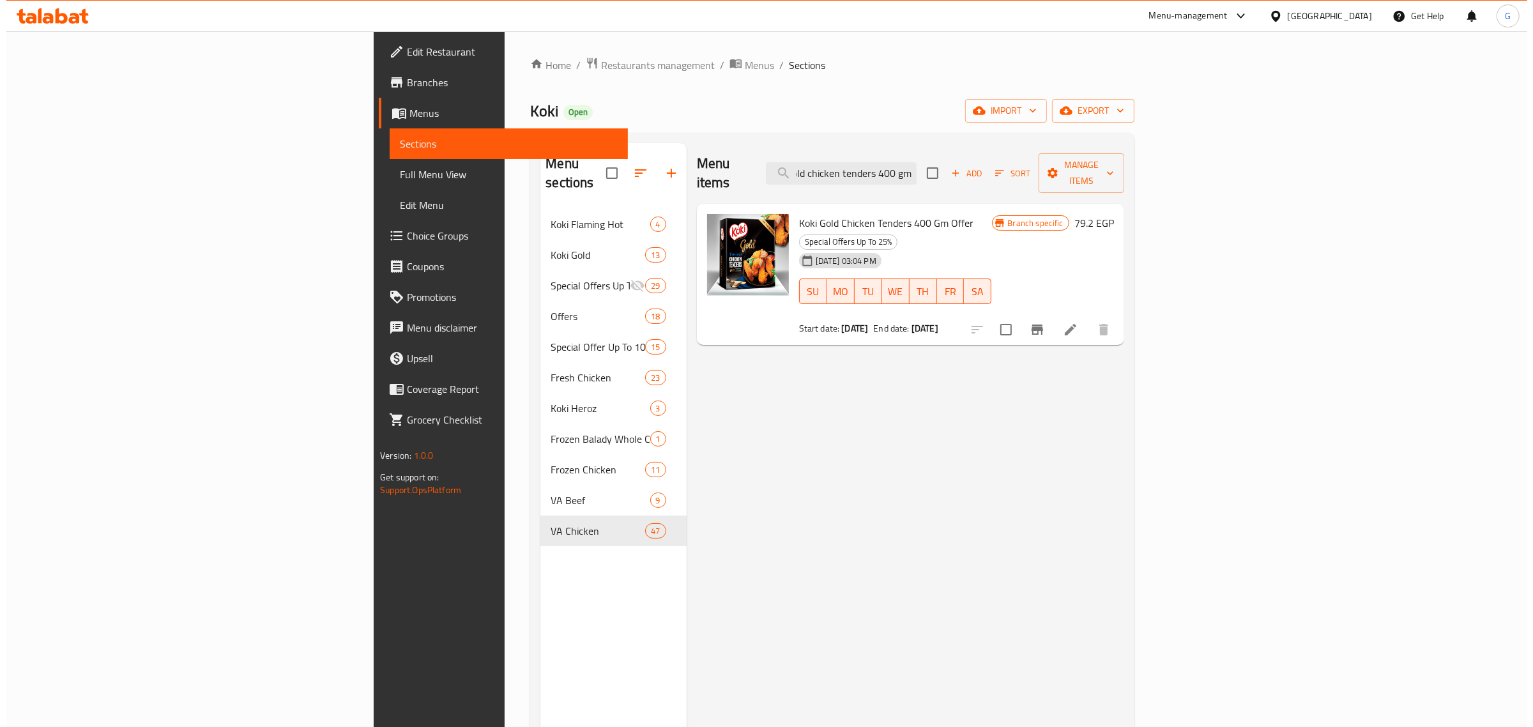
scroll to position [0, 0]
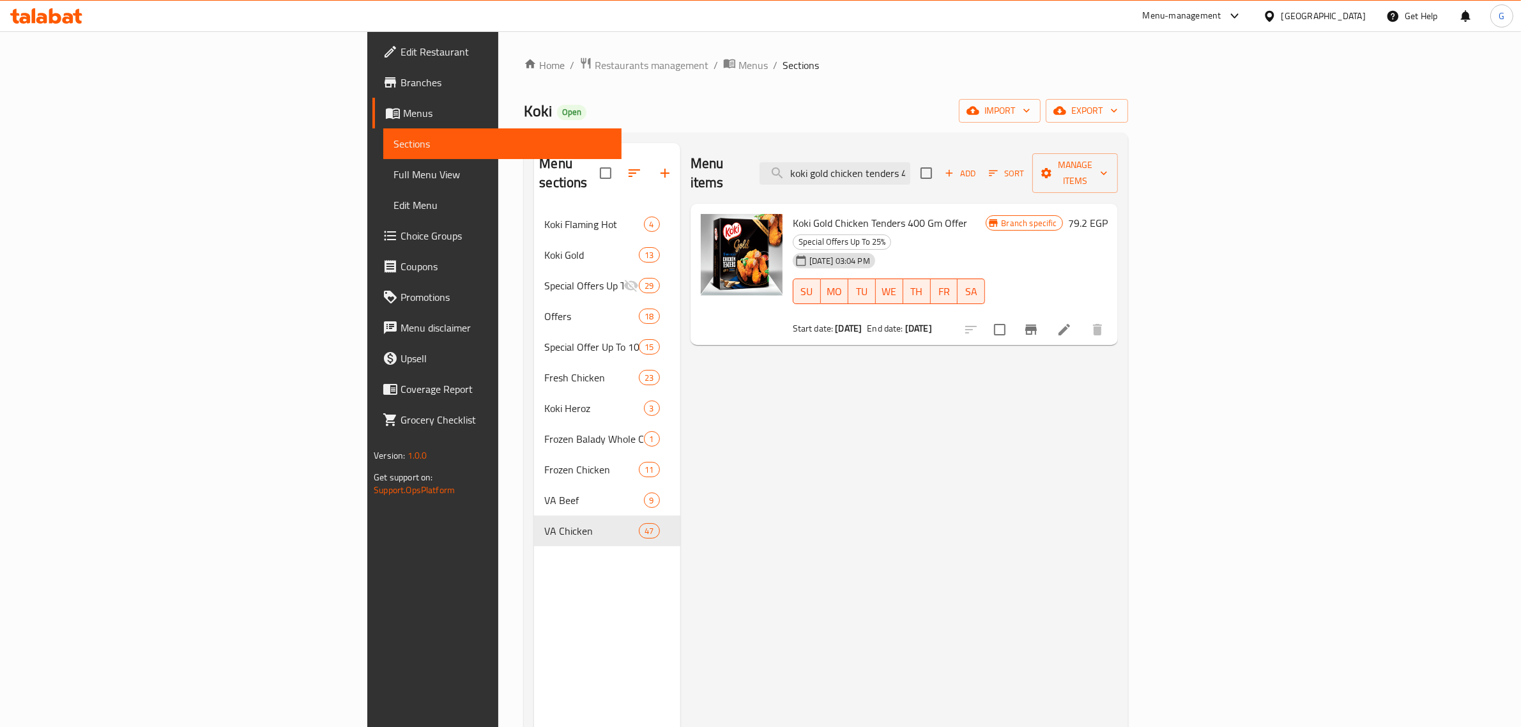
drag, startPoint x: 894, startPoint y: 292, endPoint x: 682, endPoint y: 293, distance: 212.7
click at [696, 293] on div "Koki Gold Chicken Tenders 400 Gm Offer Special Offers Up To 25% [DATE] 03:04 PM…" at bounding box center [904, 275] width 417 height 132
click at [974, 322] on div "Start date: [DATE] End date: [DATE]" at bounding box center [889, 328] width 193 height 13
click at [1128, 99] on button "export" at bounding box center [1087, 111] width 82 height 24
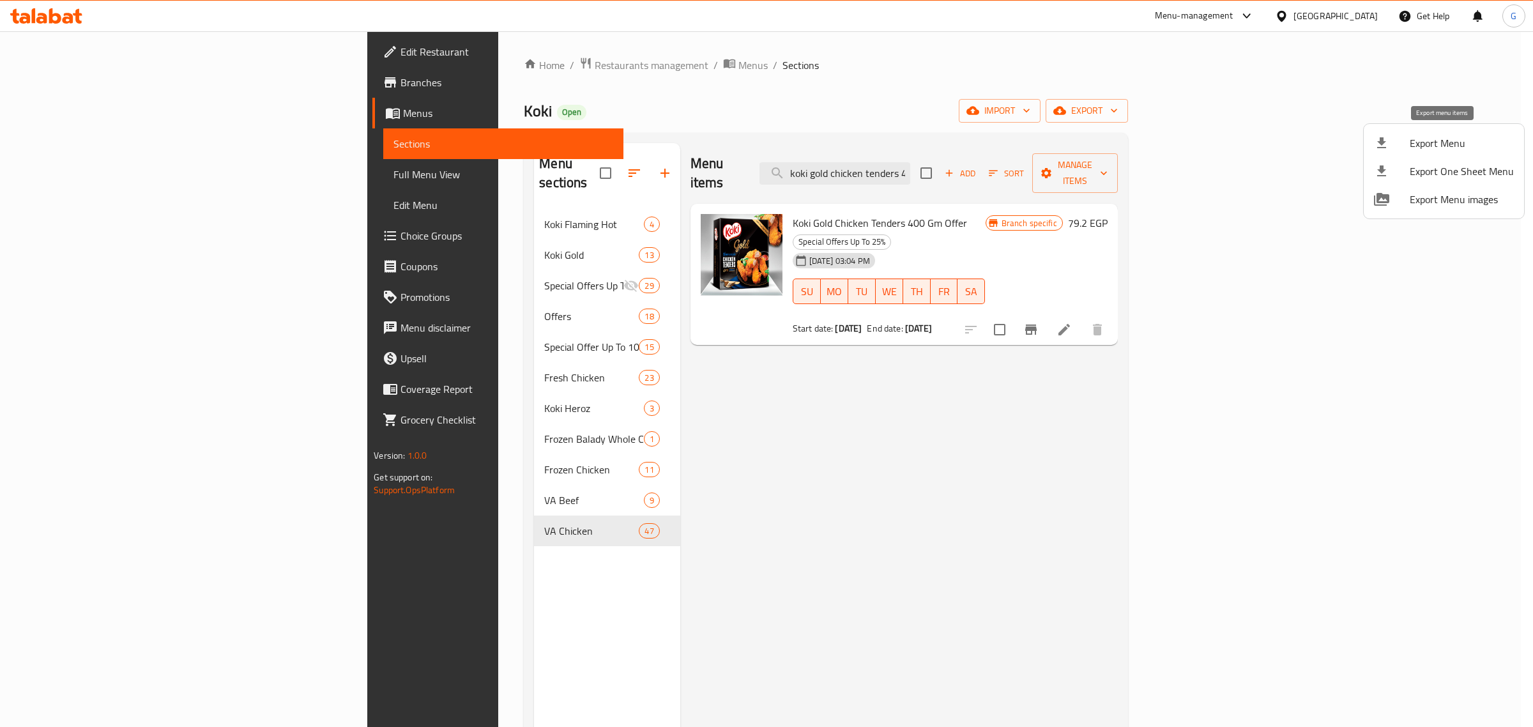
click at [1460, 144] on span "Export Menu" at bounding box center [1462, 142] width 104 height 15
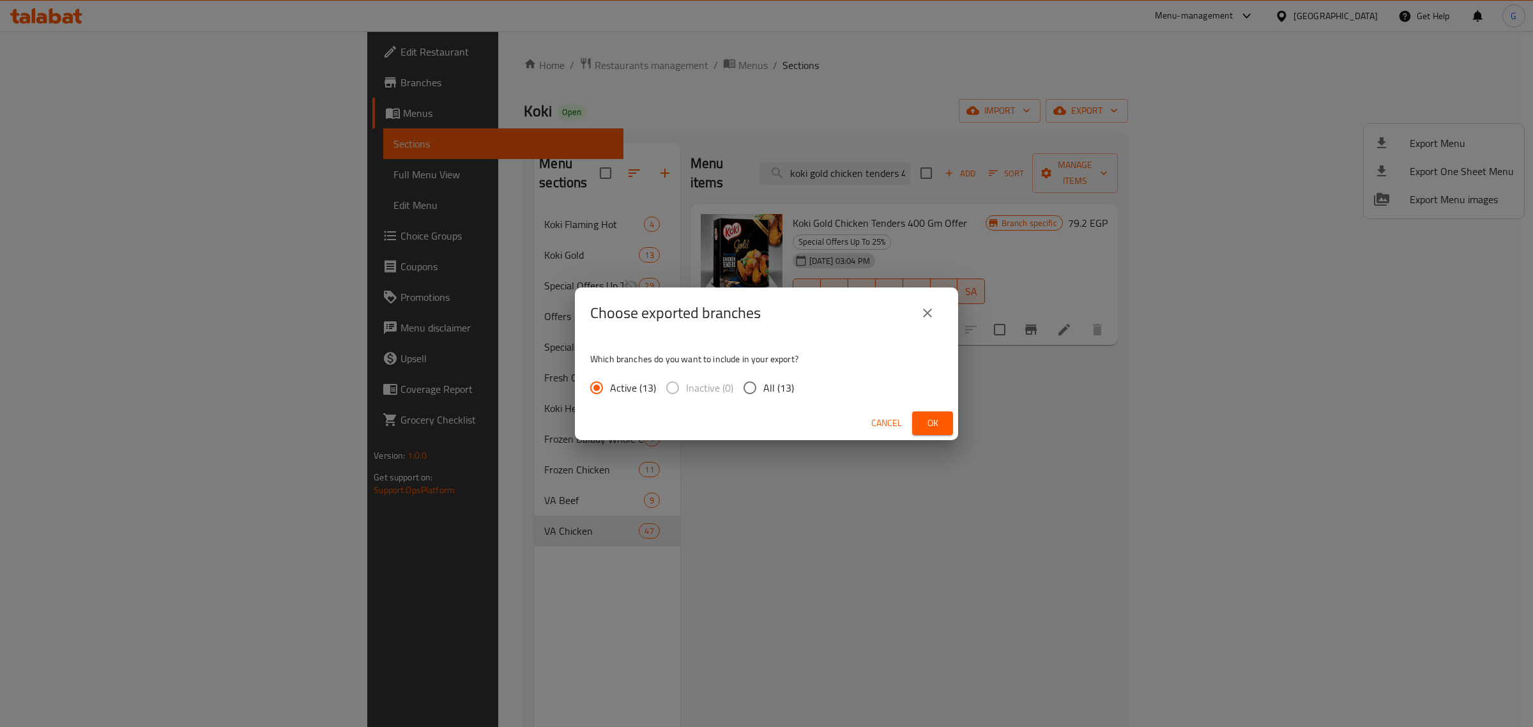
click at [764, 381] on span "All (13)" at bounding box center [778, 387] width 31 height 15
click at [763, 381] on input "All (13)" at bounding box center [750, 387] width 27 height 27
radio input "true"
drag, startPoint x: 930, startPoint y: 420, endPoint x: 890, endPoint y: 415, distance: 39.9
click at [930, 420] on span "Ok" at bounding box center [933, 423] width 20 height 16
